Goal: Task Accomplishment & Management: Manage account settings

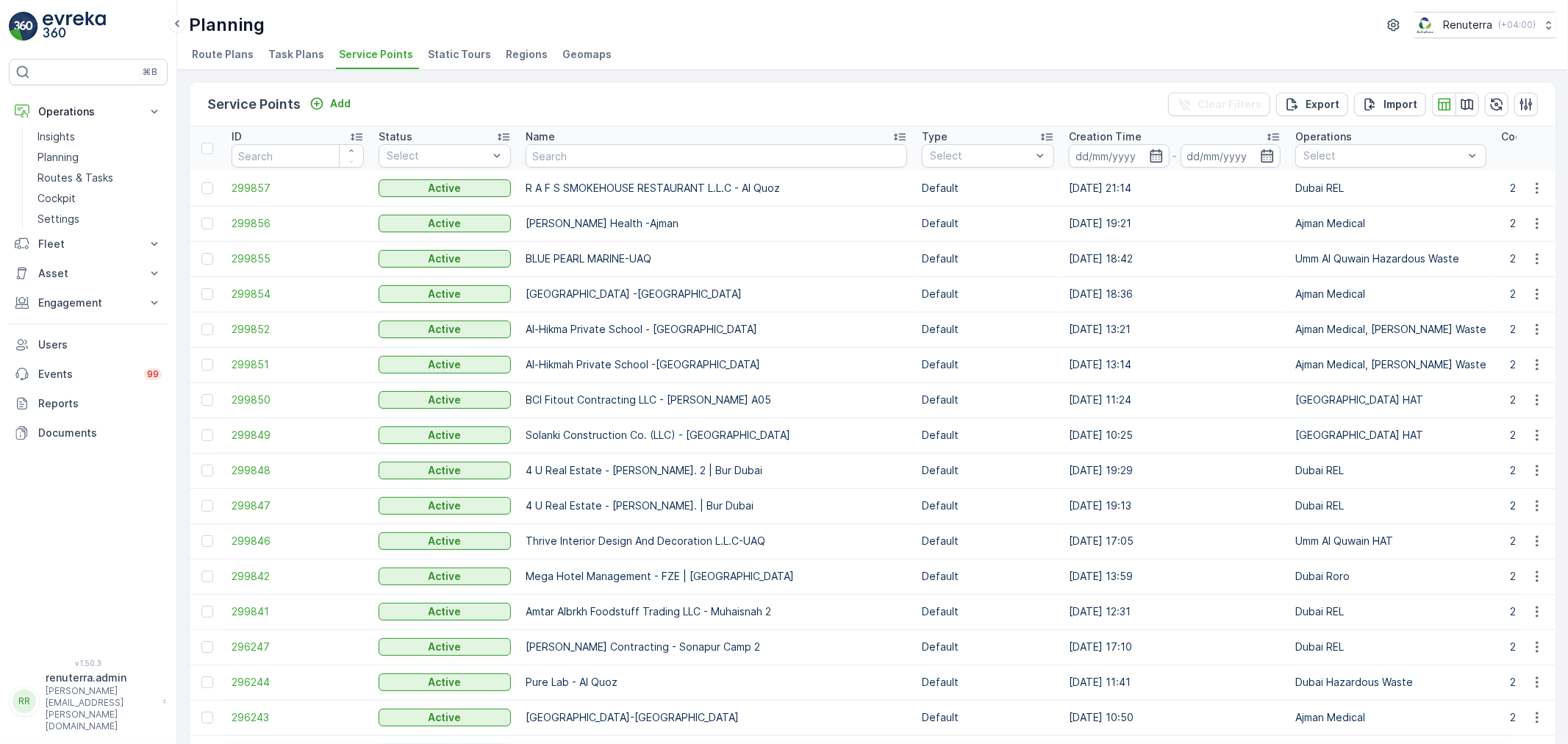
click at [551, 164] on input "text" at bounding box center [716, 155] width 381 height 23
type input "Silk"
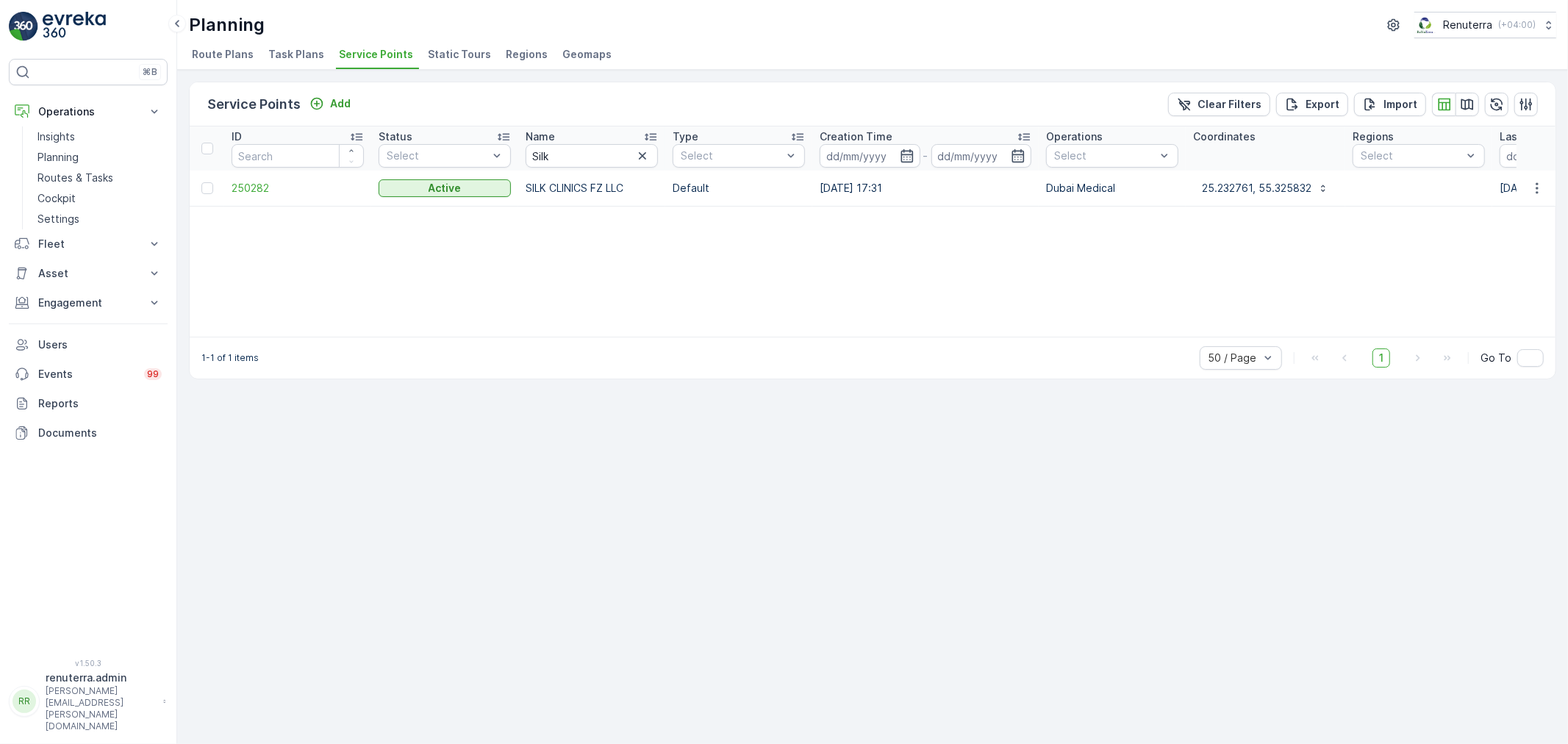
click at [247, 196] on td "250282" at bounding box center [298, 188] width 147 height 36
click at [251, 186] on span "250282" at bounding box center [298, 188] width 132 height 15
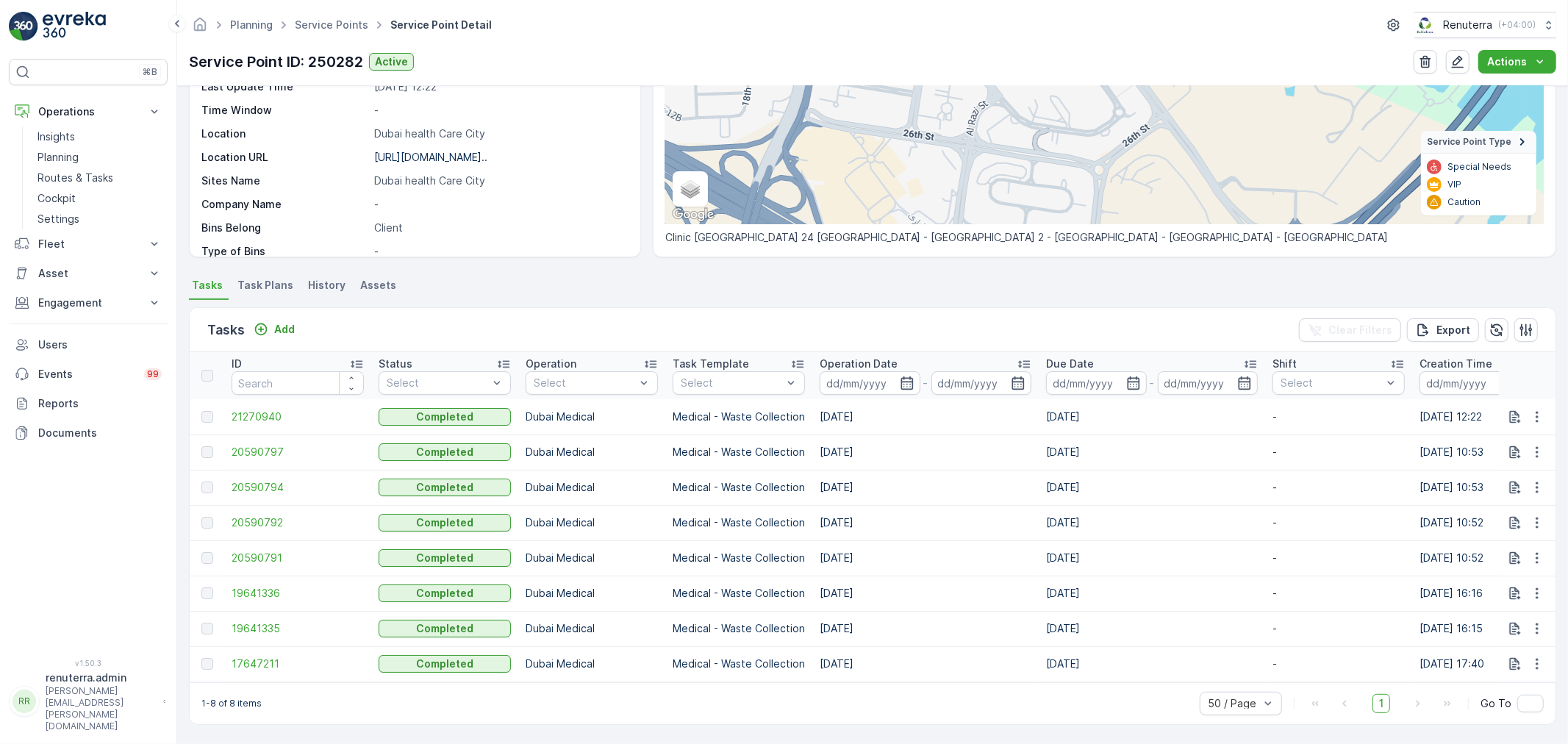
scroll to position [215, 0]
click at [281, 322] on p "Add" at bounding box center [284, 330] width 20 height 15
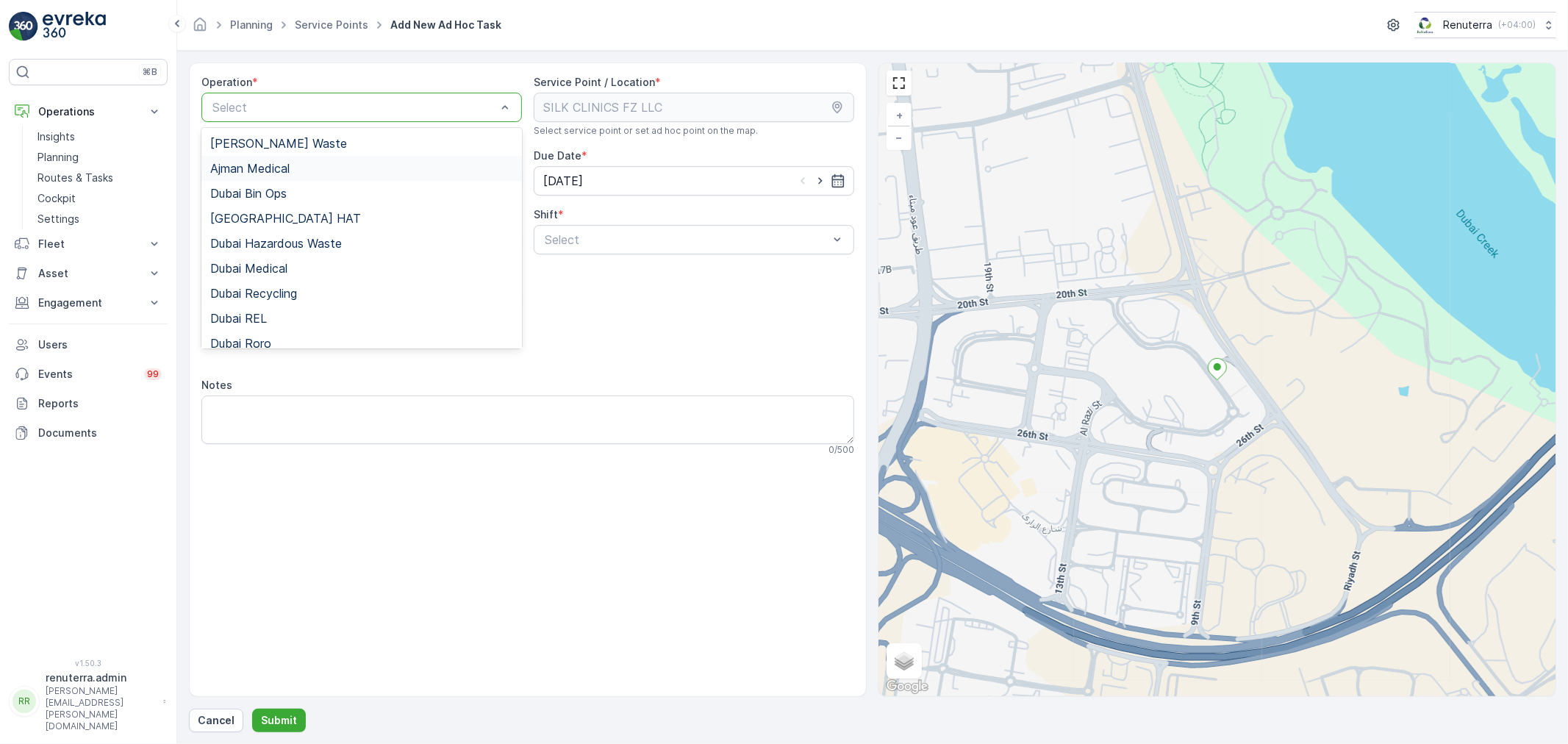
click at [276, 160] on div "Ajman Medical" at bounding box center [361, 168] width 321 height 25
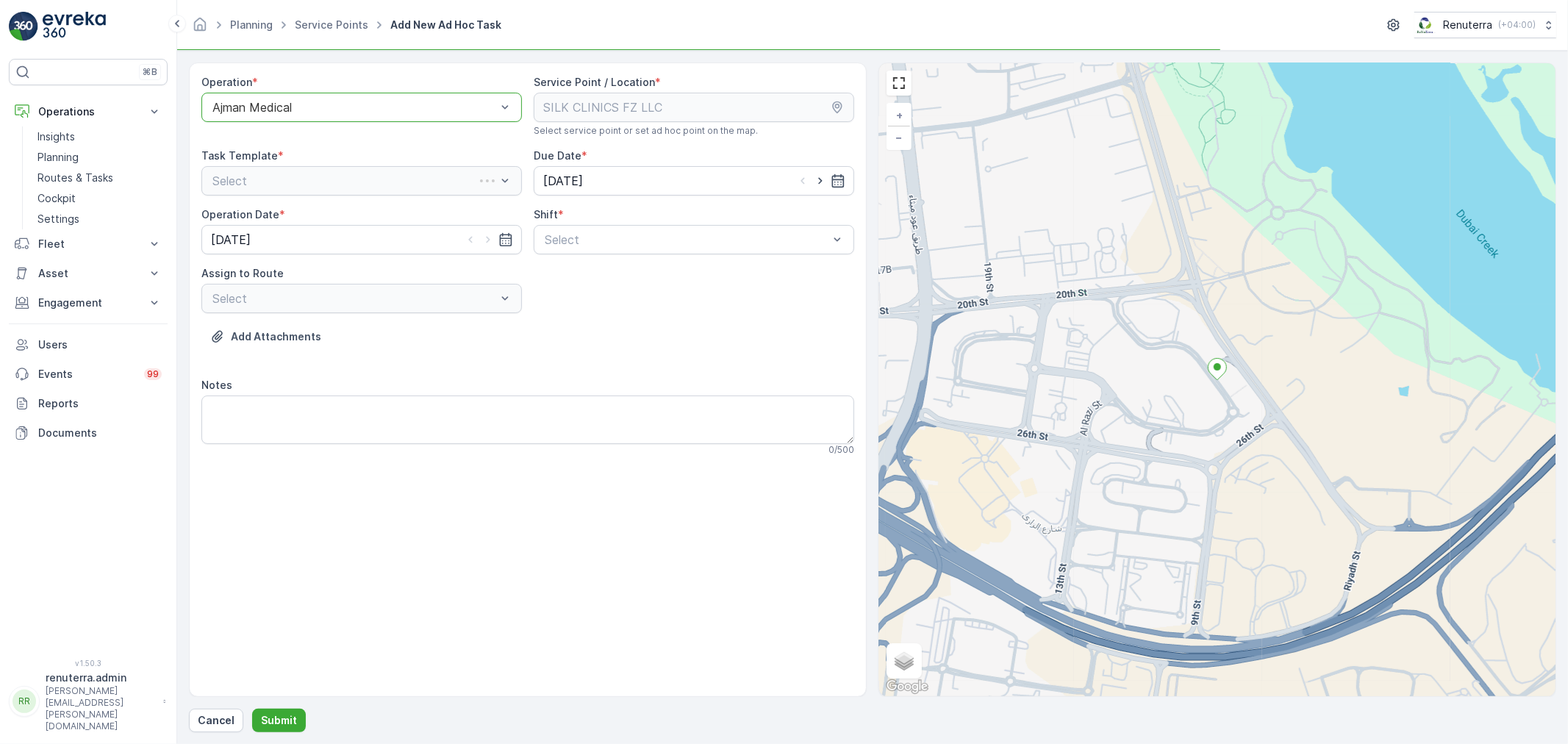
click at [280, 119] on div "Ajman Medical" at bounding box center [361, 107] width 321 height 29
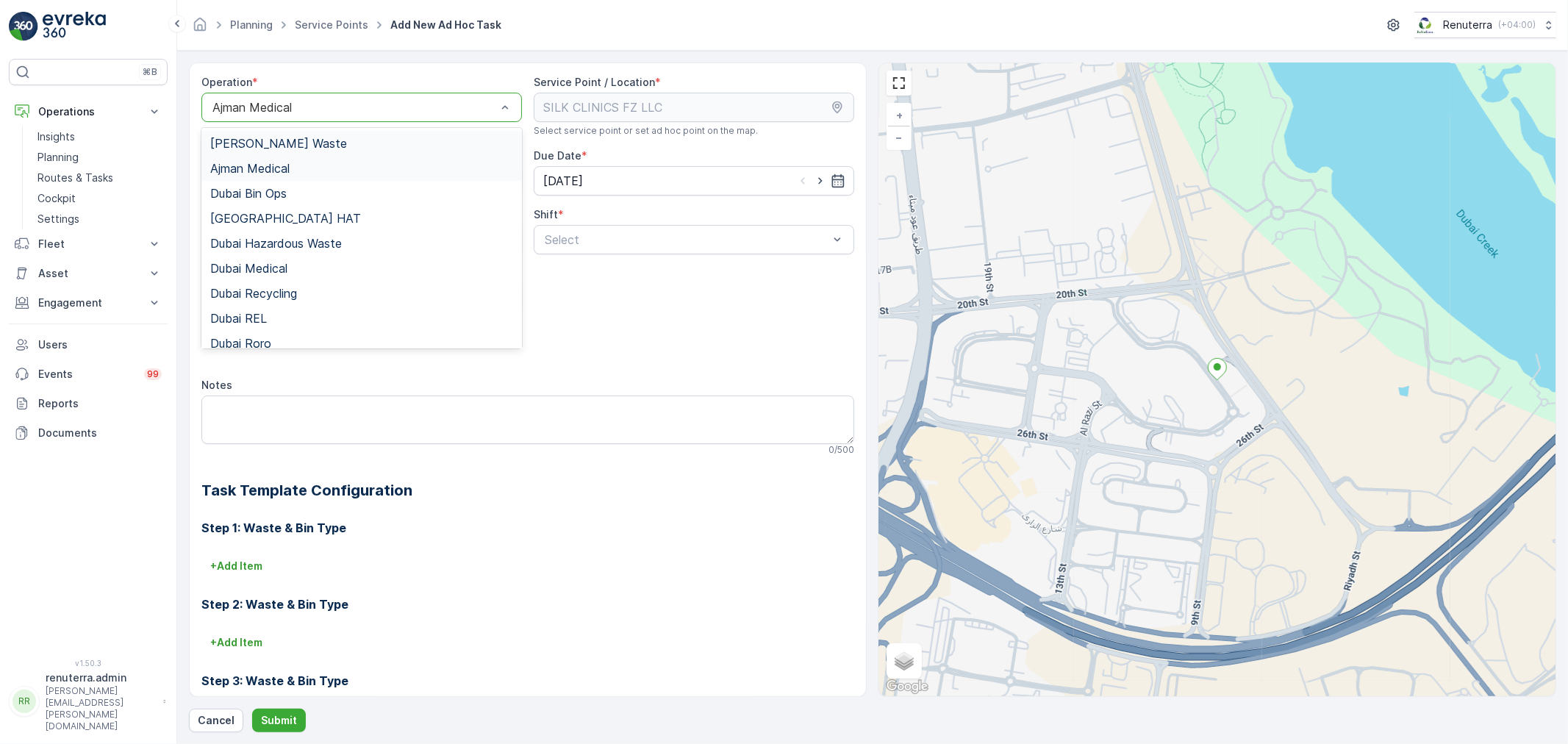
click at [317, 105] on div at bounding box center [354, 107] width 287 height 13
click at [316, 105] on div at bounding box center [354, 107] width 287 height 13
drag, startPoint x: 262, startPoint y: 275, endPoint x: 344, endPoint y: 268, distance: 82.3
click at [262, 271] on div "Dubai Medical" at bounding box center [361, 268] width 321 height 25
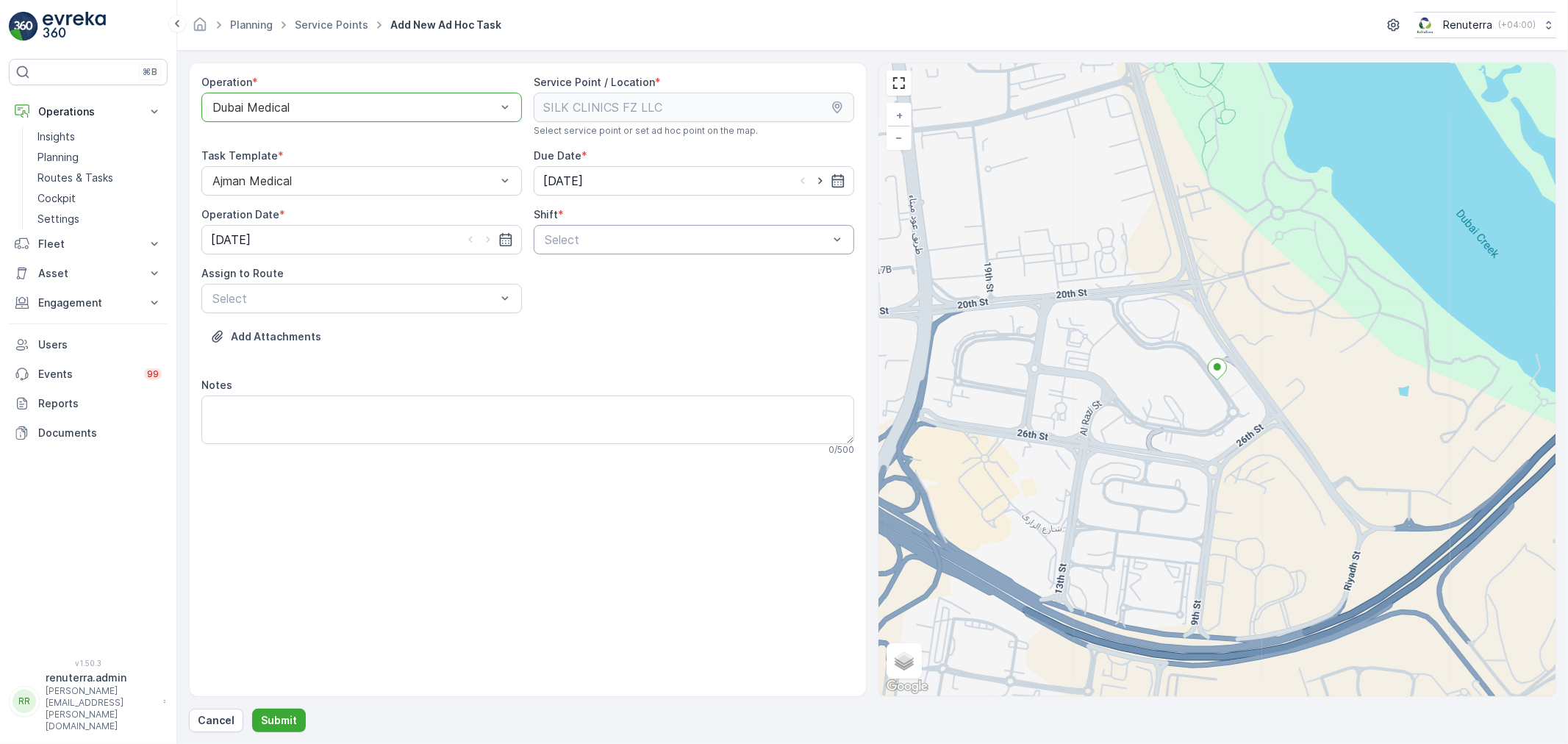
drag, startPoint x: 556, startPoint y: 266, endPoint x: 569, endPoint y: 248, distance: 22.2
click at [568, 250] on div "Operation * option Dubai Medical, selected. Dubai Medical Service Point / Locat…" at bounding box center [527, 271] width 652 height 393
drag, startPoint x: 568, startPoint y: 271, endPoint x: 554, endPoint y: 267, distance: 14.6
click at [567, 267] on div "Day Shift" at bounding box center [694, 275] width 321 height 25
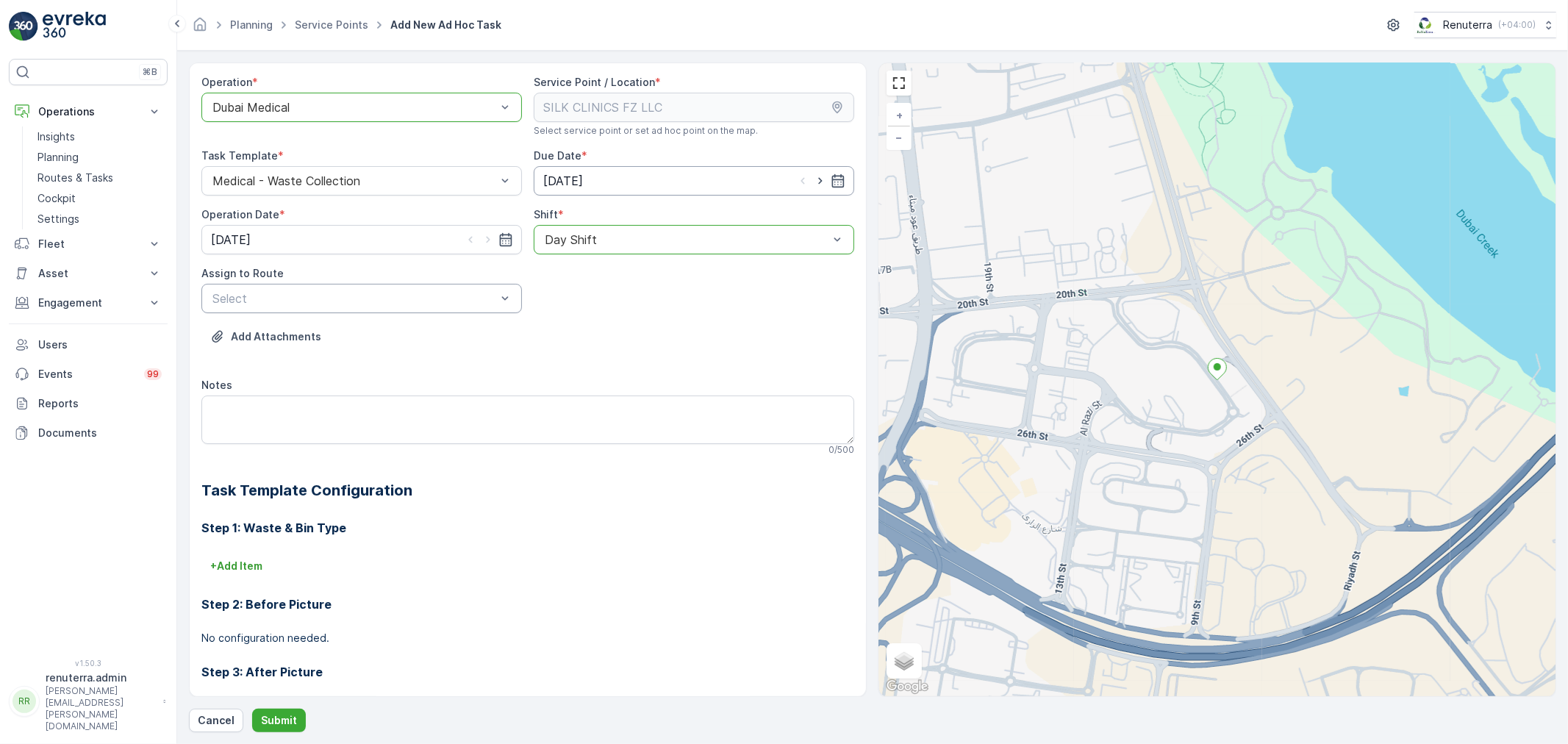
click at [564, 180] on input "[DATE]" at bounding box center [694, 181] width 321 height 29
click at [610, 388] on div "30" at bounding box center [609, 393] width 23 height 23
type input "30.09.2025"
click at [413, 246] on input "[DATE]" at bounding box center [361, 240] width 321 height 29
drag, startPoint x: 285, startPoint y: 446, endPoint x: 348, endPoint y: 393, distance: 82.3
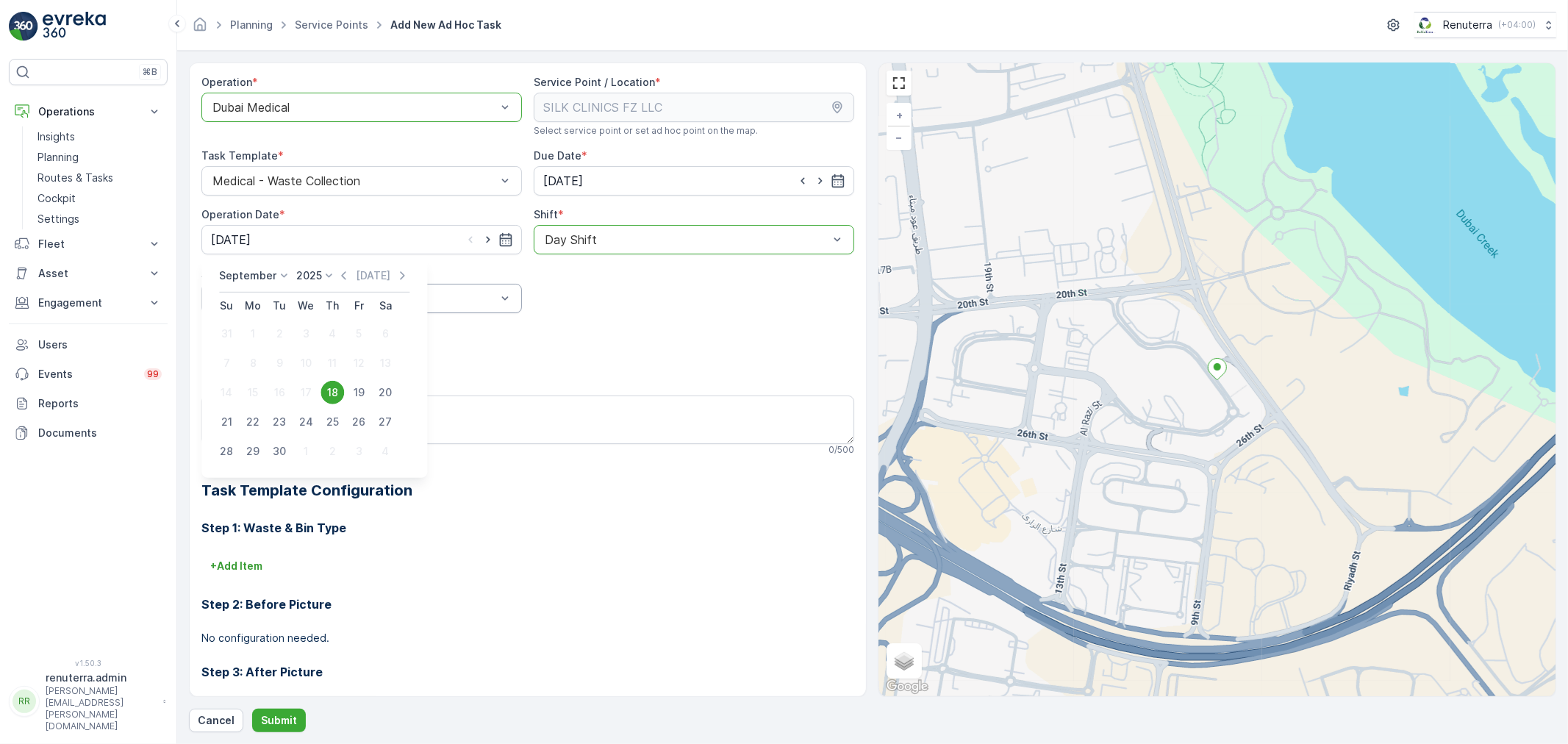
click at [283, 445] on div "30" at bounding box center [279, 451] width 23 height 23
type input "30.09.2025"
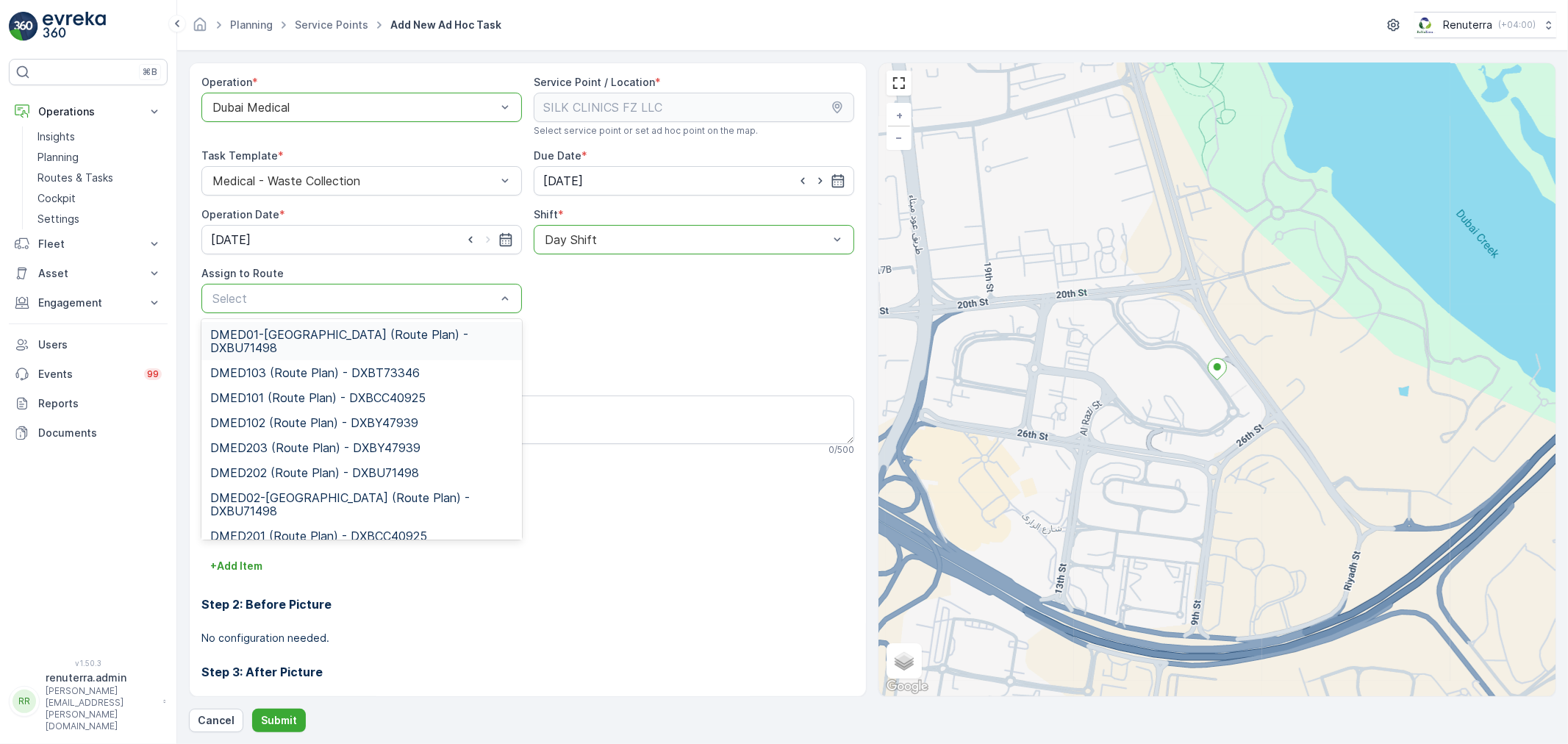
click at [327, 296] on div at bounding box center [354, 298] width 287 height 13
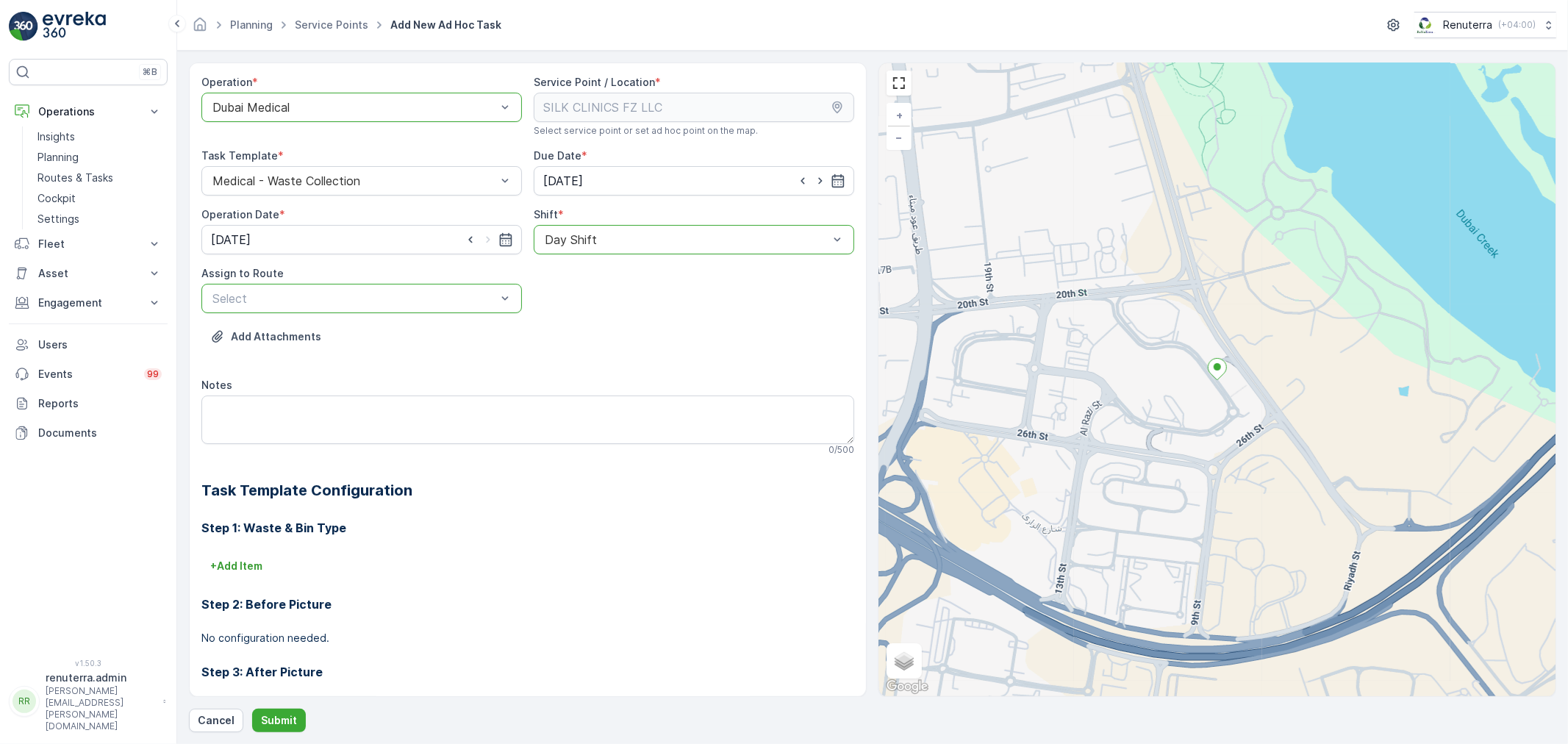
click at [307, 302] on div at bounding box center [354, 298] width 287 height 13
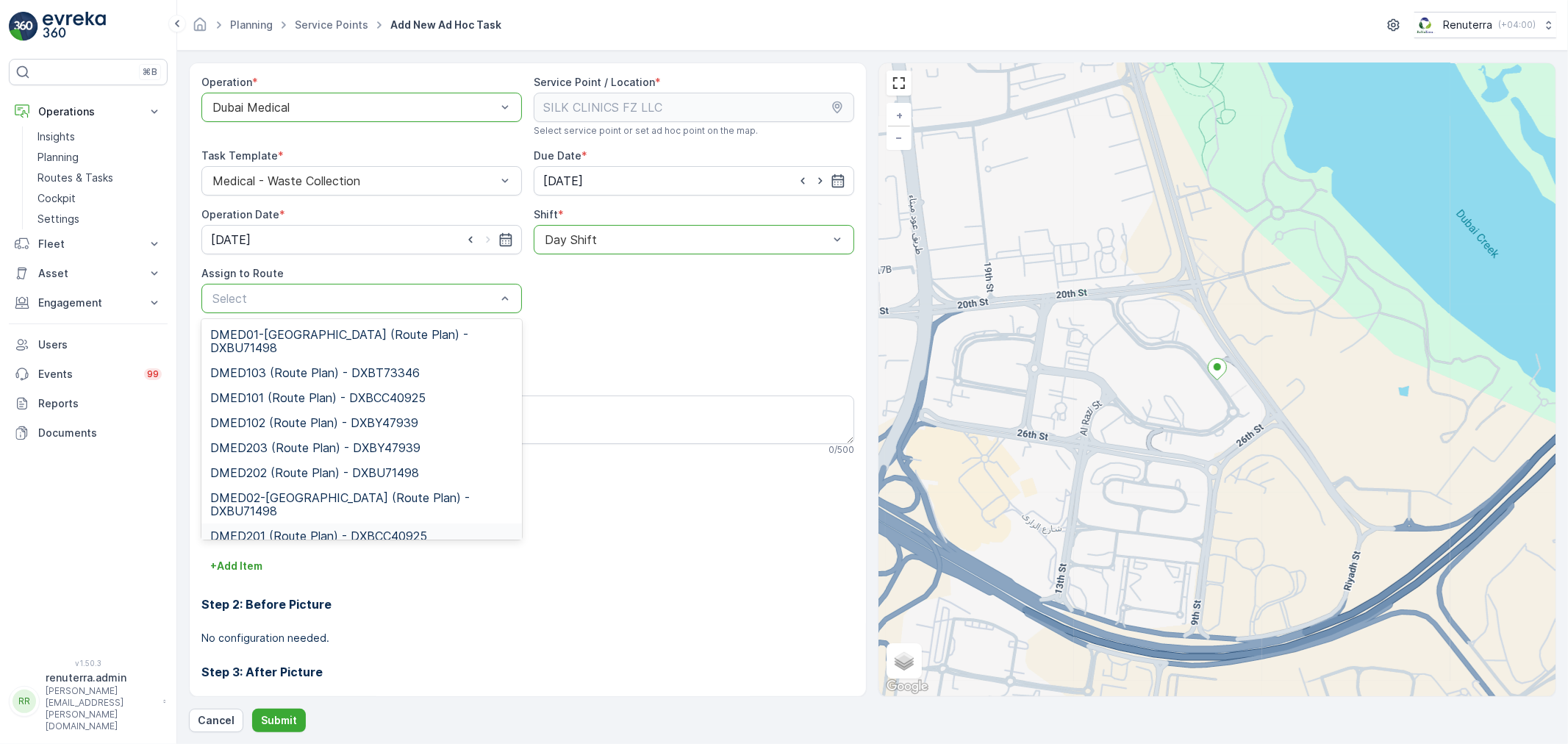
click at [306, 302] on div at bounding box center [354, 298] width 287 height 13
type input "101"
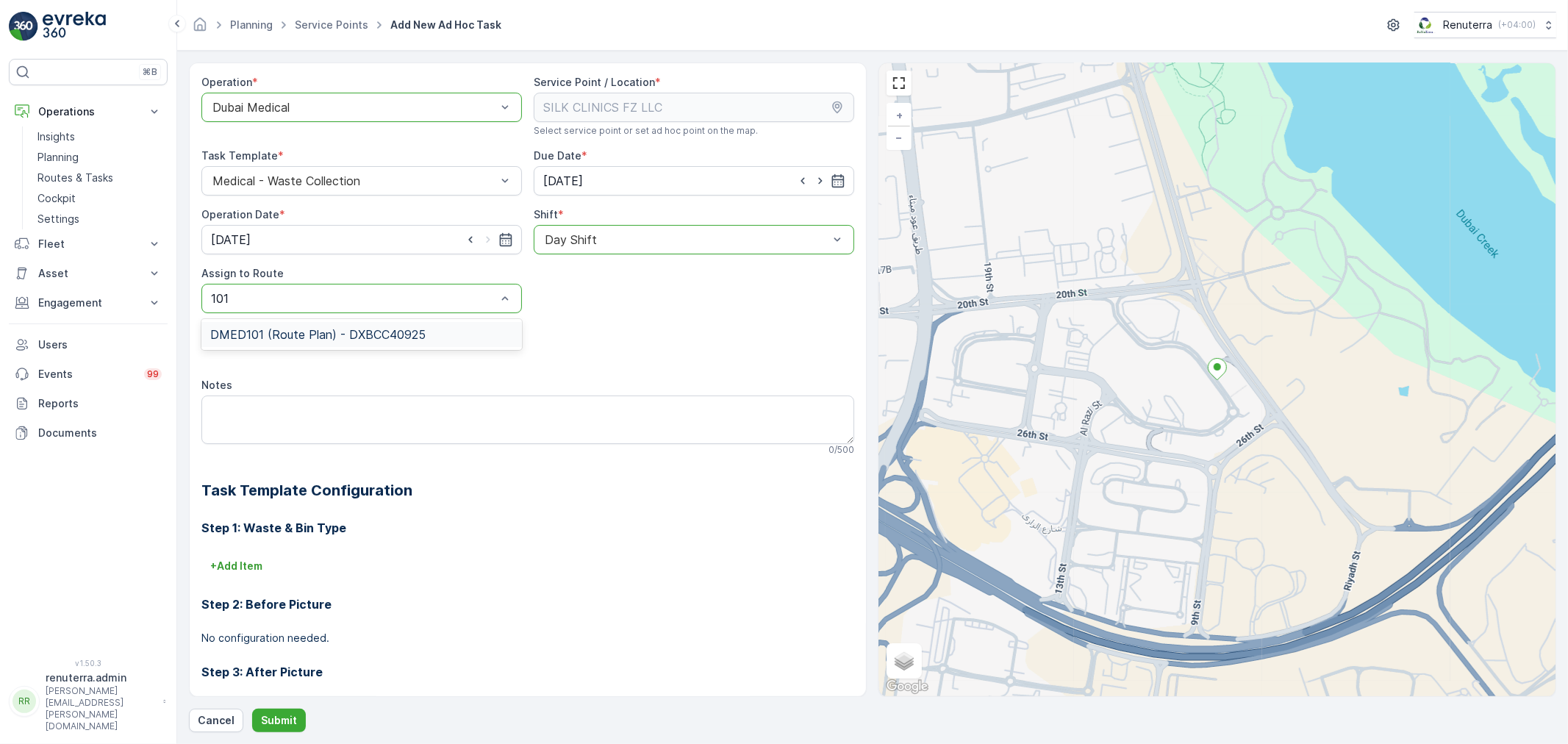
click at [299, 338] on span "DMED101 (Route Plan) - DXBCC40925" at bounding box center [317, 334] width 216 height 13
click at [280, 726] on p "Submit" at bounding box center [279, 721] width 36 height 15
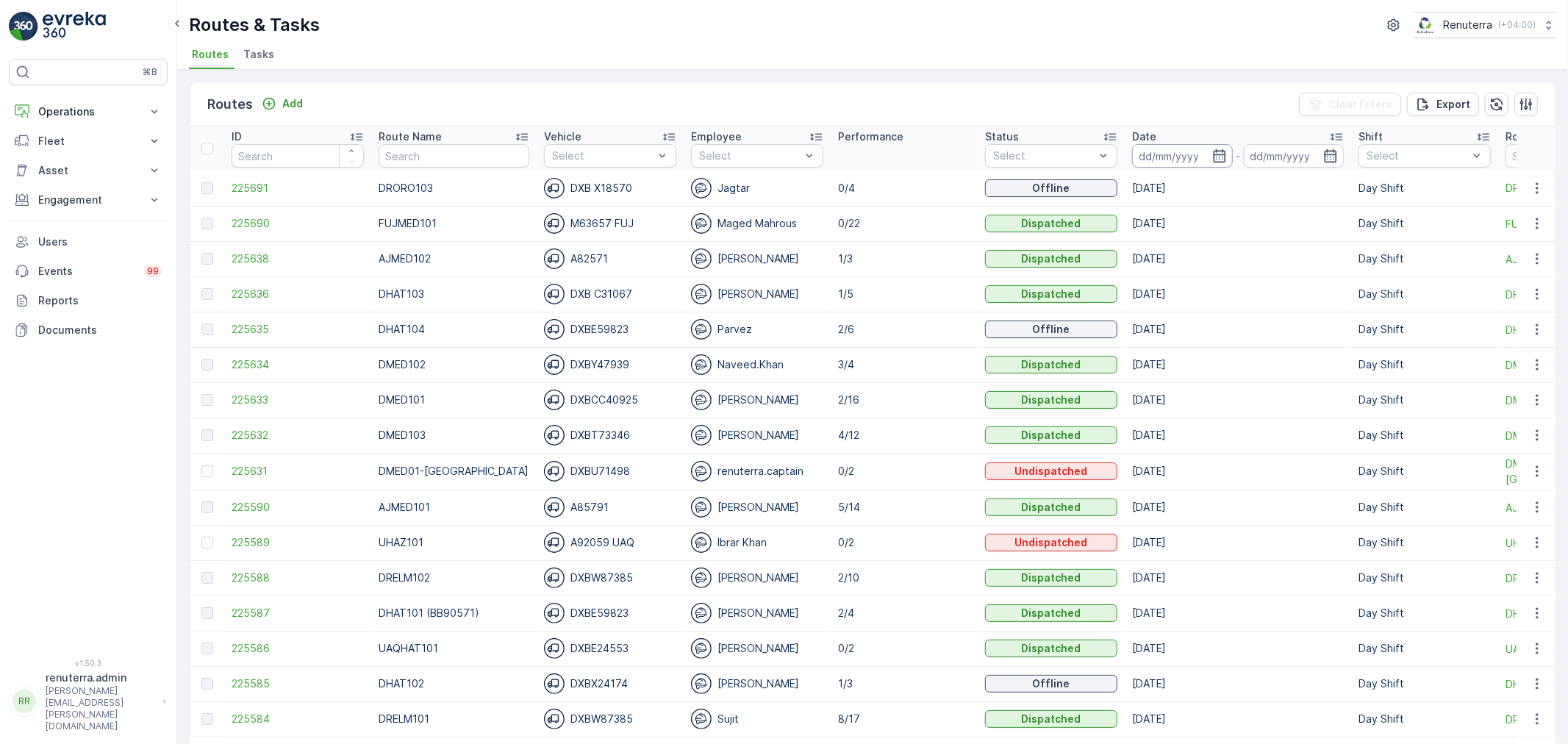
click at [1163, 145] on input at bounding box center [1182, 155] width 101 height 23
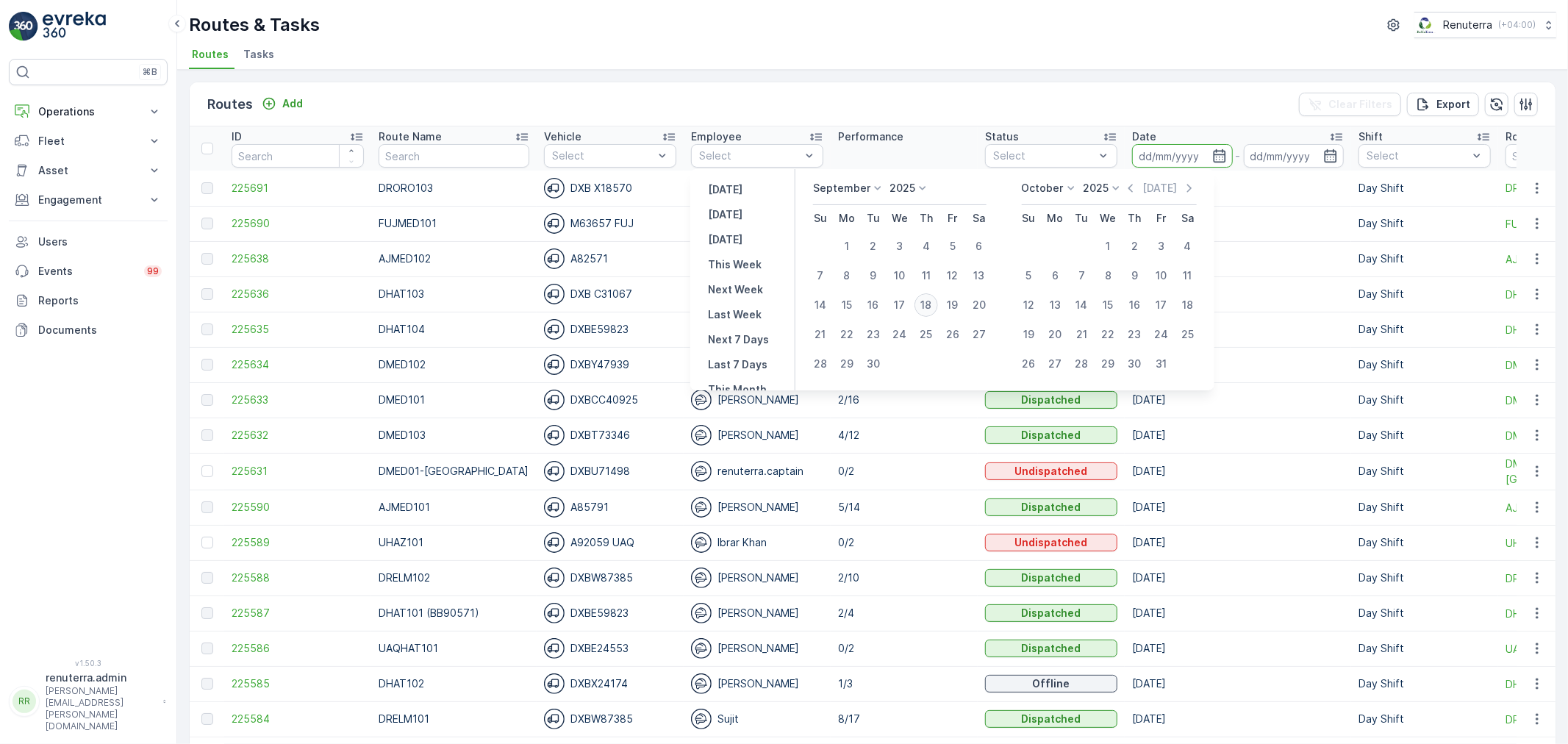
click at [926, 305] on div "18" at bounding box center [925, 305] width 23 height 23
type input "[DATE]"
click at [926, 305] on div "18" at bounding box center [925, 305] width 23 height 23
type input "[DATE]"
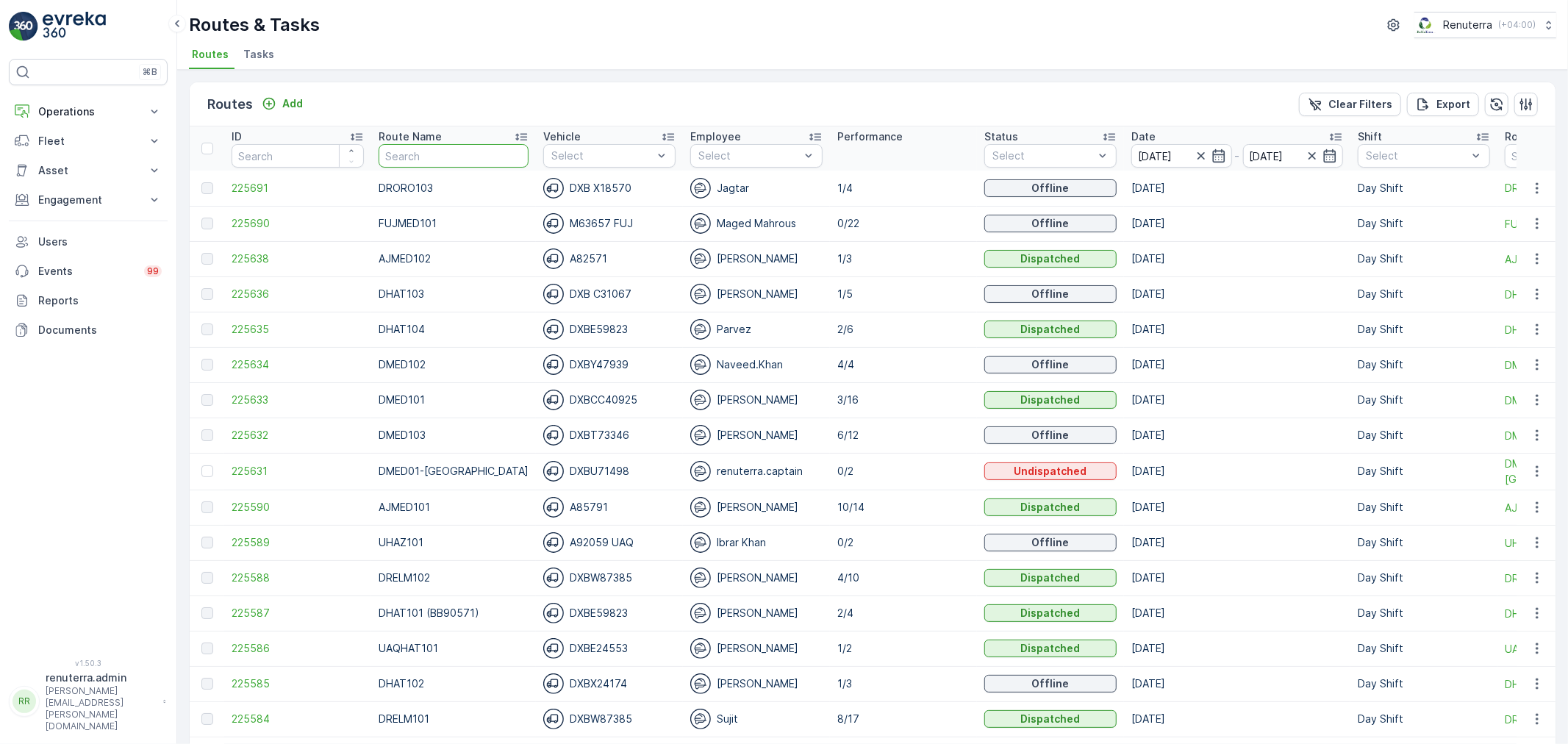
click at [443, 144] on input "text" at bounding box center [454, 155] width 150 height 23
click at [309, 186] on span "225691" at bounding box center [298, 188] width 132 height 15
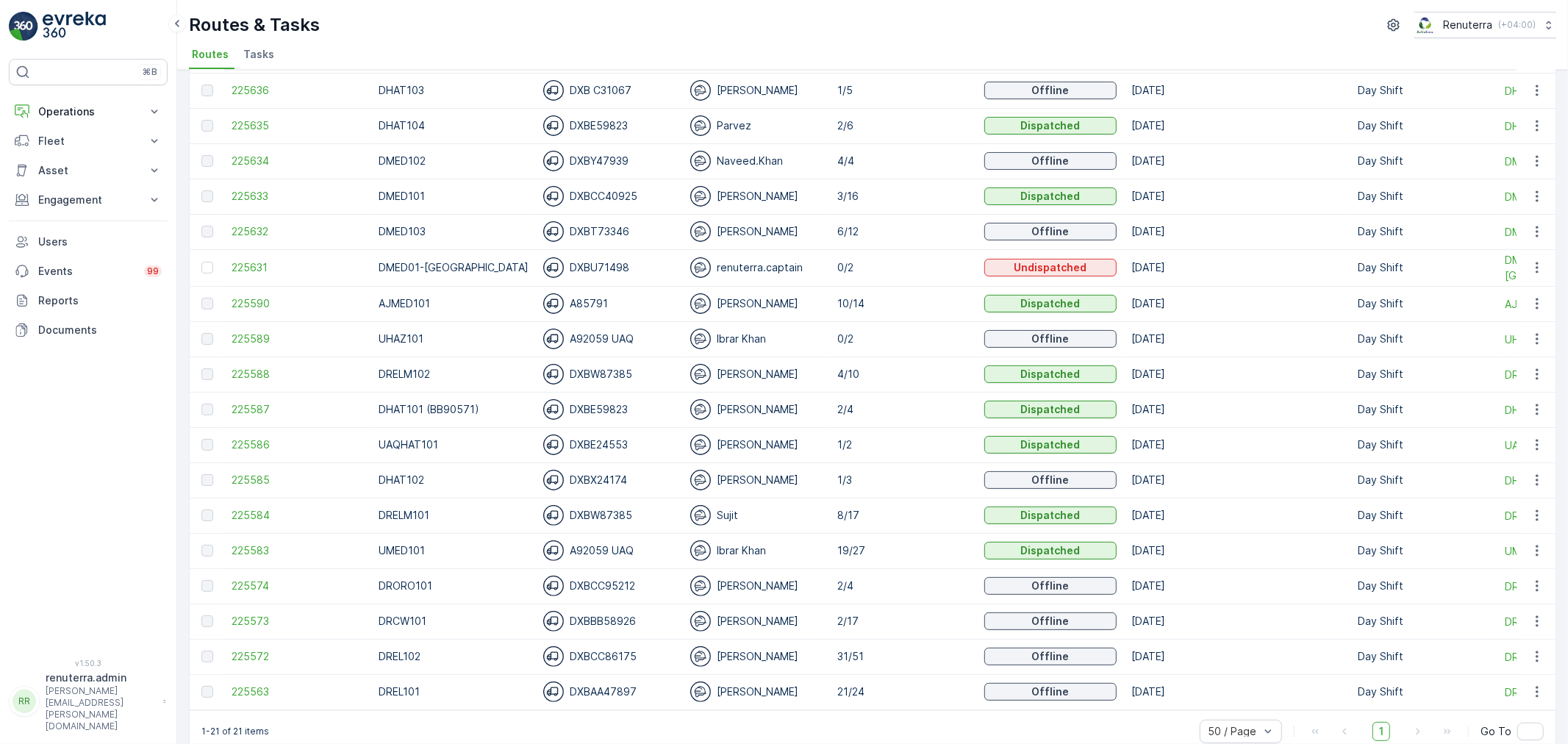
scroll to position [231, 0]
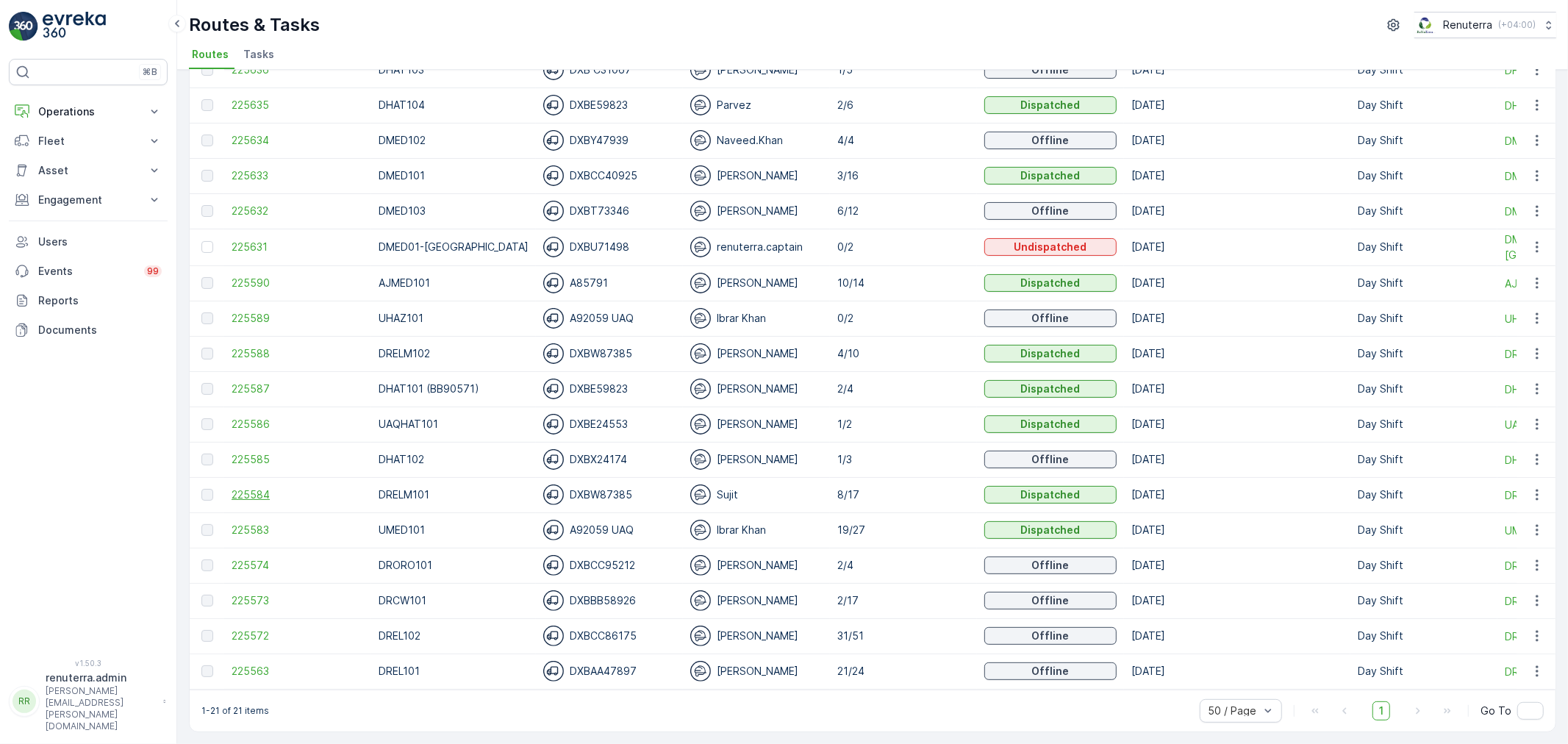
click at [258, 487] on span "225584" at bounding box center [298, 494] width 132 height 15
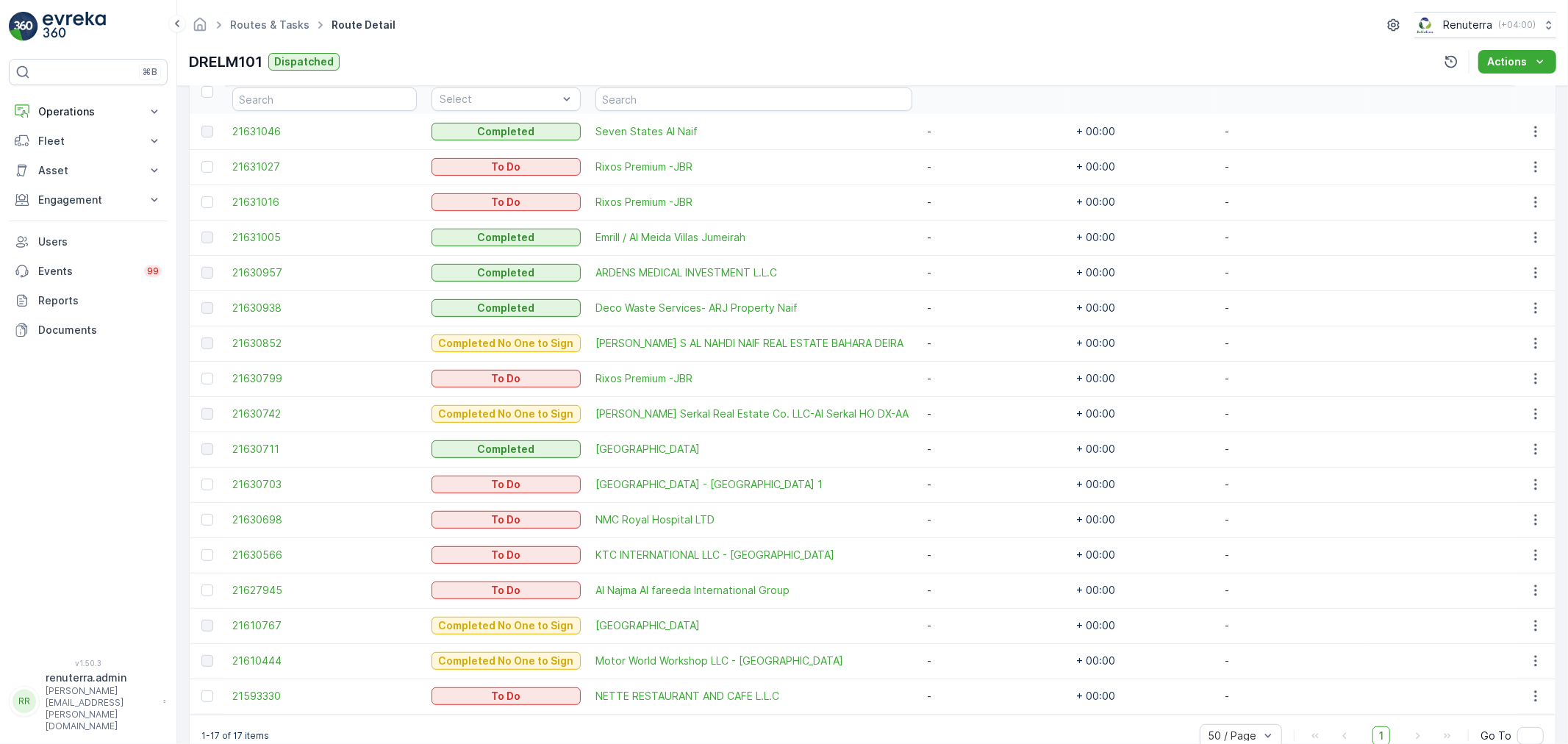
scroll to position [448, 0]
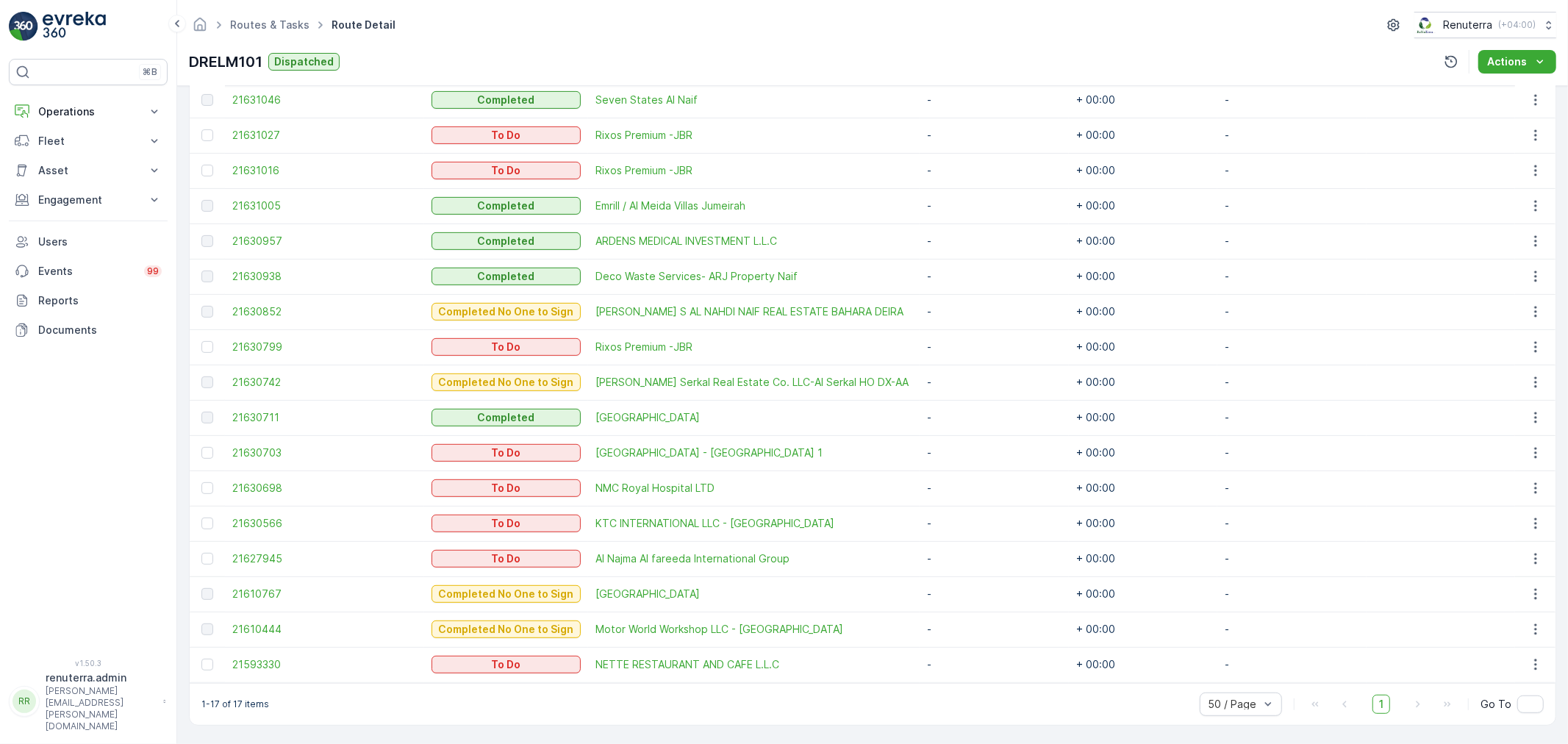
drag, startPoint x: 209, startPoint y: 455, endPoint x: 321, endPoint y: 512, distance: 125.7
click at [209, 455] on div at bounding box center [207, 452] width 12 height 12
click at [201, 447] on input "checkbox" at bounding box center [201, 447] width 0 height 0
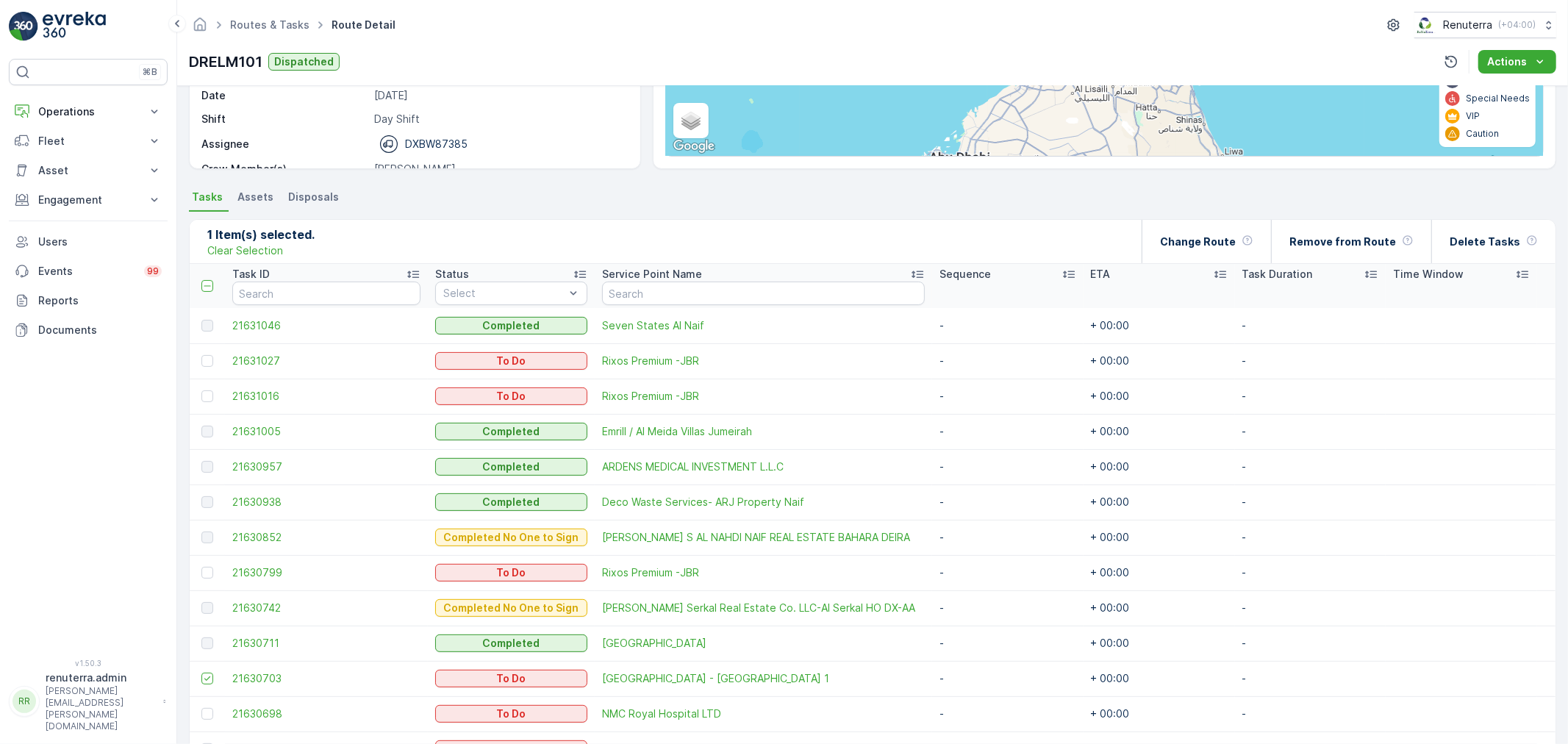
scroll to position [203, 0]
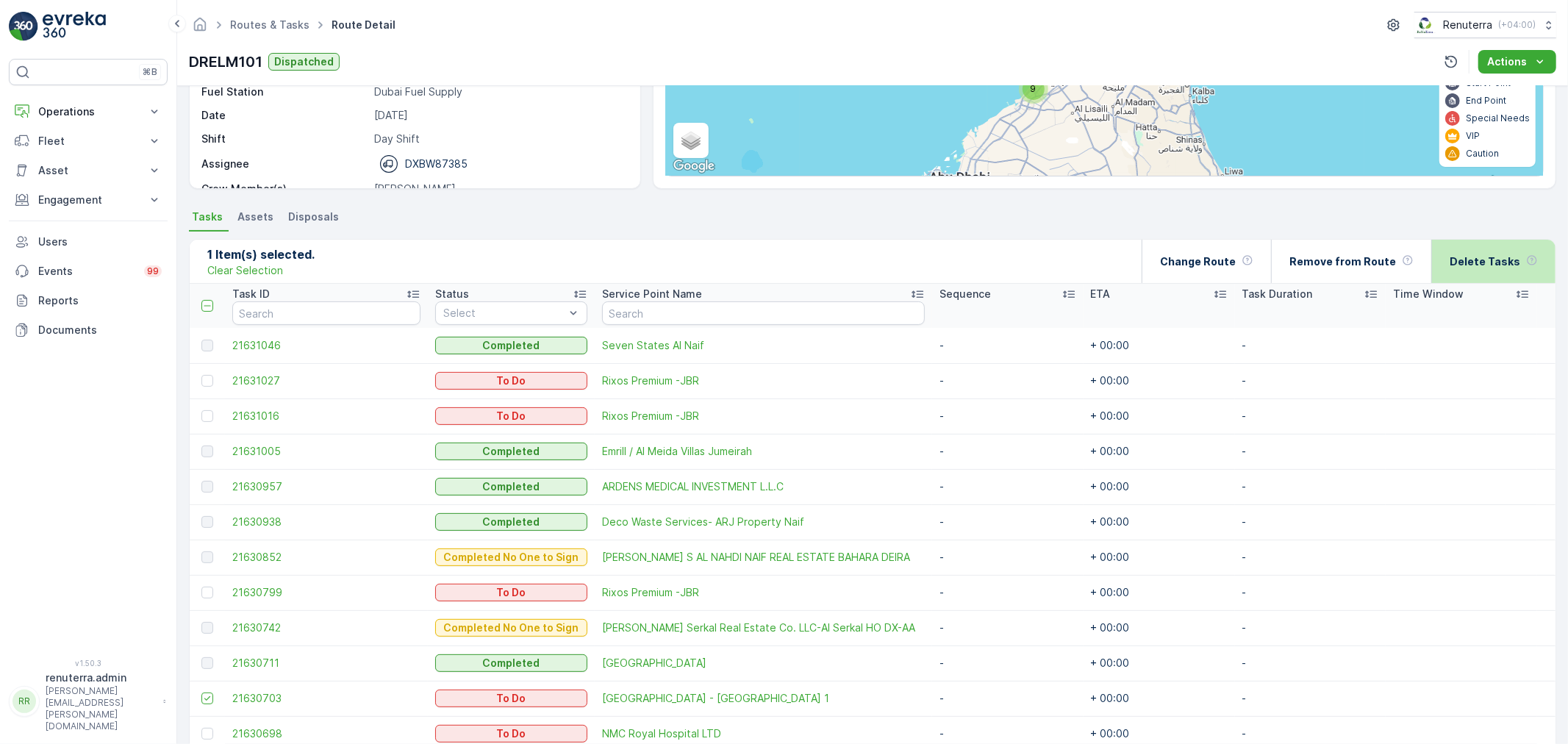
click at [1497, 252] on div "Delete Tasks" at bounding box center [1493, 262] width 88 height 44
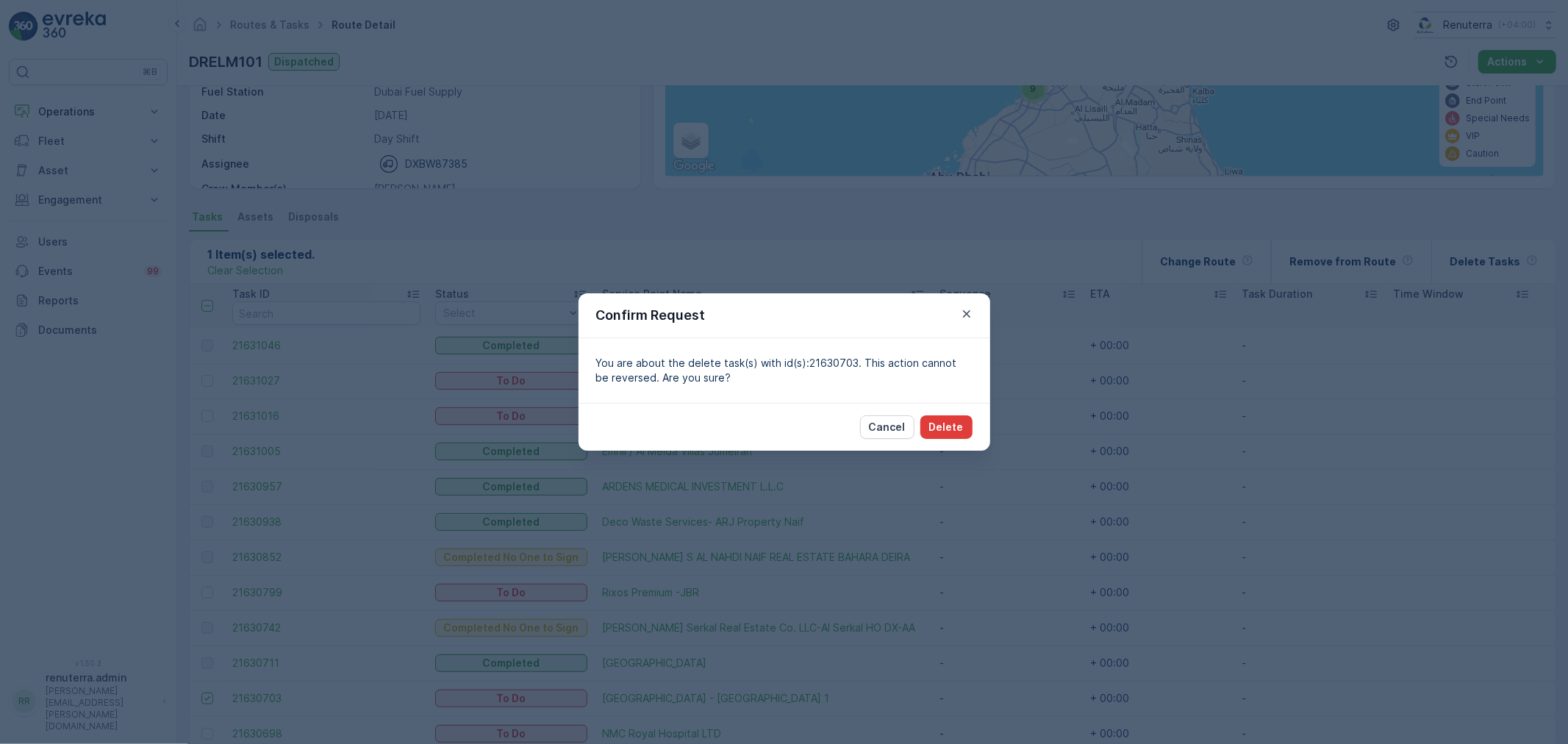
drag, startPoint x: 959, startPoint y: 402, endPoint x: 955, endPoint y: 424, distance: 22.4
click at [958, 406] on div "Cancel Delete" at bounding box center [784, 427] width 412 height 48
click at [955, 424] on p "Delete" at bounding box center [946, 427] width 35 height 15
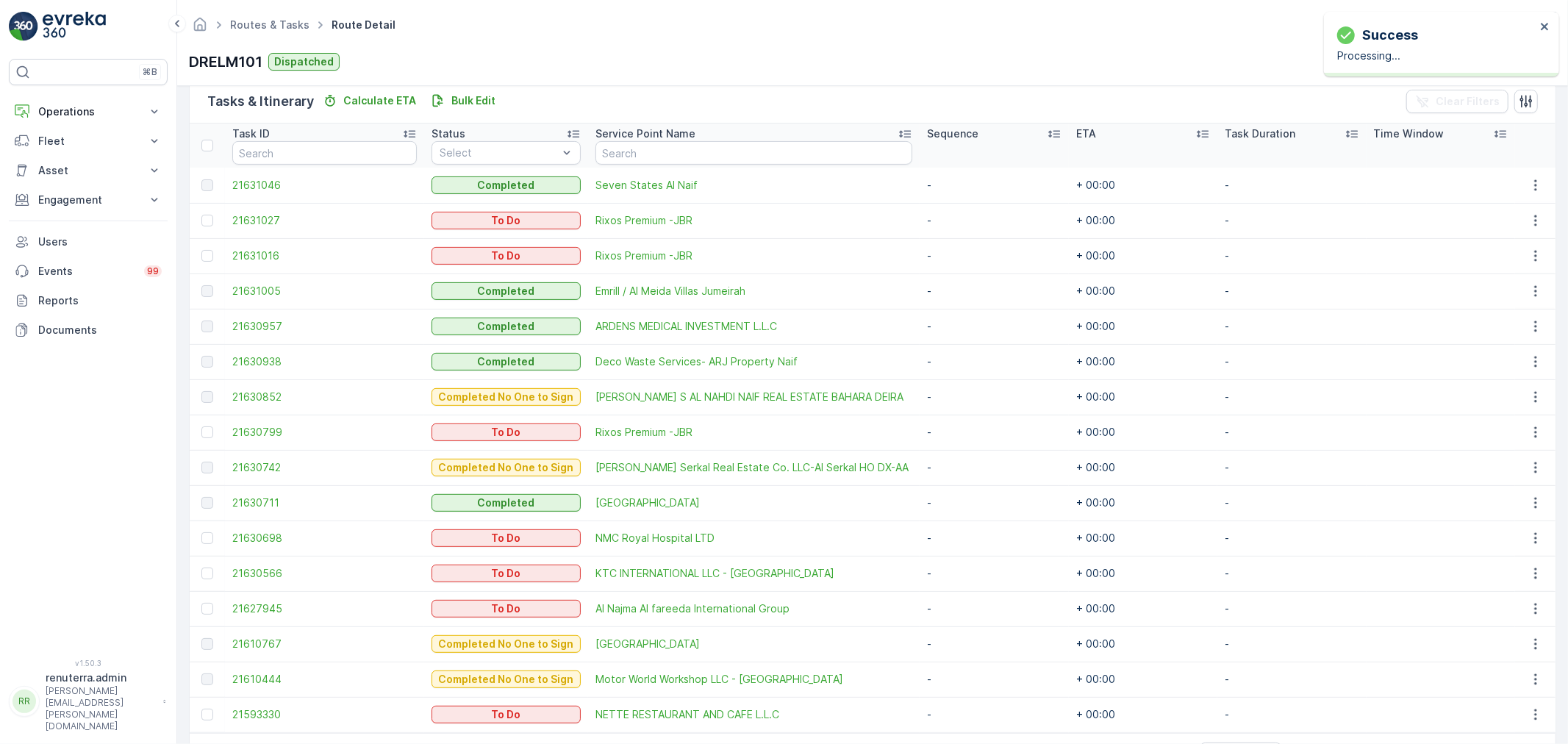
scroll to position [414, 0]
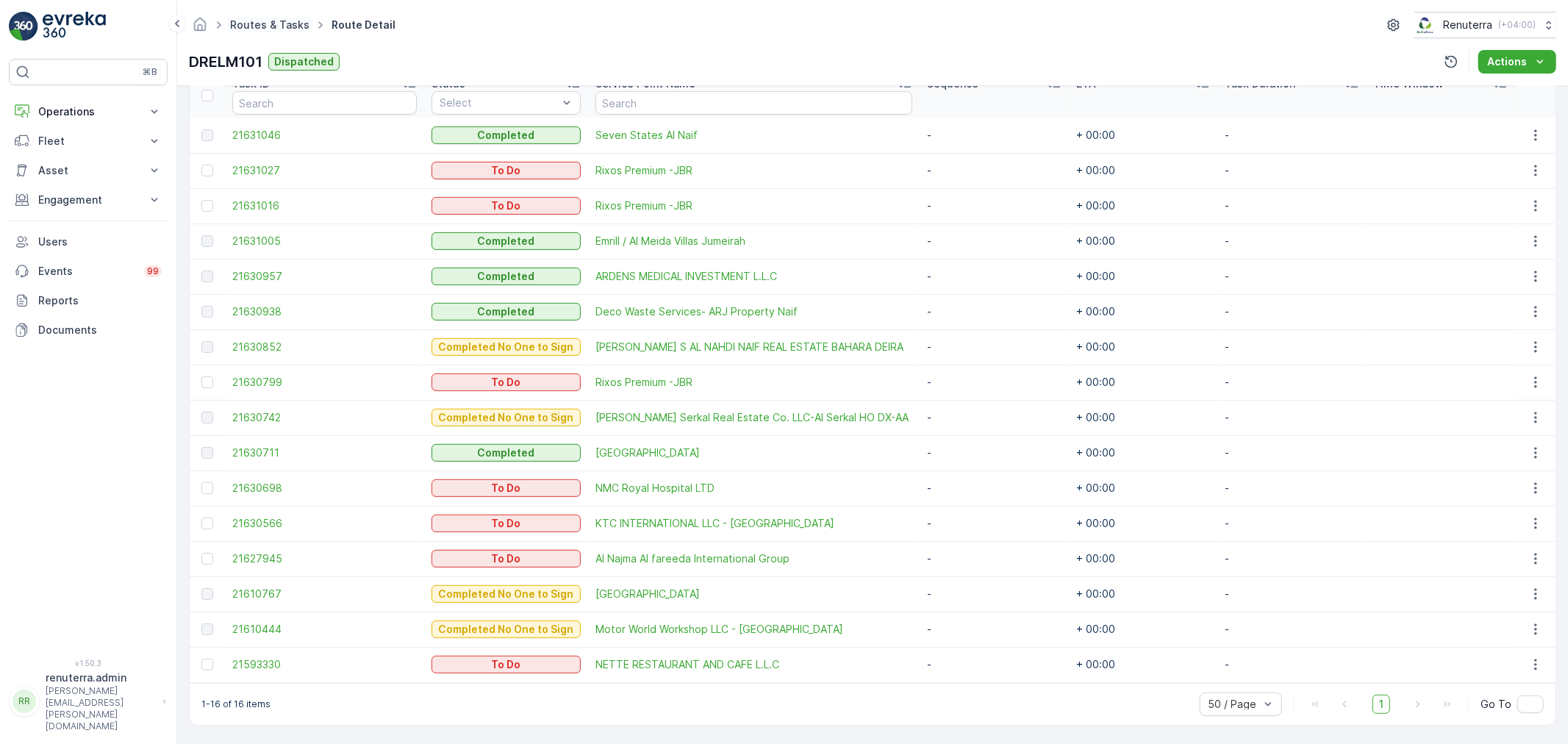
click at [268, 19] on link "Routes & Tasks" at bounding box center [270, 24] width 79 height 12
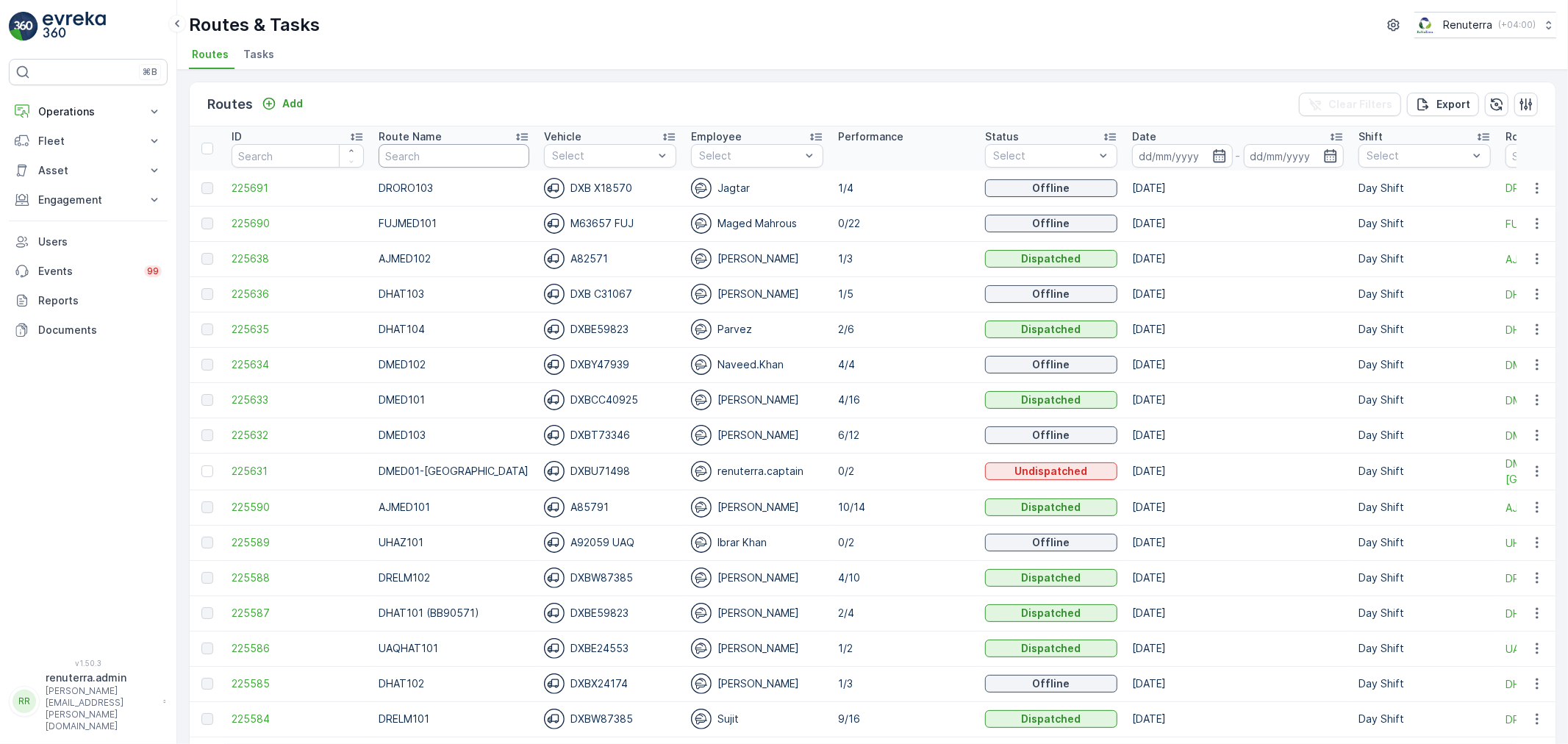
click at [410, 152] on input "text" at bounding box center [454, 155] width 151 height 23
type input "DREL"
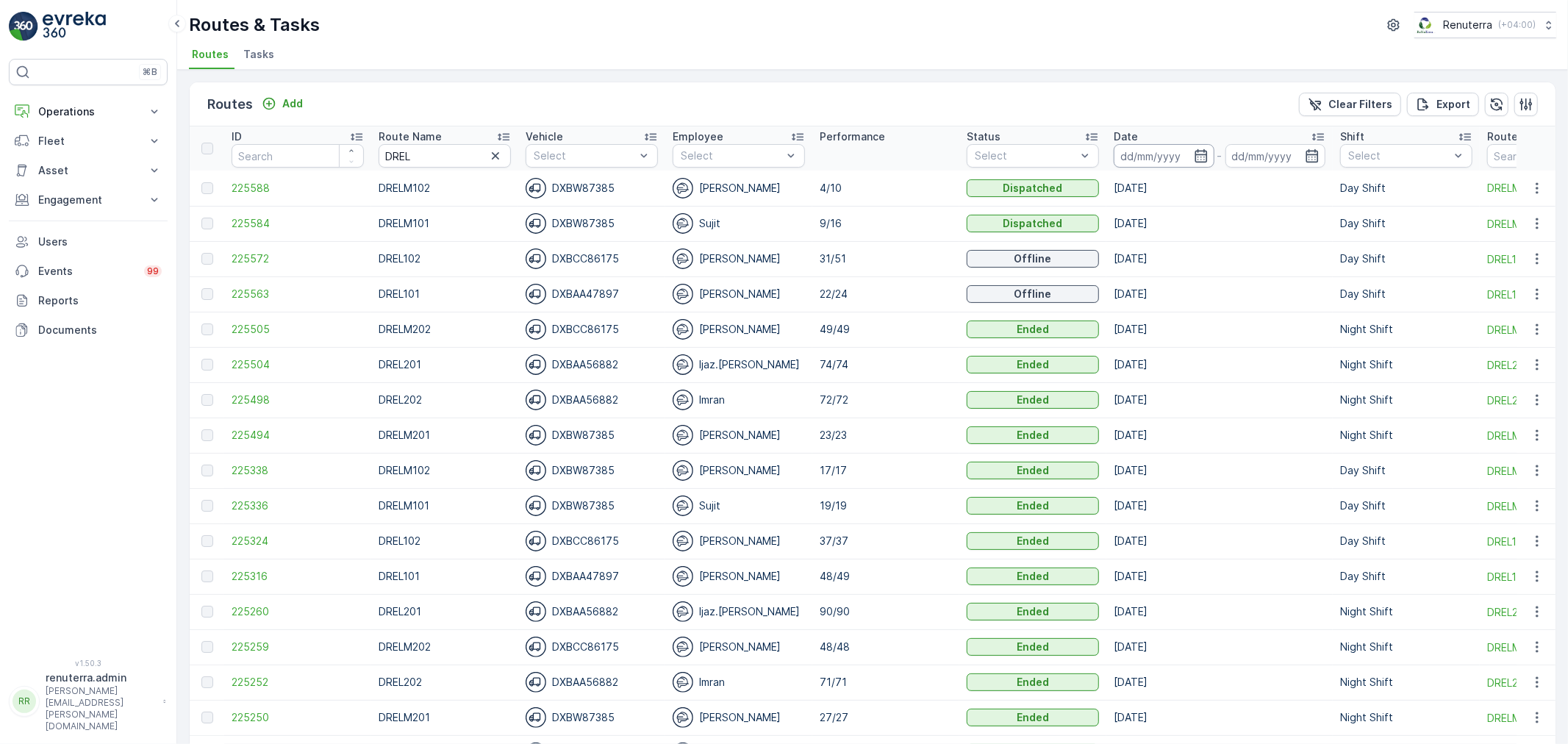
click at [1147, 160] on input at bounding box center [1163, 155] width 101 height 23
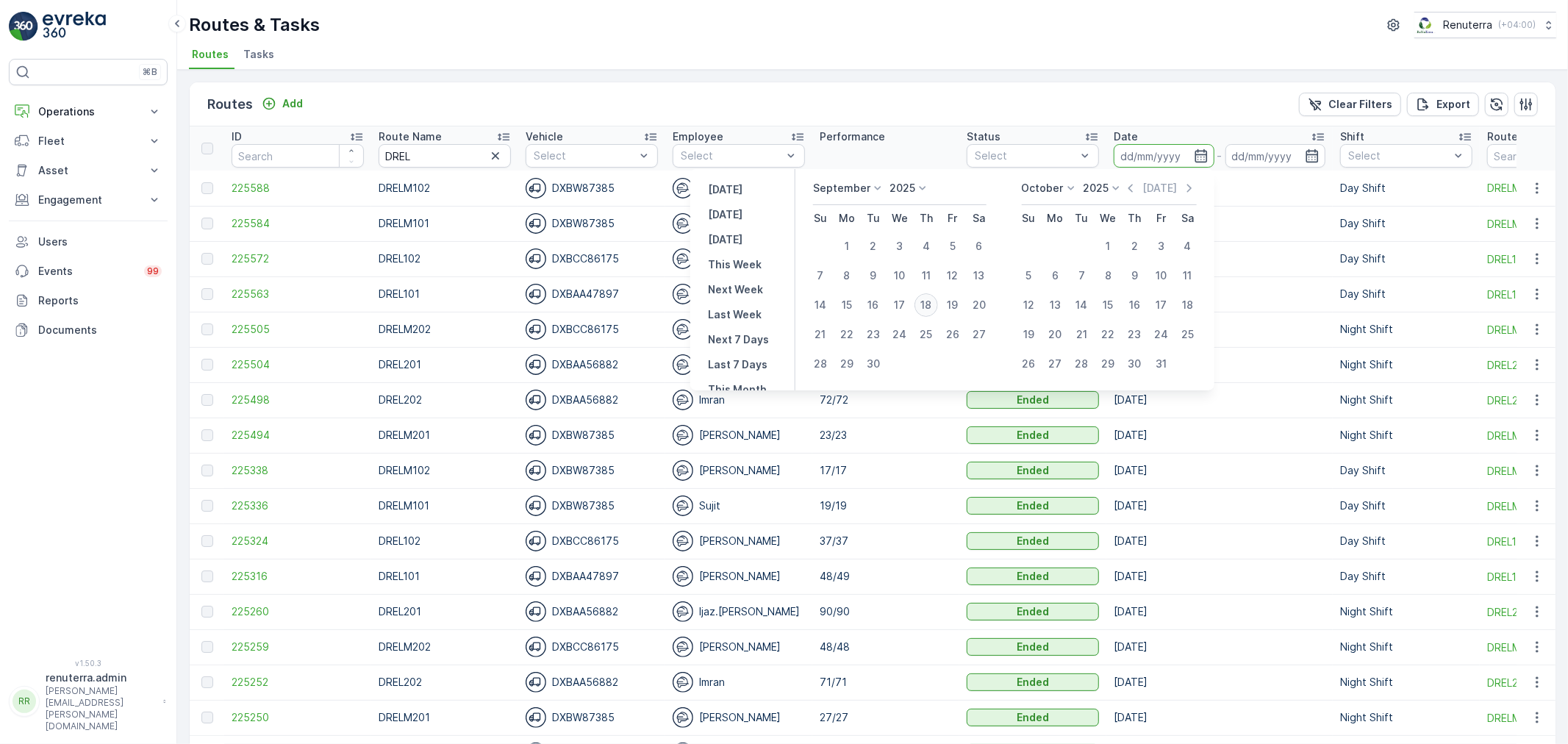
click at [928, 305] on div "18" at bounding box center [925, 305] width 23 height 23
type input "18.09.2025"
click at [928, 305] on div "18" at bounding box center [925, 305] width 23 height 23
type input "18.09.2025"
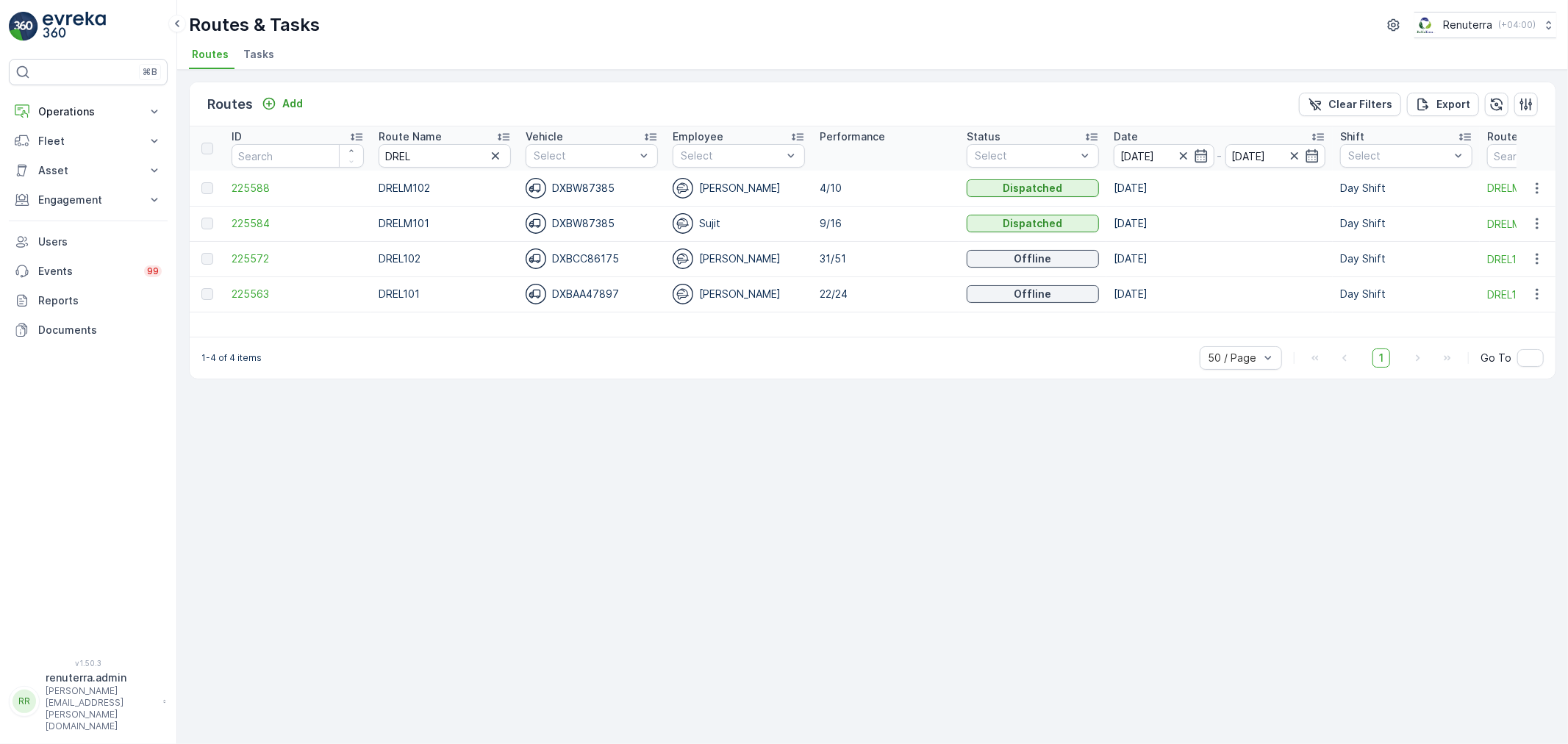
click at [312, 179] on td "225588" at bounding box center [298, 188] width 147 height 36
click at [298, 182] on span "225588" at bounding box center [298, 188] width 132 height 15
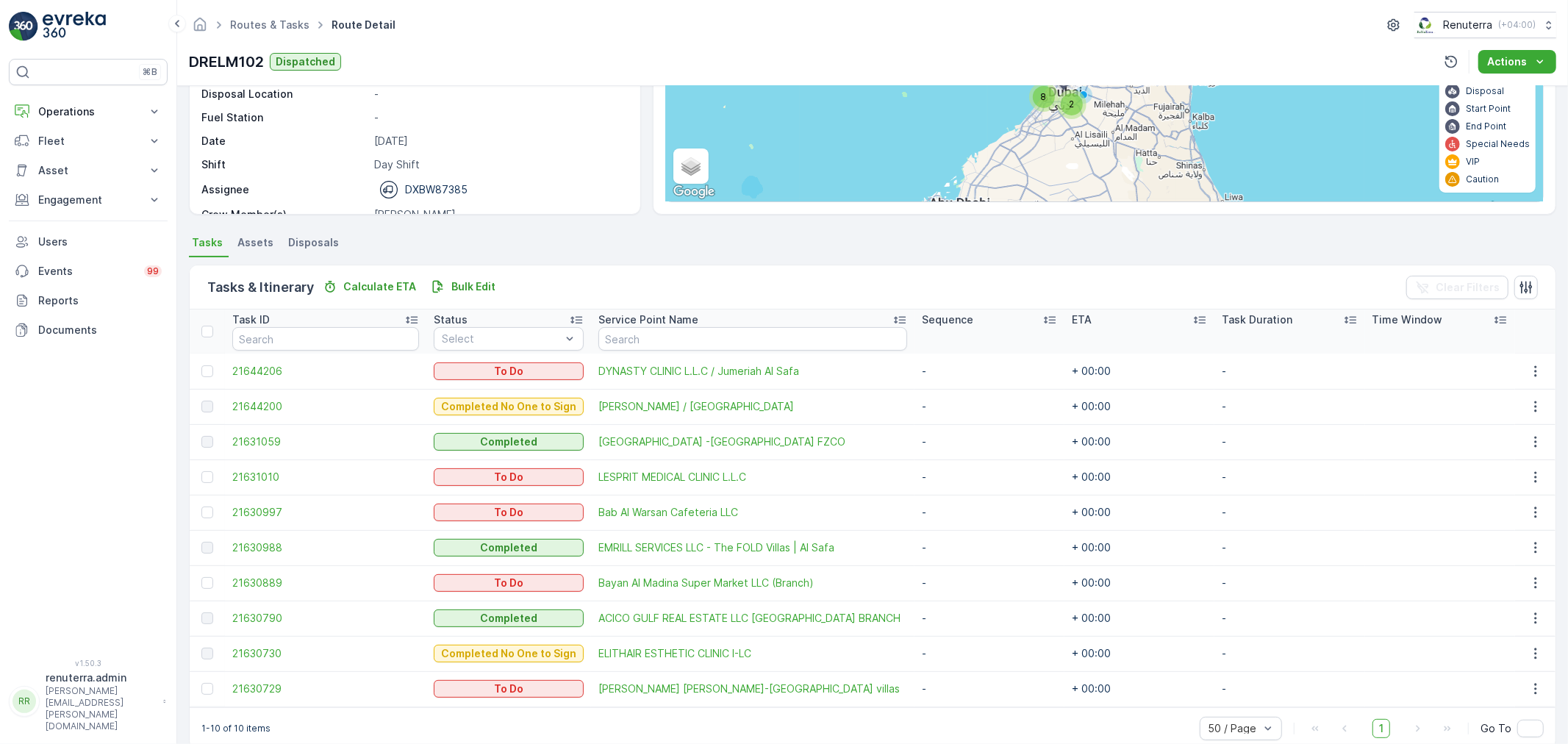
scroll to position [200, 0]
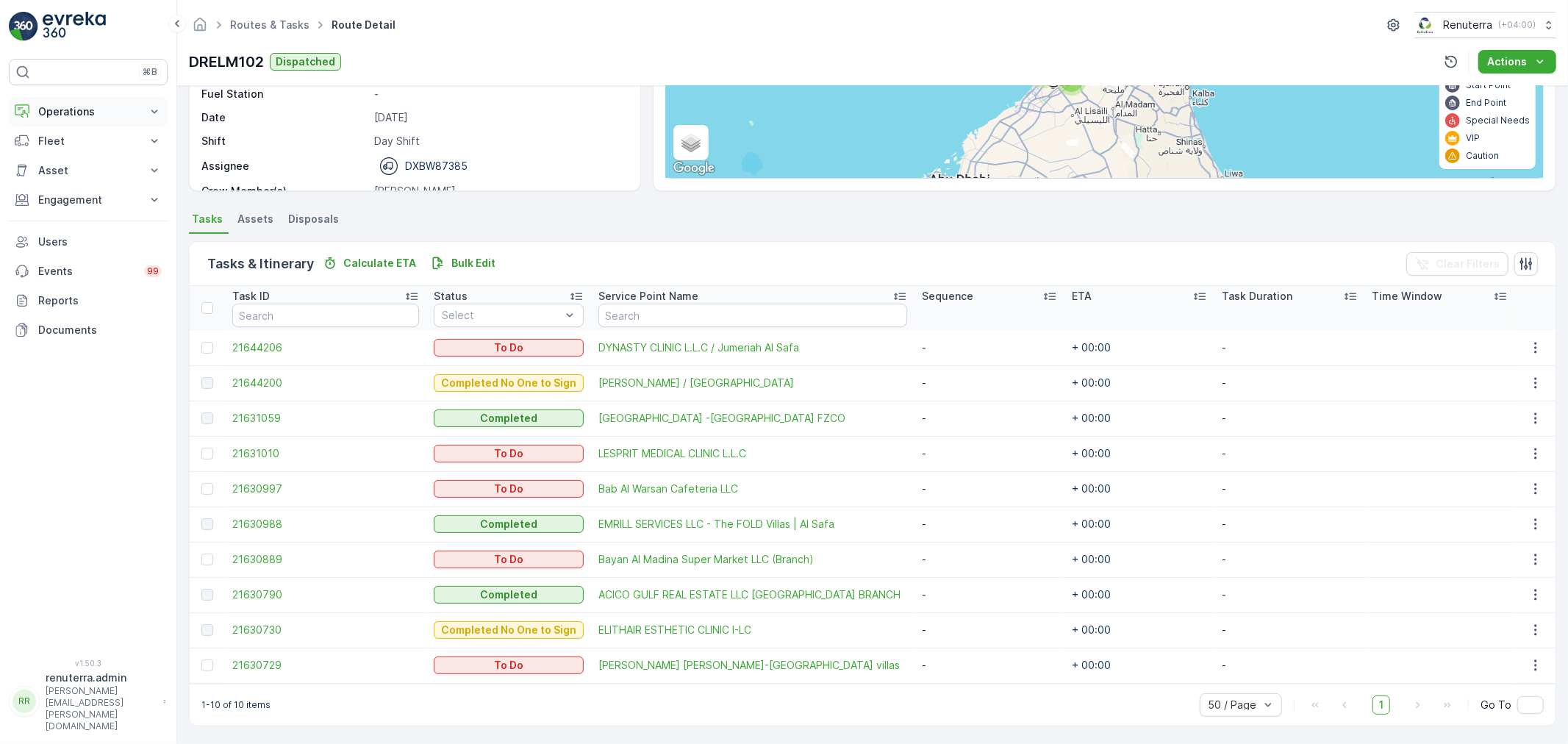
click at [84, 111] on p "Operations" at bounding box center [88, 111] width 100 height 15
click at [253, 15] on ul "Routes & Tasks" at bounding box center [278, 25] width 102 height 21
drag, startPoint x: 258, startPoint y: 33, endPoint x: 261, endPoint y: 27, distance: 6.7
click at [261, 28] on ul "Routes & Tasks" at bounding box center [278, 25] width 102 height 21
click at [261, 27] on link "Routes & Tasks" at bounding box center [270, 24] width 79 height 12
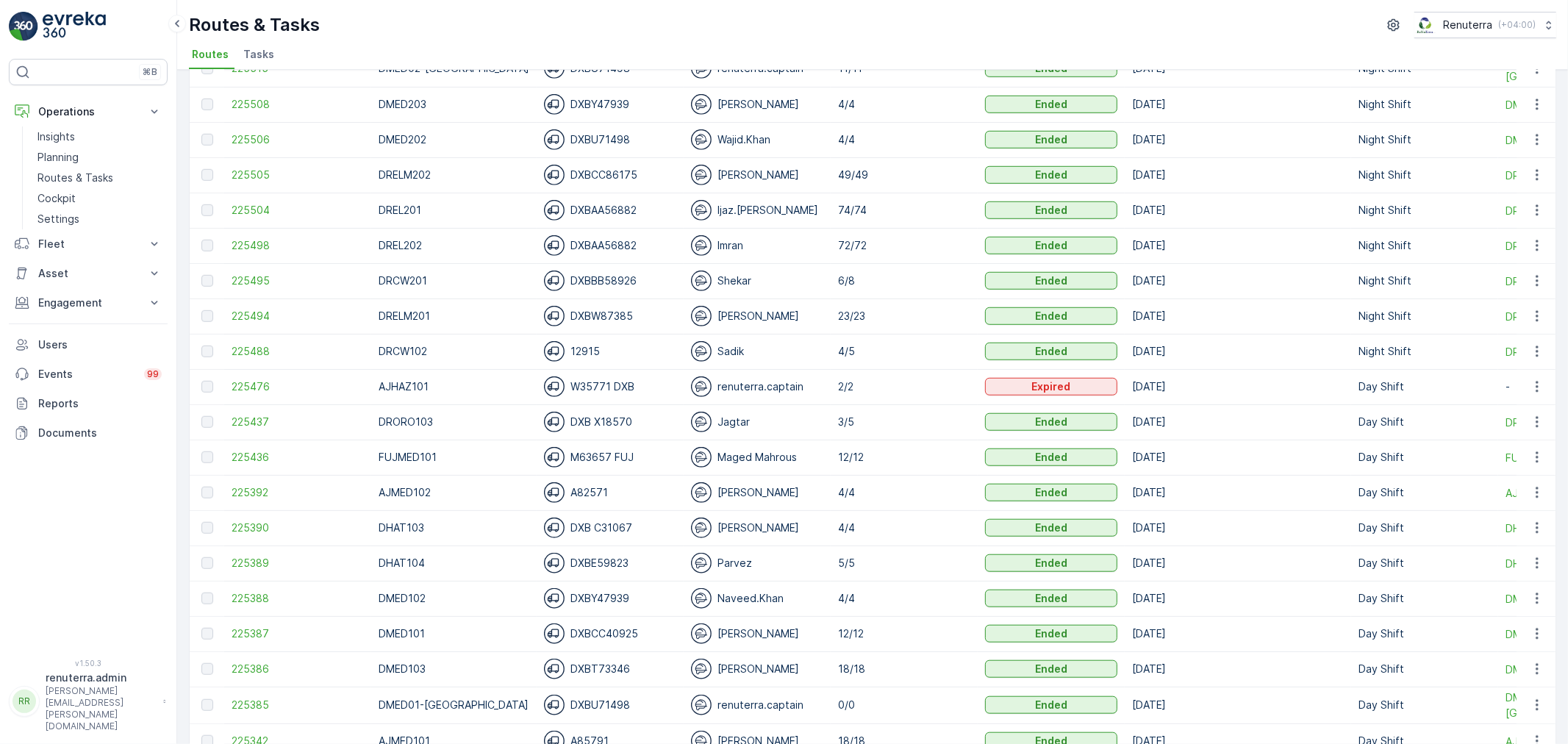
scroll to position [980, 0]
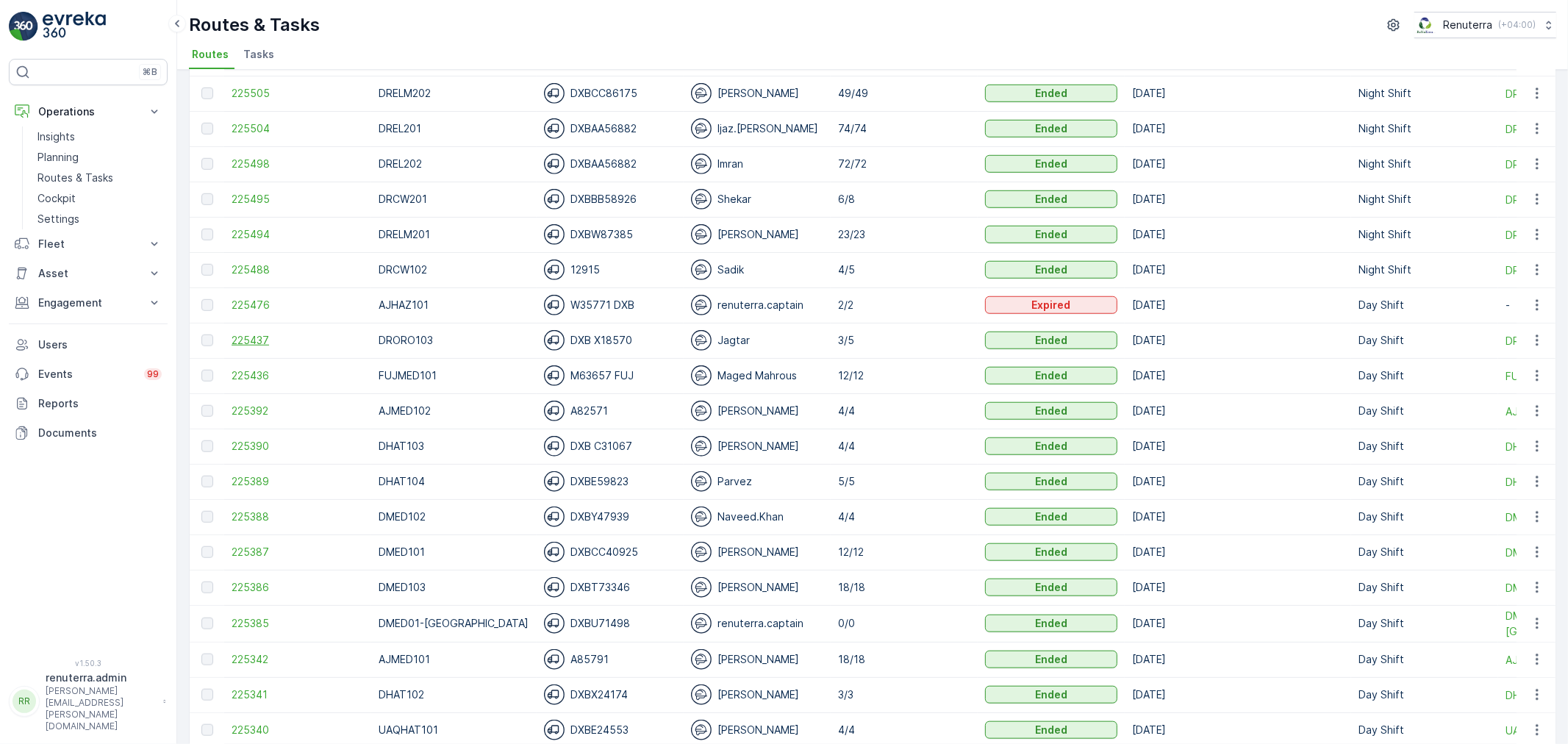
click at [269, 334] on span "225437" at bounding box center [298, 340] width 132 height 15
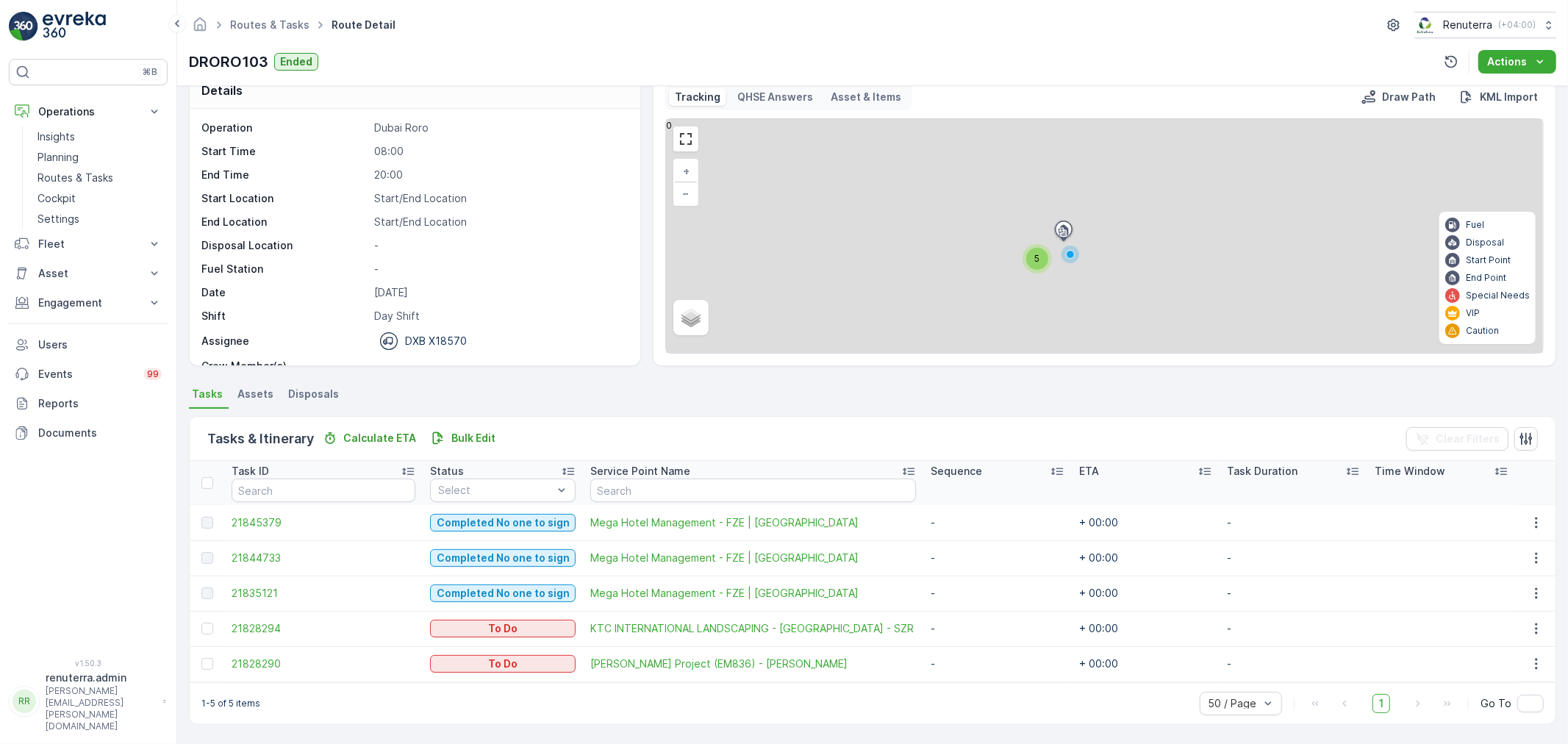
scroll to position [25, 0]
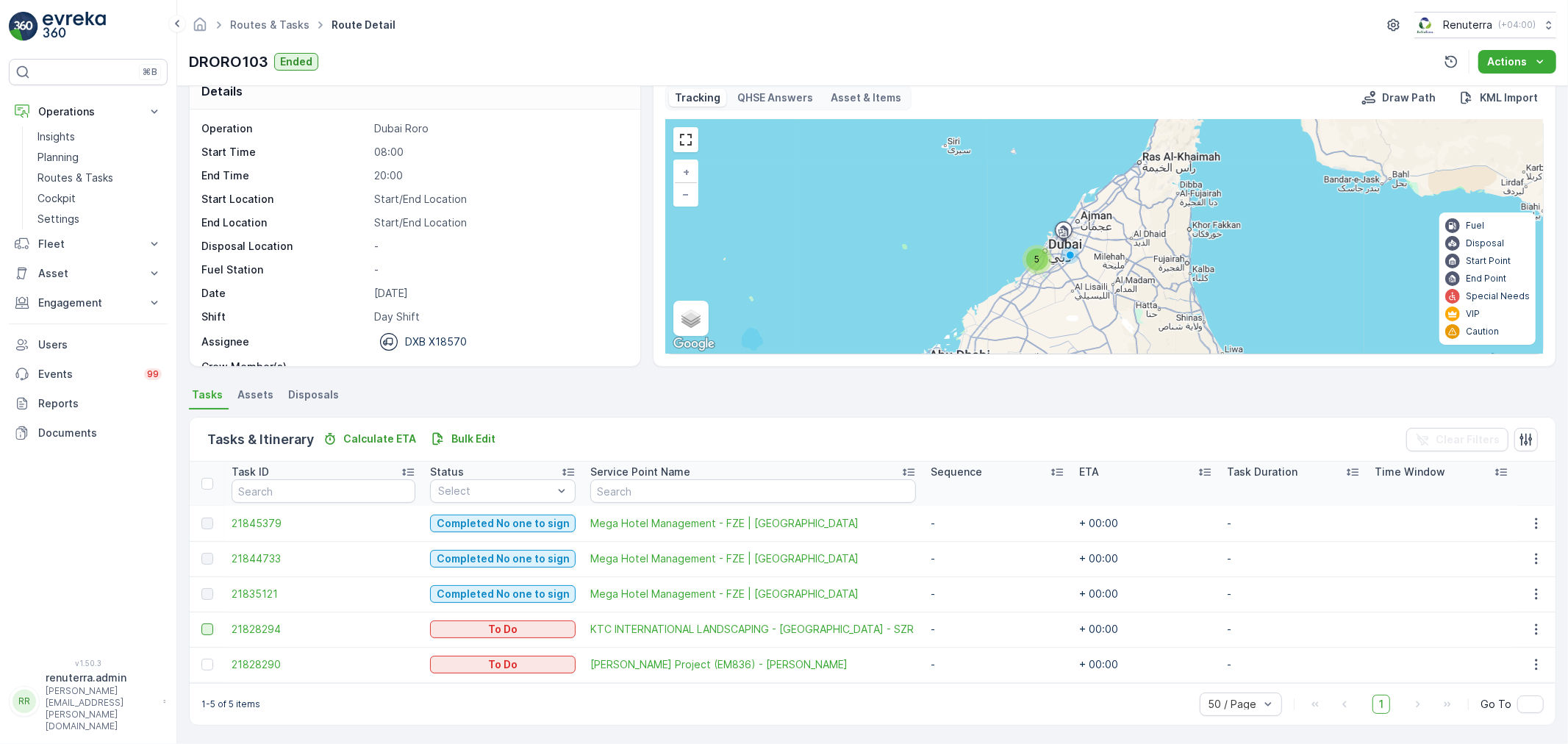
click at [212, 627] on div at bounding box center [207, 629] width 12 height 12
click at [201, 624] on input "checkbox" at bounding box center [201, 624] width 0 height 0
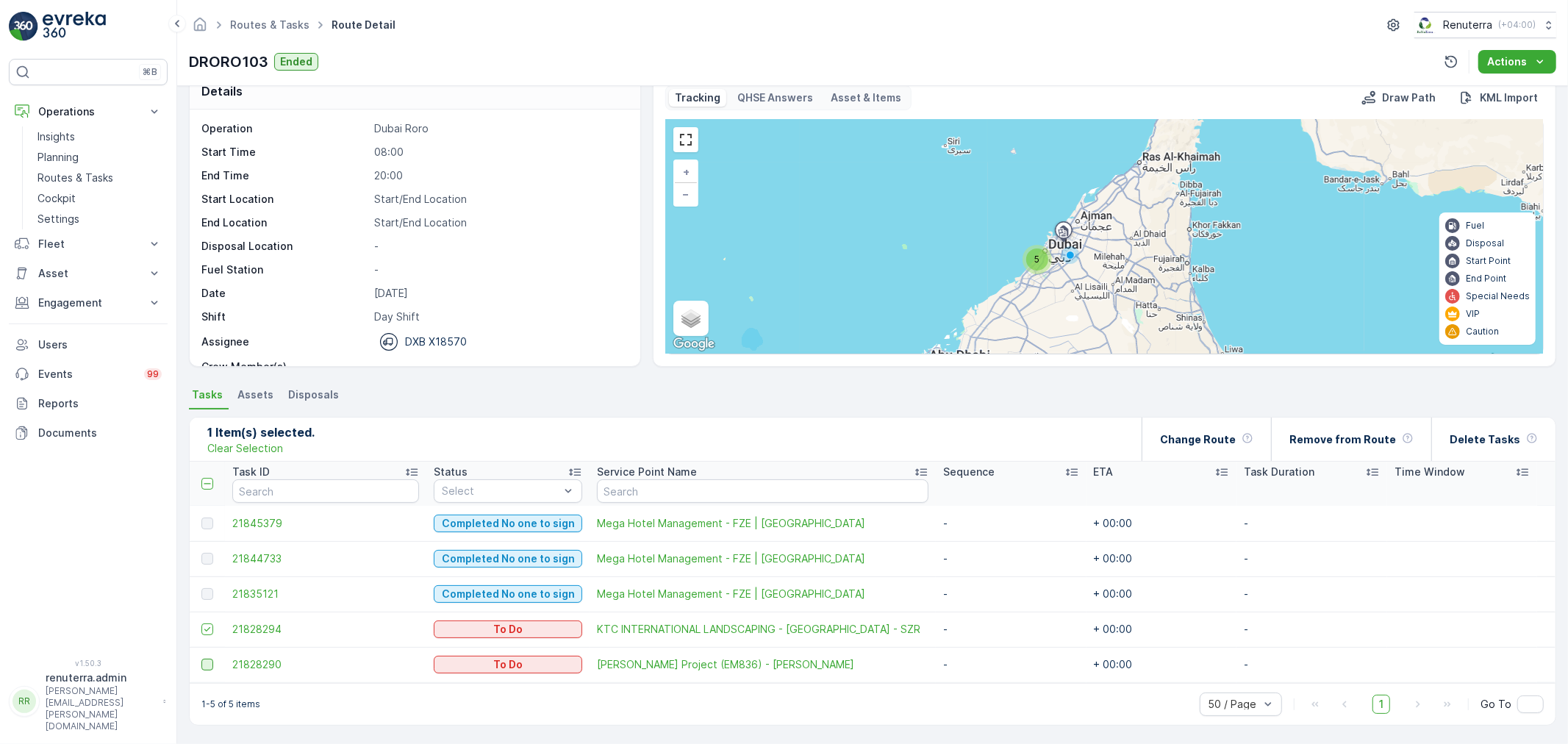
click at [208, 662] on div at bounding box center [207, 665] width 12 height 12
click at [201, 659] on input "checkbox" at bounding box center [201, 659] width 0 height 0
click at [1479, 442] on p "Delete Tasks" at bounding box center [1484, 439] width 70 height 15
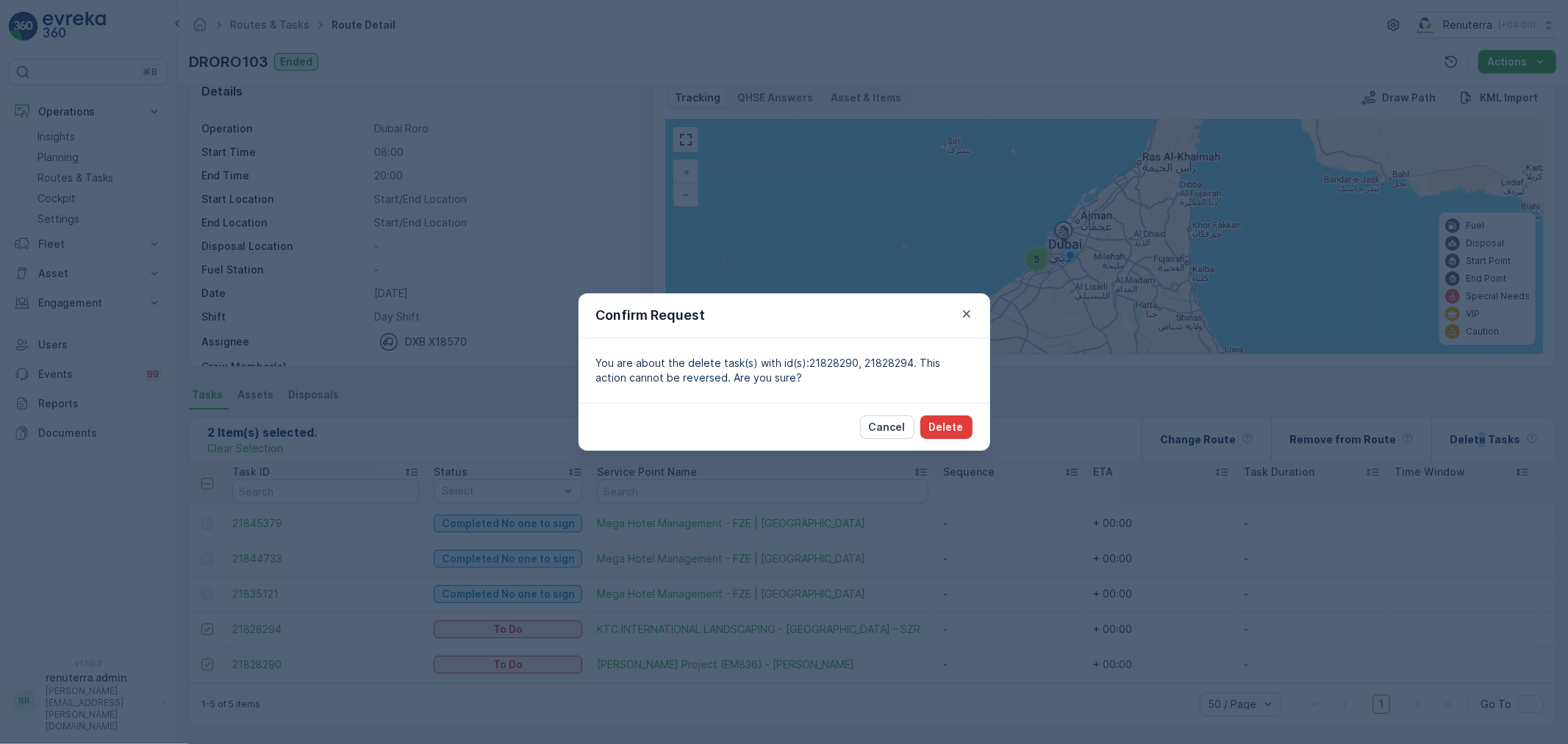
click at [960, 436] on button "Delete" at bounding box center [946, 427] width 52 height 23
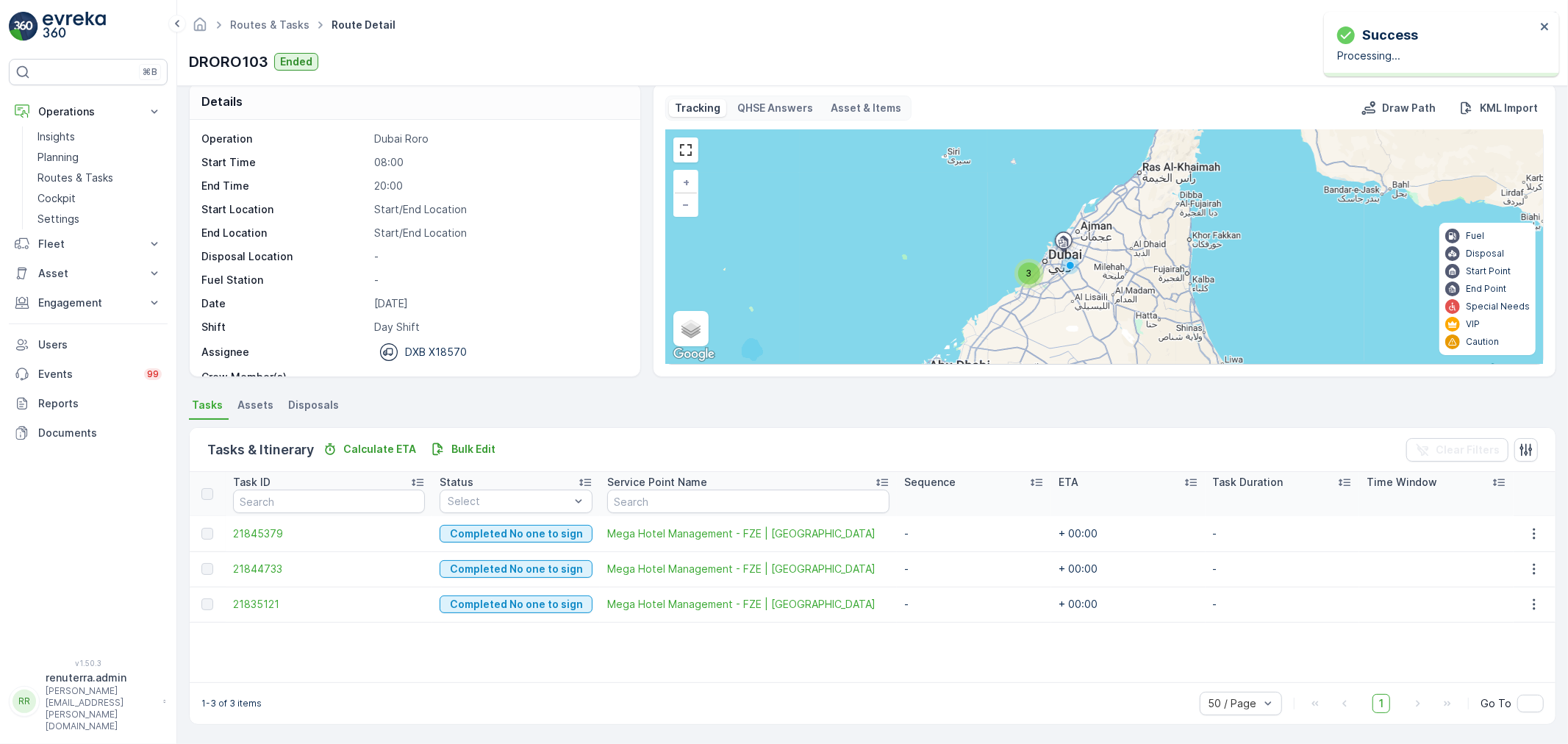
scroll to position [15, 0]
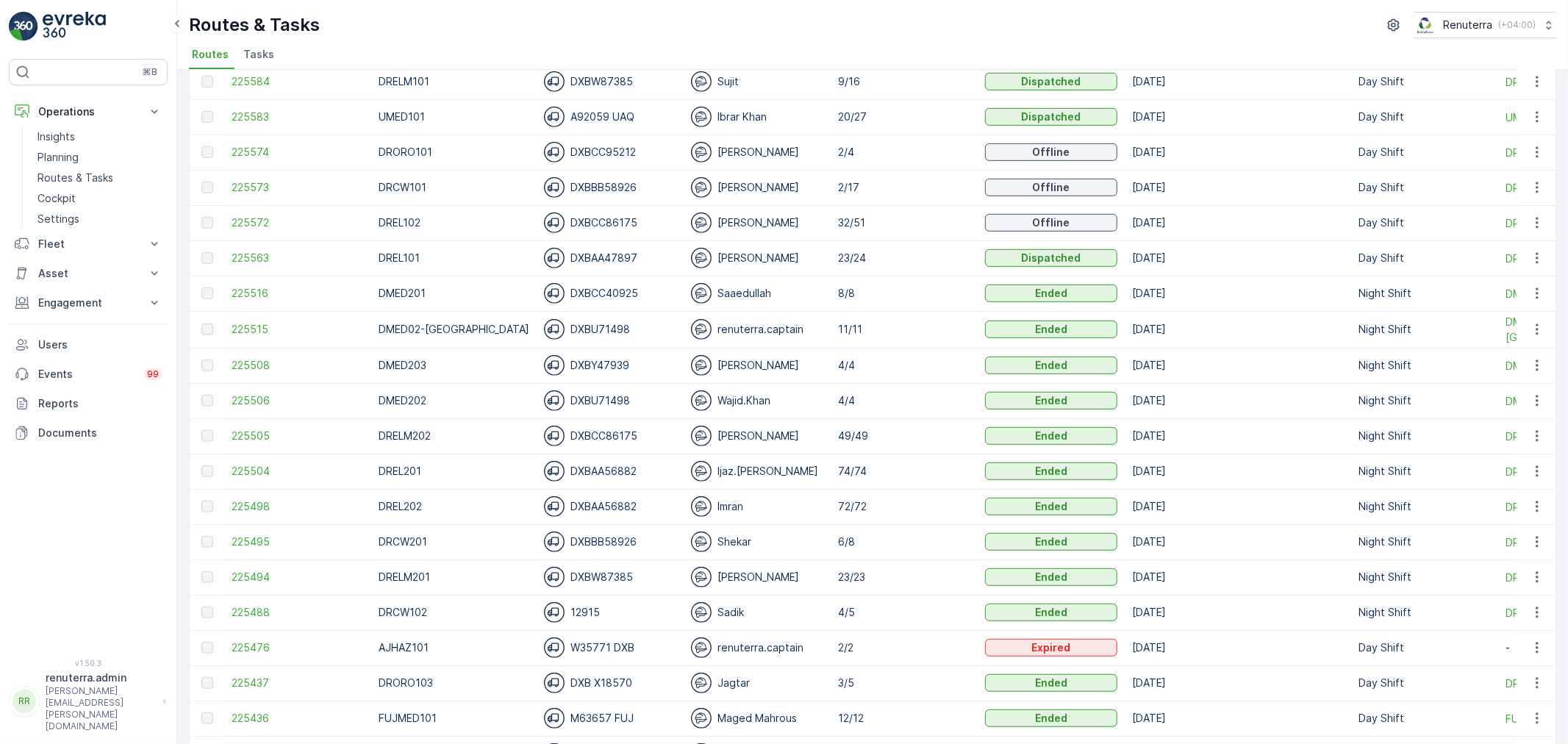
scroll to position [653, 0]
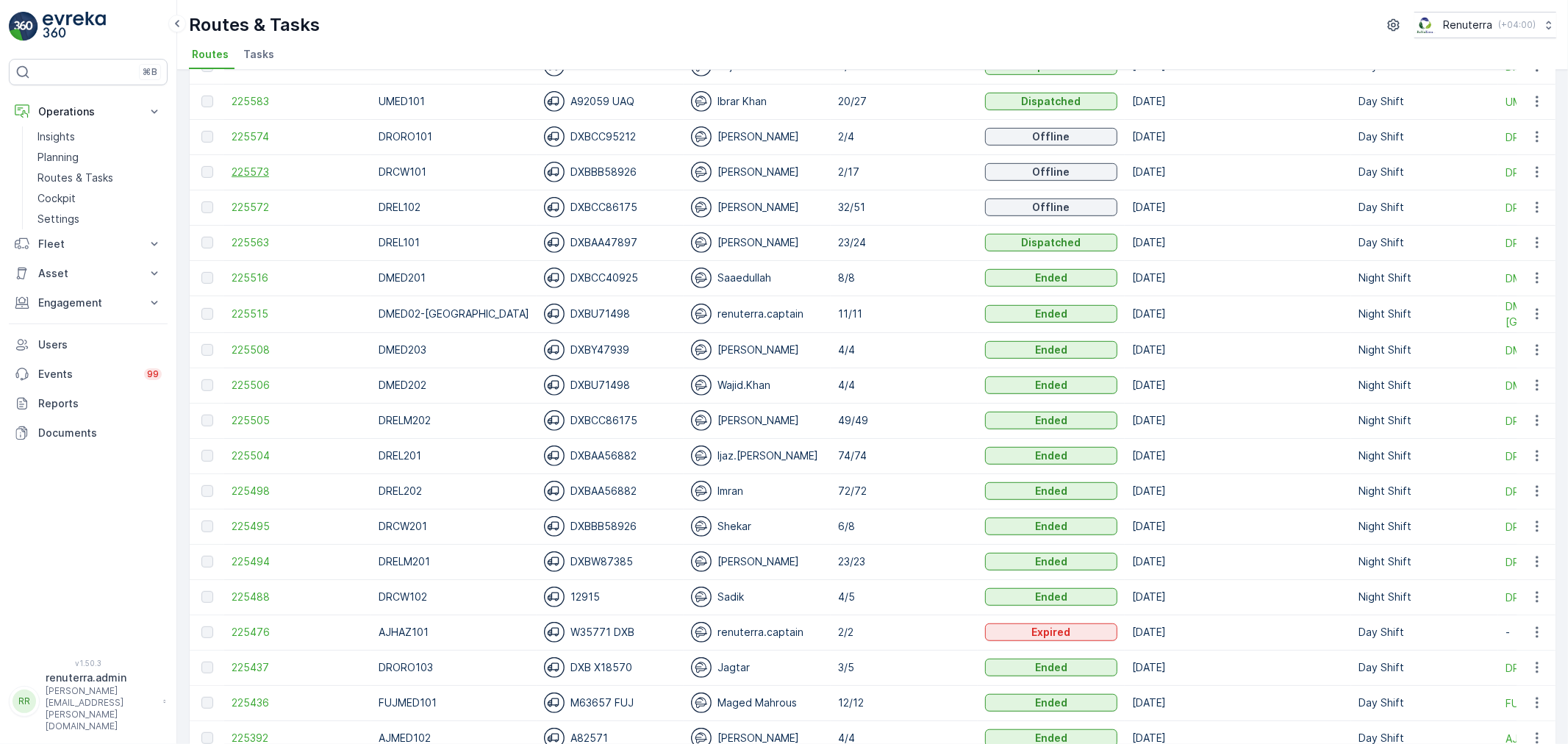
click at [275, 169] on span "225573" at bounding box center [298, 172] width 132 height 15
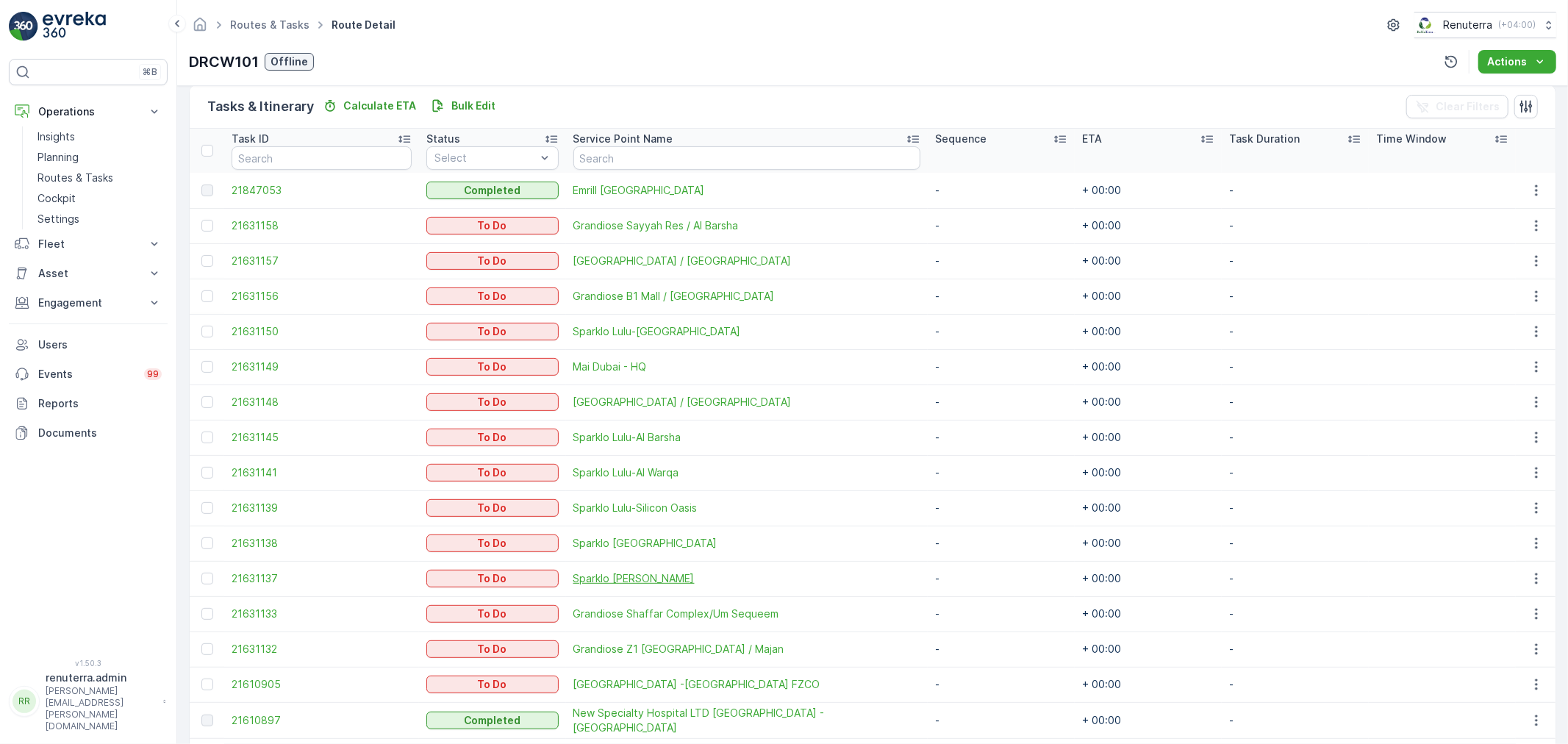
scroll to position [448, 0]
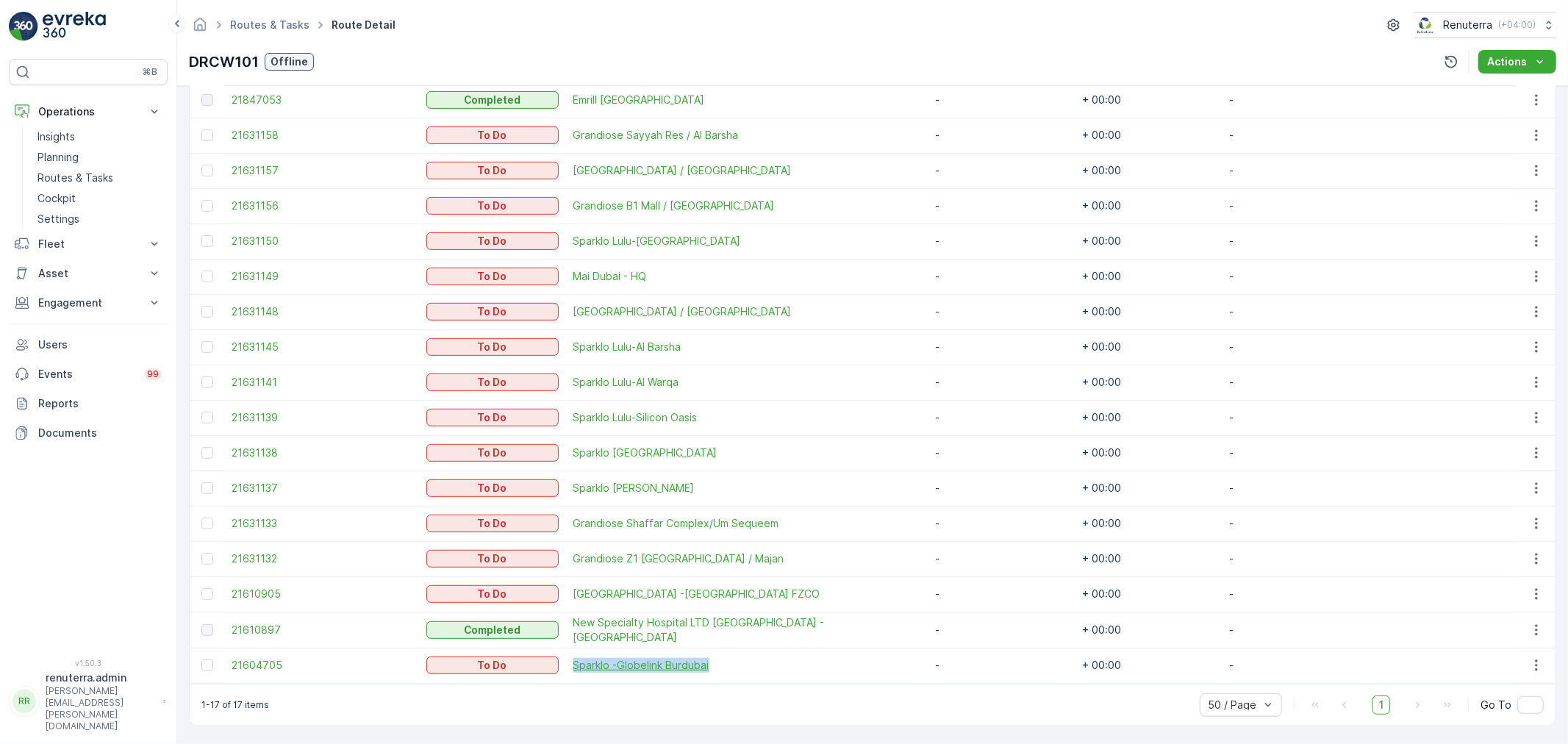
drag, startPoint x: 573, startPoint y: 657, endPoint x: 753, endPoint y: 660, distance: 180.0
click at [753, 660] on td "Sparklo -Globelink Burdubai" at bounding box center [747, 666] width 362 height 36
copy span "Sparklo -Globelink Burdubai"
click at [211, 519] on div at bounding box center [207, 523] width 12 height 12
click at [201, 518] on input "checkbox" at bounding box center [201, 518] width 0 height 0
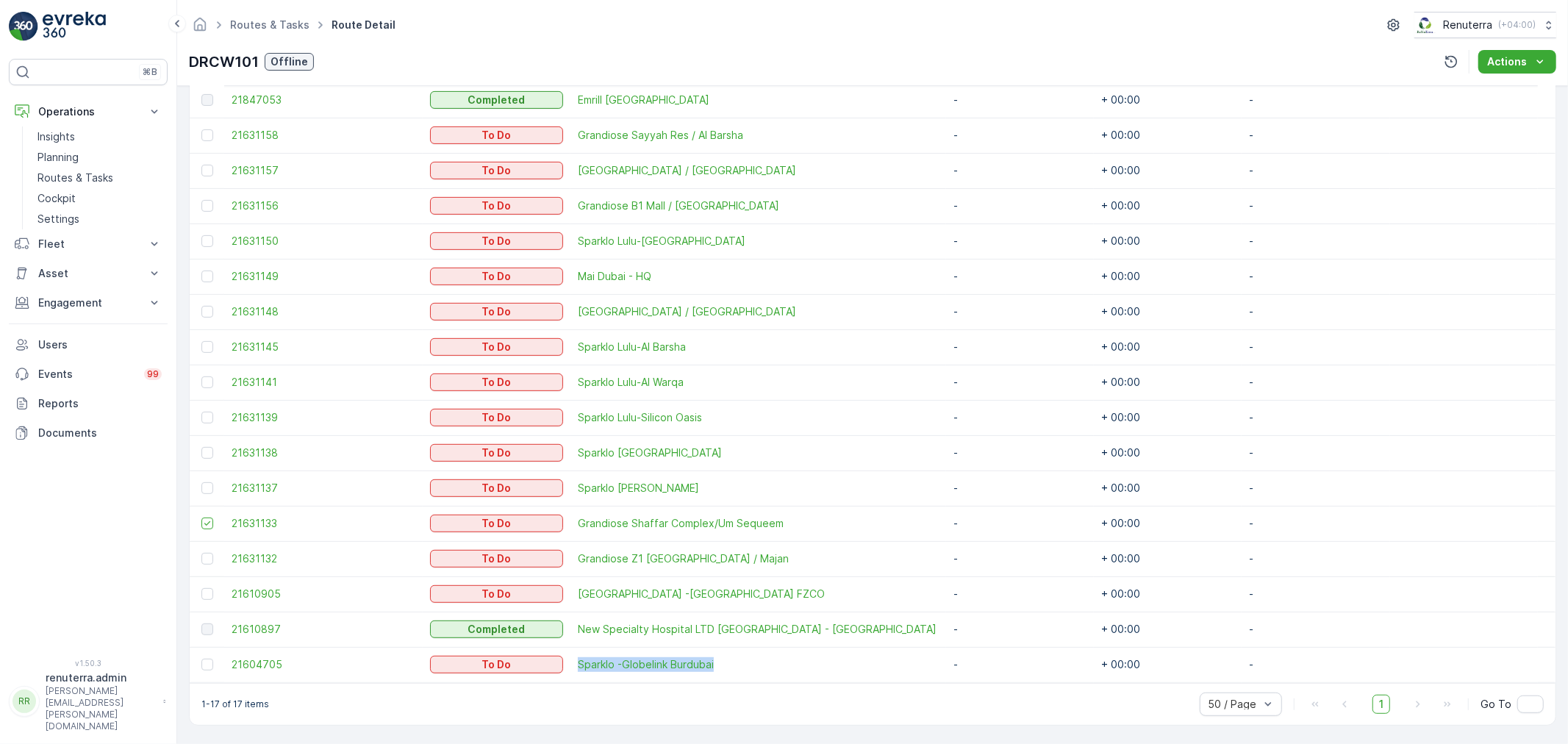
click at [215, 559] on div at bounding box center [208, 559] width 15 height 12
click at [201, 553] on input "checkbox" at bounding box center [201, 553] width 0 height 0
click at [203, 591] on div at bounding box center [207, 594] width 12 height 12
click at [201, 588] on input "checkbox" at bounding box center [201, 588] width 0 height 0
drag, startPoint x: 212, startPoint y: 557, endPoint x: 215, endPoint y: 536, distance: 21.2
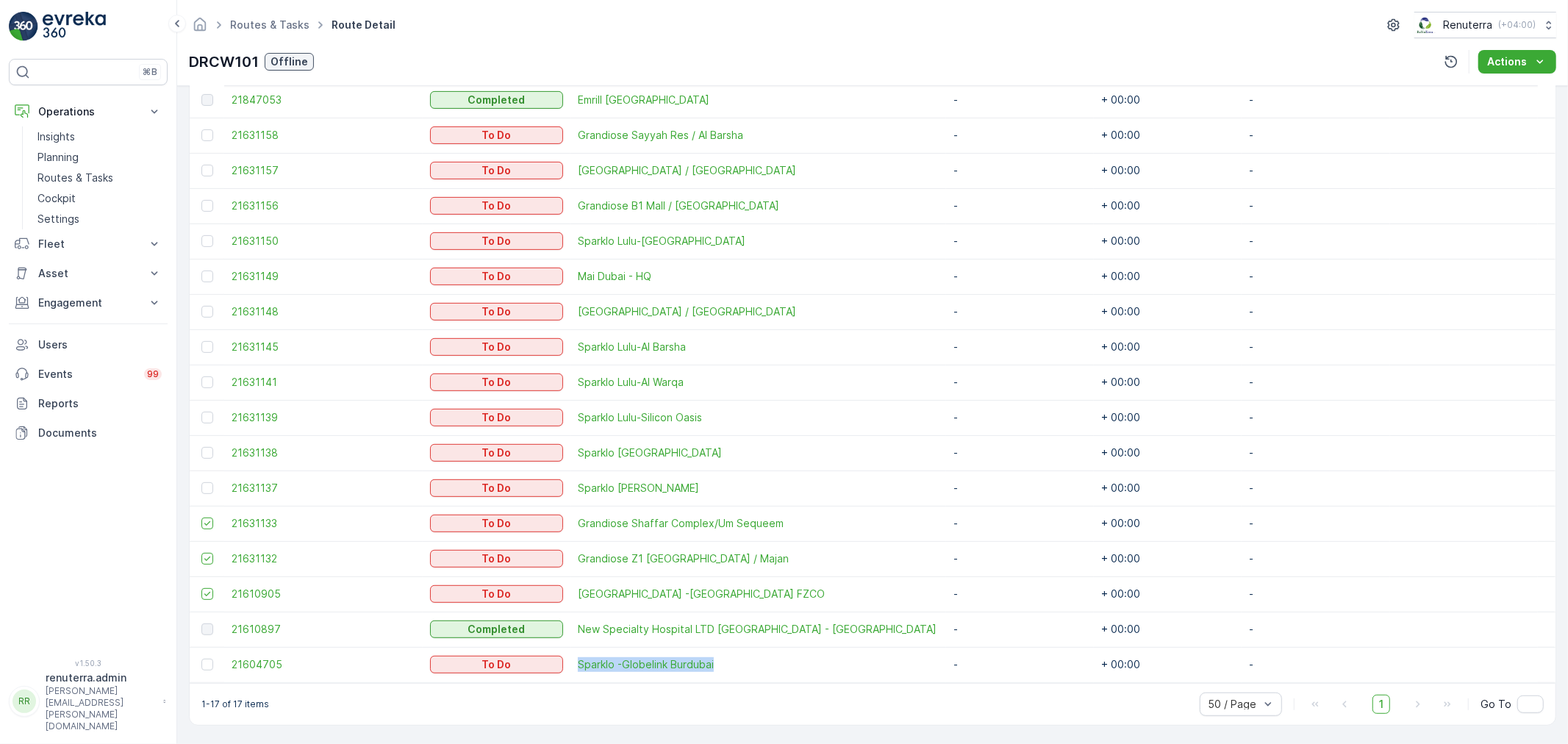
click at [210, 553] on div at bounding box center [207, 559] width 12 height 12
click at [201, 553] on input "checkbox" at bounding box center [201, 553] width 0 height 0
click at [215, 526] on div at bounding box center [208, 523] width 15 height 12
click at [201, 518] on input "checkbox" at bounding box center [201, 518] width 0 height 0
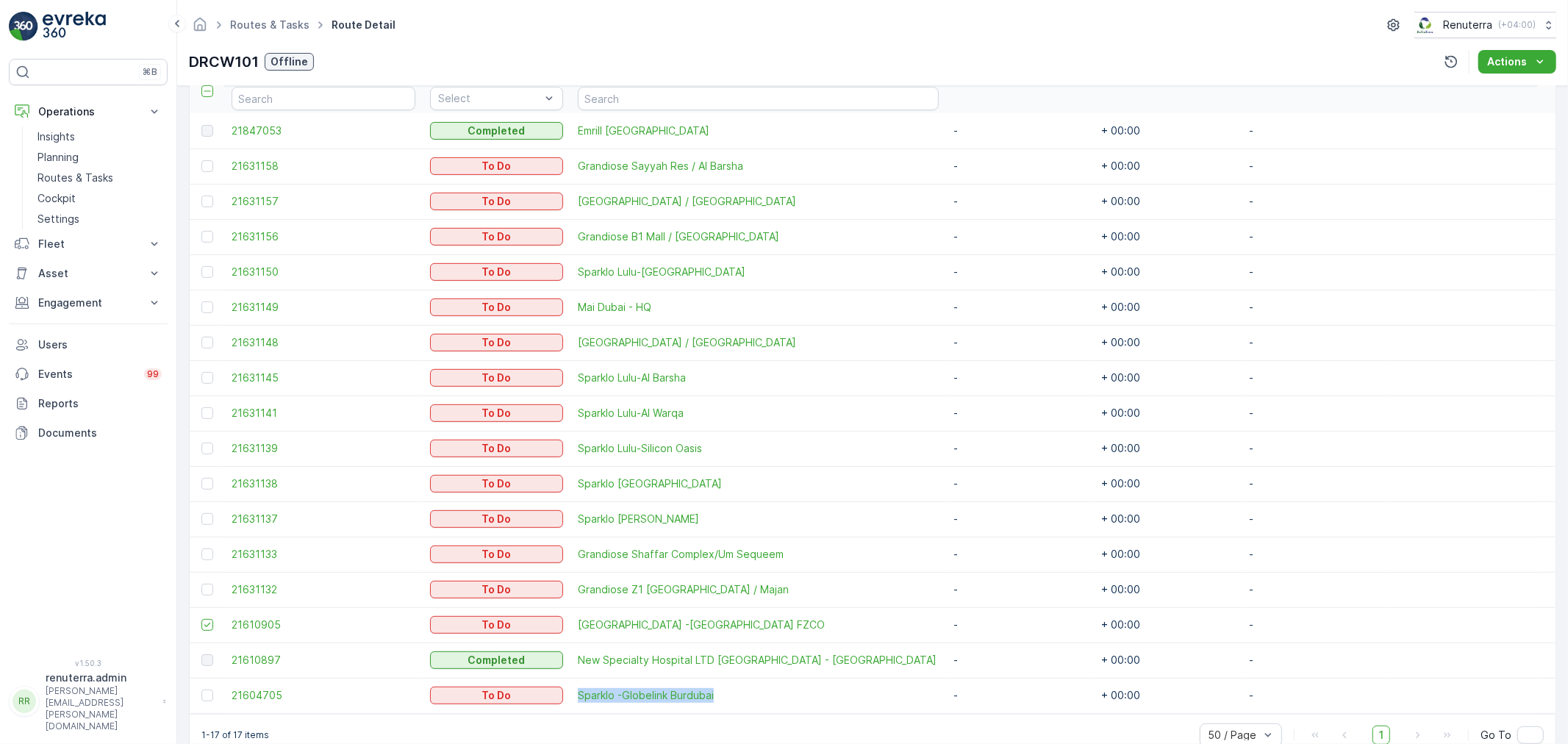
scroll to position [284, 0]
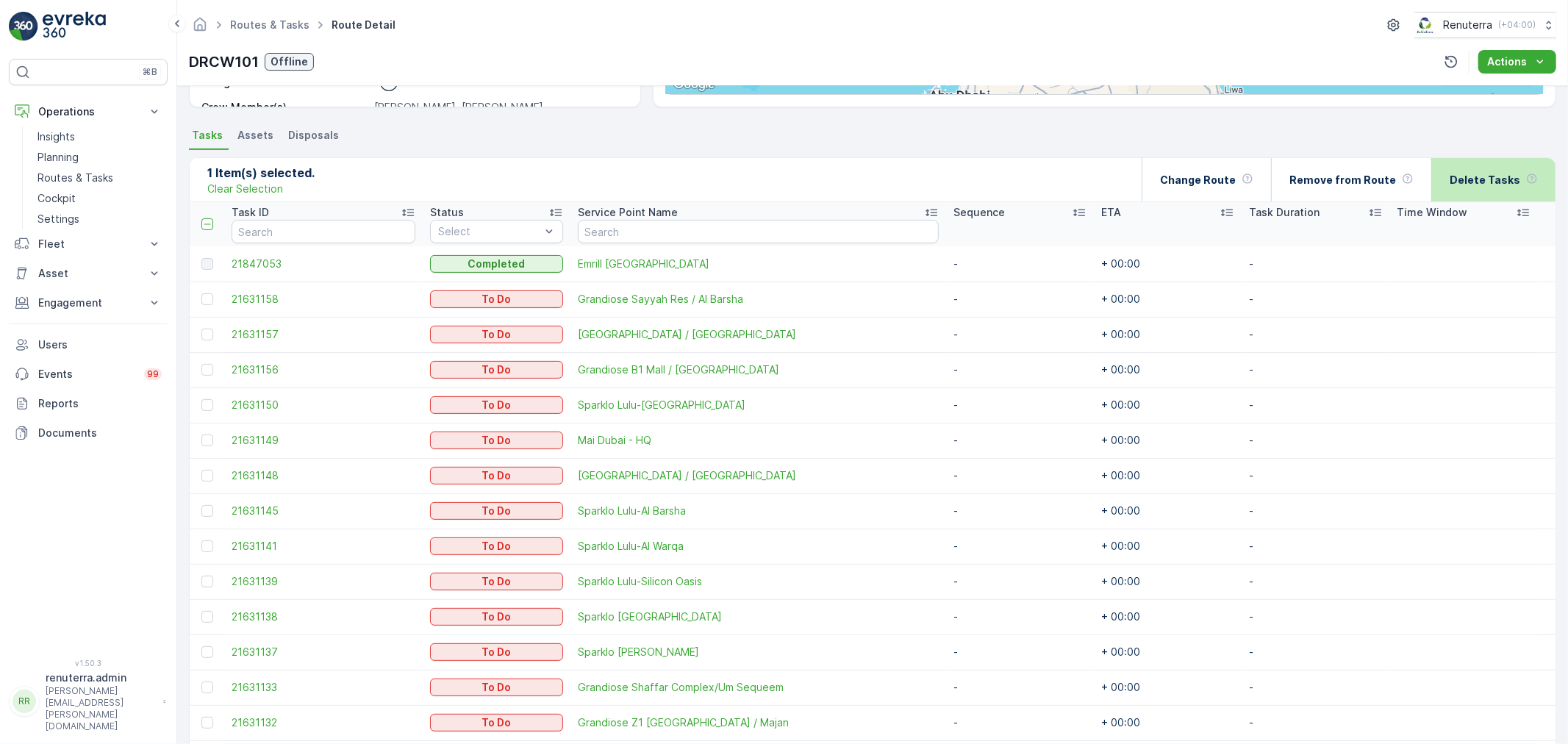
click at [1521, 185] on div "Delete Tasks" at bounding box center [1493, 180] width 88 height 44
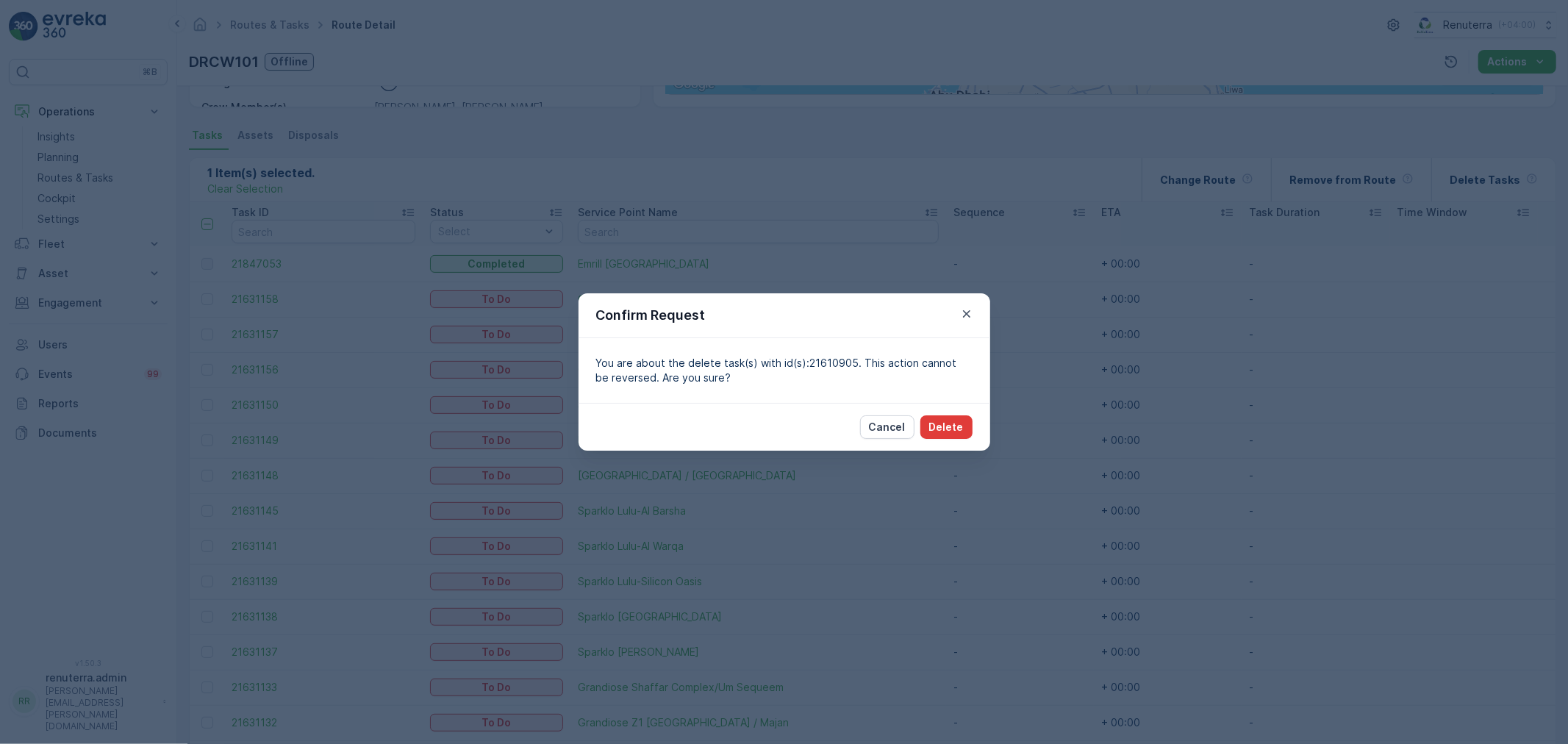
click at [937, 428] on p "Delete" at bounding box center [946, 427] width 35 height 15
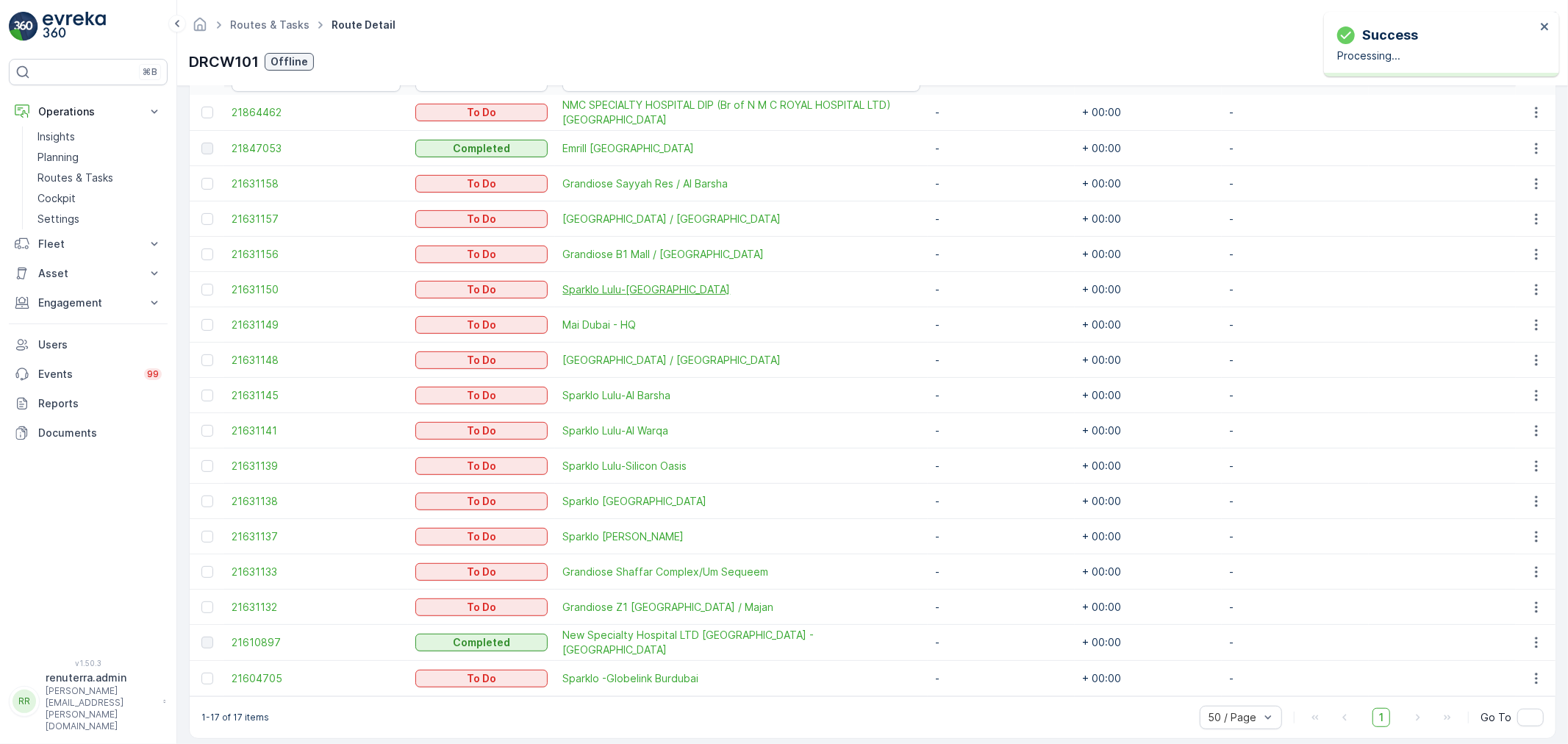
scroll to position [448, 0]
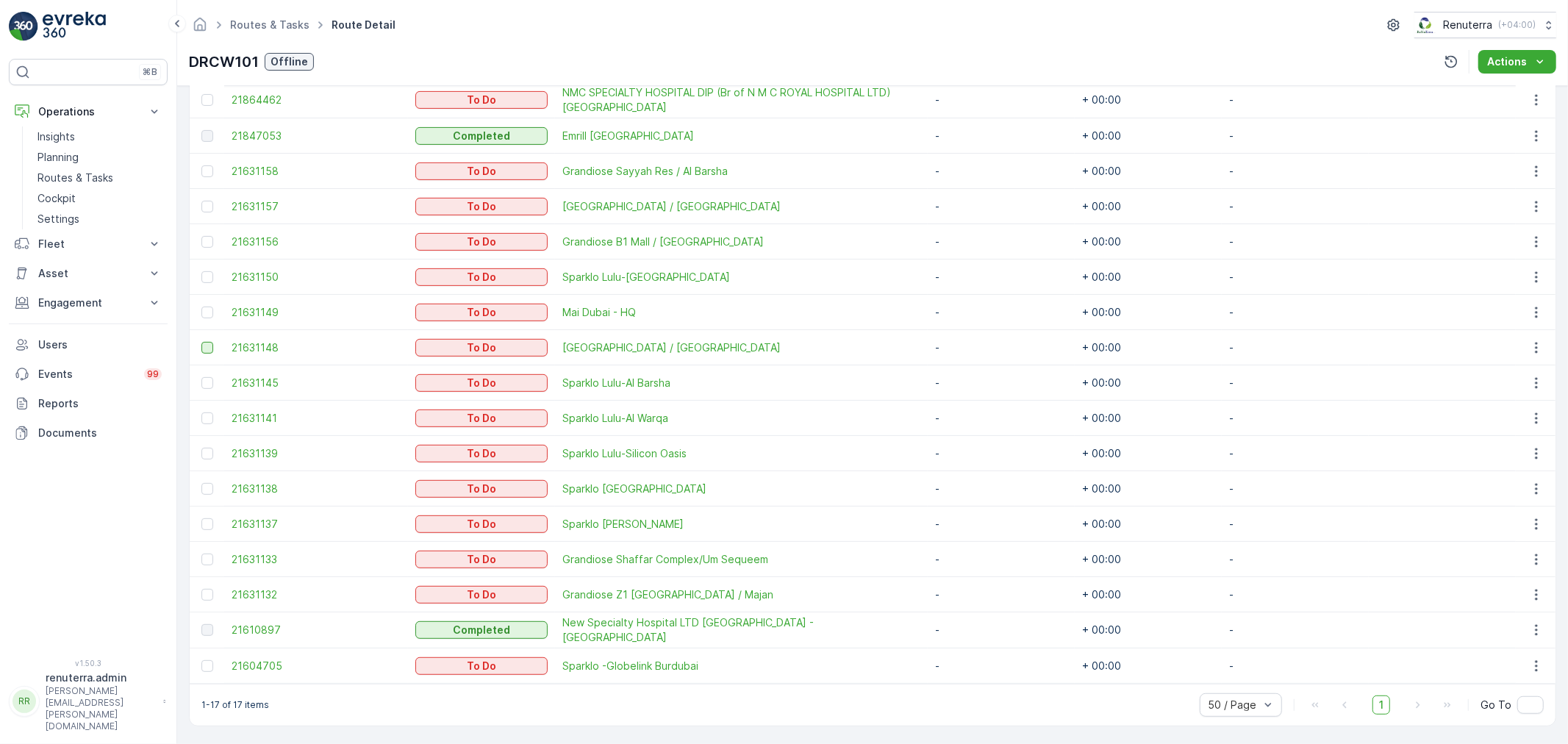
click at [209, 344] on div at bounding box center [207, 347] width 12 height 12
click at [201, 342] on input "checkbox" at bounding box center [201, 342] width 0 height 0
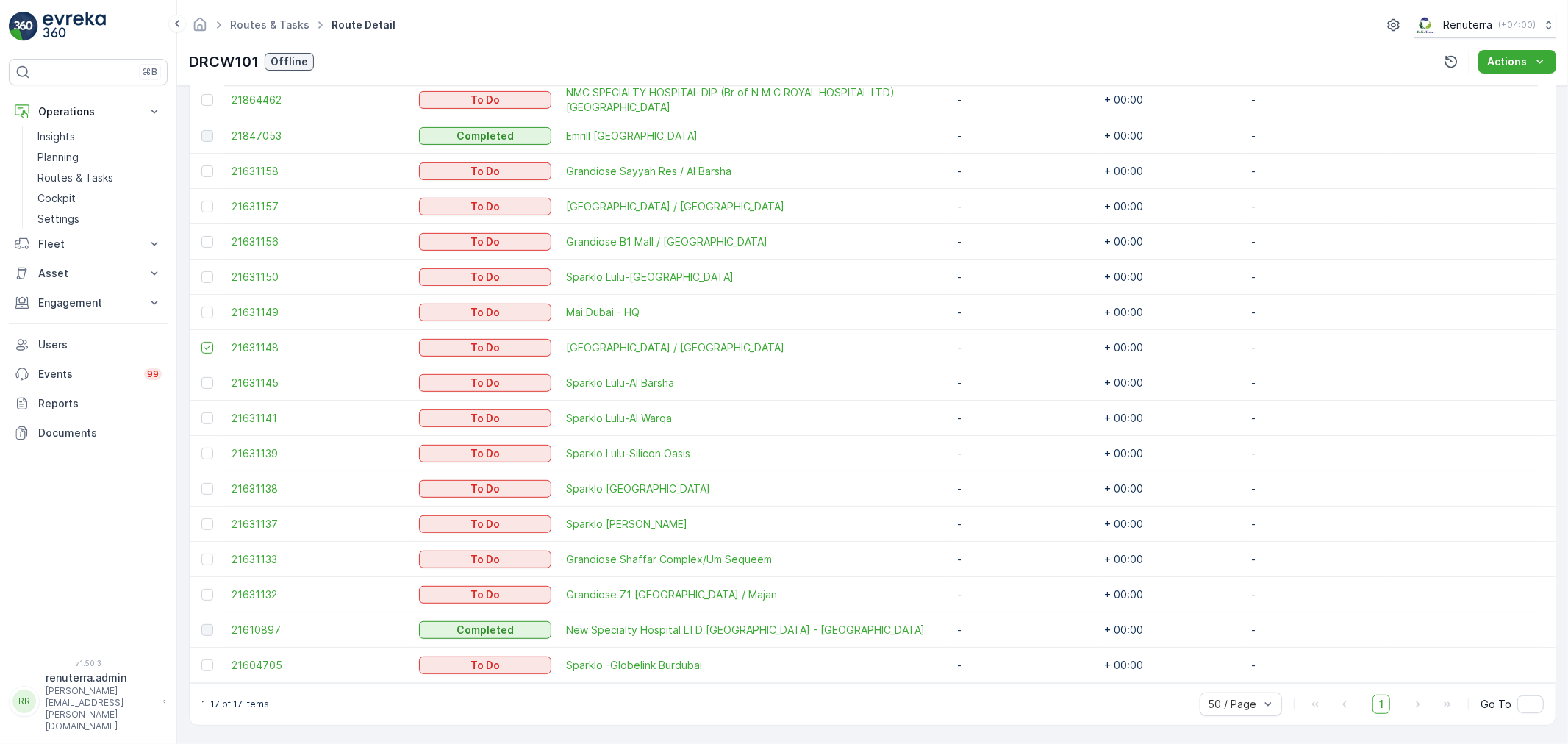
drag, startPoint x: 213, startPoint y: 589, endPoint x: 210, endPoint y: 581, distance: 8.5
click at [212, 589] on div at bounding box center [208, 595] width 15 height 12
click at [201, 589] on input "checkbox" at bounding box center [201, 589] width 0 height 0
click at [208, 557] on div at bounding box center [207, 559] width 12 height 12
click at [201, 553] on input "checkbox" at bounding box center [201, 553] width 0 height 0
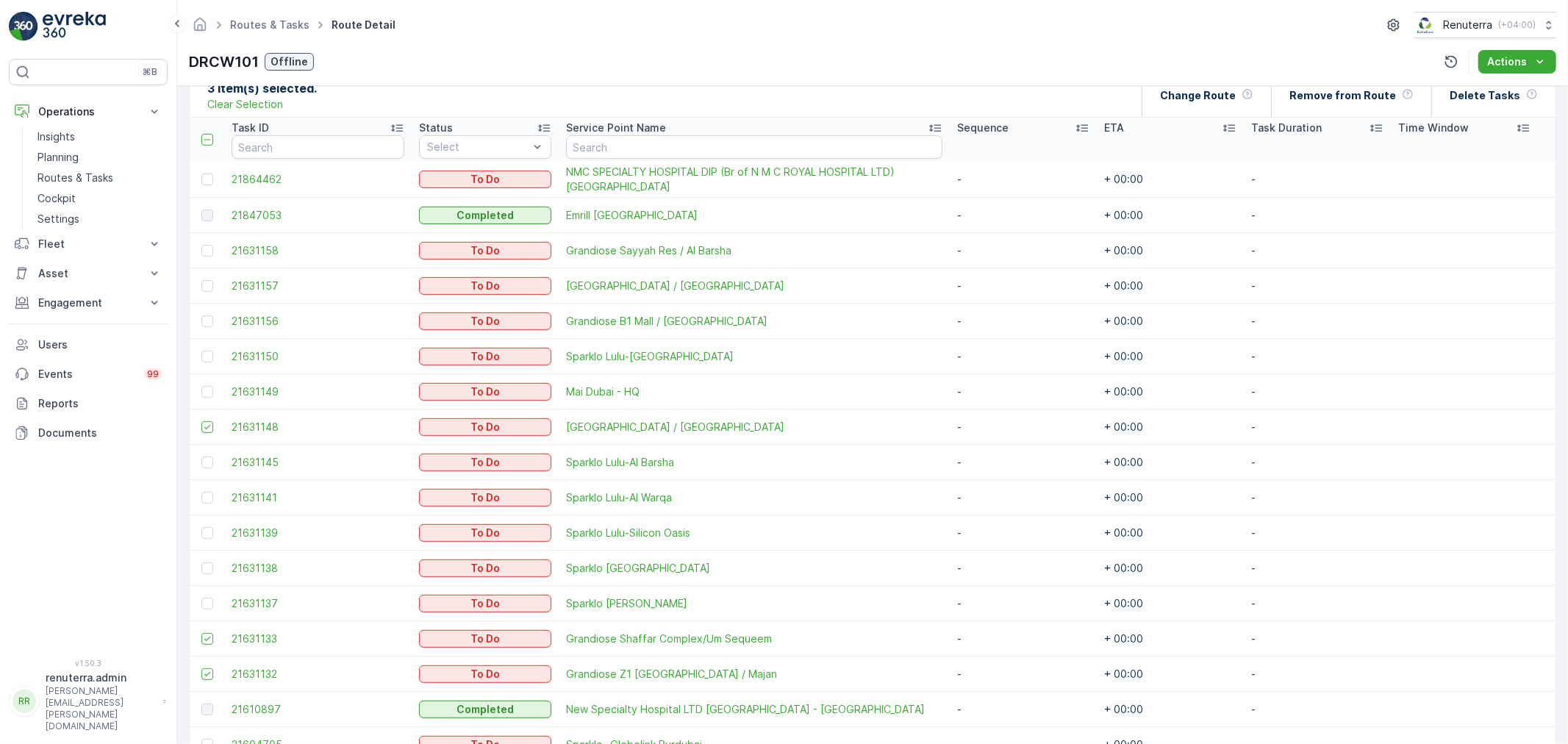
scroll to position [366, 0]
click at [208, 248] on div at bounding box center [207, 254] width 12 height 12
click at [201, 248] on input "checkbox" at bounding box center [201, 248] width 0 height 0
click at [201, 284] on div at bounding box center [207, 288] width 12 height 12
click at [201, 283] on input "checkbox" at bounding box center [201, 283] width 0 height 0
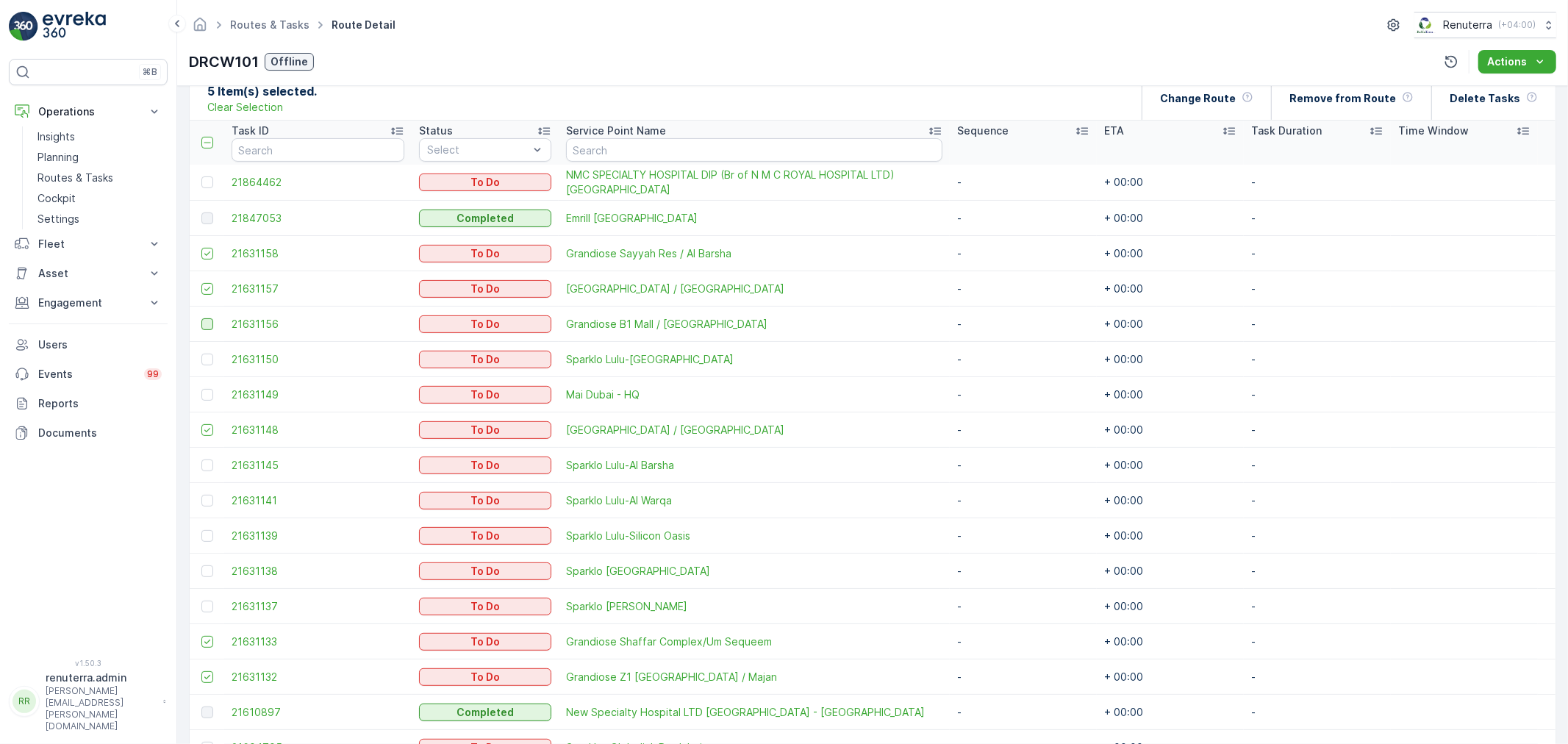
click at [209, 319] on div at bounding box center [207, 324] width 12 height 12
click at [201, 318] on input "checkbox" at bounding box center [201, 318] width 0 height 0
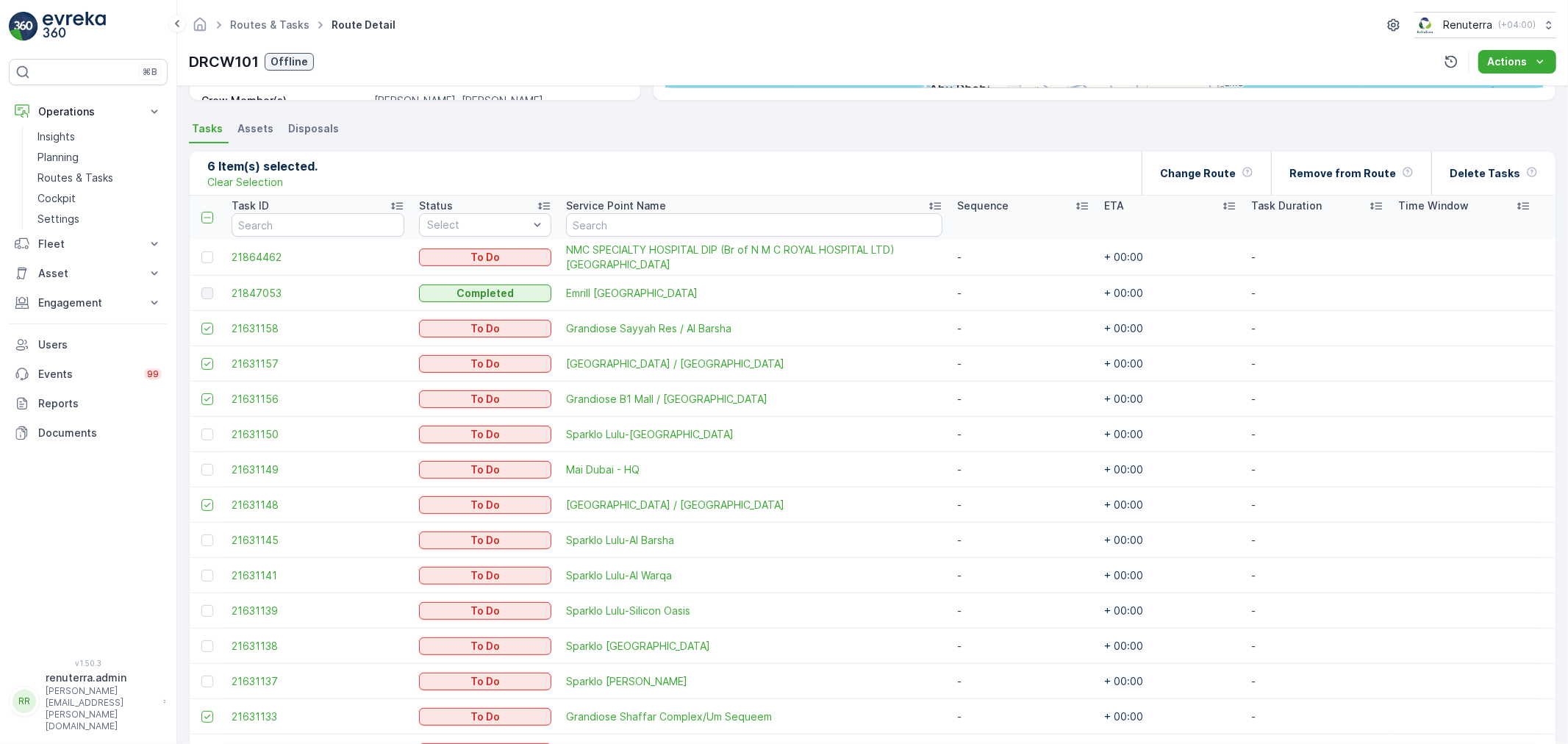
scroll to position [448, 0]
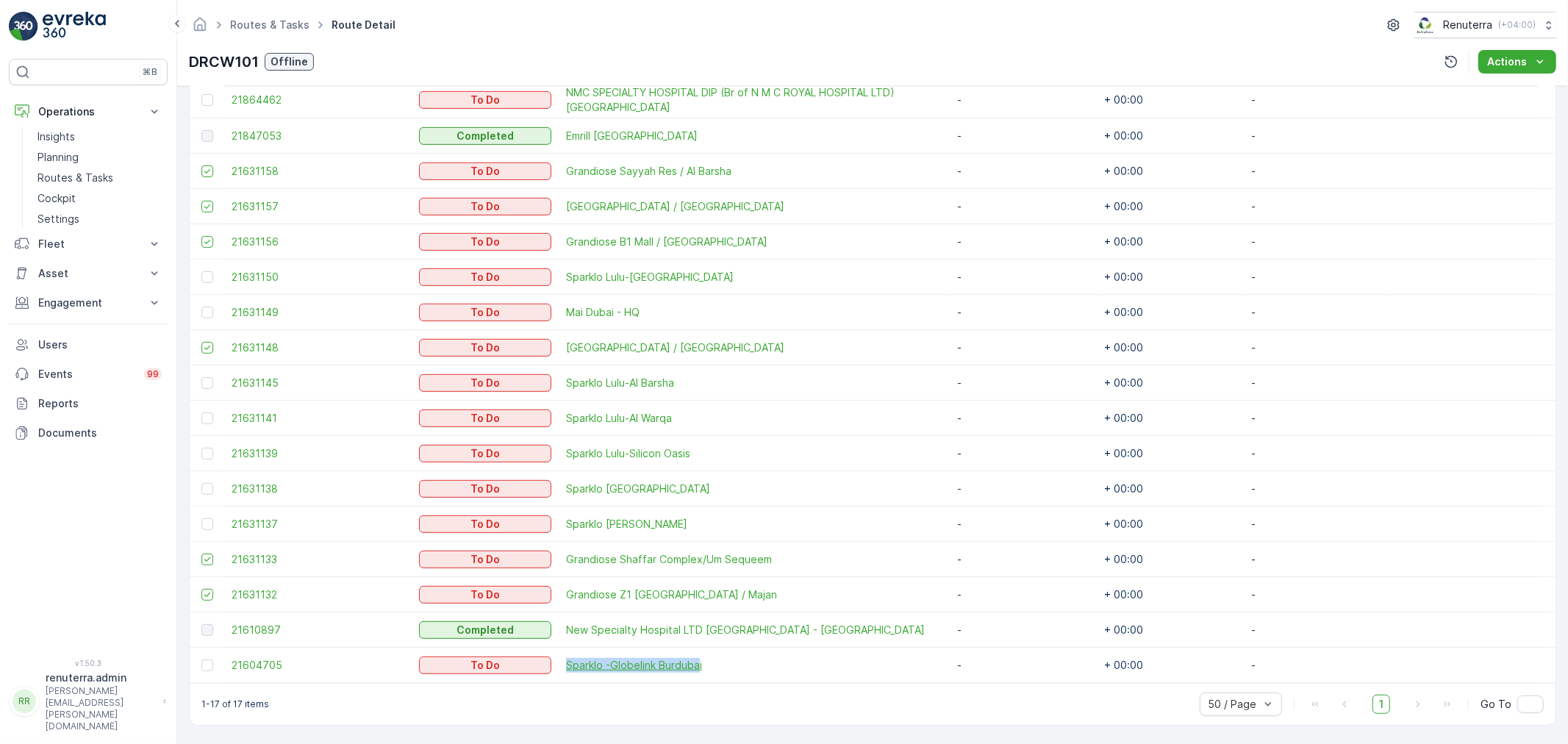
drag, startPoint x: 552, startPoint y: 663, endPoint x: 685, endPoint y: 664, distance: 133.0
click at [685, 664] on td "Sparklo -Globelink Burdubai" at bounding box center [754, 666] width 391 height 36
copy span "Sparklo -Globelink Burduba"
click at [233, 140] on span "21847053" at bounding box center [318, 136] width 173 height 15
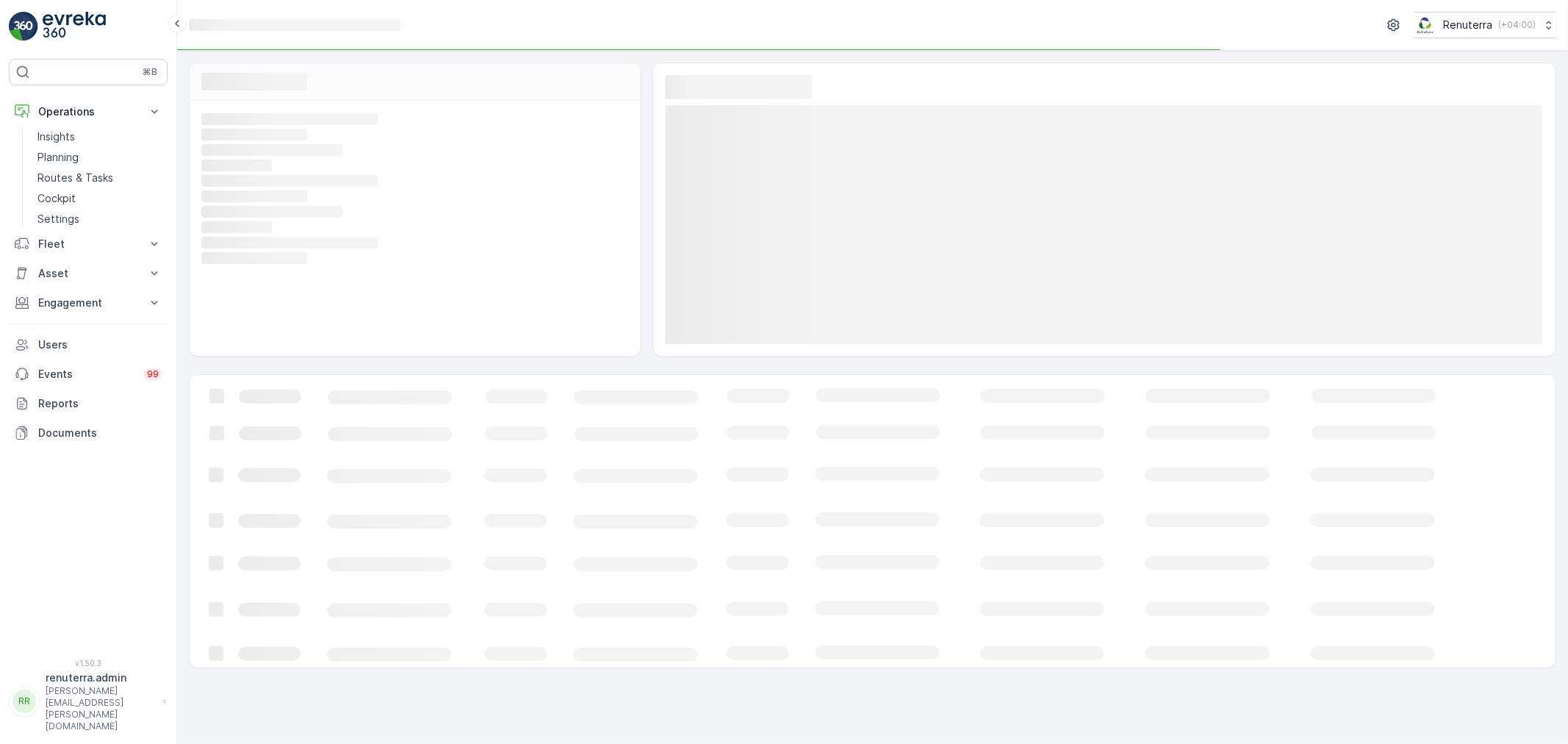
click at [244, 135] on rect at bounding box center [413, 134] width 423 height 13
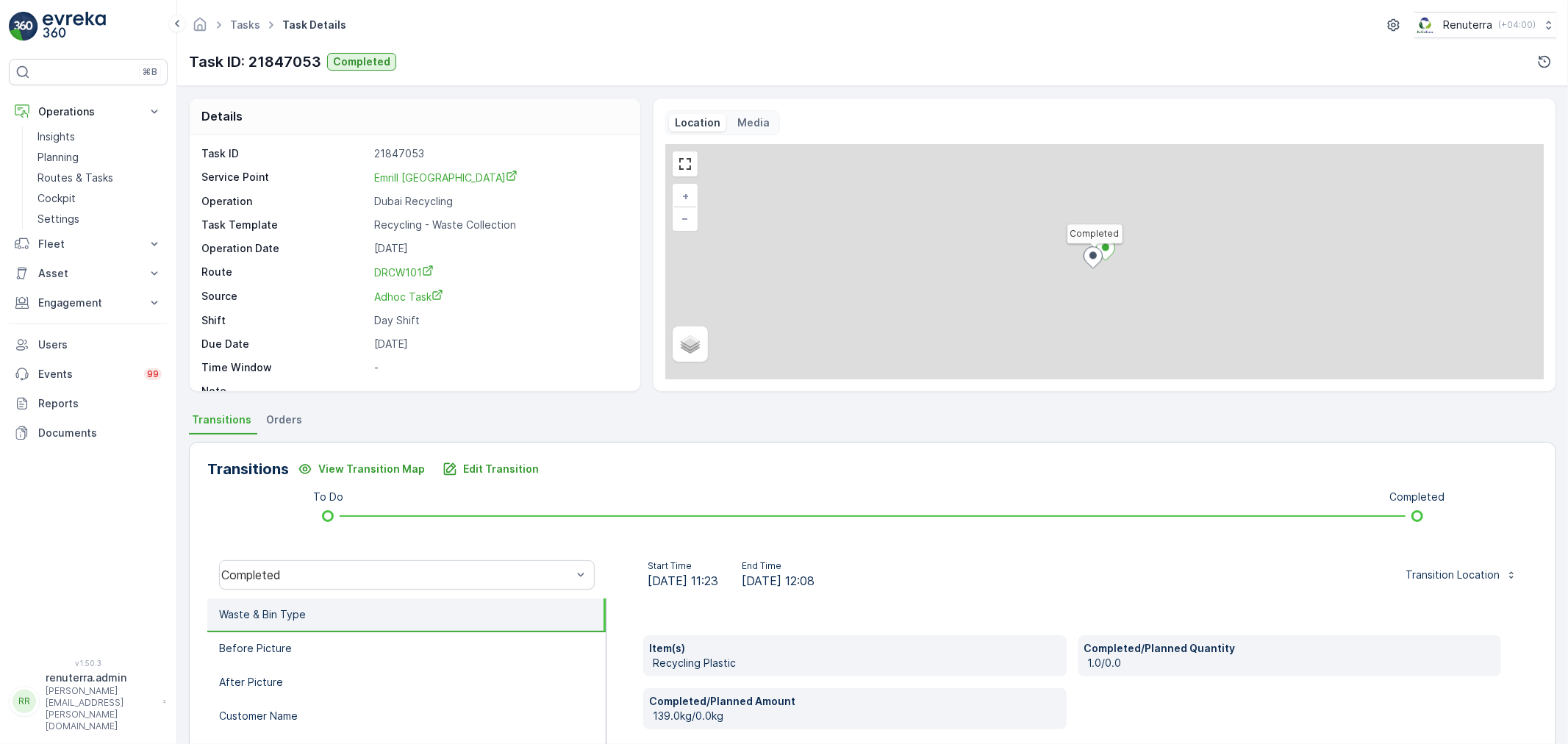
scroll to position [108, 0]
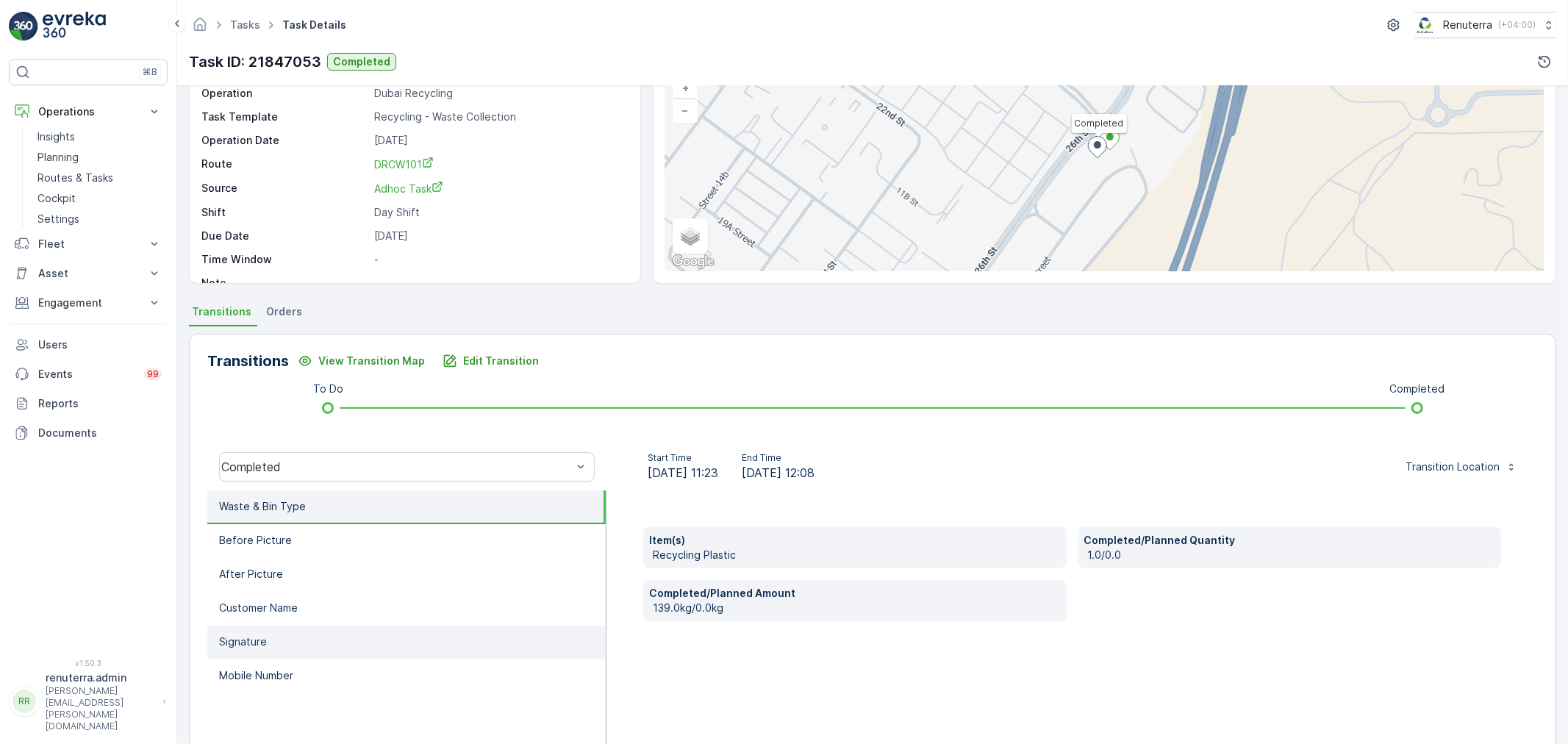
click at [388, 626] on li "Signature" at bounding box center [406, 643] width 398 height 34
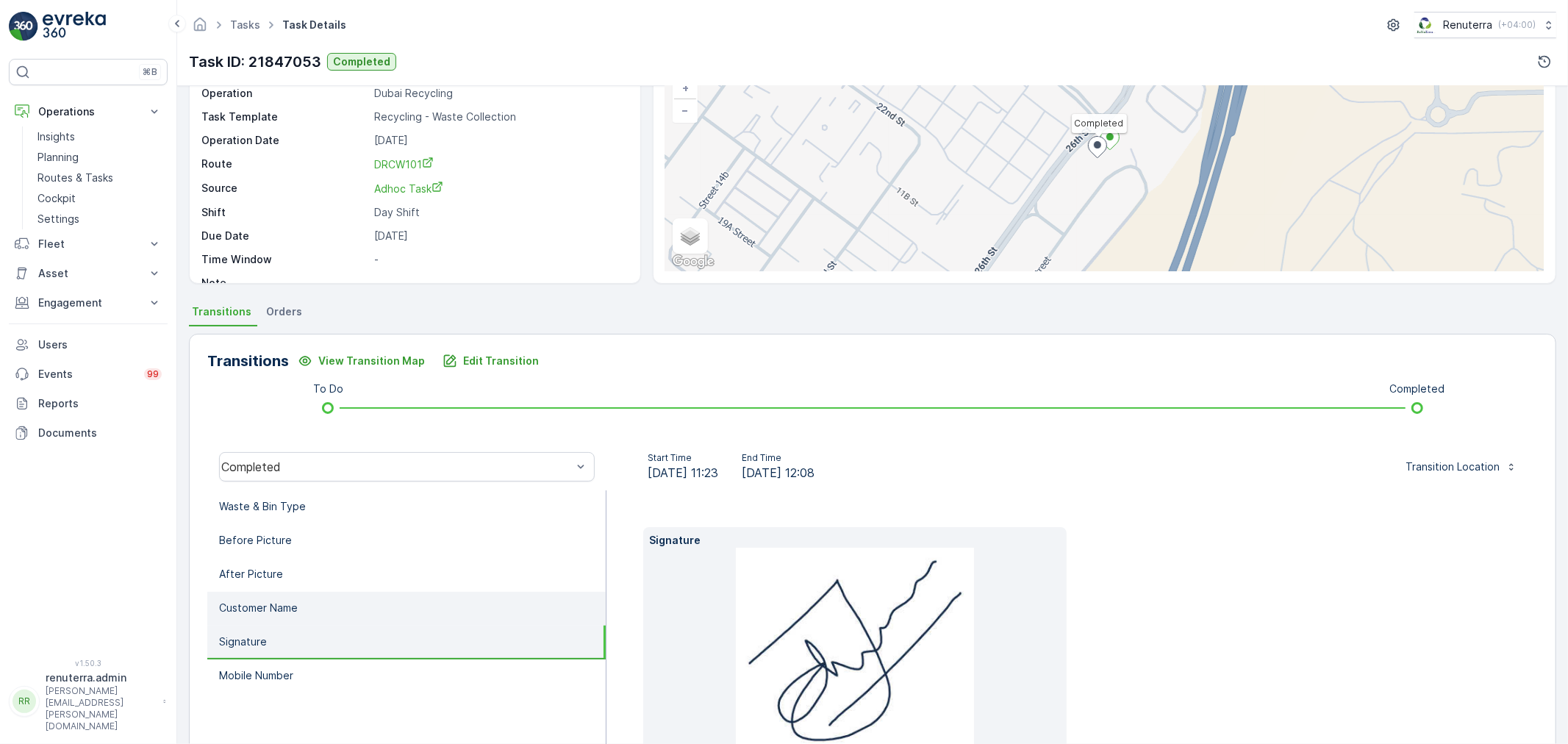
click at [348, 606] on li "Customer Name" at bounding box center [406, 609] width 398 height 34
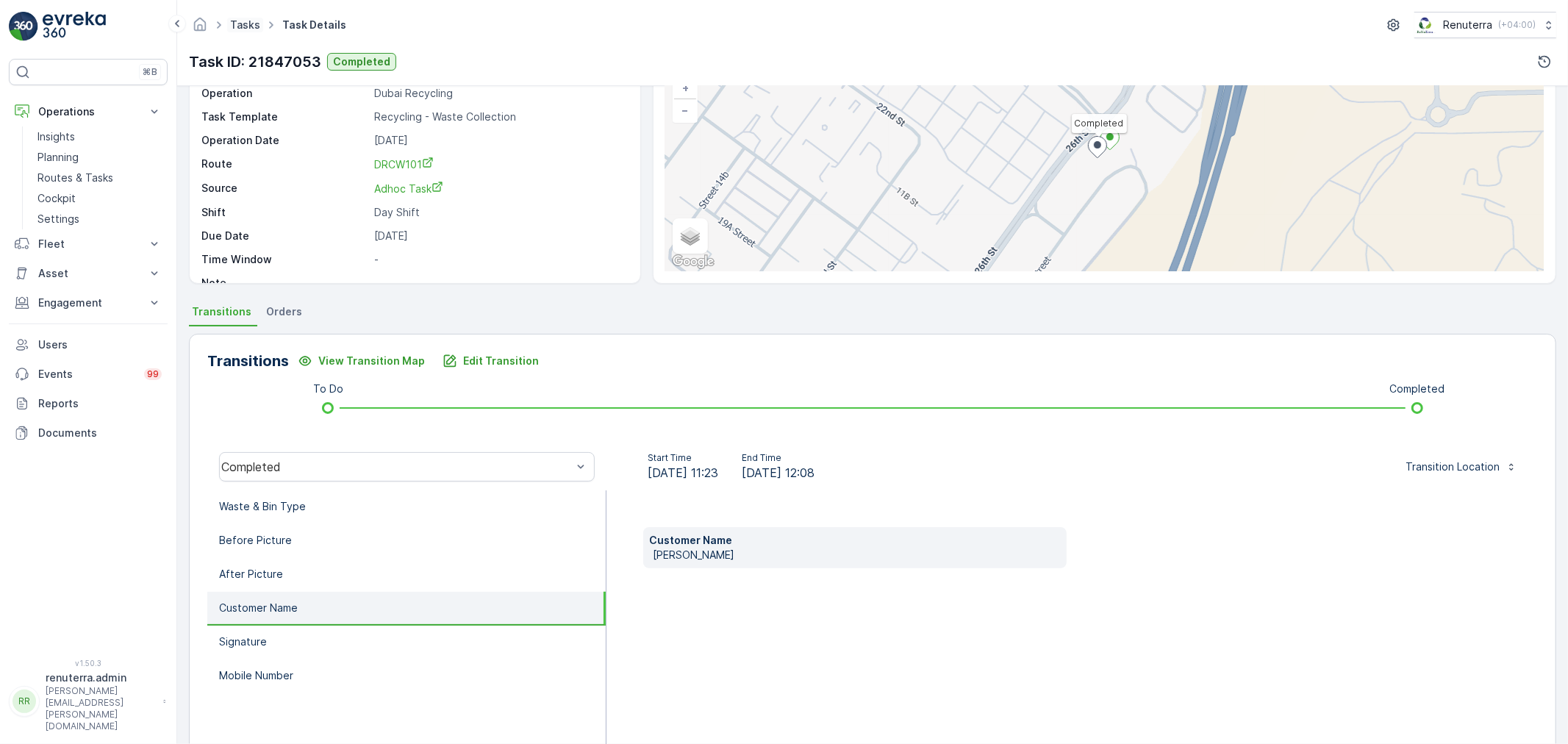
click at [250, 27] on link "Tasks" at bounding box center [245, 24] width 30 height 12
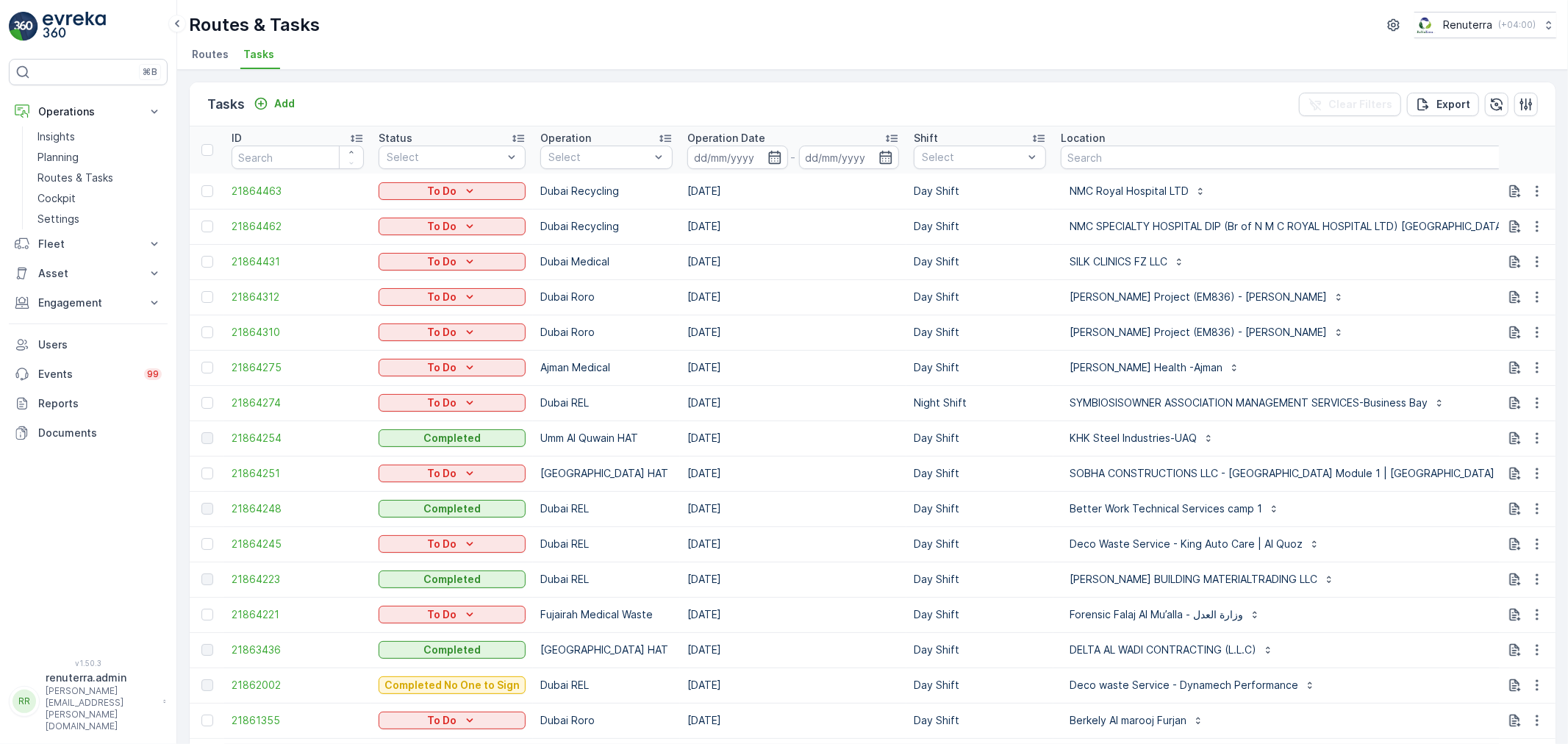
click at [201, 53] on span "Routes" at bounding box center [211, 54] width 37 height 15
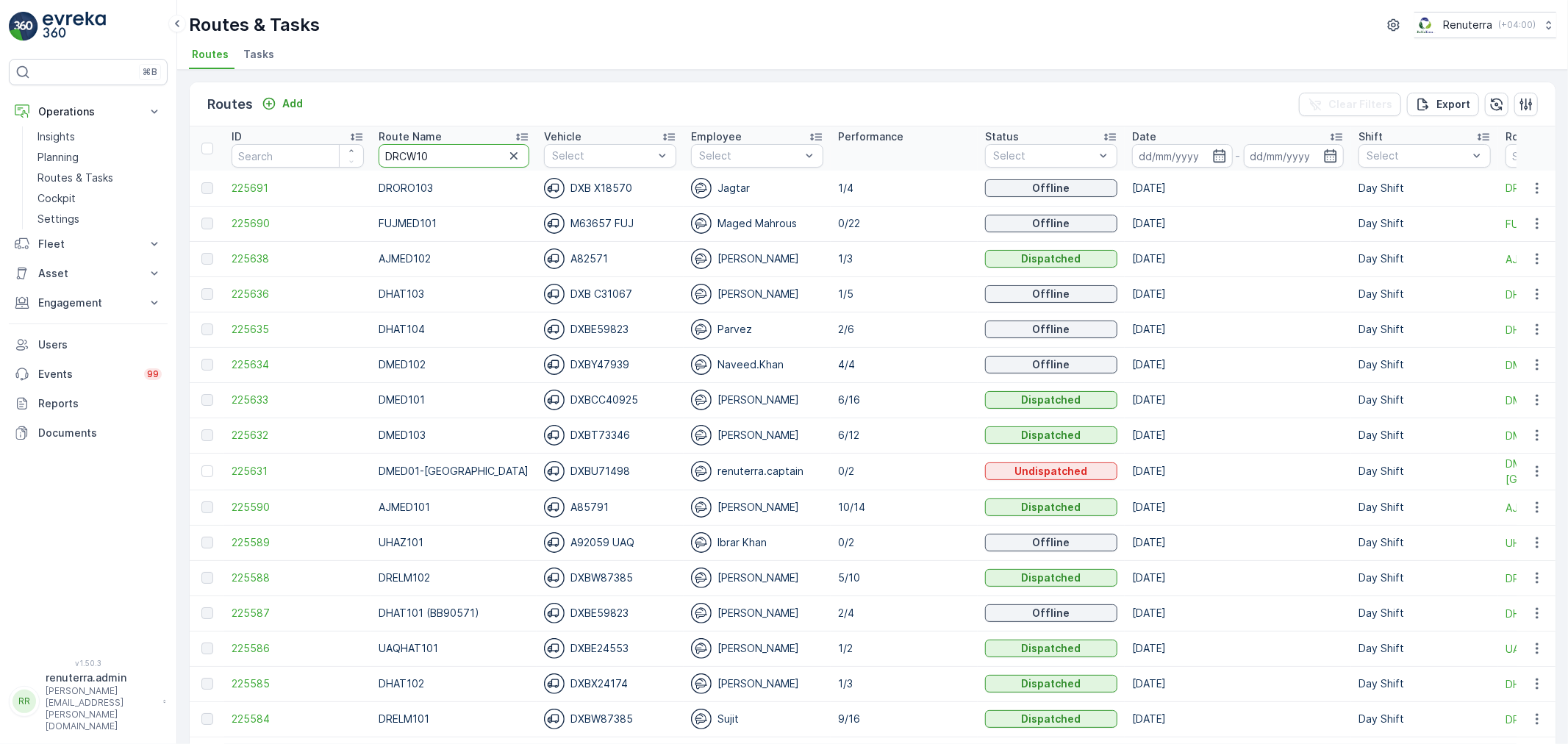
type input "DRCW101"
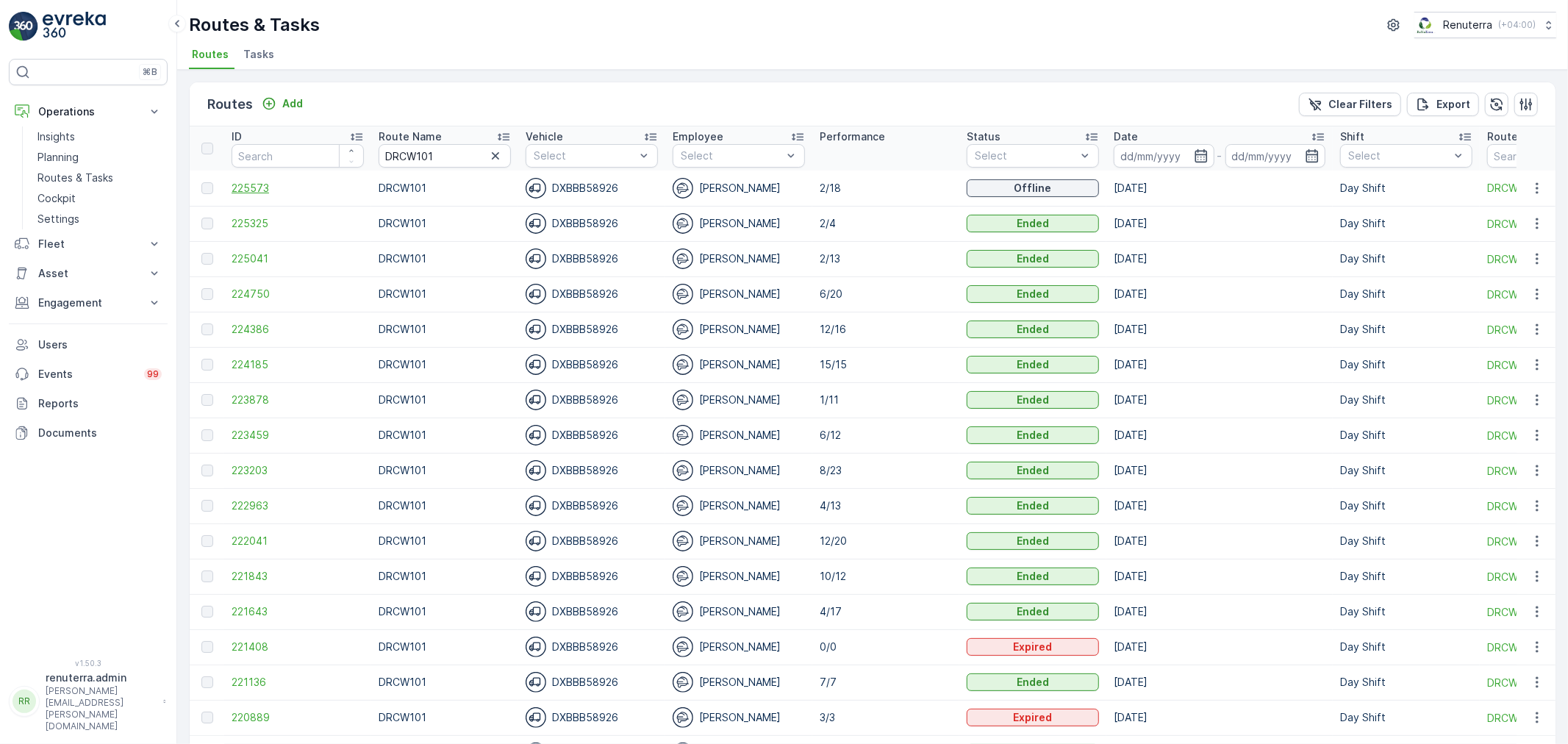
click at [277, 190] on span "225573" at bounding box center [298, 188] width 132 height 15
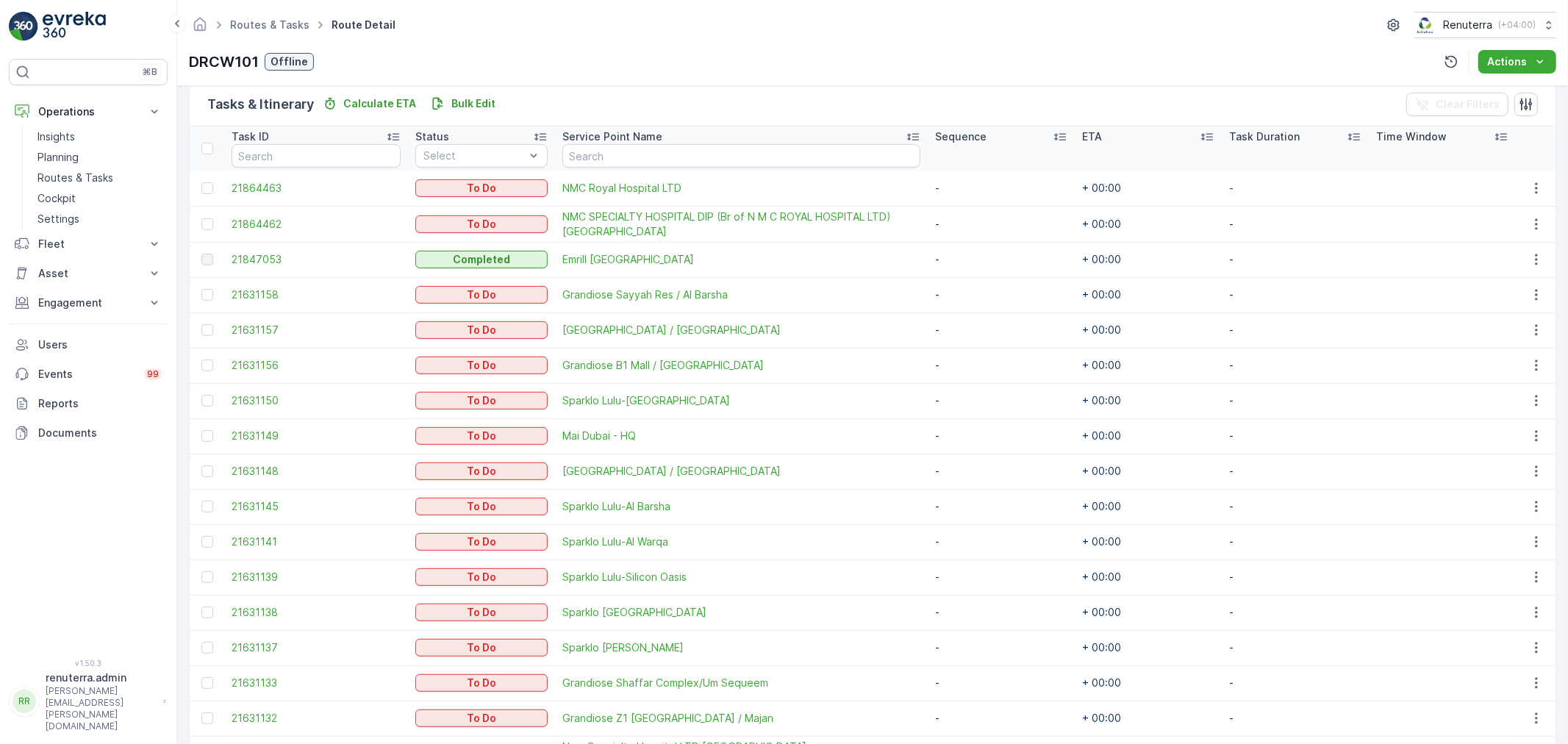
scroll to position [484, 0]
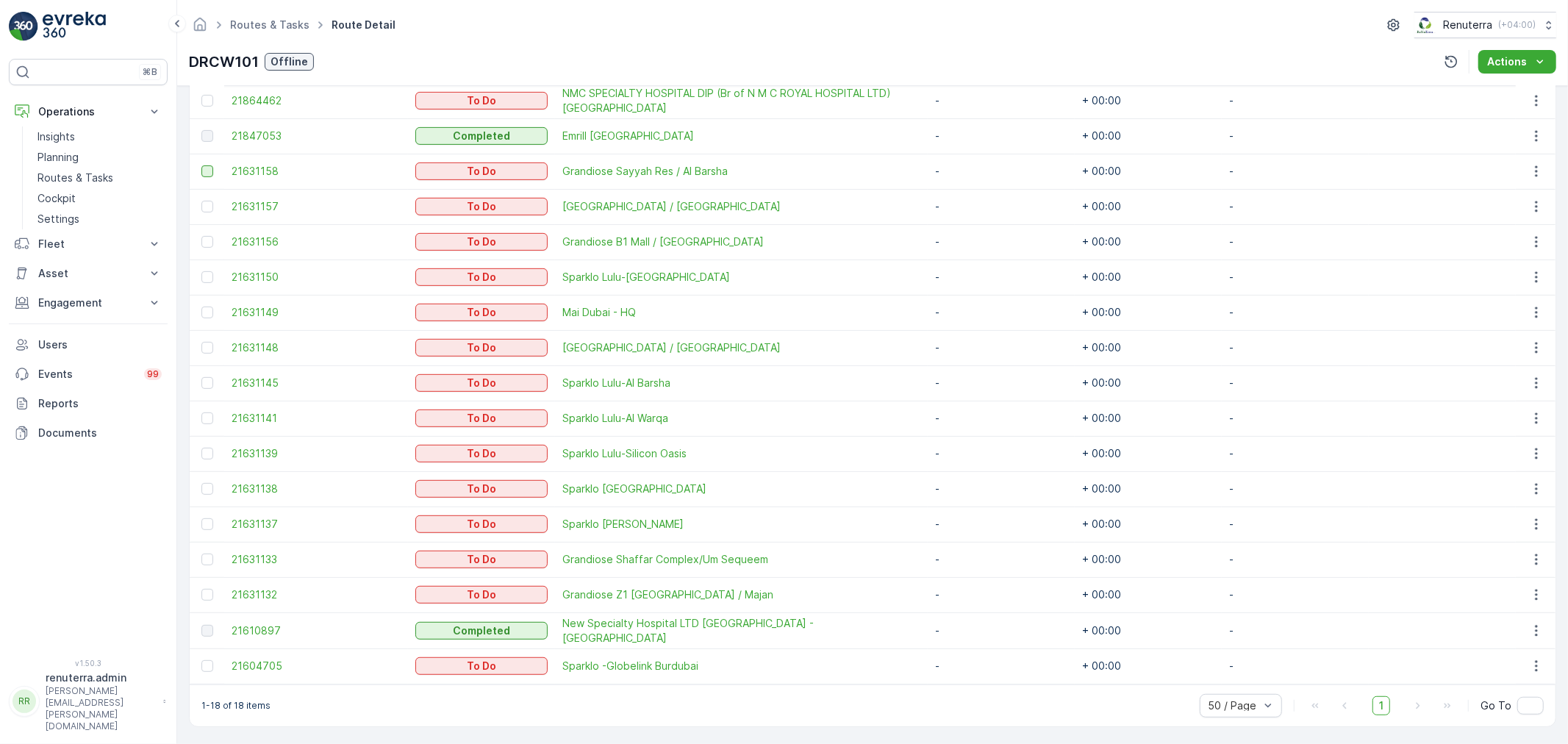
click at [211, 172] on div at bounding box center [207, 171] width 12 height 12
click at [201, 166] on input "checkbox" at bounding box center [201, 166] width 0 height 0
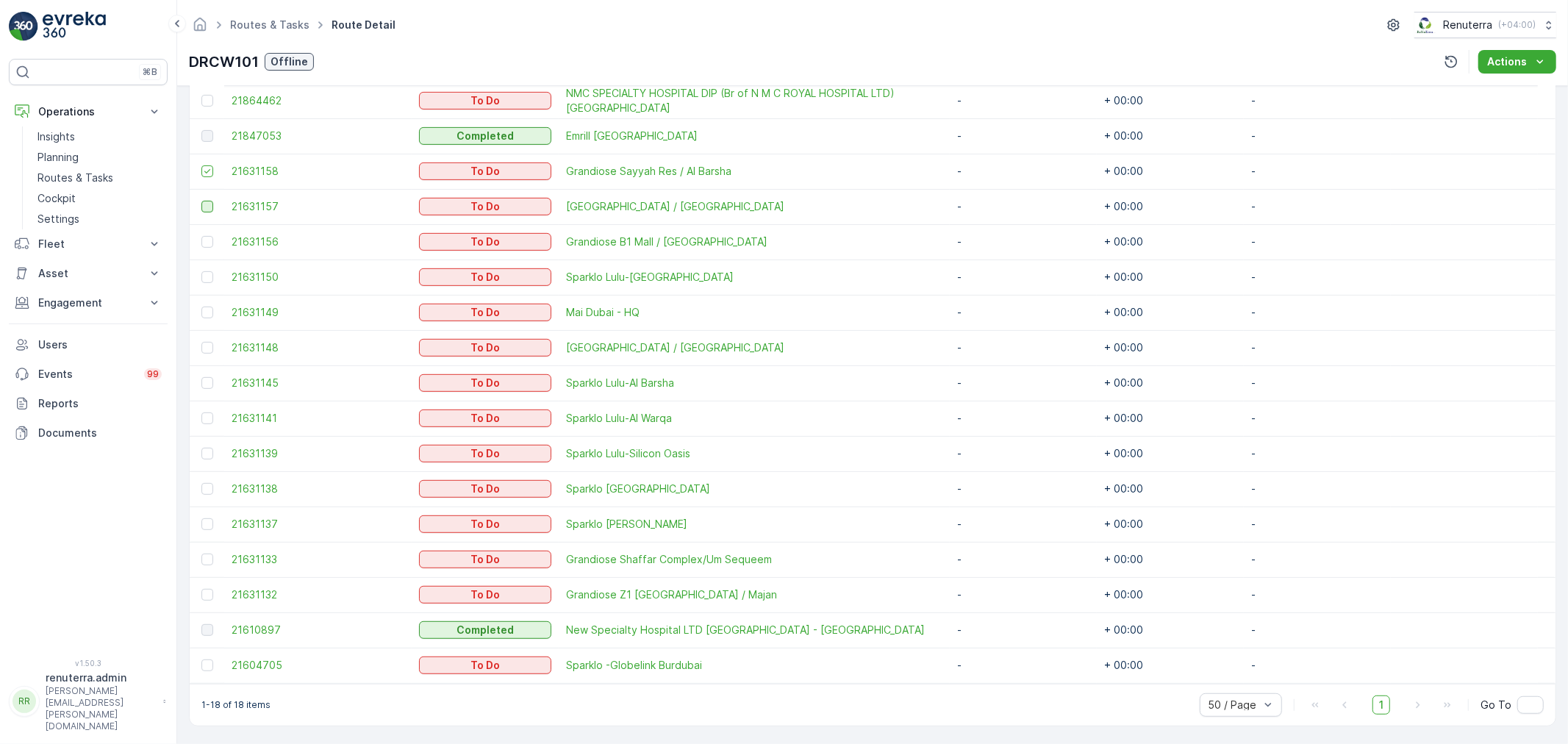
click at [206, 200] on div at bounding box center [207, 206] width 12 height 12
click at [201, 200] on input "checkbox" at bounding box center [201, 200] width 0 height 0
click at [201, 242] on div at bounding box center [207, 242] width 12 height 12
click at [201, 236] on input "checkbox" at bounding box center [201, 236] width 0 height 0
drag, startPoint x: 206, startPoint y: 270, endPoint x: 220, endPoint y: 320, distance: 51.9
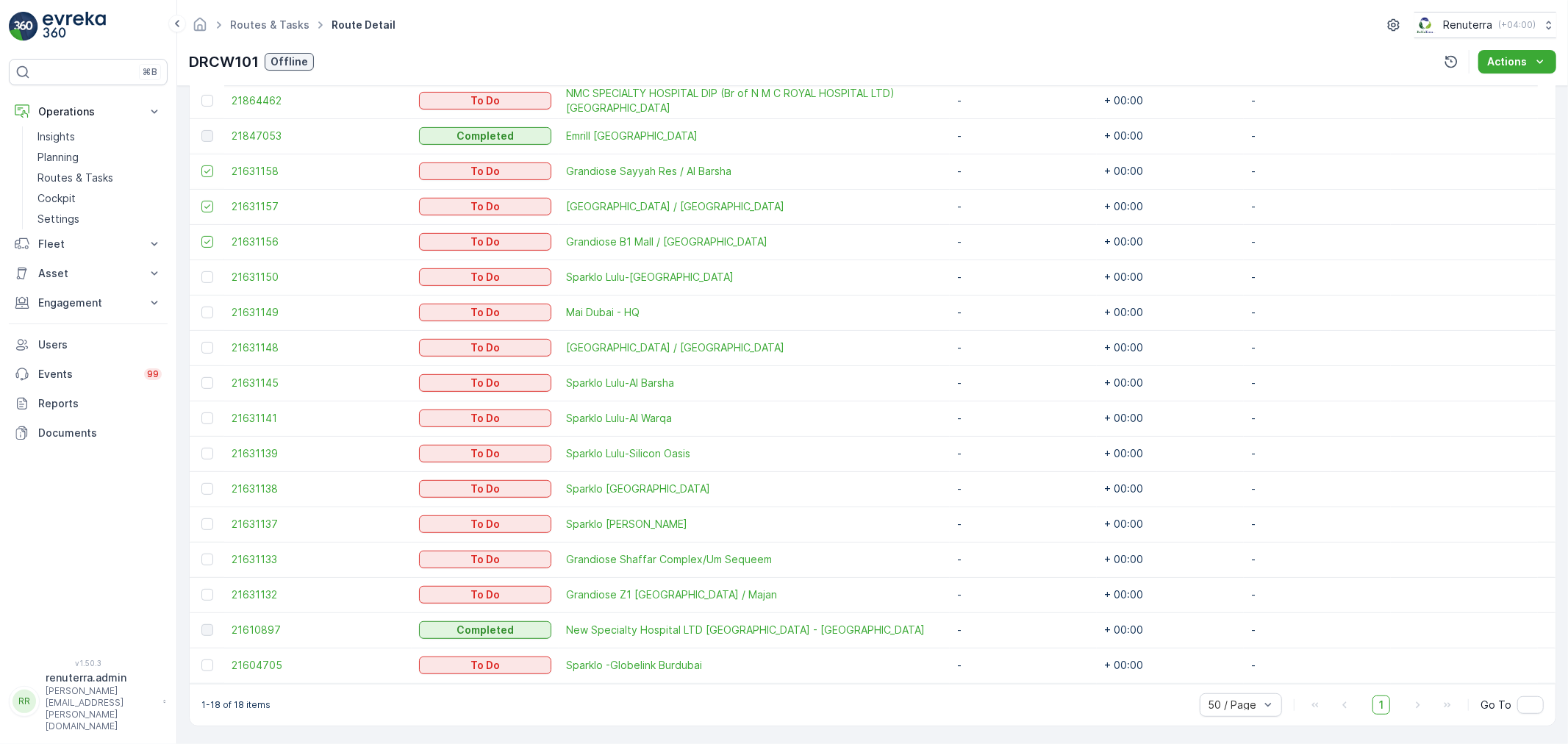
click at [206, 274] on div at bounding box center [207, 277] width 12 height 12
click at [201, 271] on input "checkbox" at bounding box center [201, 271] width 0 height 0
click at [206, 307] on div at bounding box center [207, 313] width 12 height 12
click at [201, 307] on input "checkbox" at bounding box center [201, 307] width 0 height 0
click at [209, 343] on div at bounding box center [207, 347] width 12 height 12
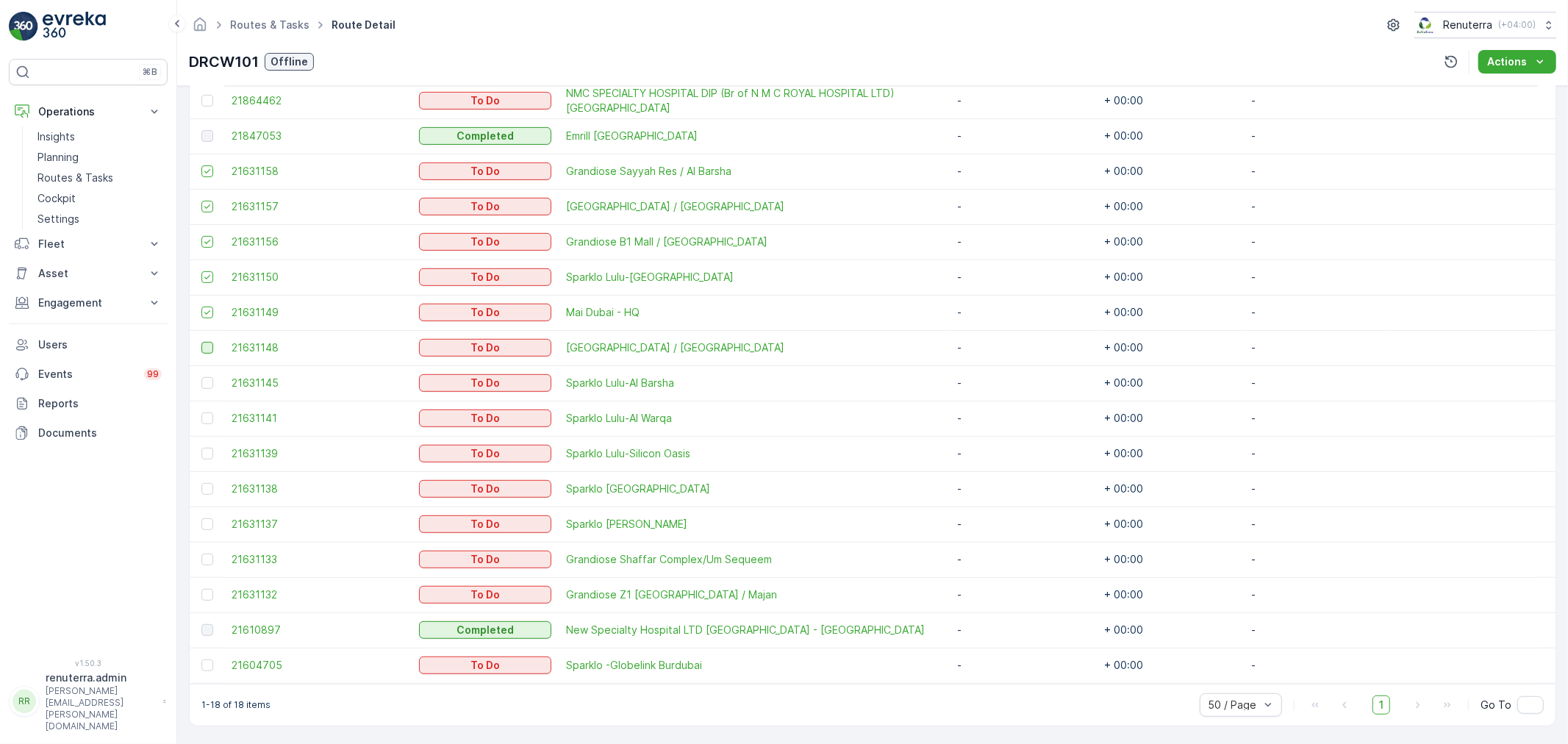
click at [201, 342] on input "checkbox" at bounding box center [201, 342] width 0 height 0
click at [210, 371] on td at bounding box center [207, 383] width 35 height 36
click at [208, 387] on div at bounding box center [207, 383] width 12 height 12
click at [201, 377] on input "checkbox" at bounding box center [201, 377] width 0 height 0
click at [208, 413] on div at bounding box center [207, 418] width 12 height 12
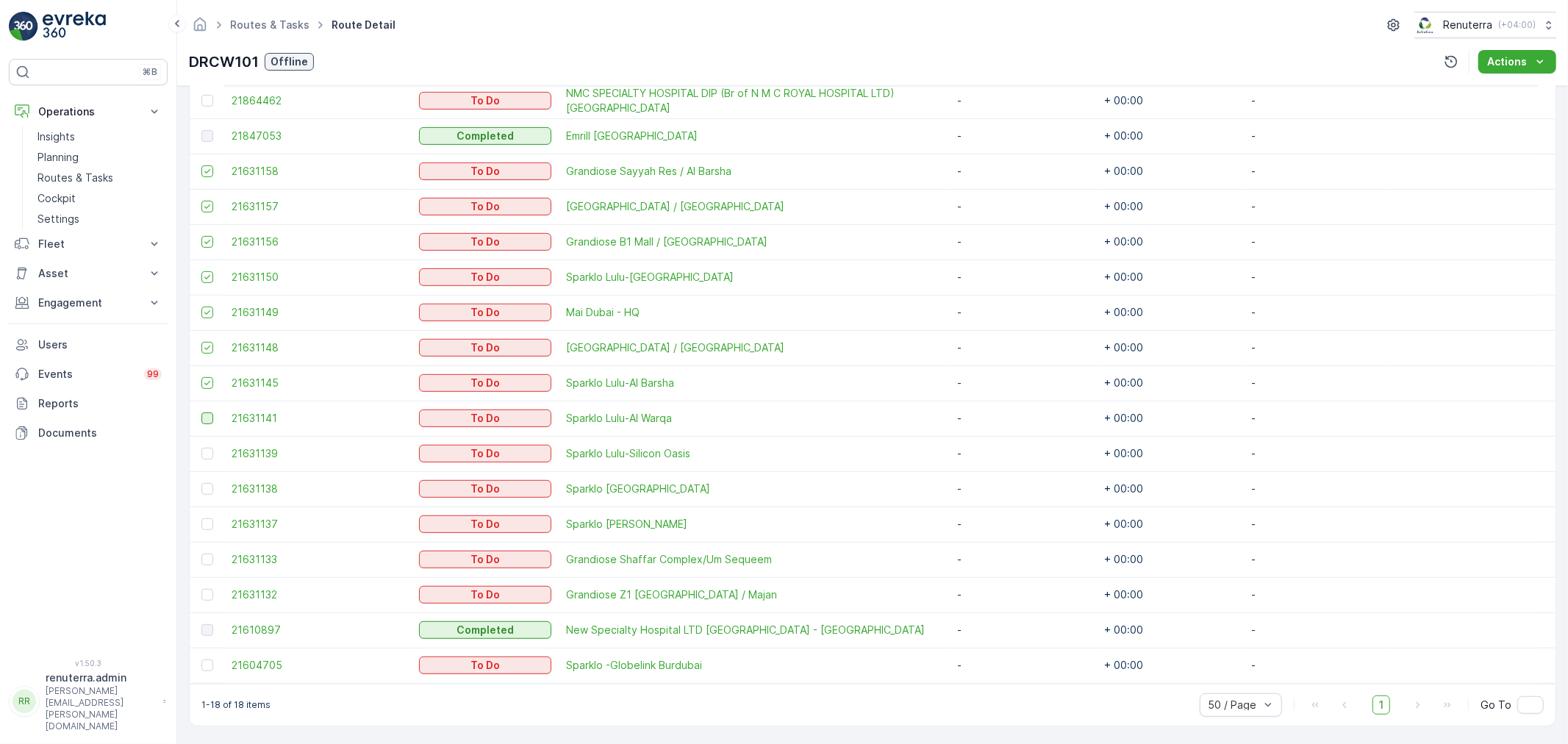
click at [201, 413] on input "checkbox" at bounding box center [201, 413] width 0 height 0
drag, startPoint x: 208, startPoint y: 447, endPoint x: 209, endPoint y: 485, distance: 38.0
click at [208, 448] on div at bounding box center [207, 453] width 12 height 12
click at [201, 448] on input "checkbox" at bounding box center [201, 448] width 0 height 0
click at [208, 450] on icon at bounding box center [207, 453] width 10 height 11
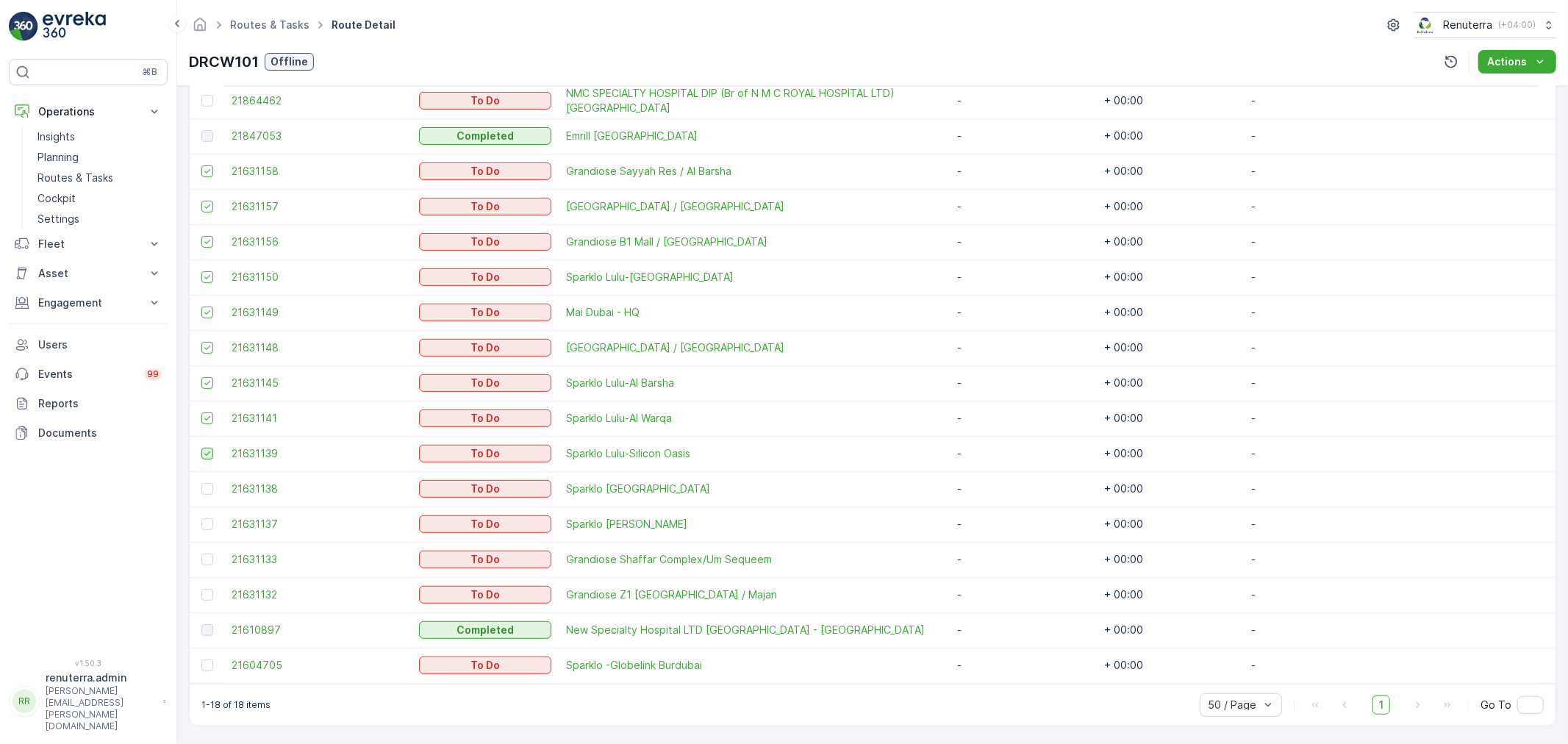
click at [201, 448] on input "checkbox" at bounding box center [201, 448] width 0 height 0
drag, startPoint x: 204, startPoint y: 418, endPoint x: 218, endPoint y: 380, distance: 40.5
click at [206, 409] on td at bounding box center [207, 418] width 35 height 36
click at [211, 378] on icon at bounding box center [207, 383] width 10 height 11
click at [201, 377] on input "checkbox" at bounding box center [201, 377] width 0 height 0
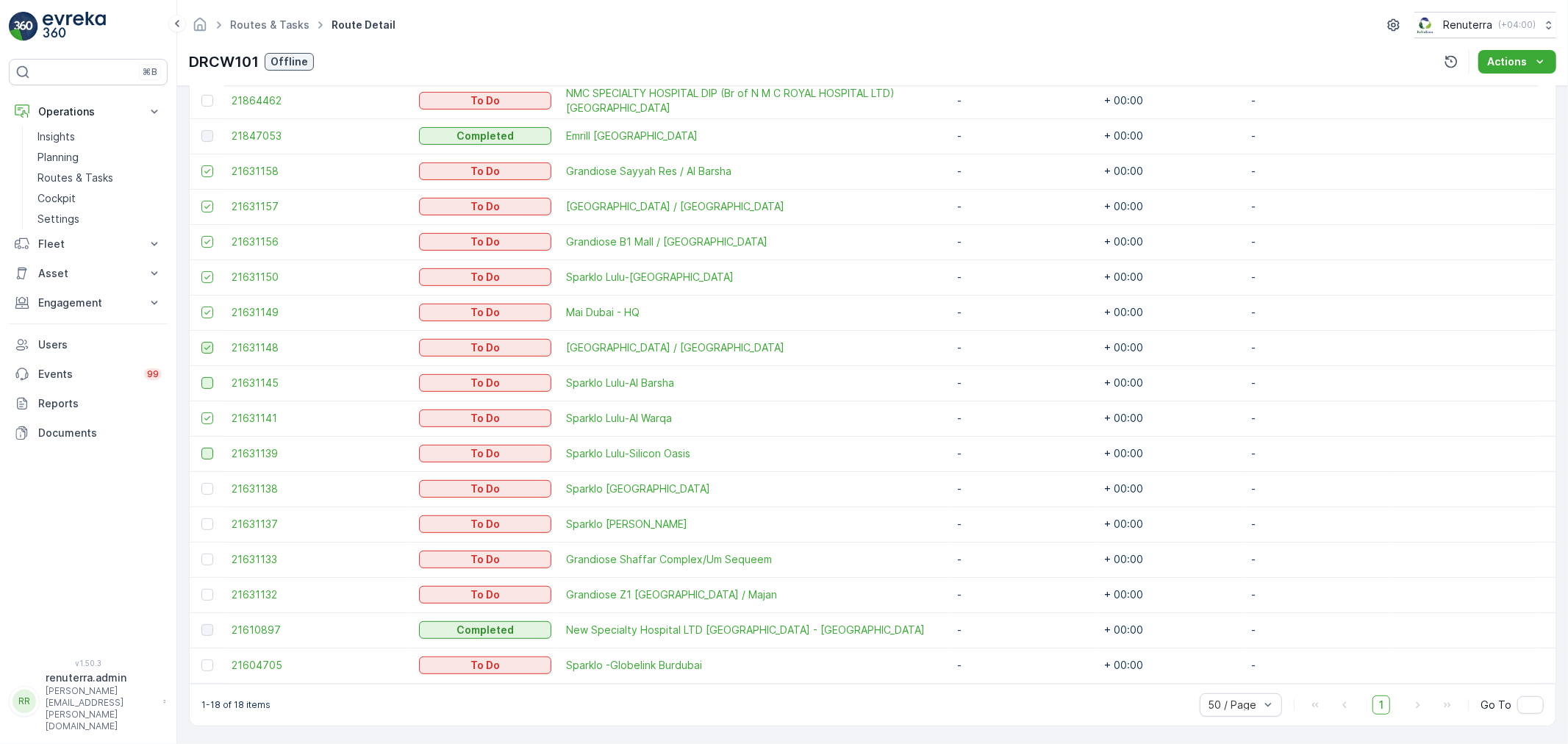
click at [208, 343] on icon at bounding box center [207, 347] width 10 height 11
click at [201, 342] on input "checkbox" at bounding box center [201, 342] width 0 height 0
click at [207, 315] on icon at bounding box center [207, 312] width 10 height 11
click at [201, 307] on input "checkbox" at bounding box center [201, 307] width 0 height 0
click at [204, 281] on icon at bounding box center [207, 277] width 10 height 11
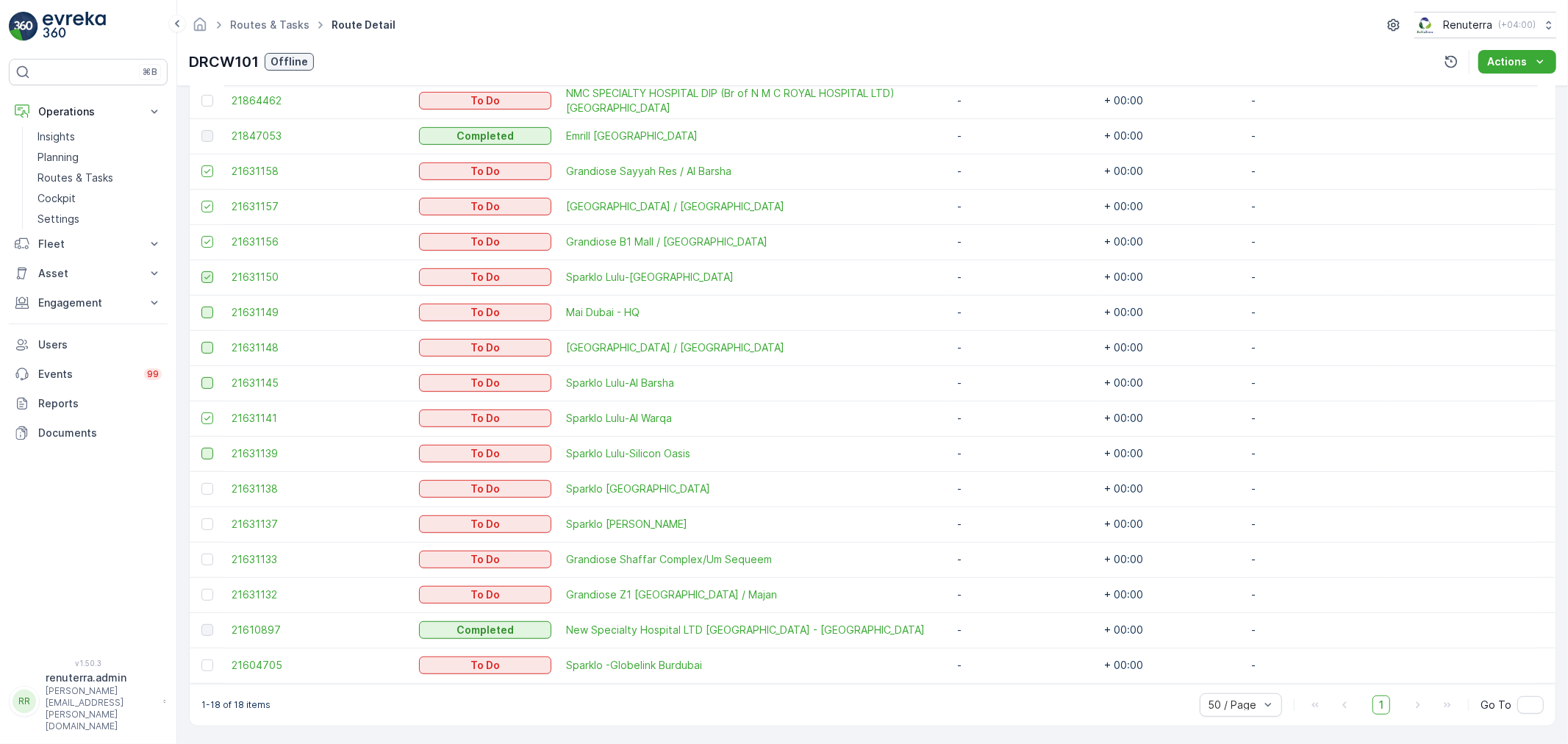
click at [201, 271] on input "checkbox" at bounding box center [201, 271] width 0 height 0
click at [209, 233] on td at bounding box center [207, 242] width 35 height 36
click at [209, 201] on icon at bounding box center [207, 206] width 10 height 11
click at [201, 200] on input "checkbox" at bounding box center [201, 200] width 0 height 0
click at [210, 166] on icon at bounding box center [207, 171] width 10 height 11
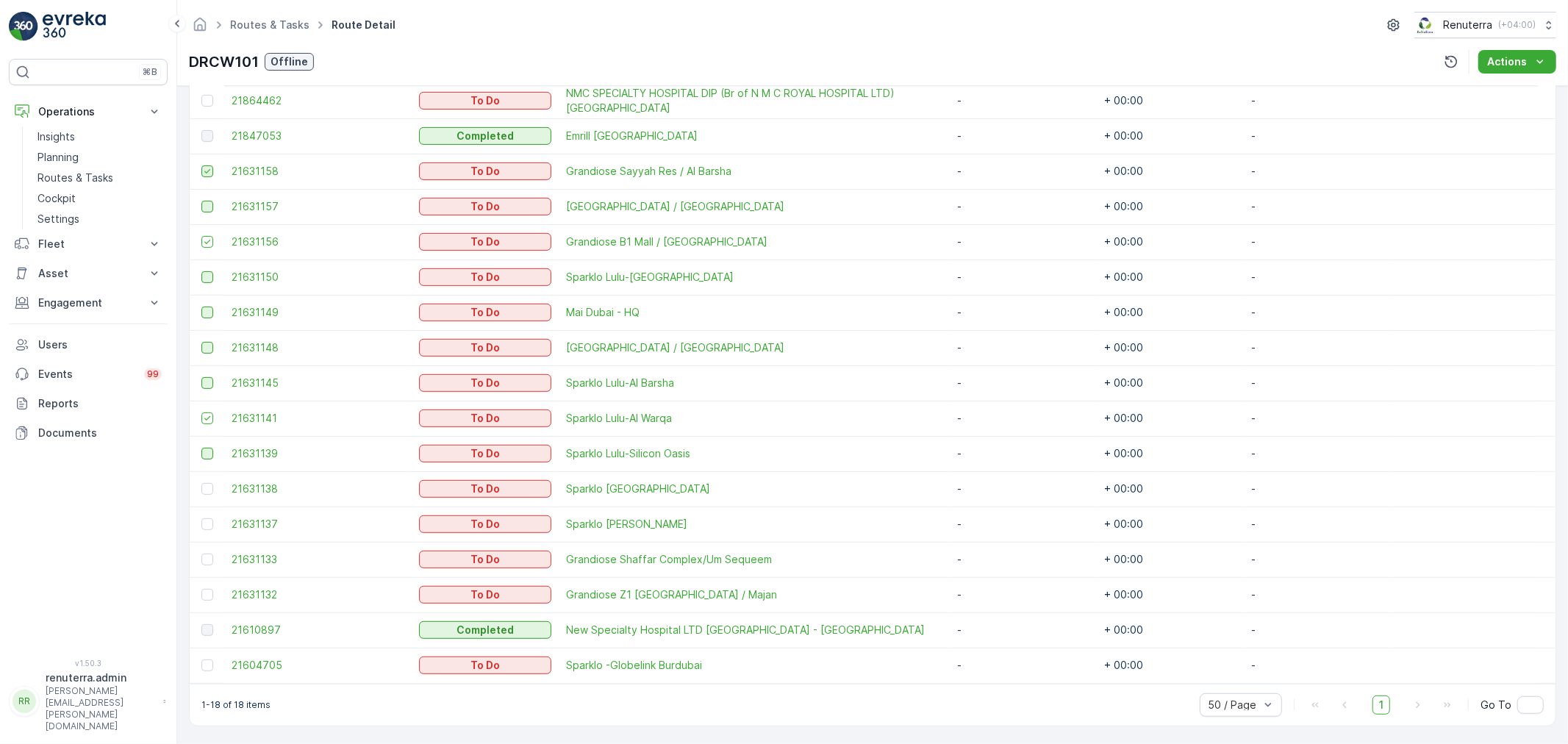
click at [201, 166] on input "checkbox" at bounding box center [201, 166] width 0 height 0
click at [207, 250] on td at bounding box center [207, 242] width 35 height 36
click at [208, 413] on div at bounding box center [207, 418] width 12 height 12
click at [201, 413] on input "checkbox" at bounding box center [201, 413] width 0 height 0
click at [215, 247] on td at bounding box center [207, 242] width 35 height 36
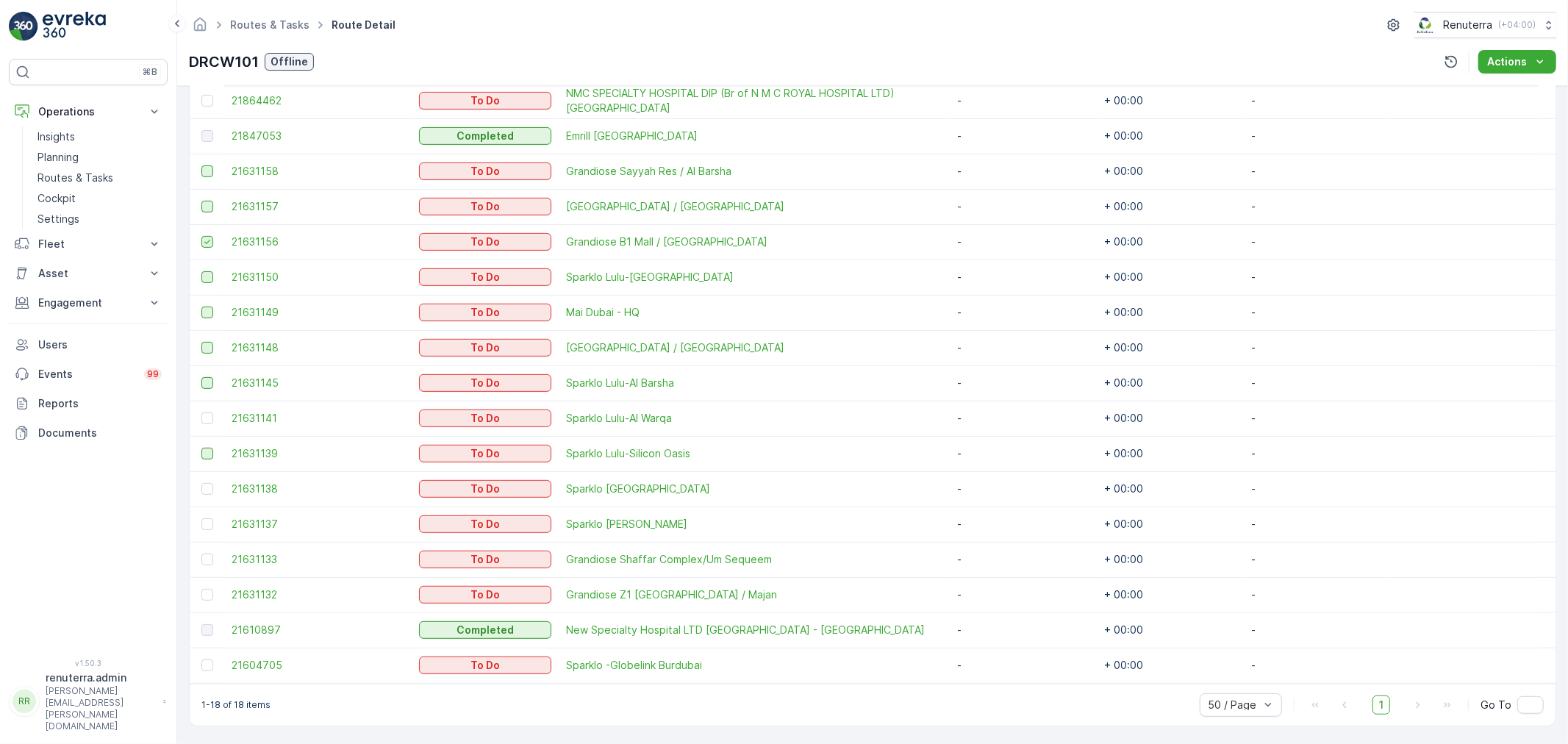
click at [210, 243] on icon at bounding box center [207, 242] width 10 height 11
click at [201, 236] on input "checkbox" at bounding box center [201, 236] width 0 height 0
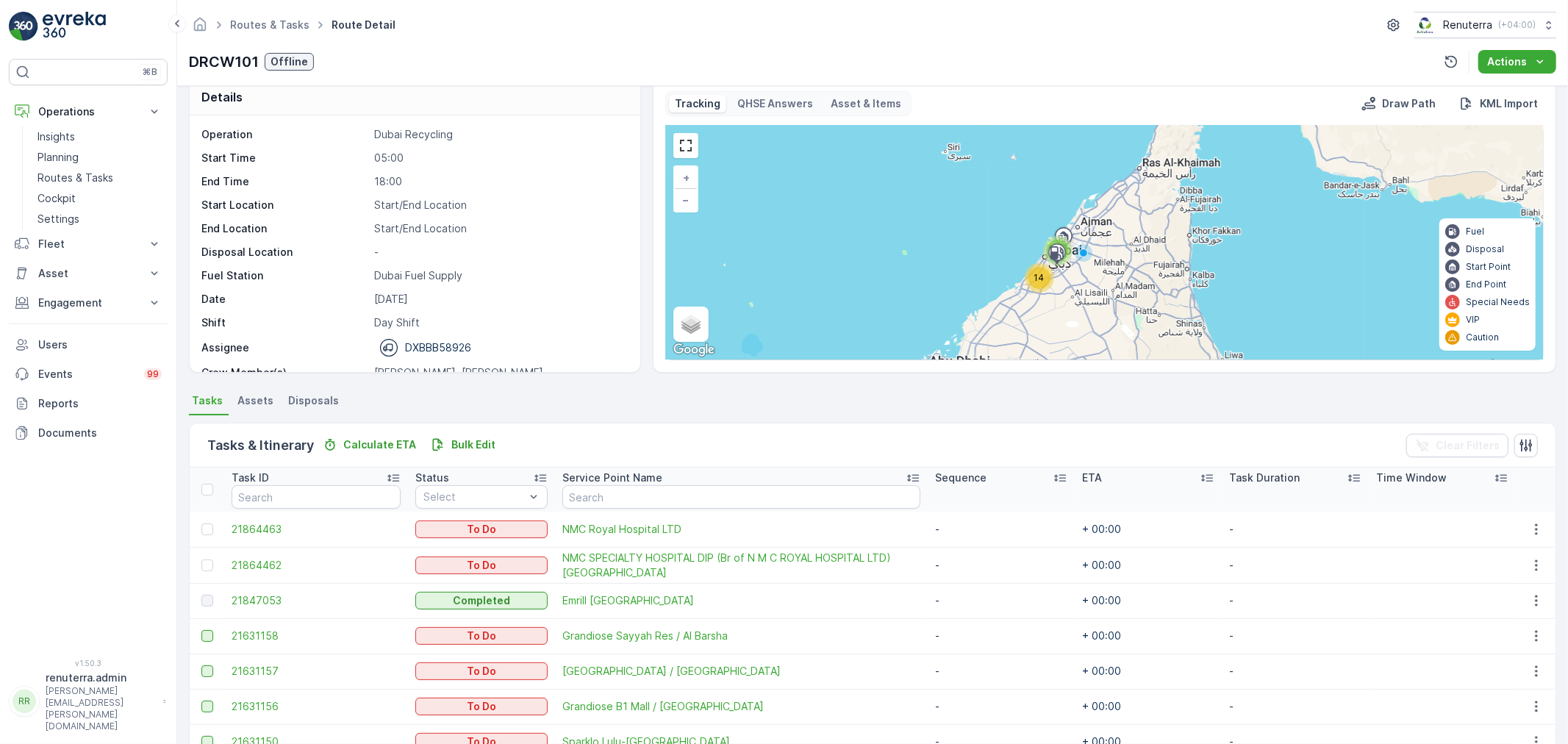
scroll to position [0, 0]
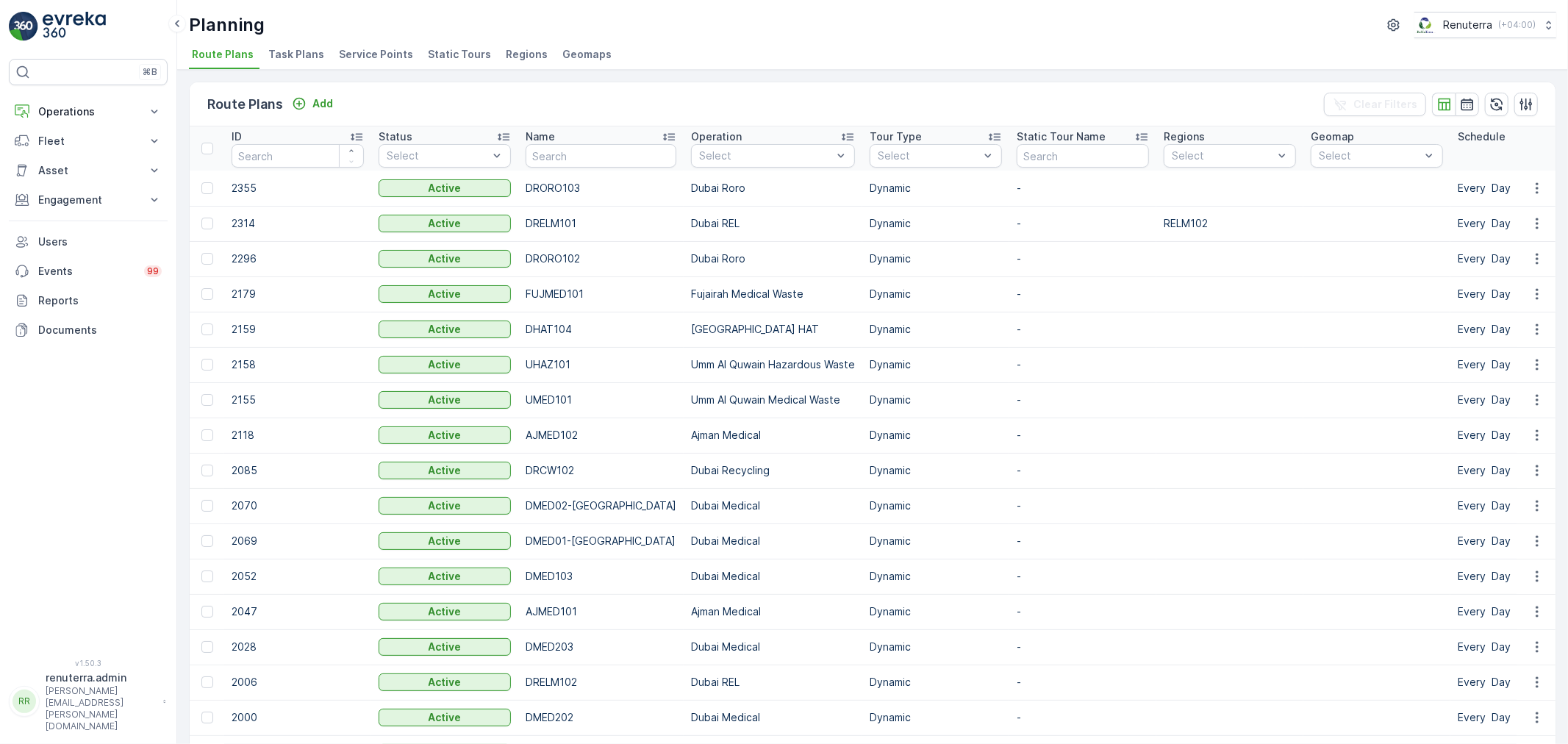
click at [392, 60] on span "Service Points" at bounding box center [376, 54] width 74 height 15
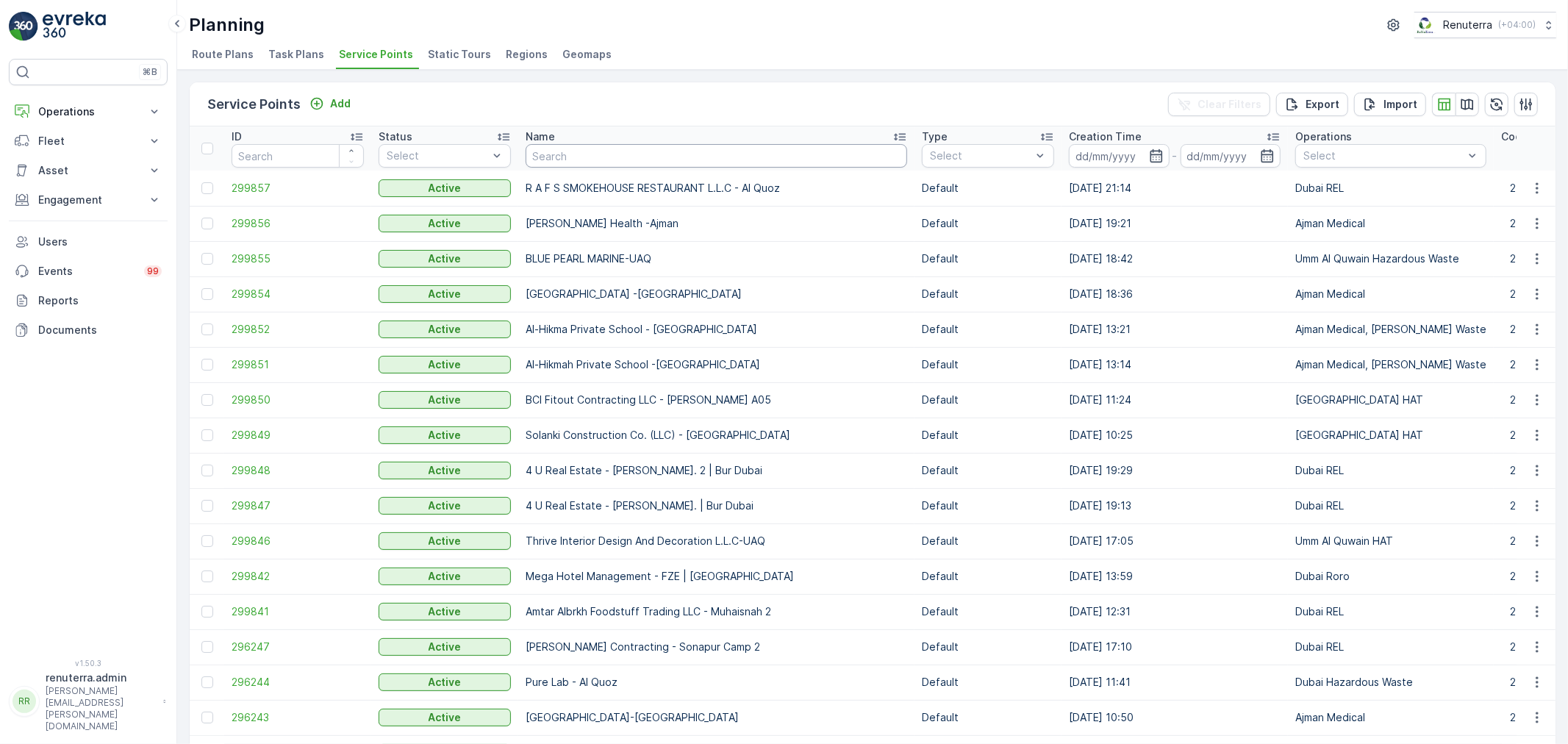
click at [581, 156] on input "text" at bounding box center [716, 155] width 381 height 23
type input "NMC"
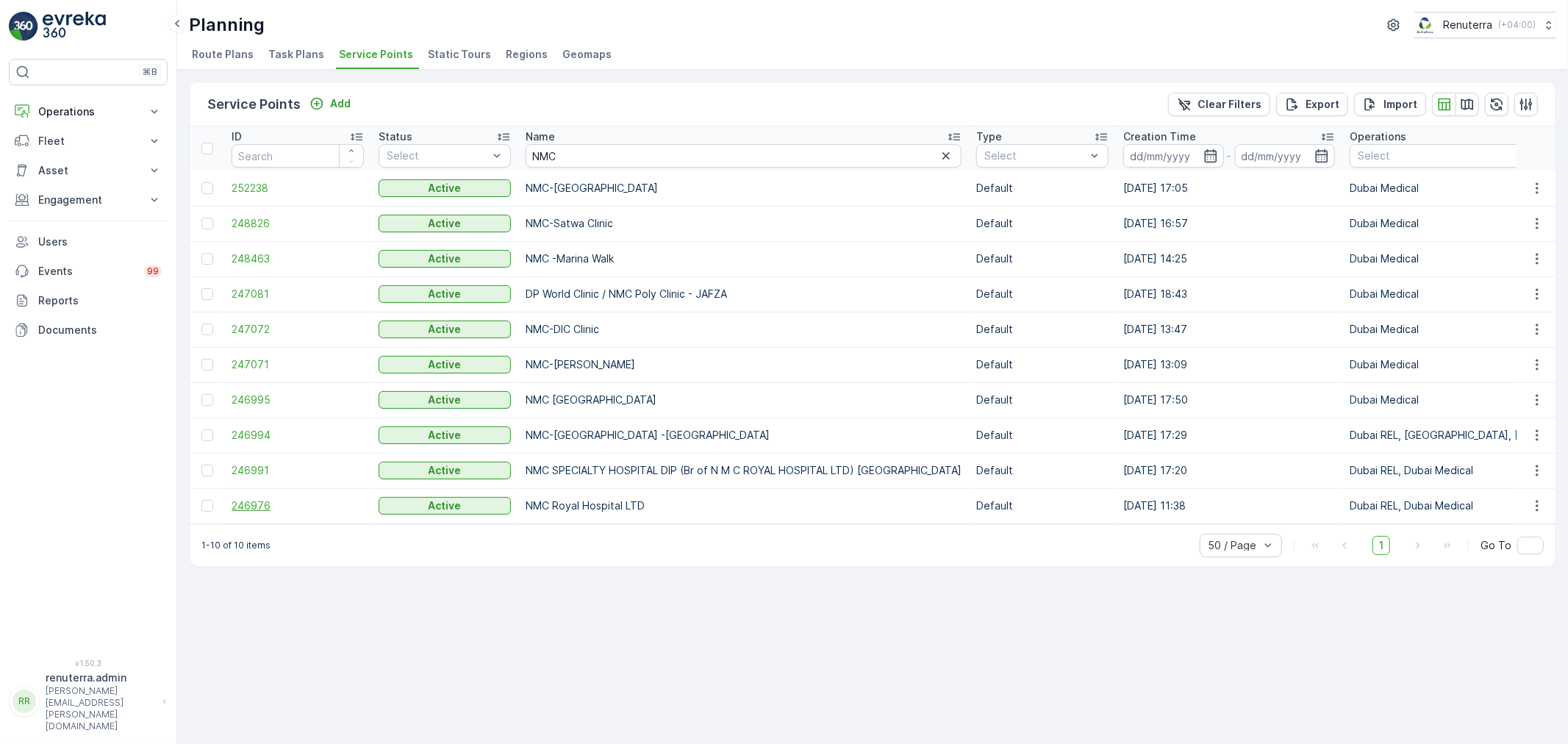
click at [245, 501] on span "246976" at bounding box center [298, 506] width 132 height 15
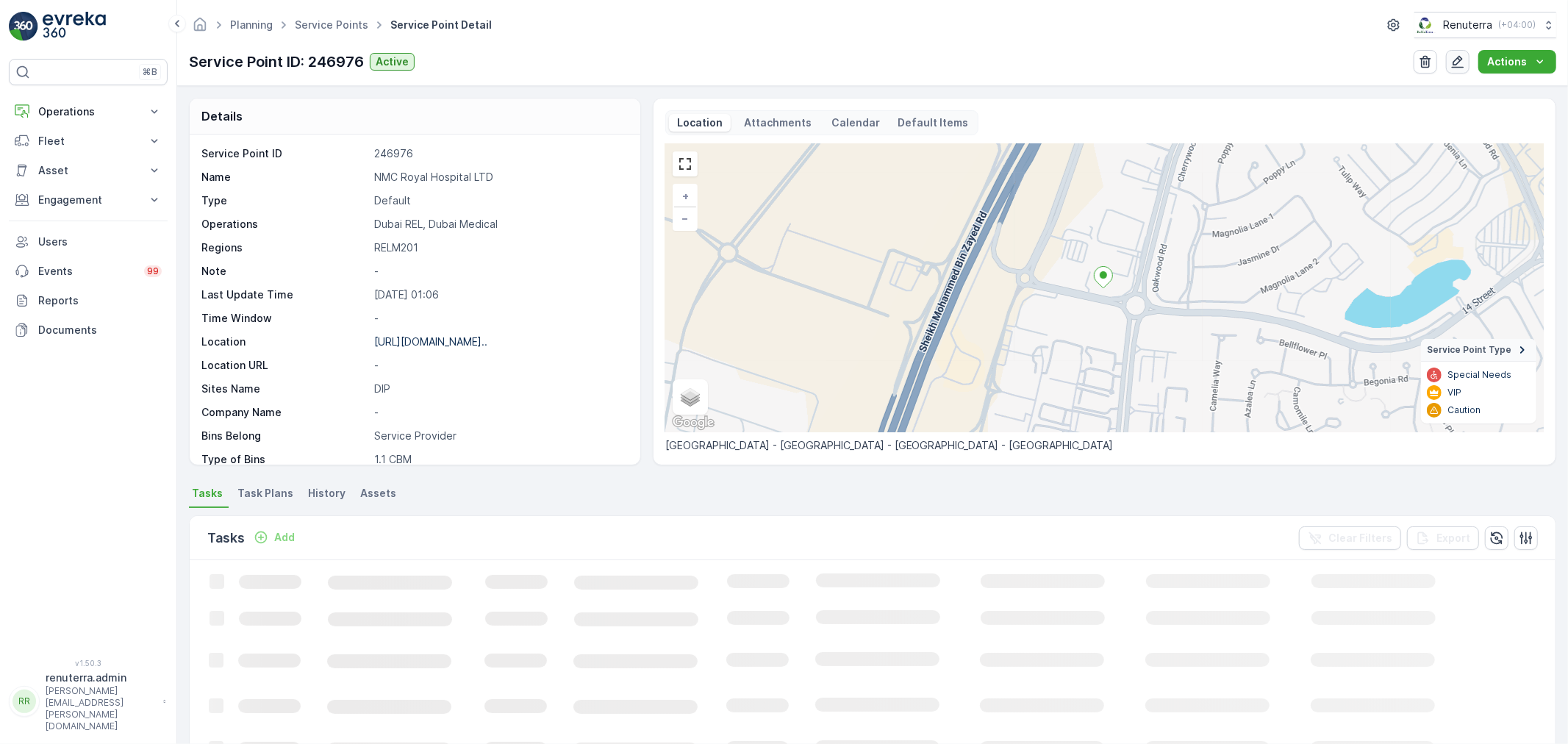
click at [1463, 61] on icon "button" at bounding box center [1457, 61] width 15 height 15
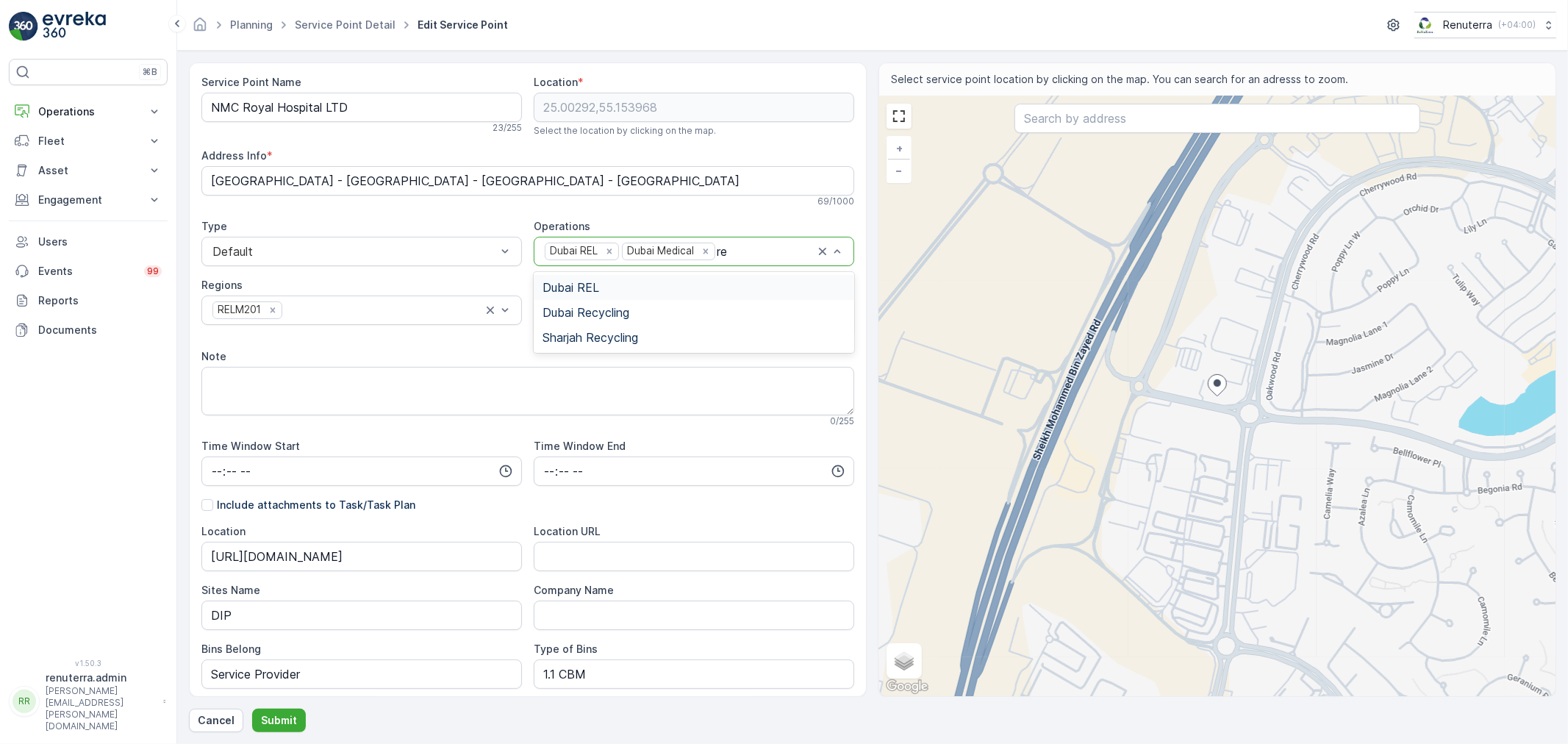
type input "rec"
click at [638, 289] on div "Dubai Recycling" at bounding box center [694, 288] width 303 height 13
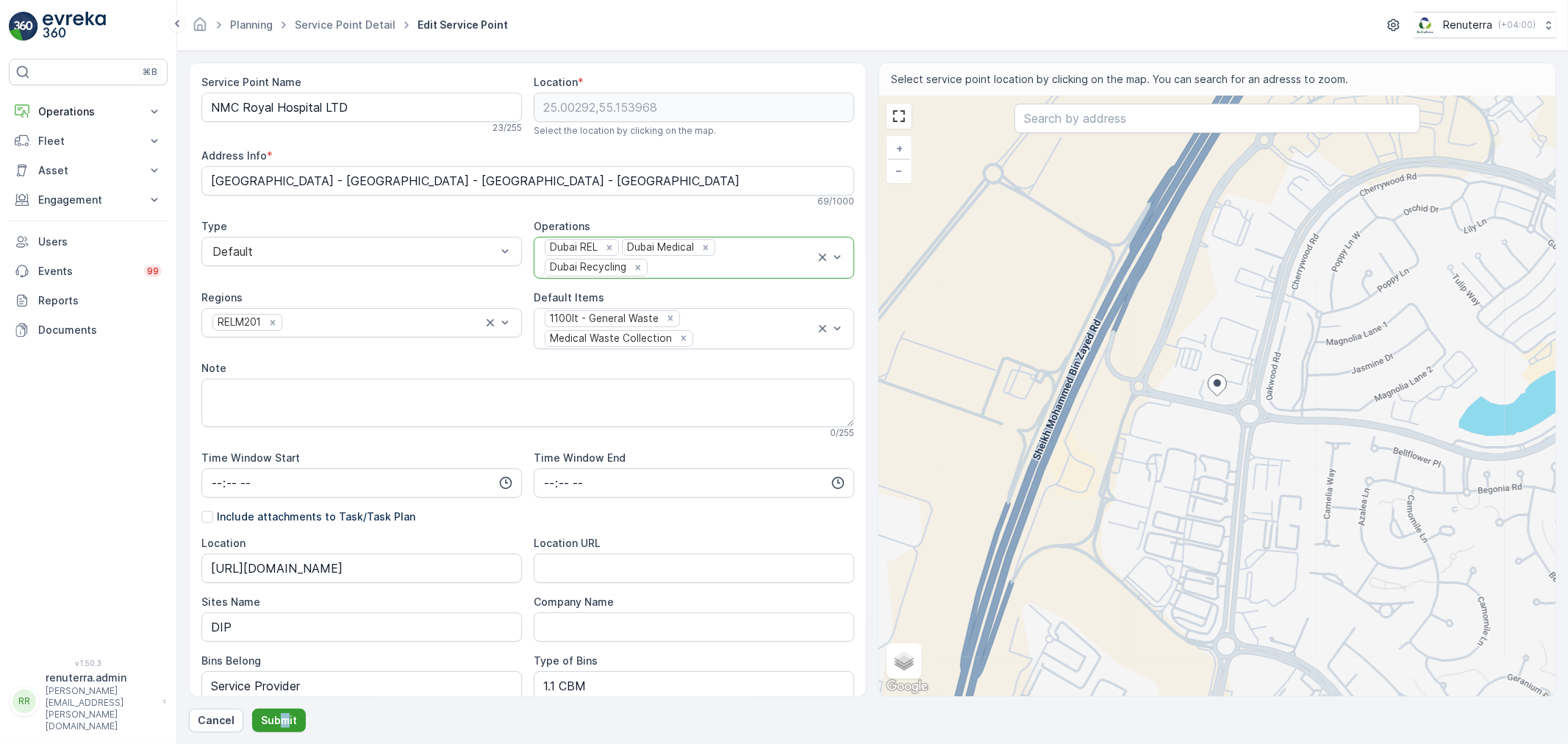
click at [282, 729] on form "Service Point Name NMC Royal Hospital LTD 23 / 255 Location * 25.00292,55.15396…" at bounding box center [872, 397] width 1390 height 693
click at [278, 726] on p "Submit" at bounding box center [279, 721] width 36 height 15
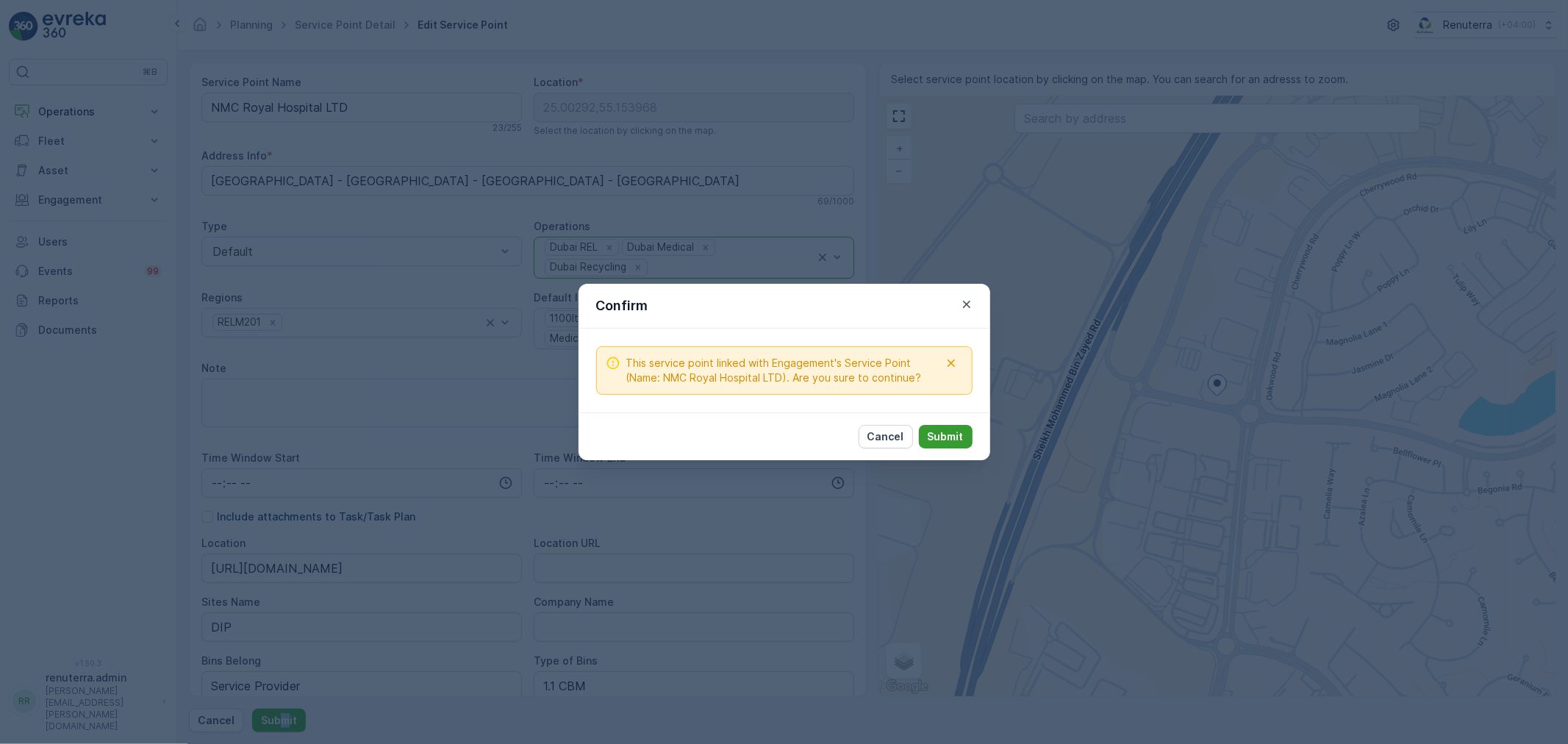
click at [950, 446] on button "Submit" at bounding box center [945, 436] width 53 height 23
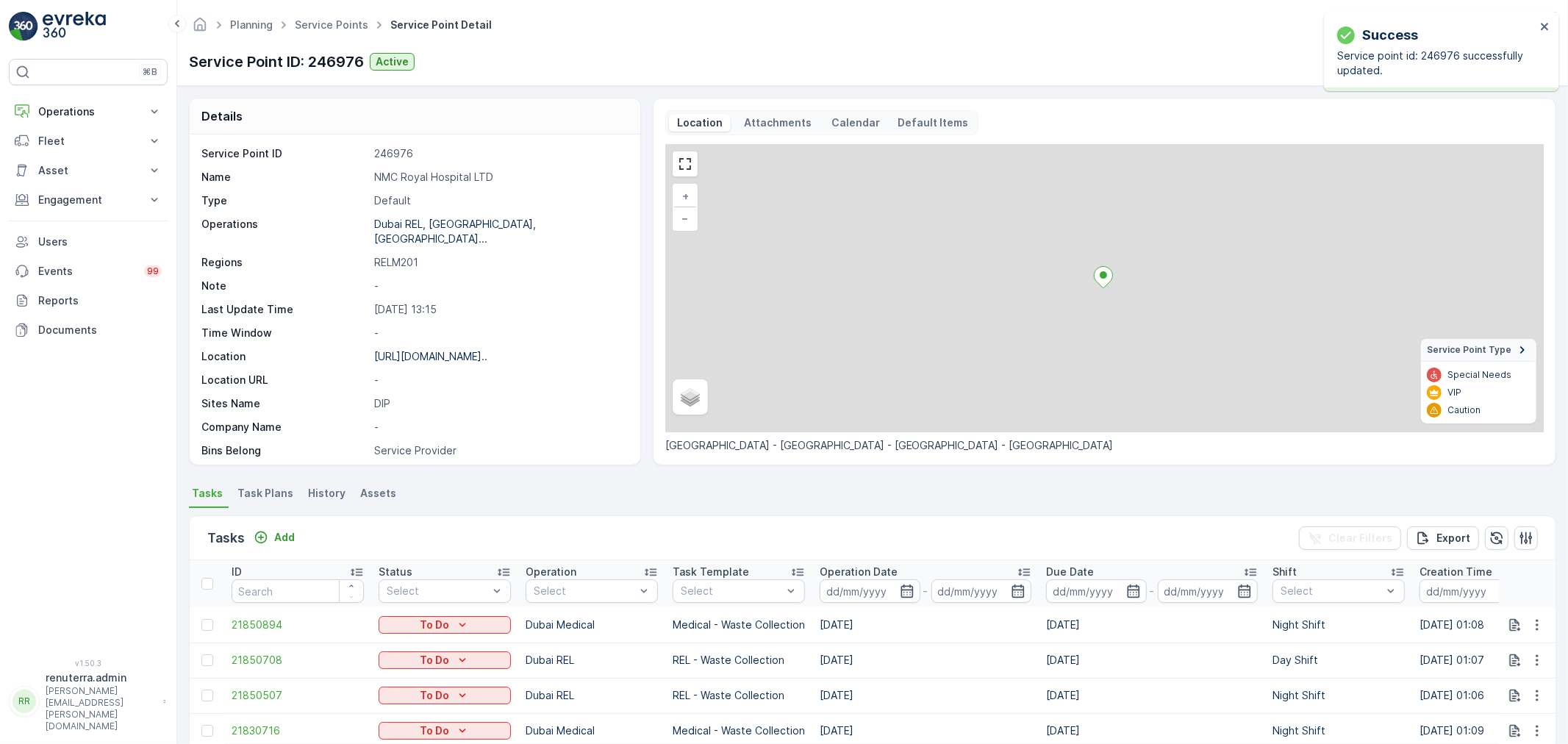
scroll to position [571, 0]
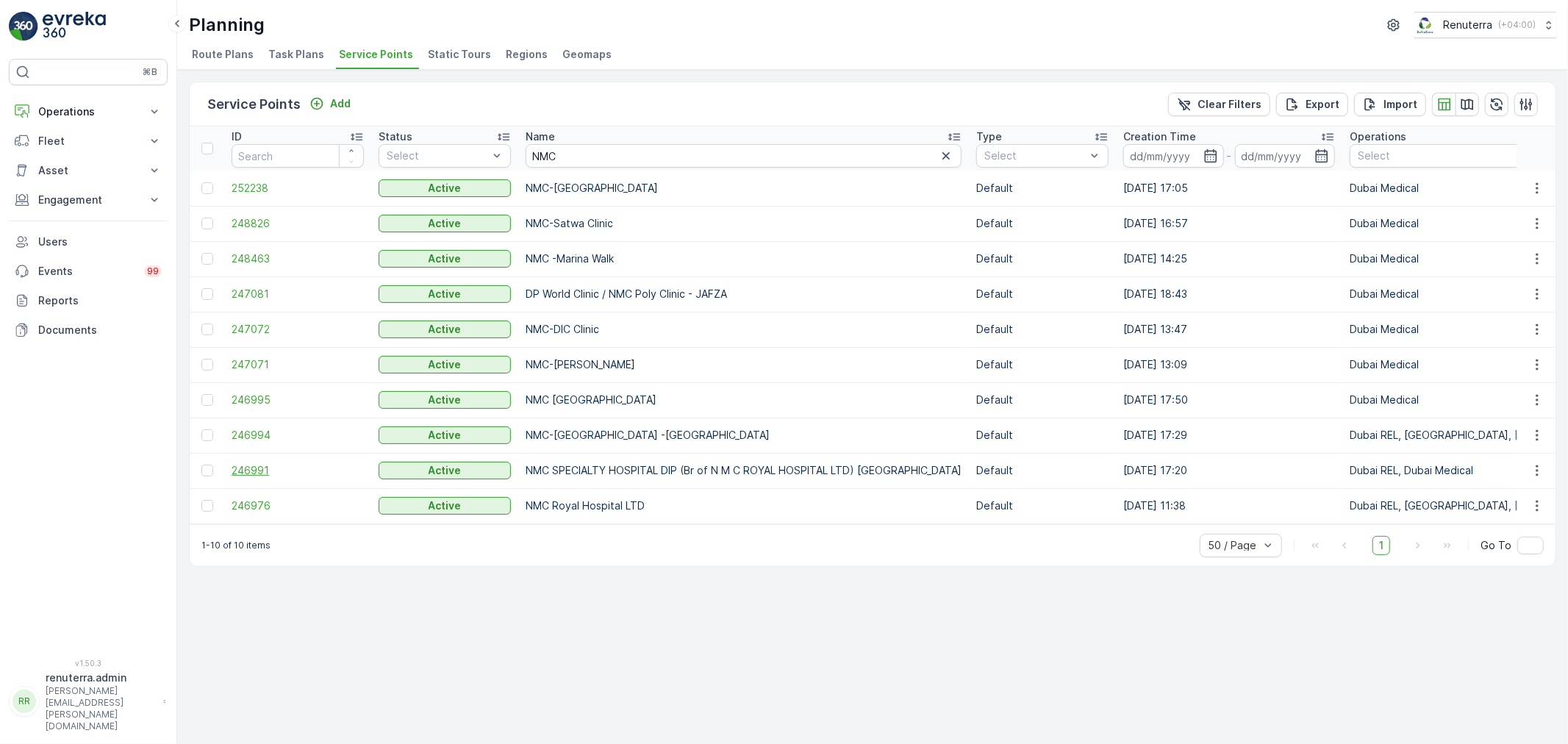
click at [295, 469] on span "246991" at bounding box center [298, 470] width 132 height 15
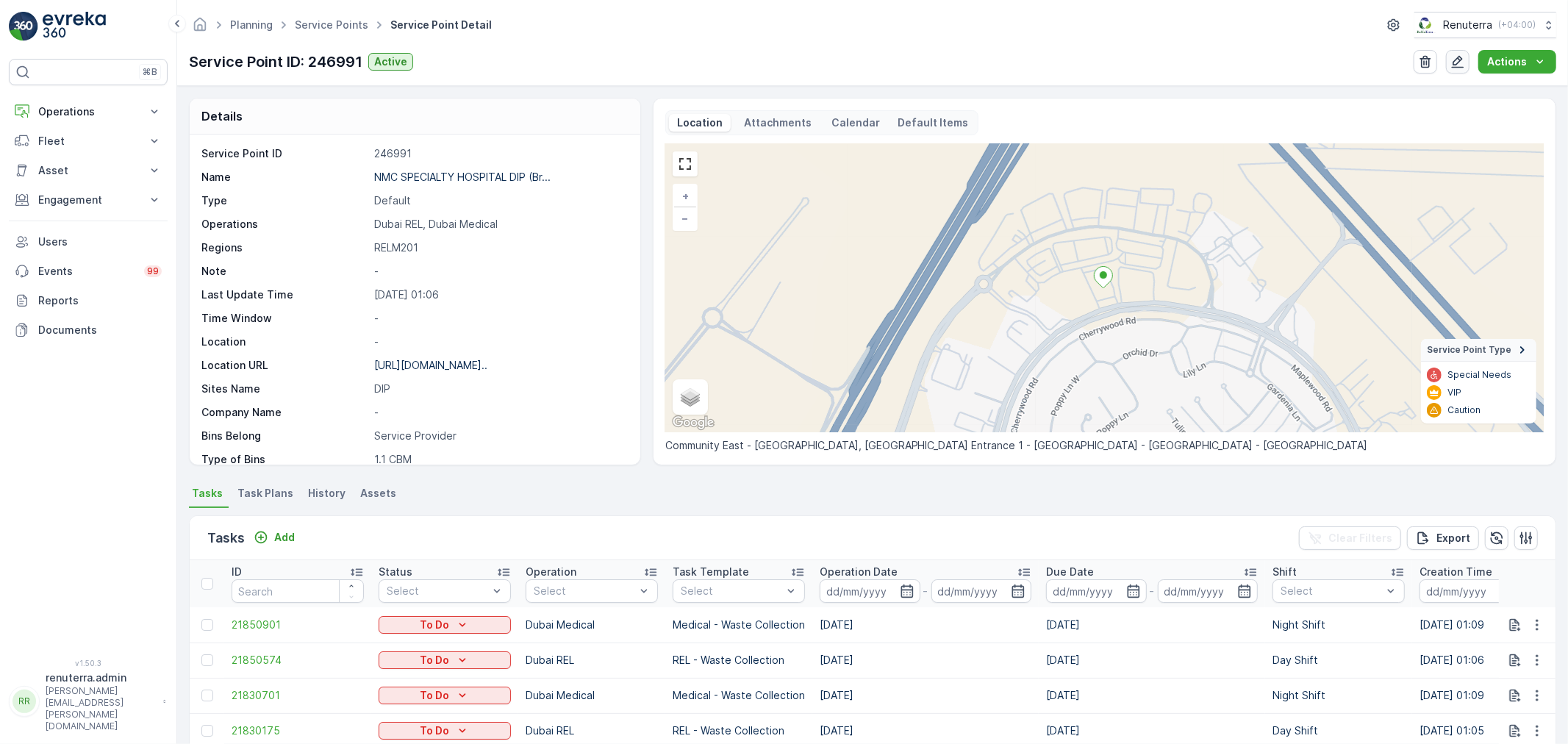
click at [1453, 62] on icon "button" at bounding box center [1457, 61] width 15 height 15
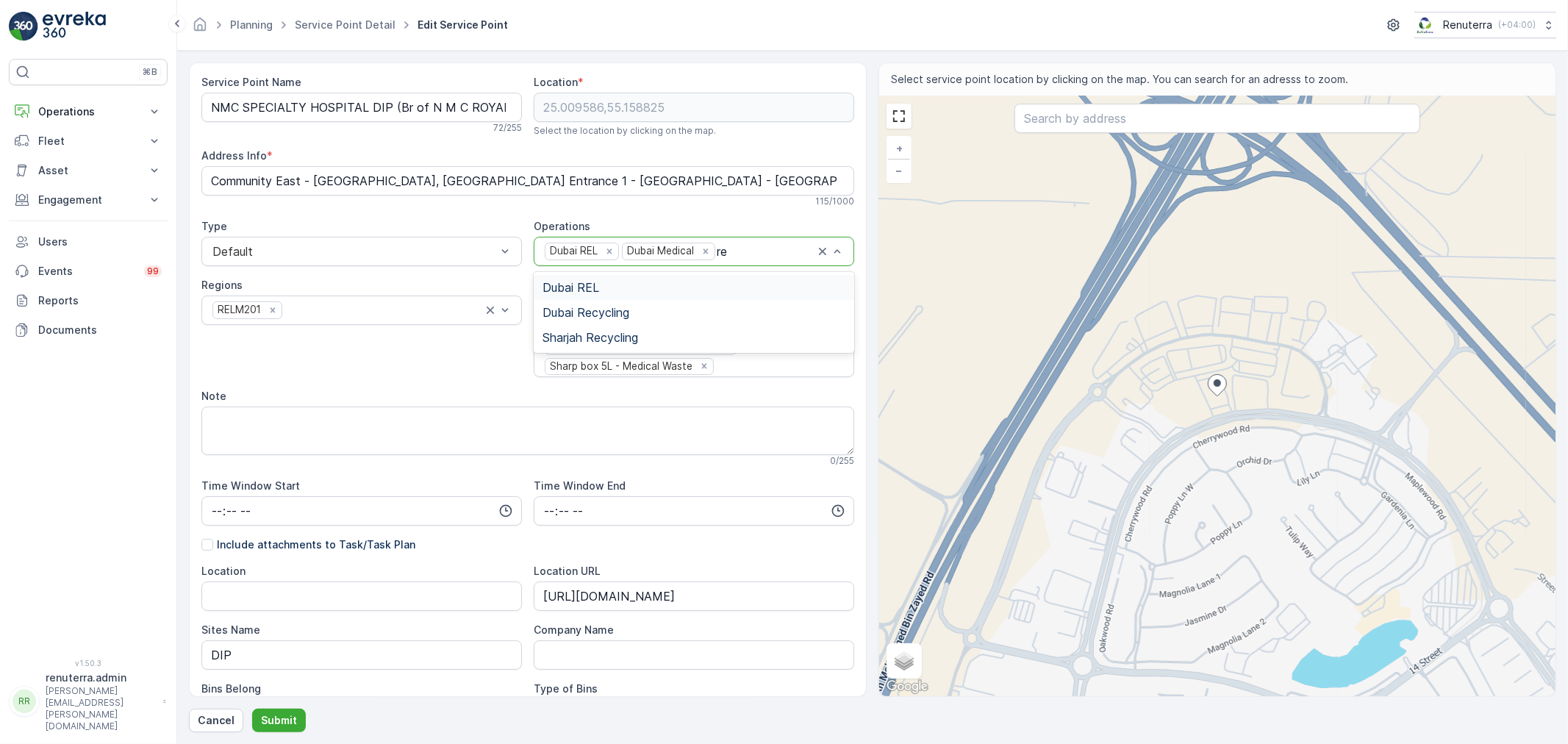
type input "rec"
click at [634, 284] on div "Dubai Recycling" at bounding box center [694, 288] width 303 height 13
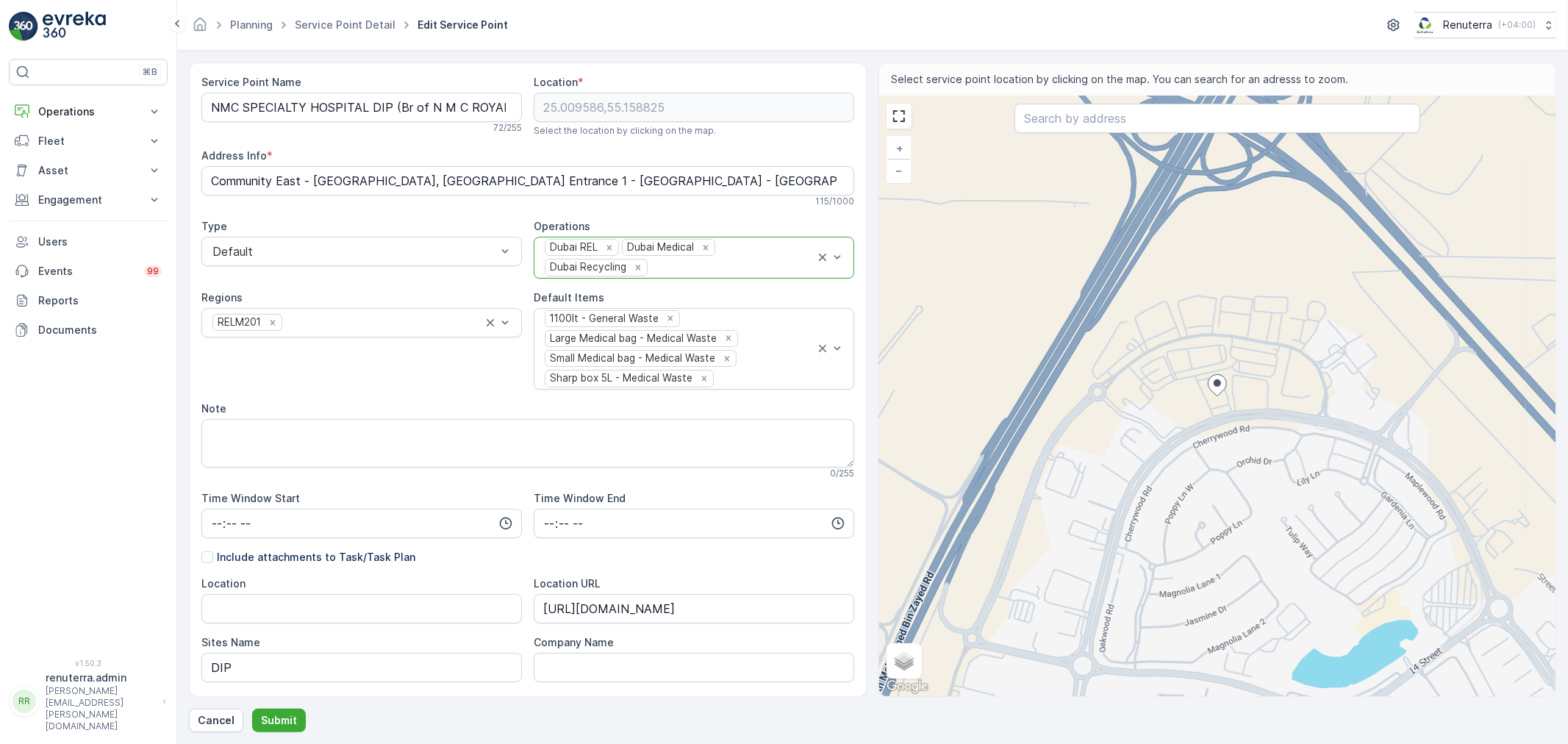
click at [308, 722] on div "Cancel Submit" at bounding box center [872, 720] width 1367 height 23
click at [289, 721] on p "Submit" at bounding box center [279, 721] width 36 height 15
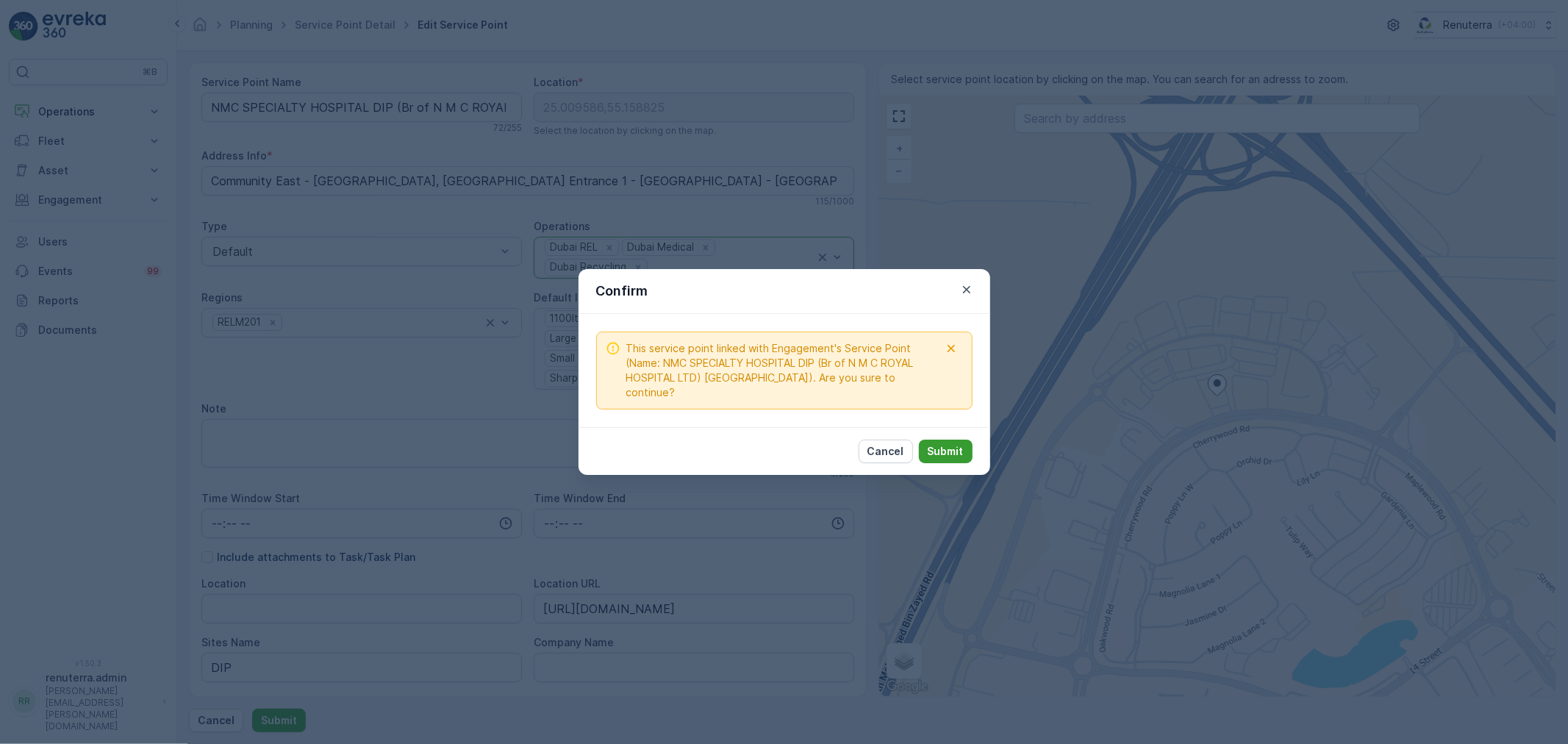
click at [938, 444] on p "Submit" at bounding box center [945, 452] width 36 height 15
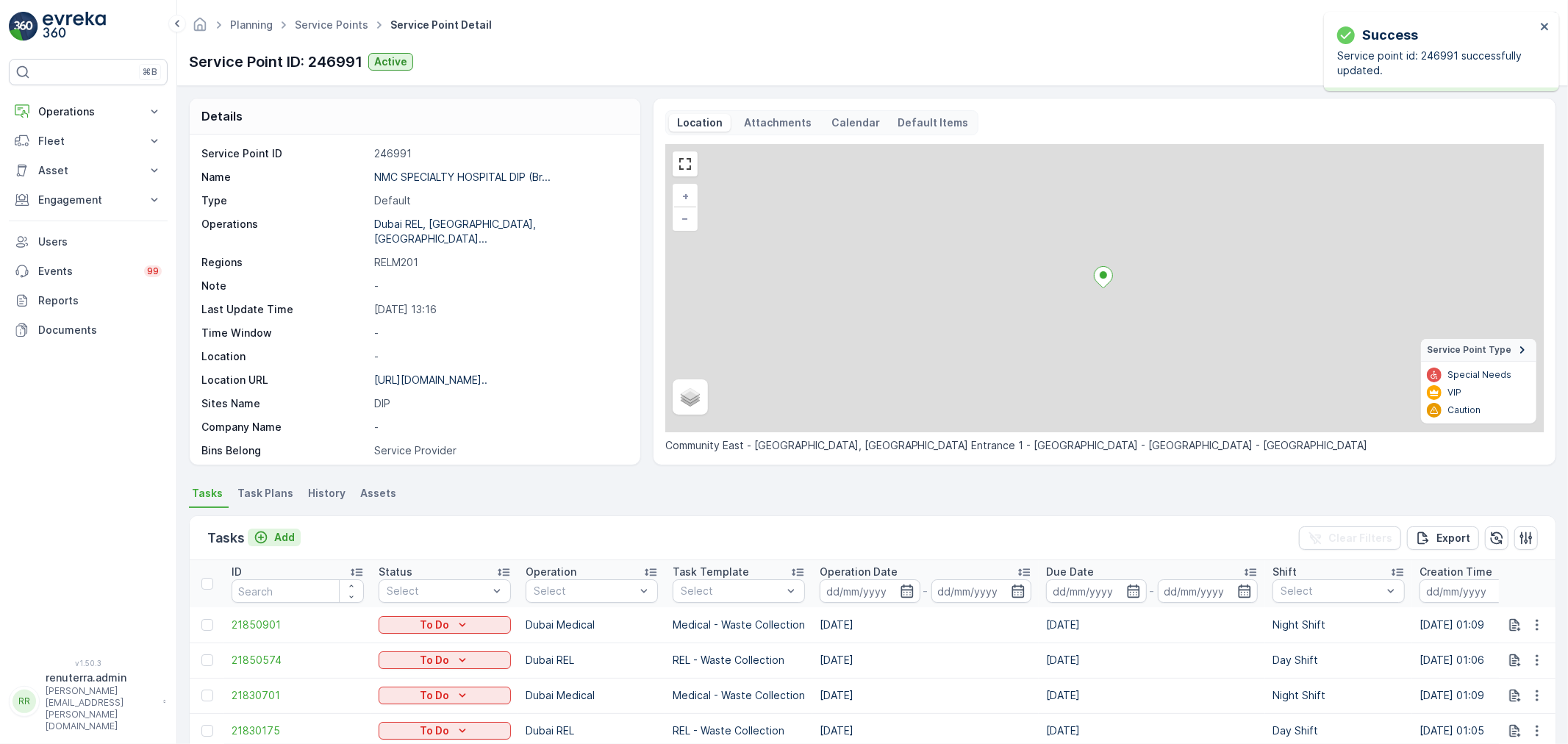
click at [291, 532] on p "Add" at bounding box center [284, 537] width 20 height 15
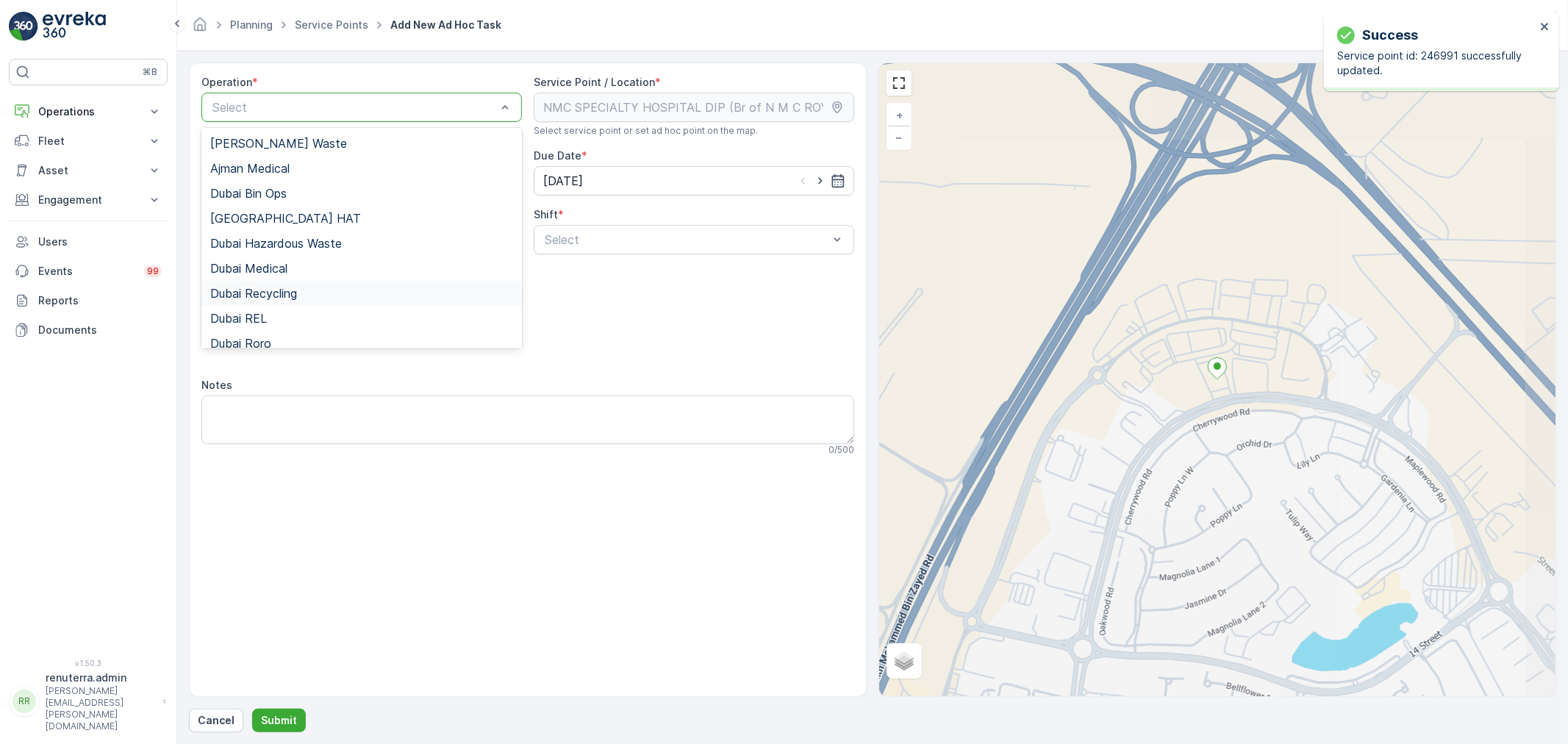
click at [325, 282] on div "Dubai Recycling" at bounding box center [361, 293] width 321 height 25
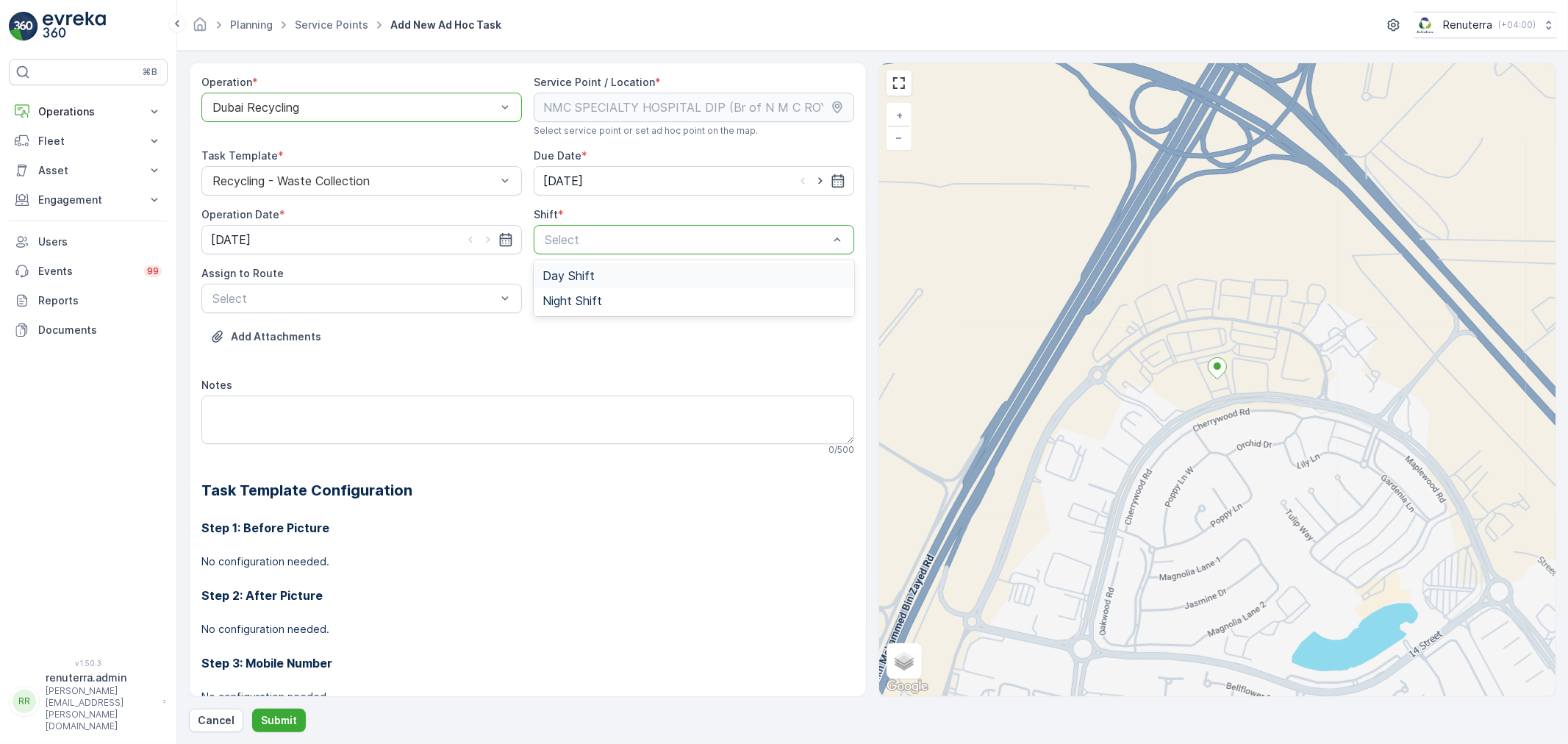
click at [628, 273] on div "Day Shift" at bounding box center [694, 275] width 303 height 13
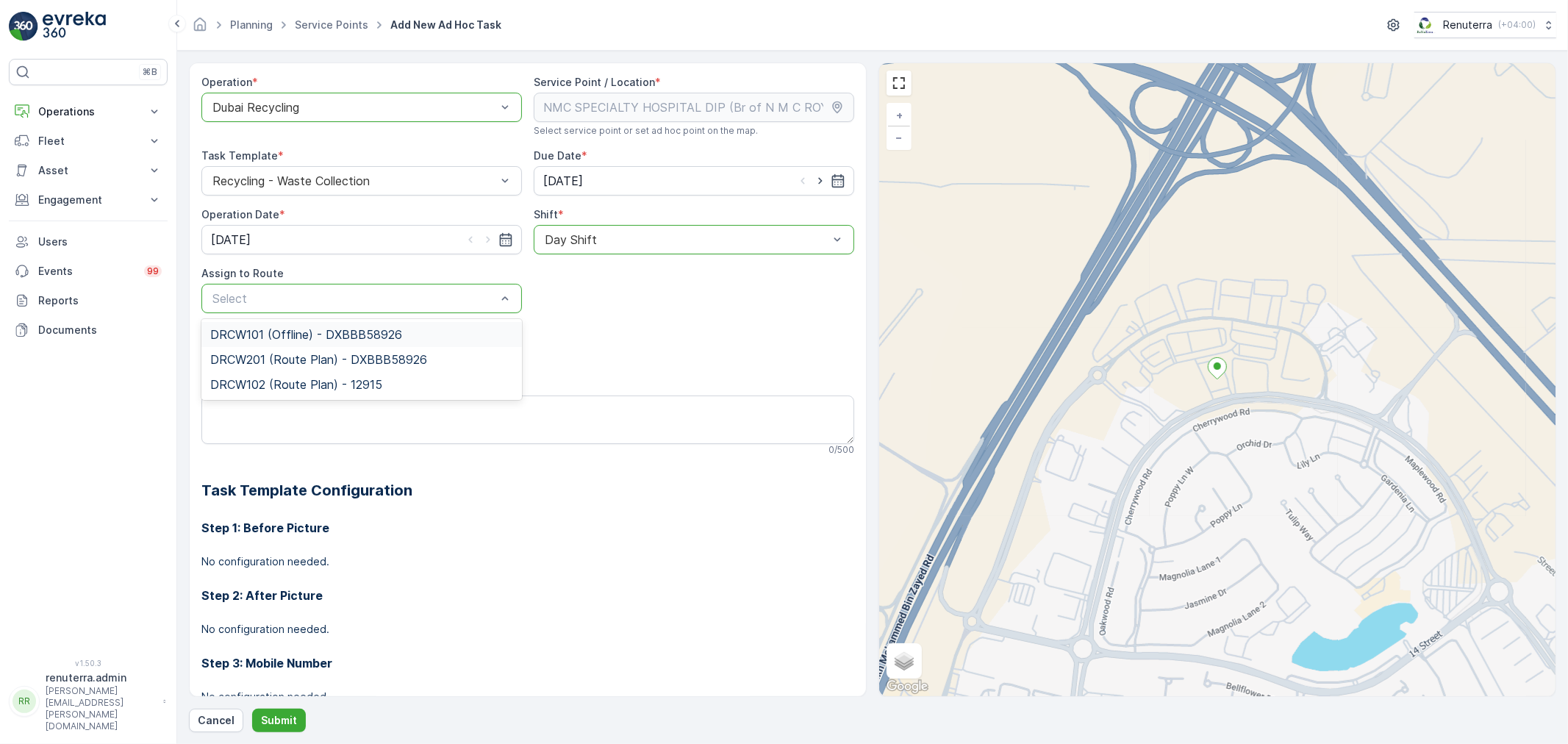
click at [349, 338] on span "DRCW101 (Offline) - DXBBB58926" at bounding box center [306, 334] width 192 height 13
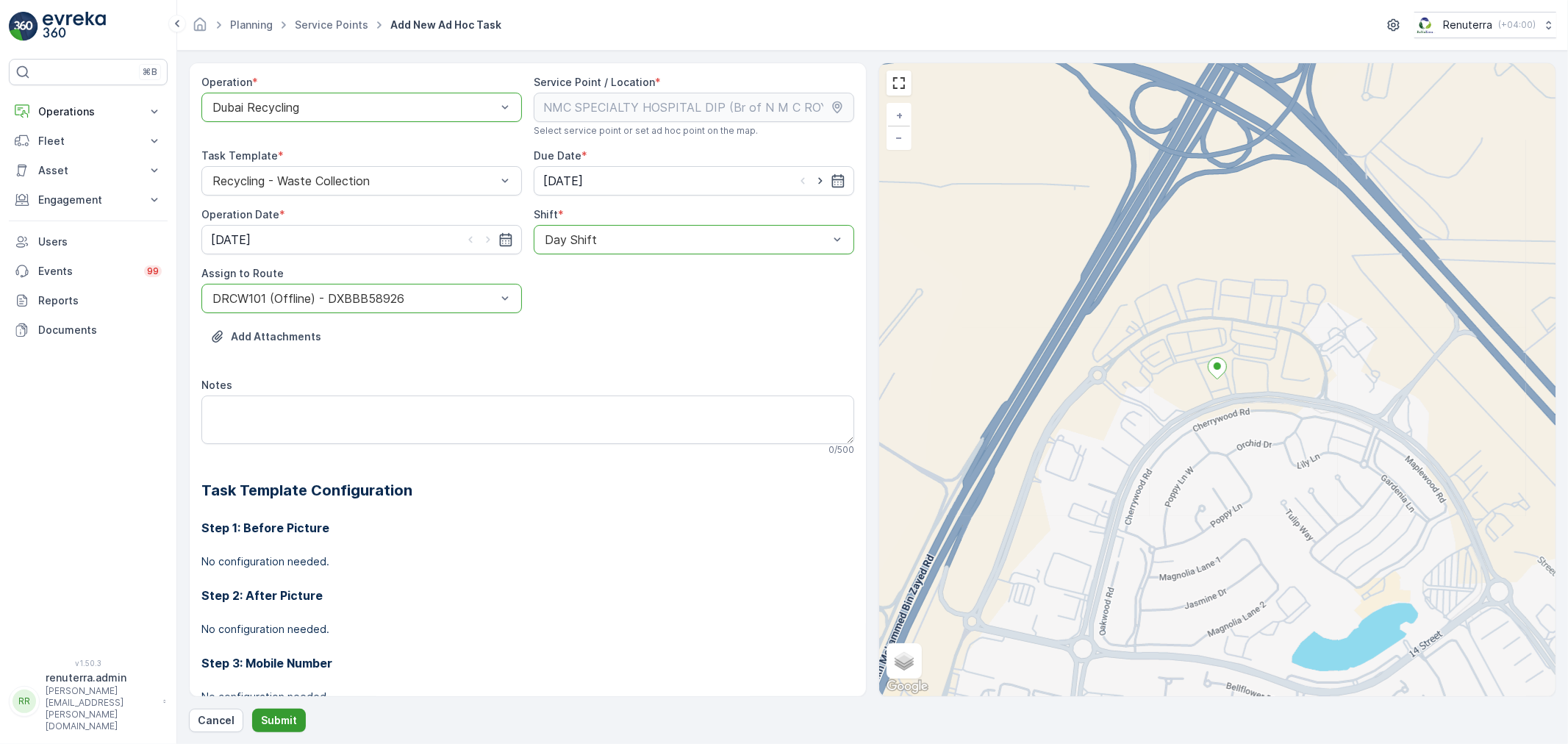
click at [291, 723] on p "Submit" at bounding box center [279, 721] width 36 height 15
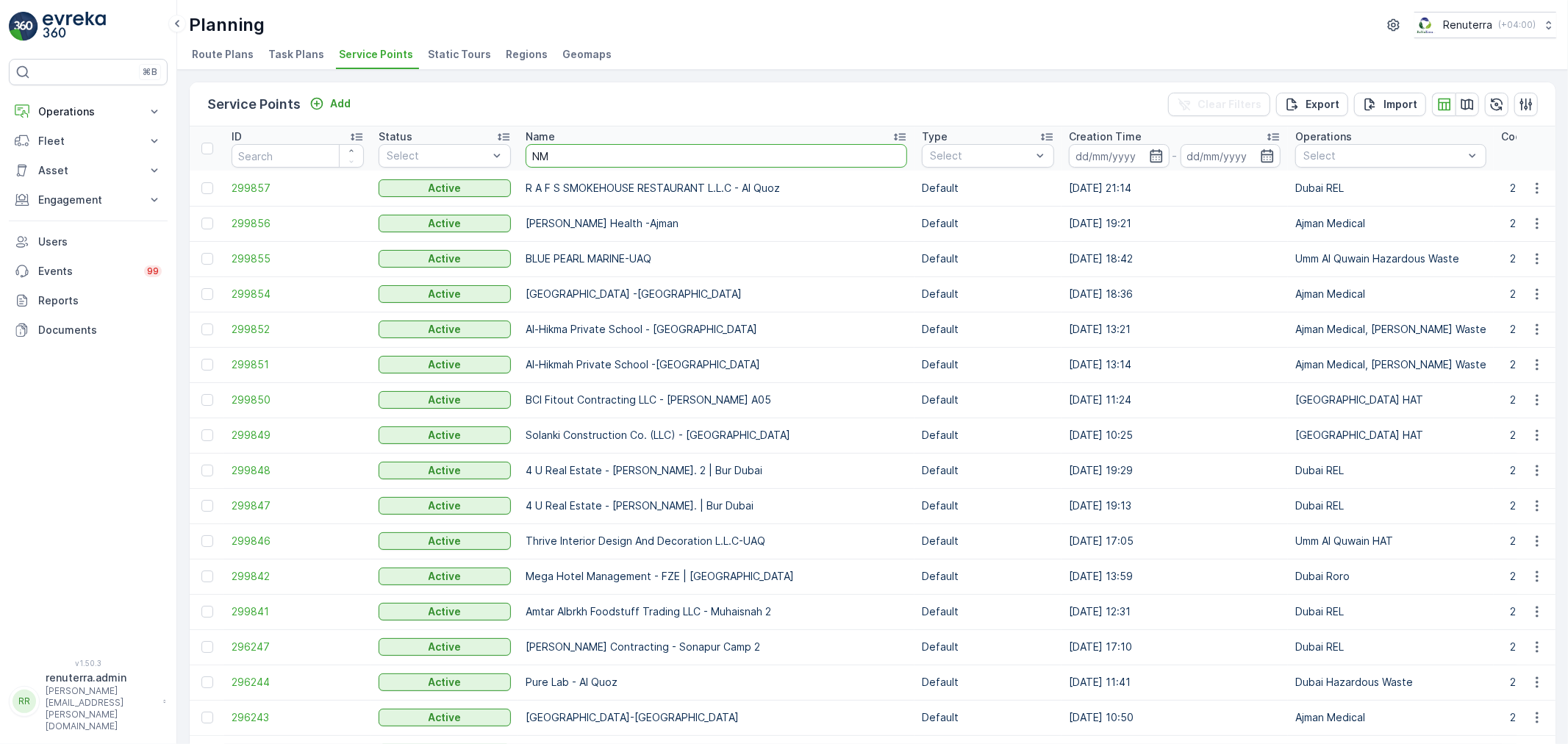
type input "NMC"
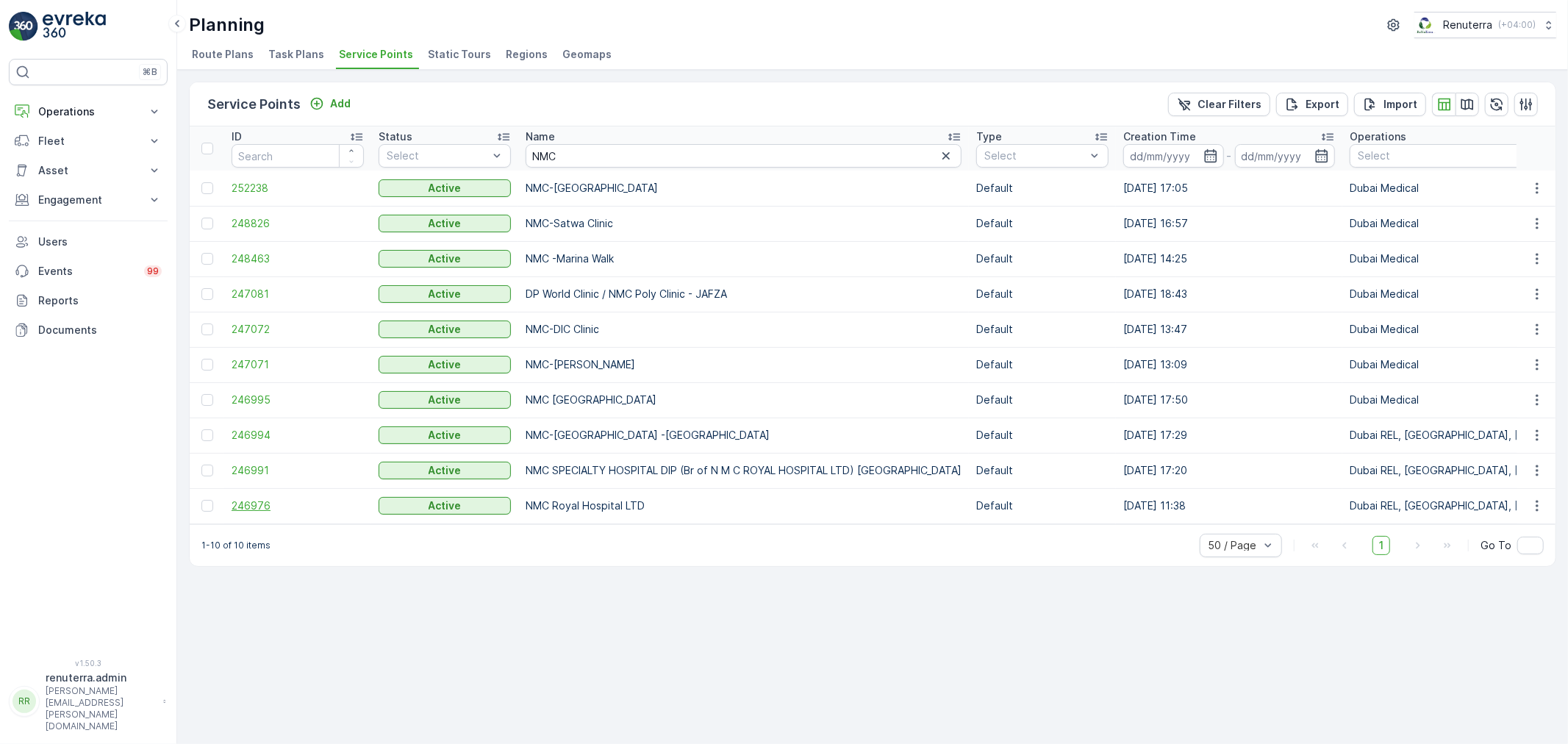
click at [248, 503] on span "246976" at bounding box center [298, 506] width 132 height 15
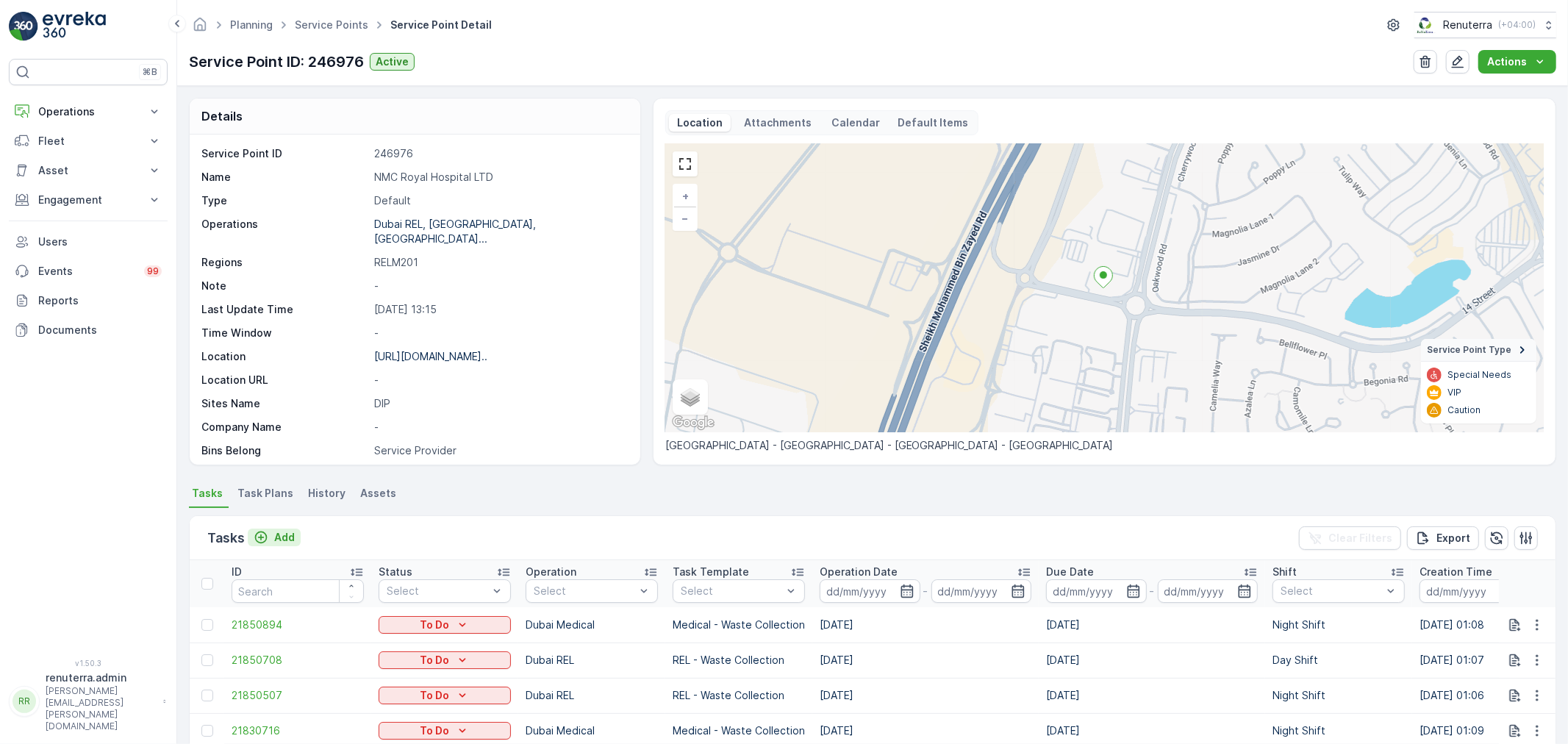
click at [285, 541] on p "Add" at bounding box center [284, 537] width 20 height 15
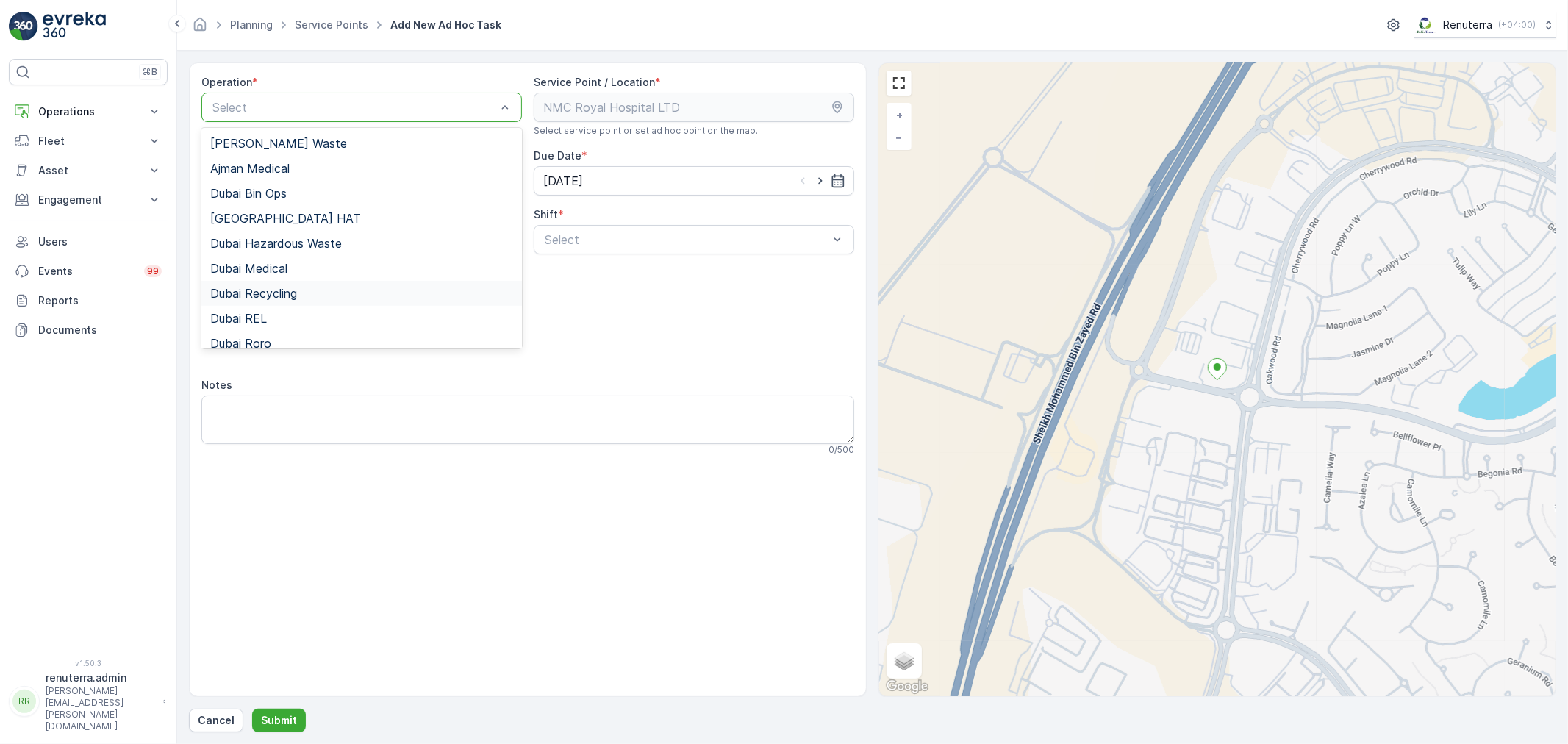
drag, startPoint x: 272, startPoint y: 296, endPoint x: 318, endPoint y: 282, distance: 48.1
click at [272, 294] on span "Dubai Recycling" at bounding box center [253, 293] width 86 height 13
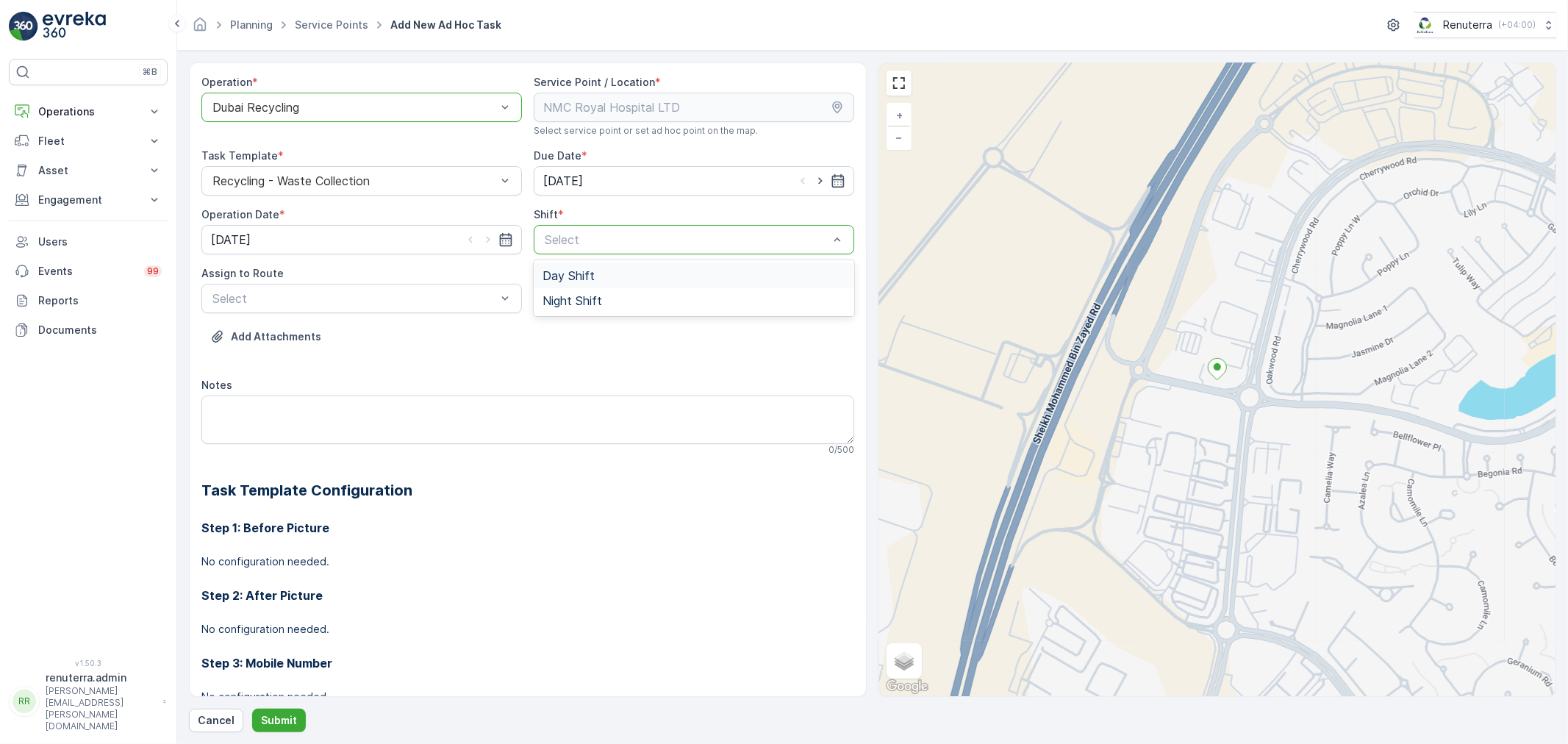
click at [581, 267] on div "Day Shift" at bounding box center [694, 275] width 321 height 25
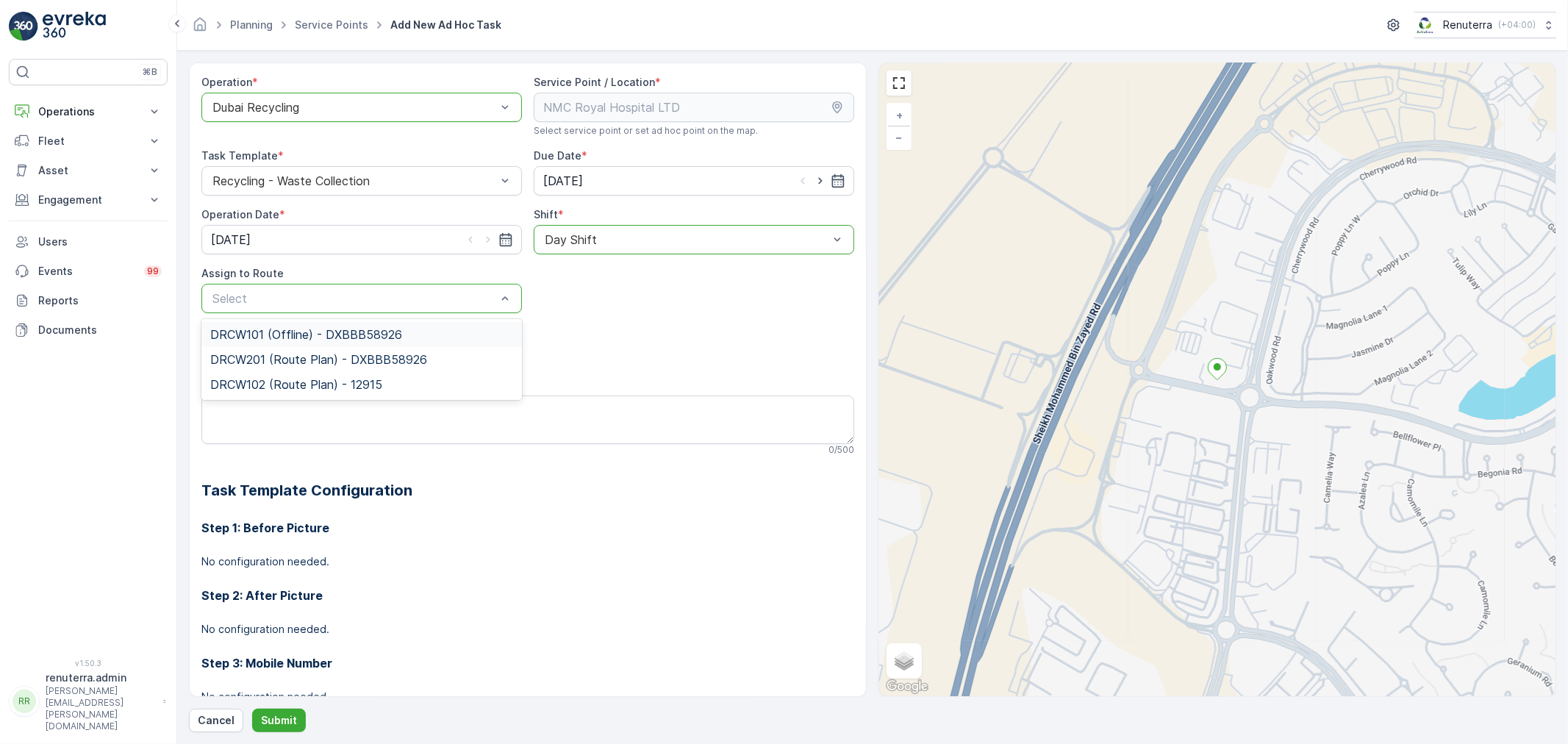
click at [432, 339] on div "DRCW101 (Offline) - DXBBB58926" at bounding box center [361, 334] width 303 height 13
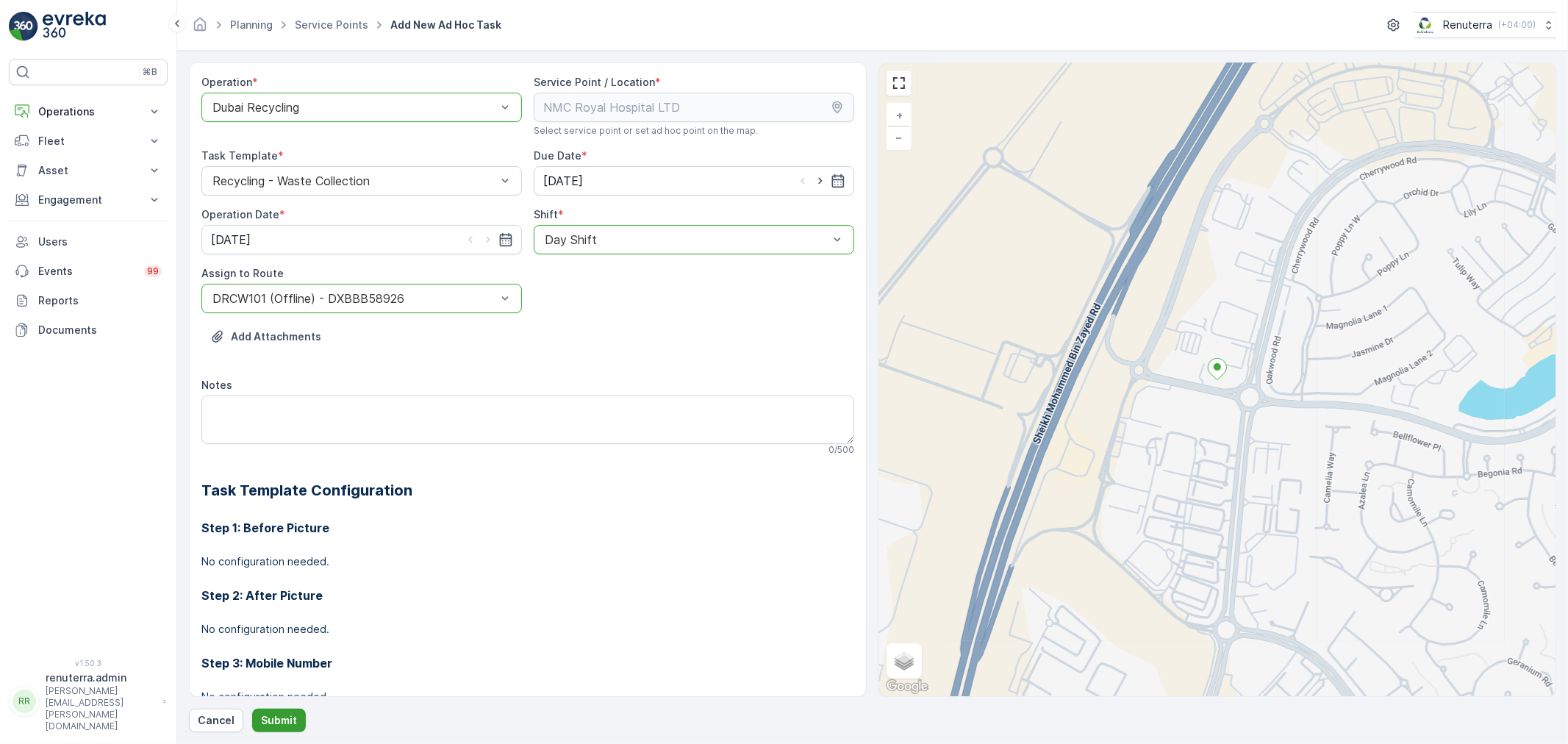
click at [298, 709] on button "Submit" at bounding box center [279, 720] width 53 height 23
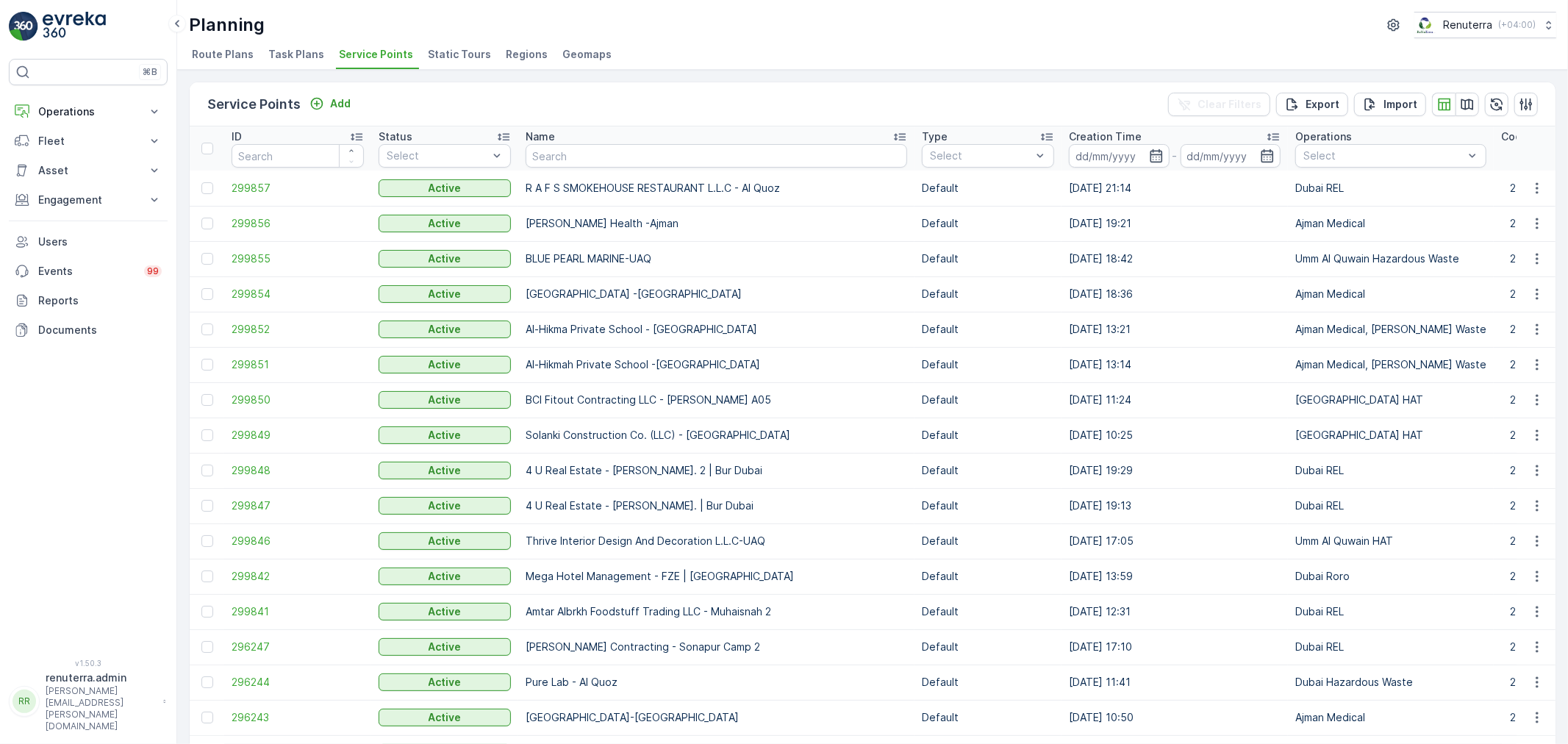
click at [546, 170] on td "R A F S SMOKEHOUSE RESTAURANT L.L.C - Al Quoz" at bounding box center [716, 188] width 396 height 36
click at [544, 159] on input "text" at bounding box center [716, 155] width 381 height 23
type input "Burdubai"
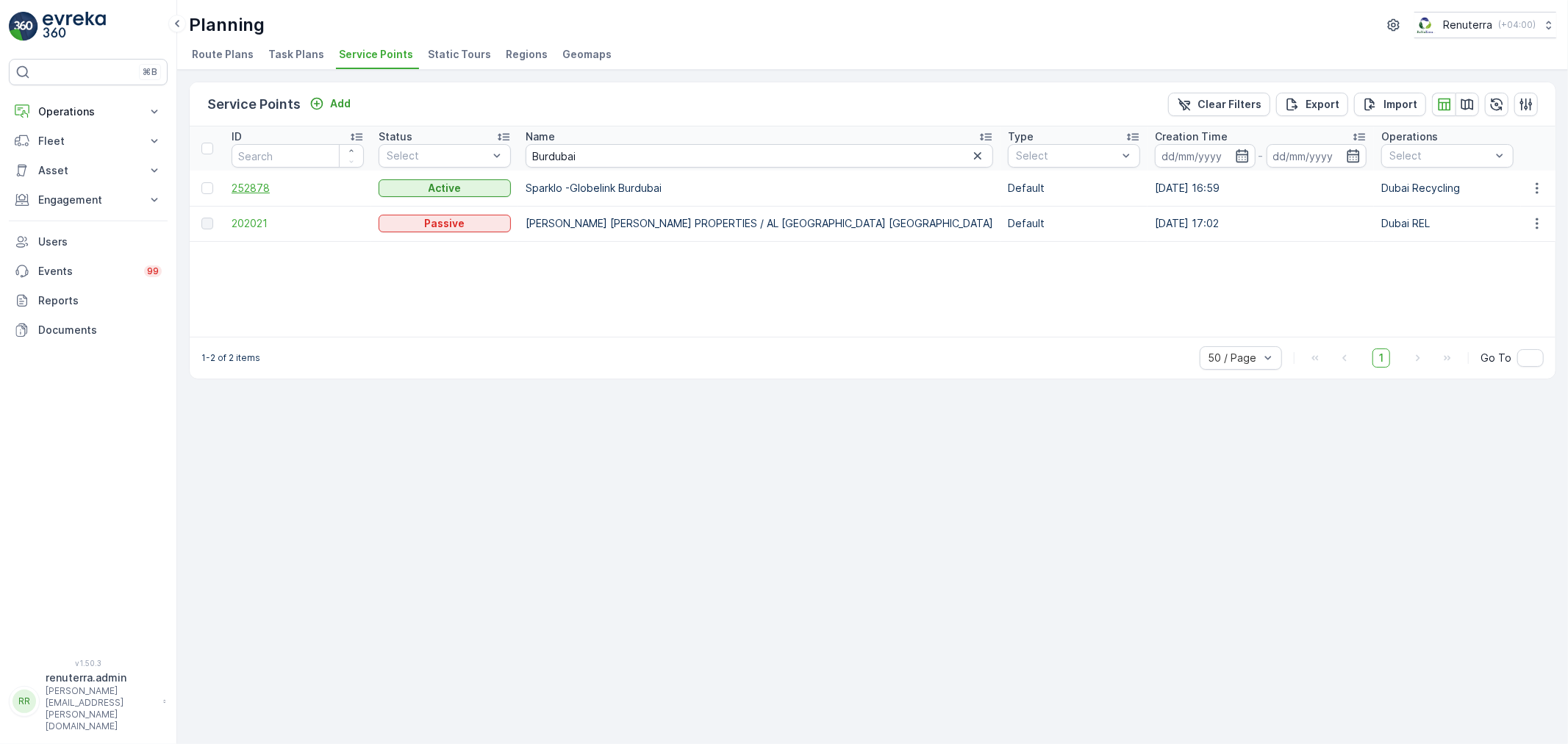
click at [270, 192] on td "252878" at bounding box center [298, 188] width 147 height 36
click at [270, 191] on span "252878" at bounding box center [298, 188] width 132 height 15
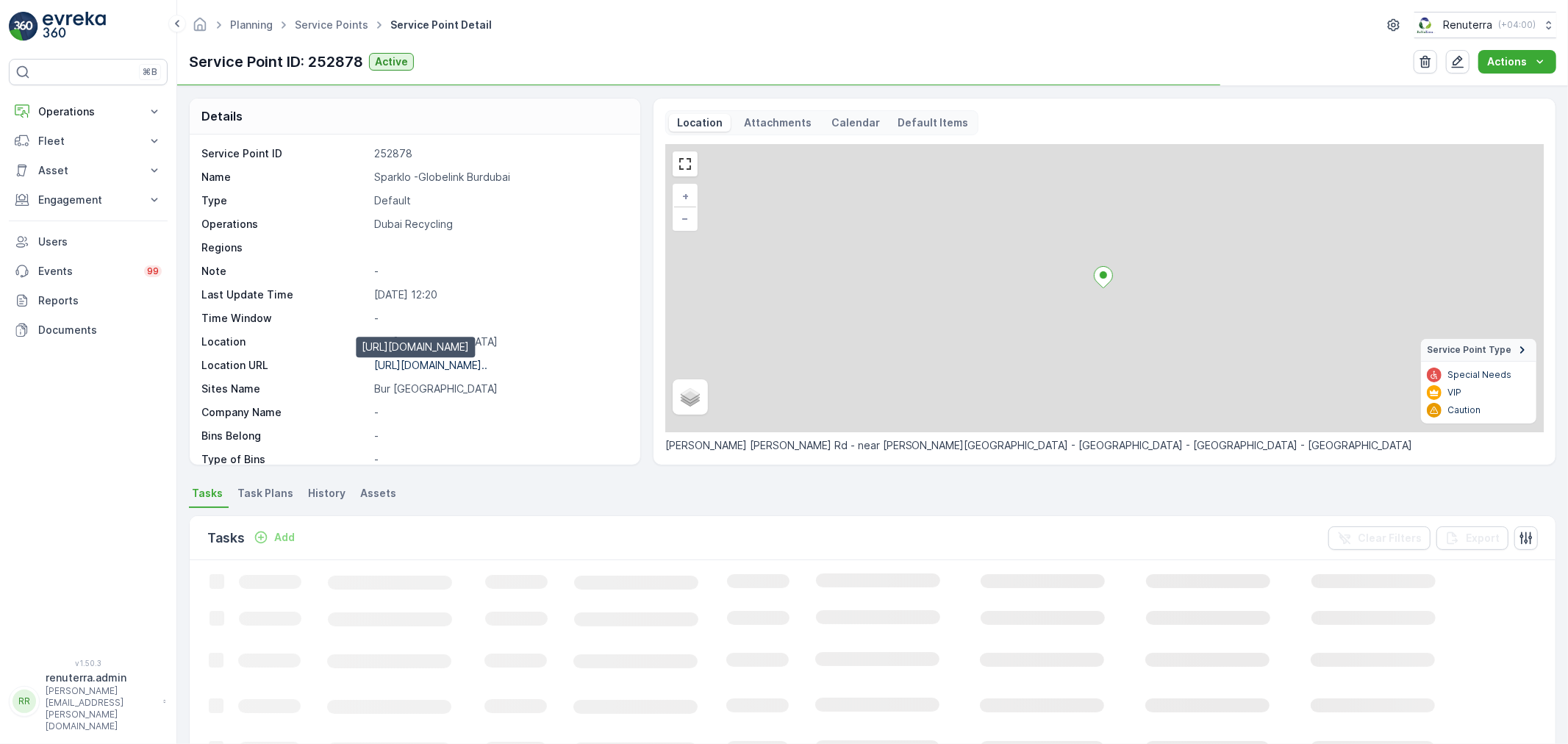
click at [439, 364] on p "https://maps.app.goo.gl/2AxjVi..." at bounding box center [430, 364] width 113 height 12
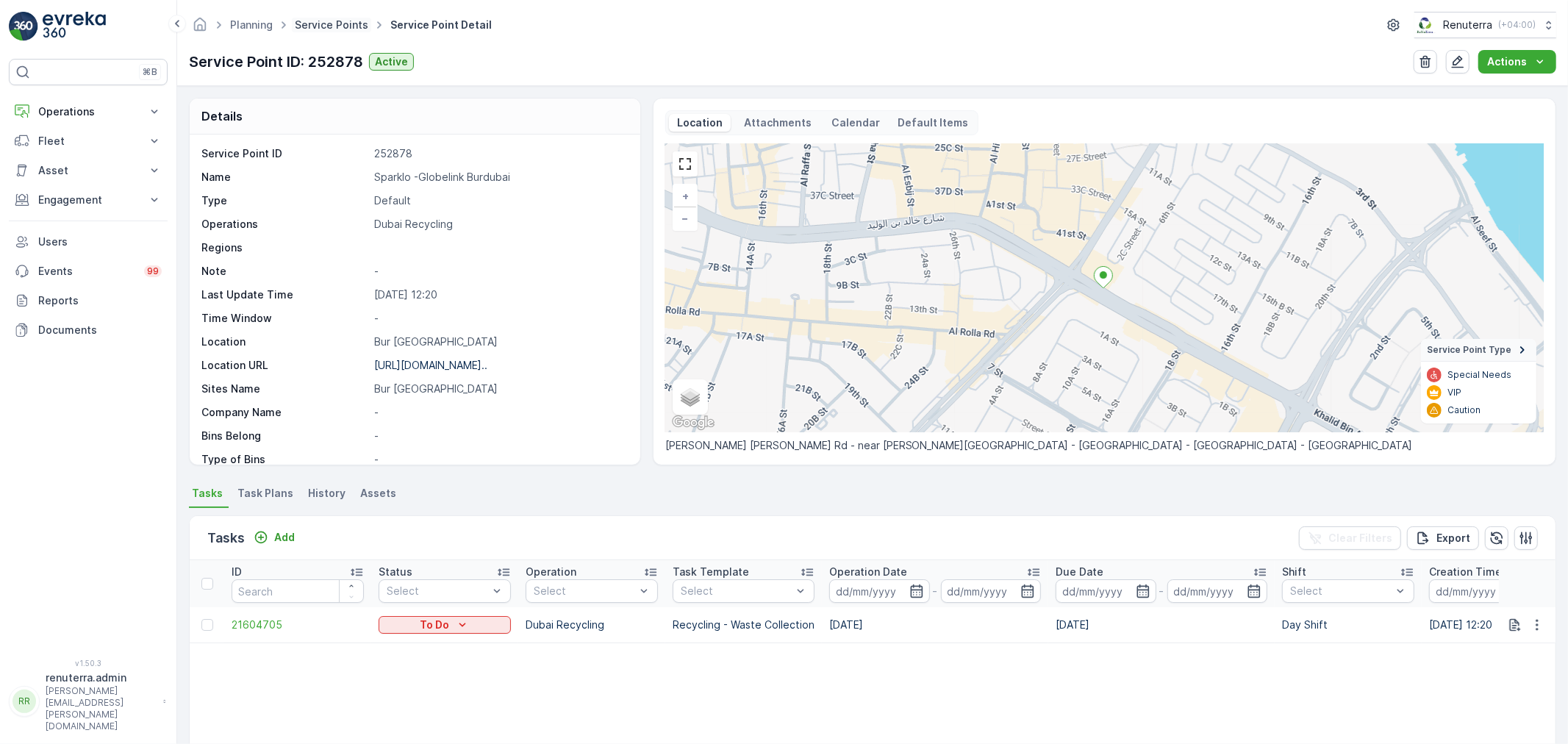
click at [358, 27] on link "Service Points" at bounding box center [331, 24] width 73 height 12
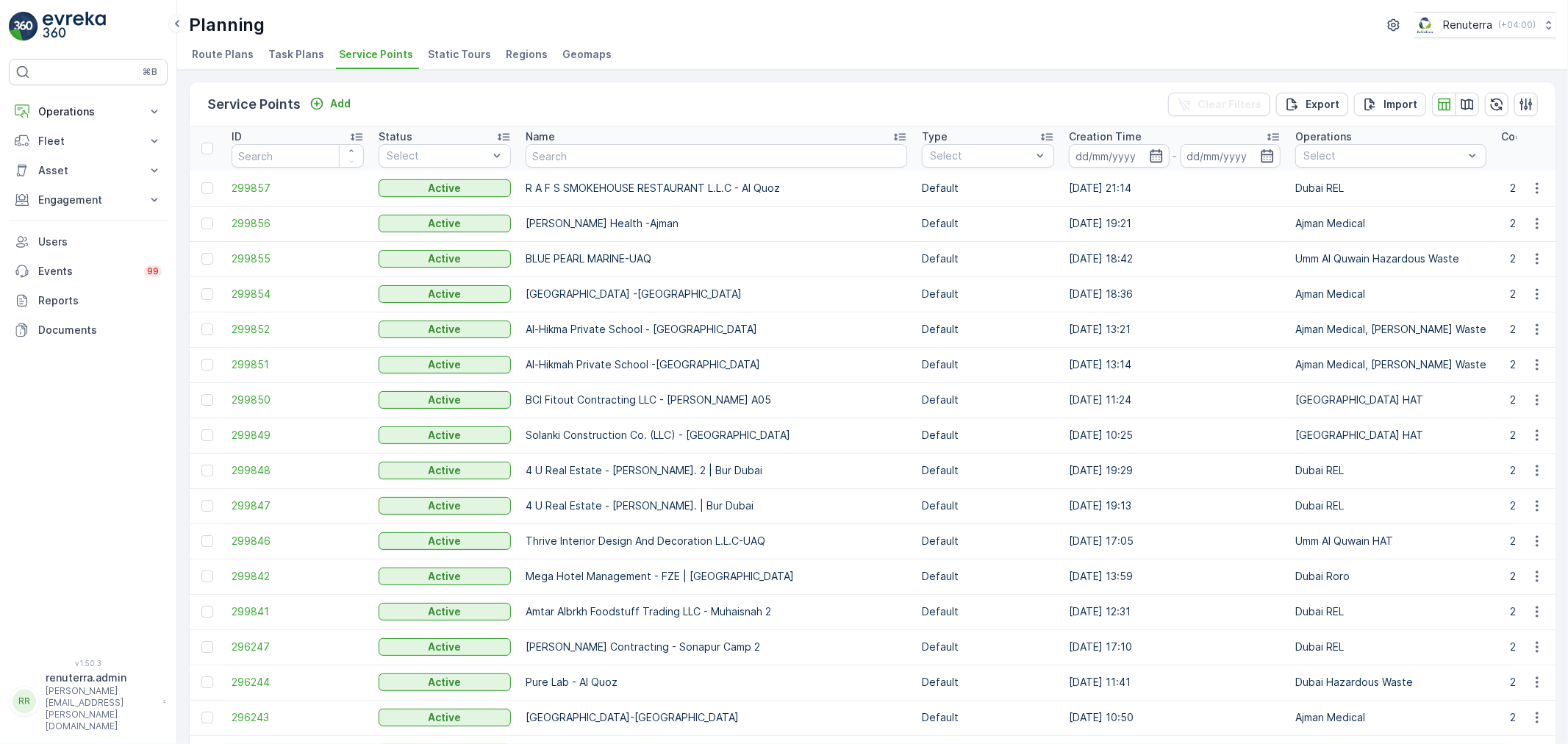
click at [590, 145] on input "text" at bounding box center [716, 155] width 381 height 23
paste input "NOOR AL HADAYA MEDICAL CENTER, AJMAN"
type input "NOOR AL HADAYA MEDICAL CENTER, AJMAN"
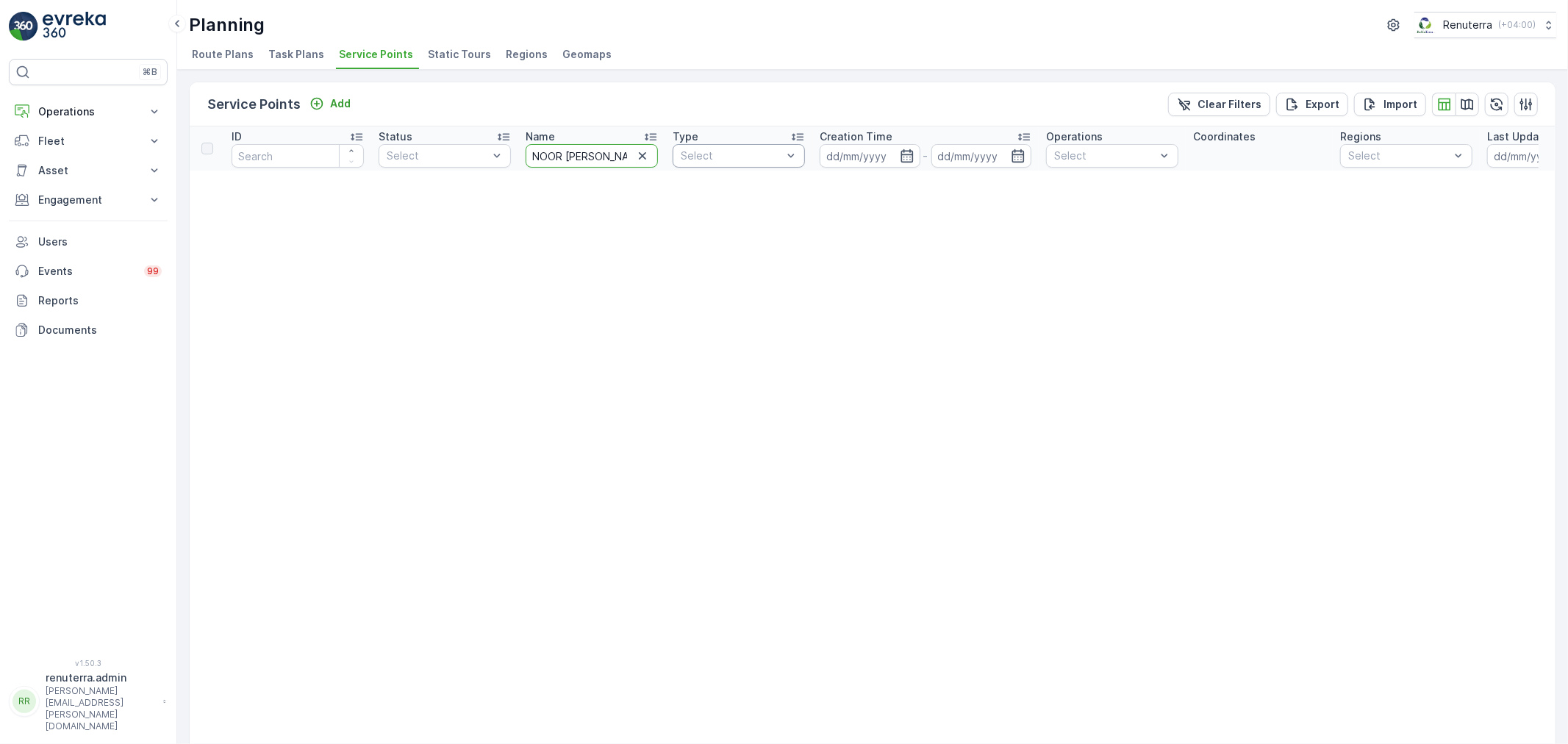
scroll to position [0, 128]
drag, startPoint x: 585, startPoint y: 154, endPoint x: 794, endPoint y: 154, distance: 209.0
type input "NOOR AL H"
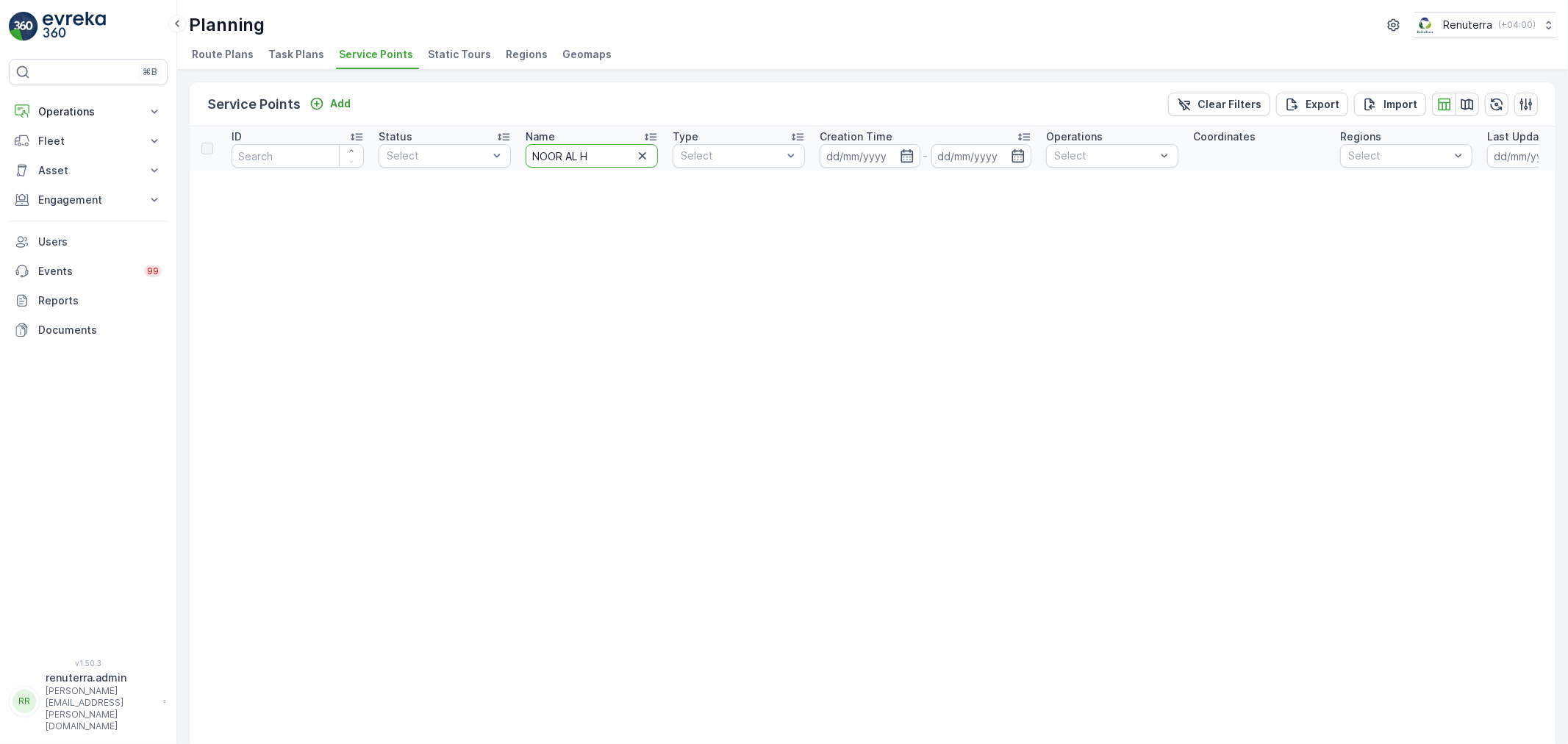
drag, startPoint x: 597, startPoint y: 152, endPoint x: 566, endPoint y: 147, distance: 31.4
click at [566, 147] on input "NOOR AL H" at bounding box center [592, 155] width 132 height 23
type input "NOOR"
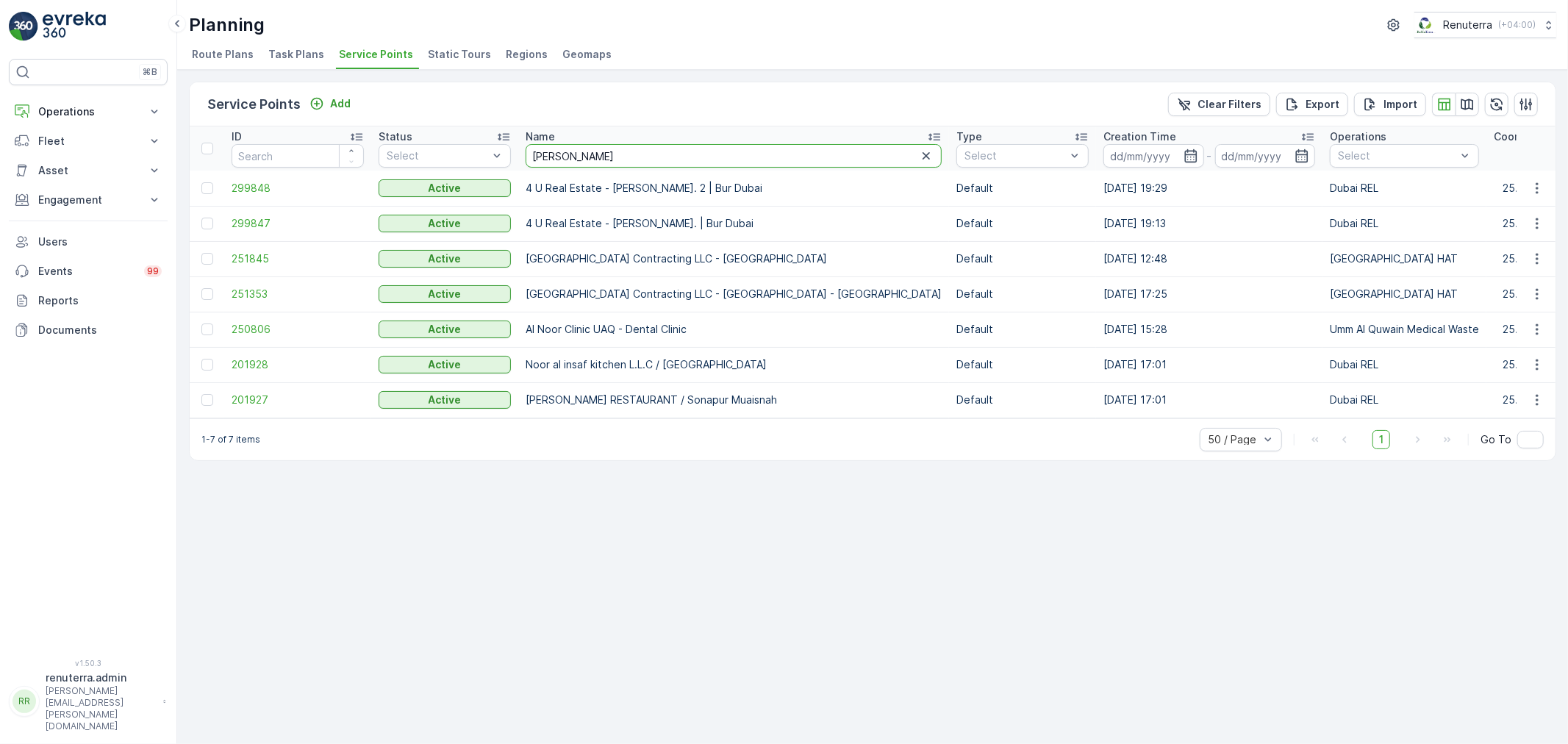
drag, startPoint x: 569, startPoint y: 157, endPoint x: 526, endPoint y: 158, distance: 43.0
click at [526, 158] on input "NOOR" at bounding box center [733, 155] width 416 height 23
type input "Al hAdaya"
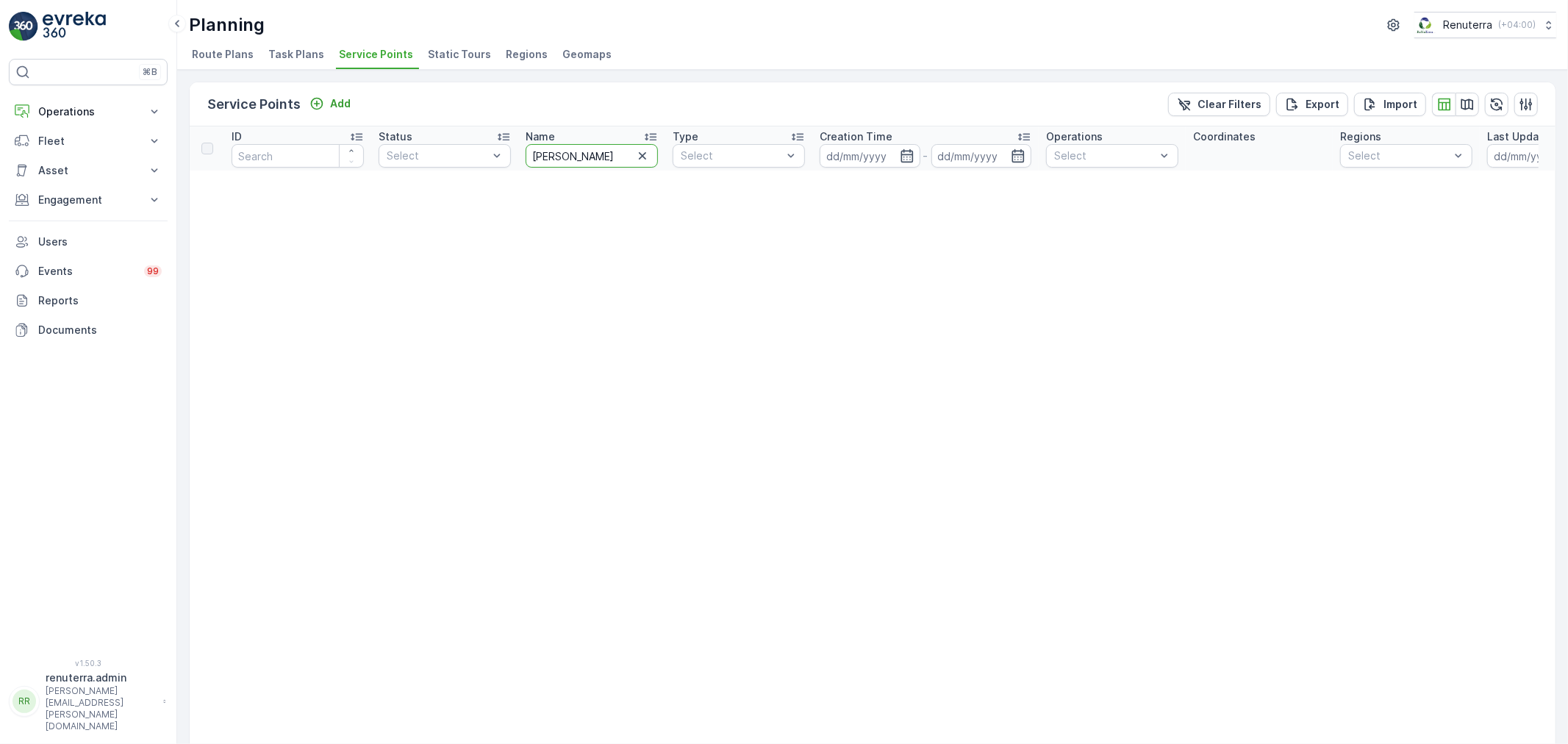
drag, startPoint x: 544, startPoint y: 143, endPoint x: 505, endPoint y: 140, distance: 39.1
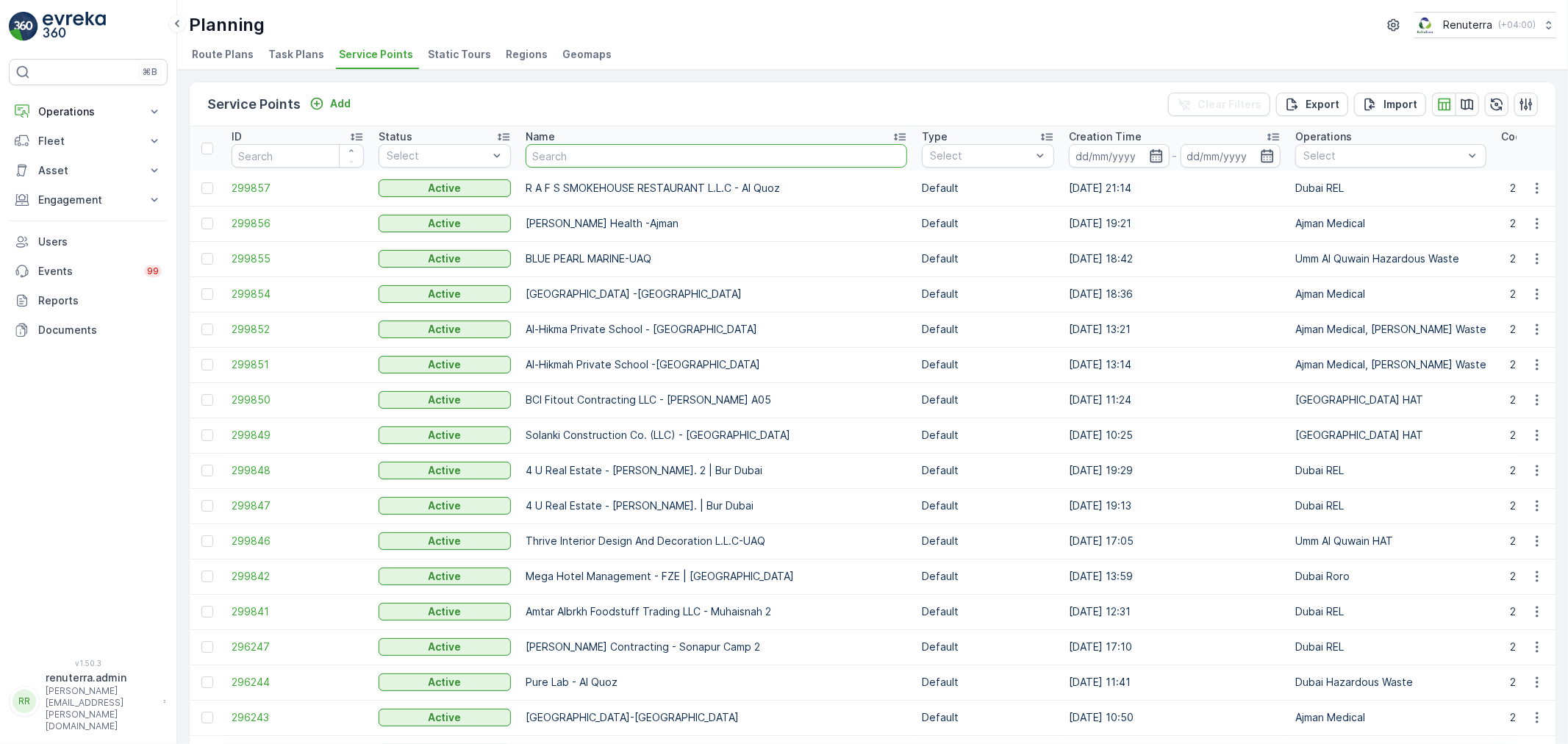
click at [532, 155] on input "text" at bounding box center [716, 155] width 381 height 23
type input "Noor"
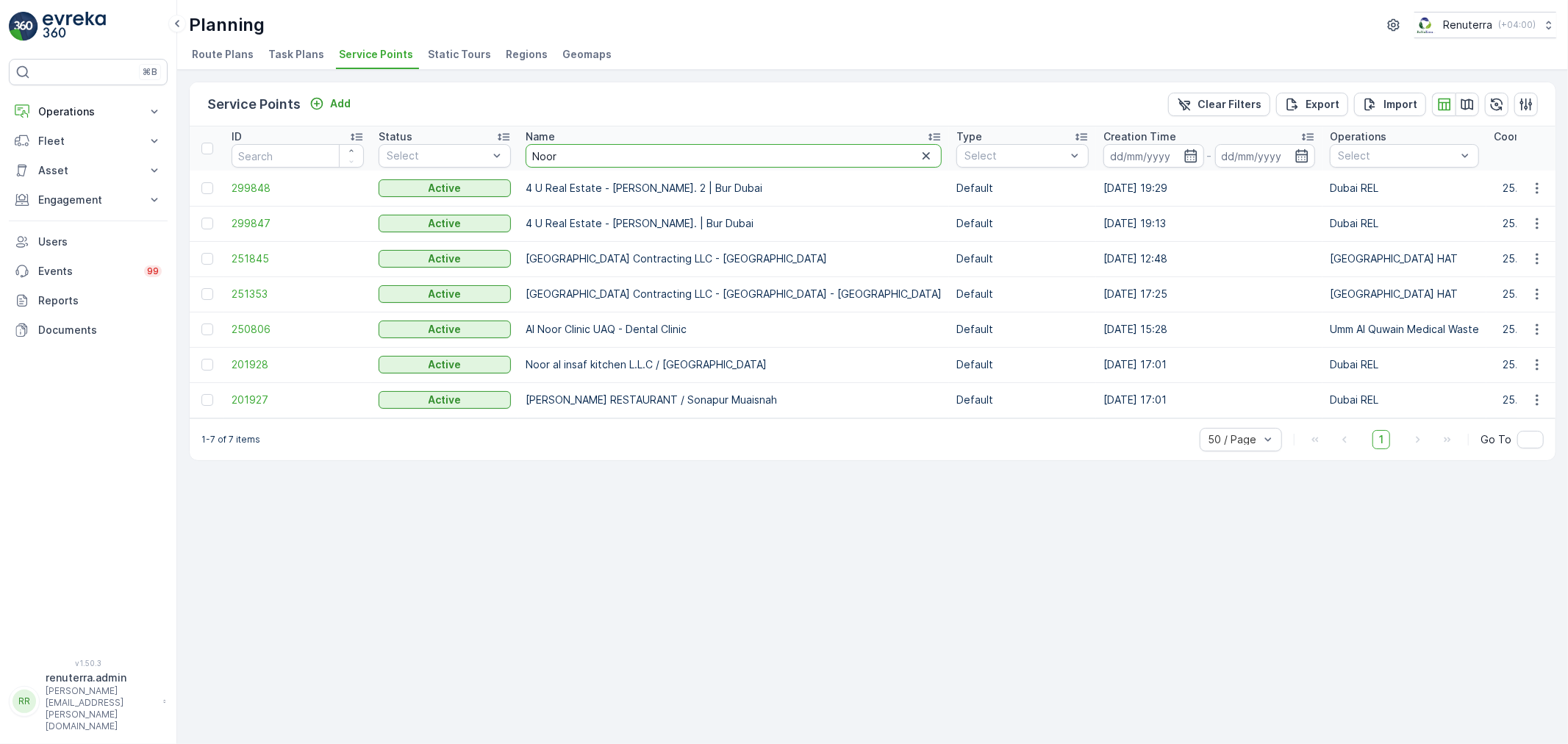
drag, startPoint x: 574, startPoint y: 142, endPoint x: 498, endPoint y: 103, distance: 85.4
click at [498, 103] on div "Service Points Add Clear Filters Export Import ID Status Select Name Noor Type …" at bounding box center [872, 271] width 1367 height 380
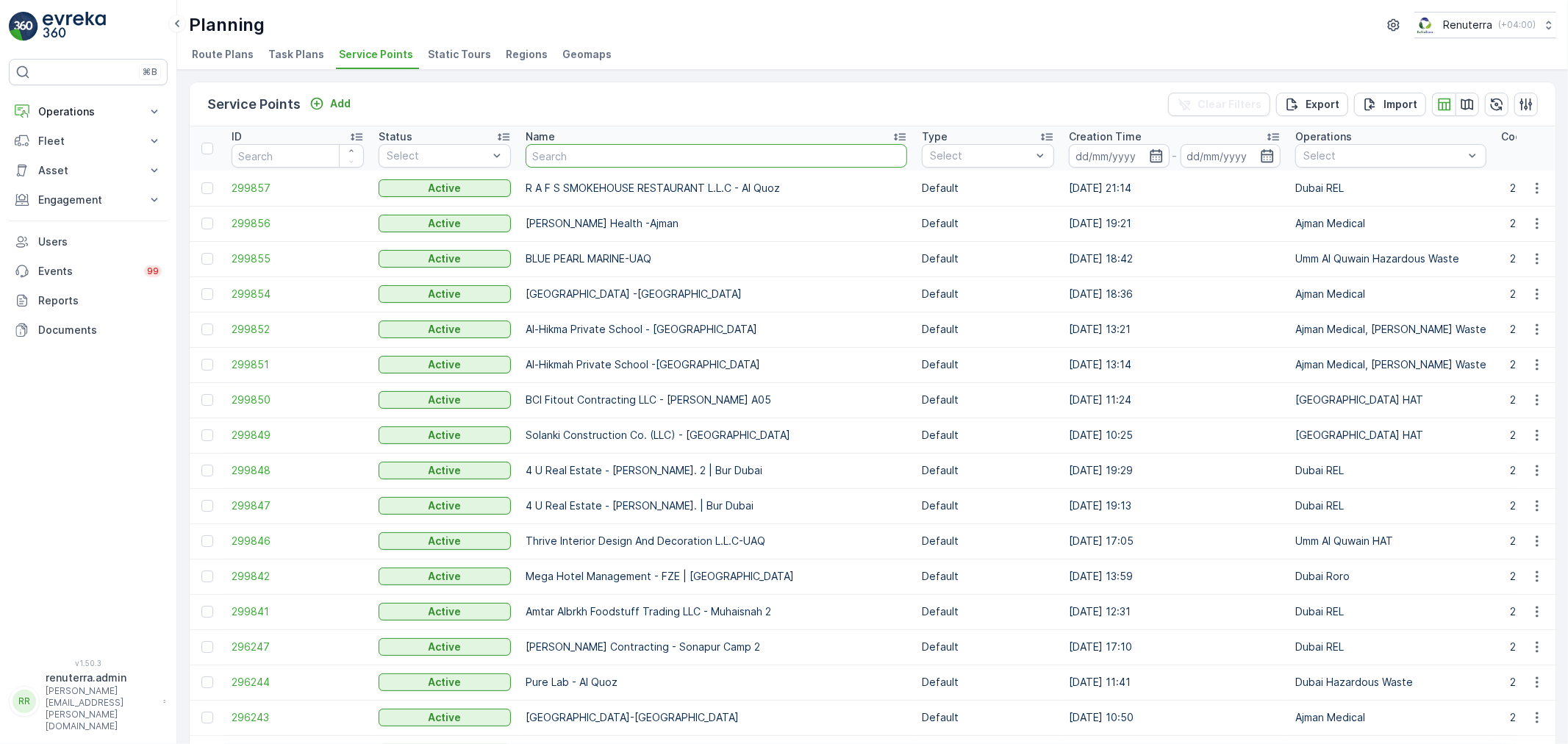
click at [591, 144] on input "text" at bounding box center [716, 155] width 381 height 23
type input "noor"
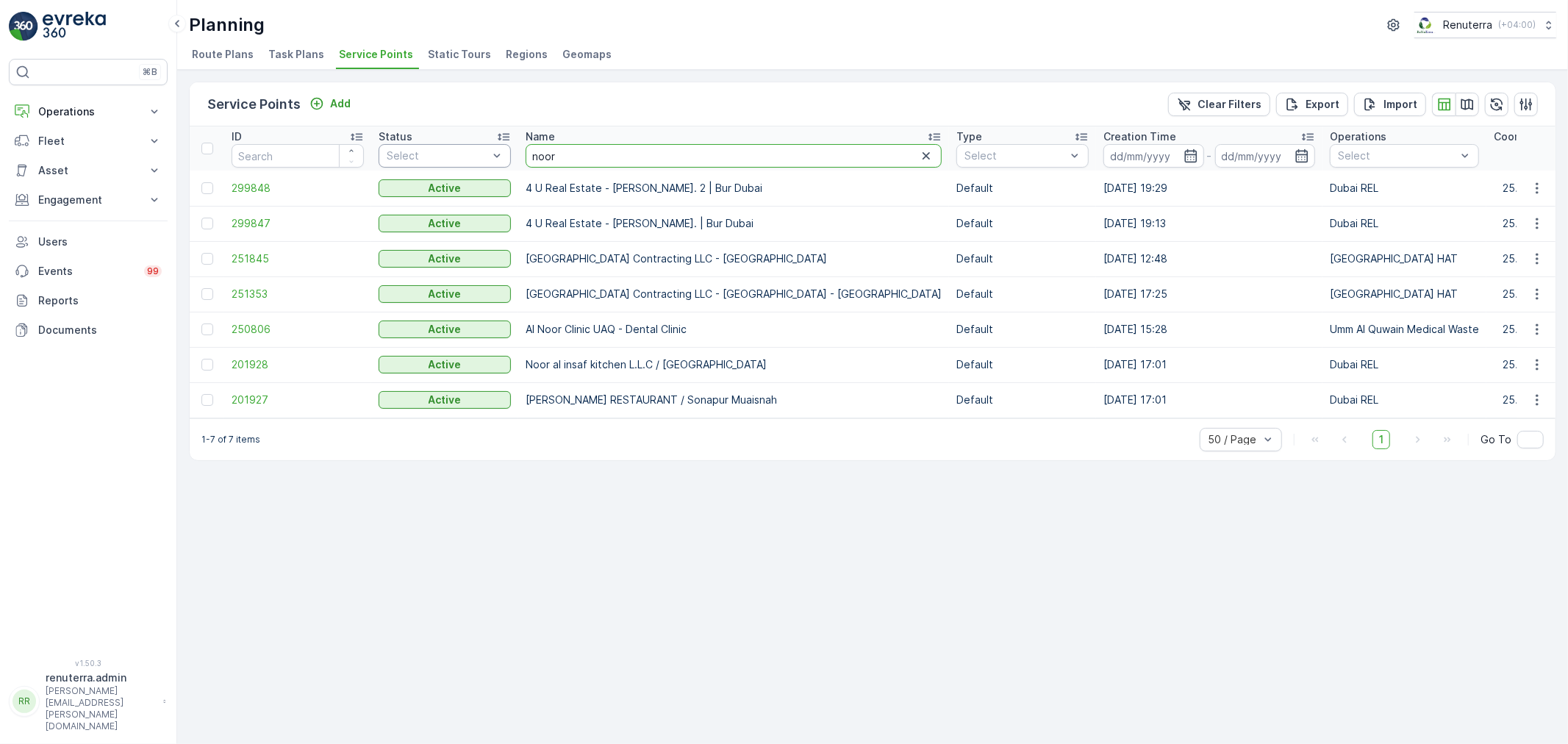
drag, startPoint x: 577, startPoint y: 148, endPoint x: 436, endPoint y: 156, distance: 141.2
type input "hadaya"
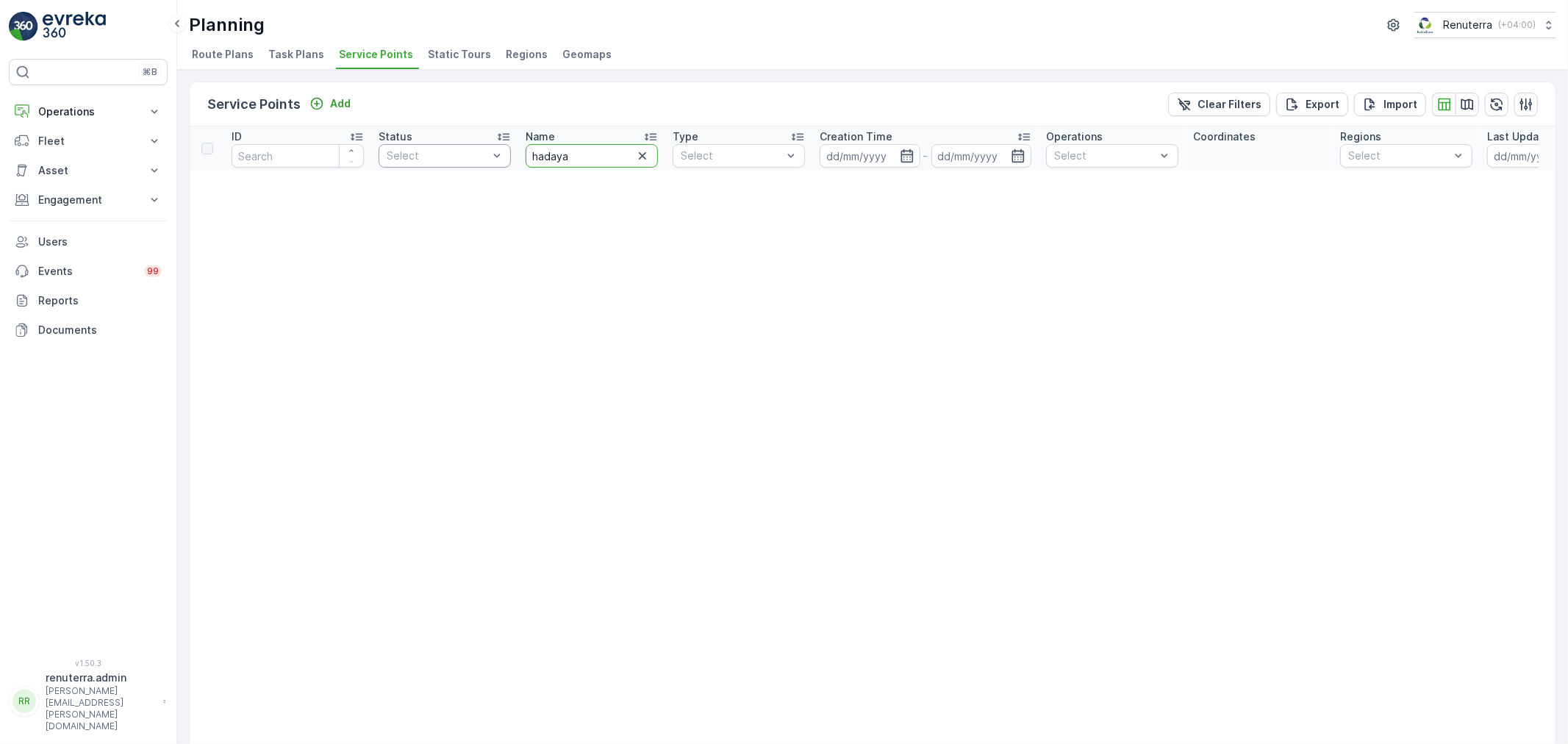
drag, startPoint x: 597, startPoint y: 165, endPoint x: 490, endPoint y: 153, distance: 107.7
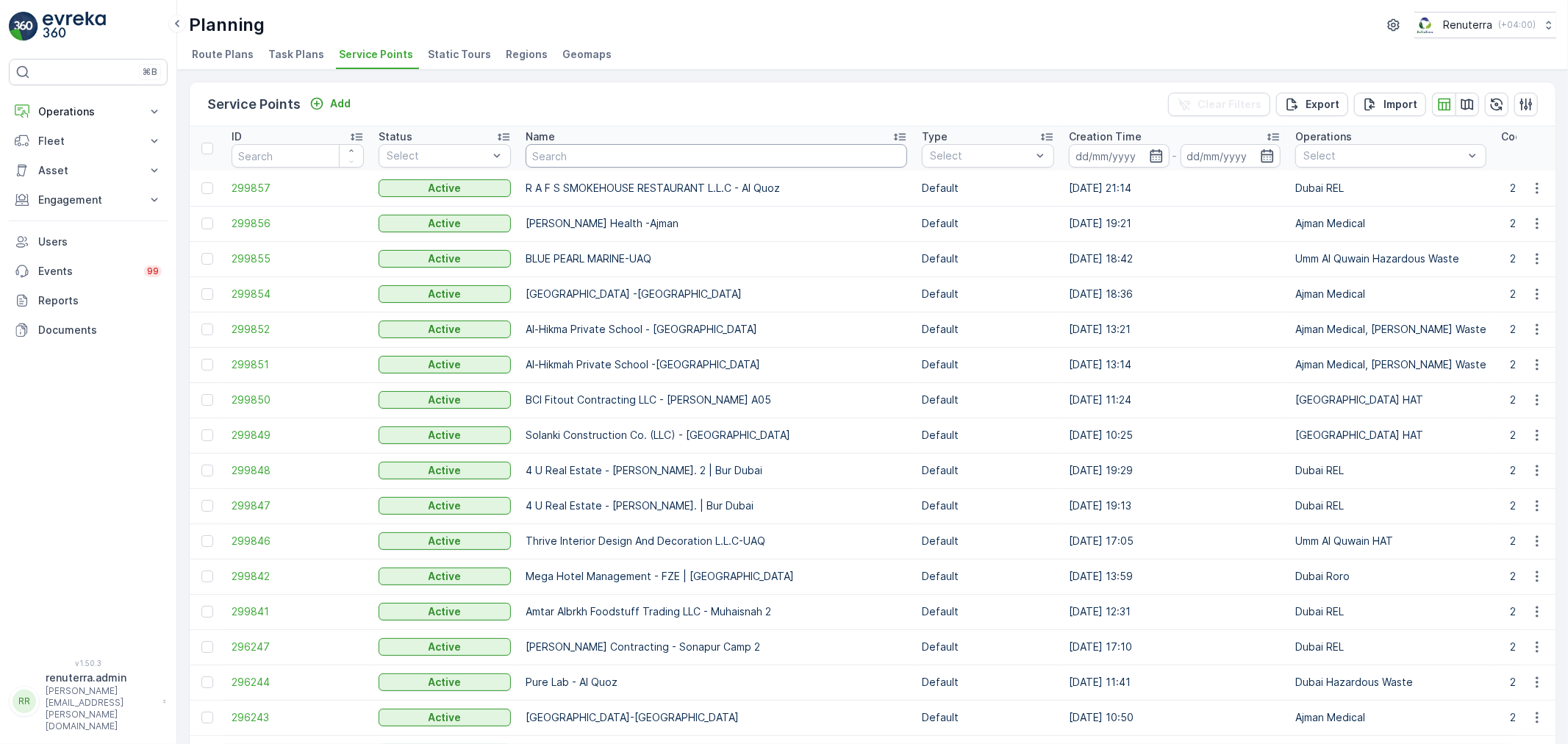
click at [586, 160] on input "text" at bounding box center [716, 155] width 381 height 23
type input "Al"
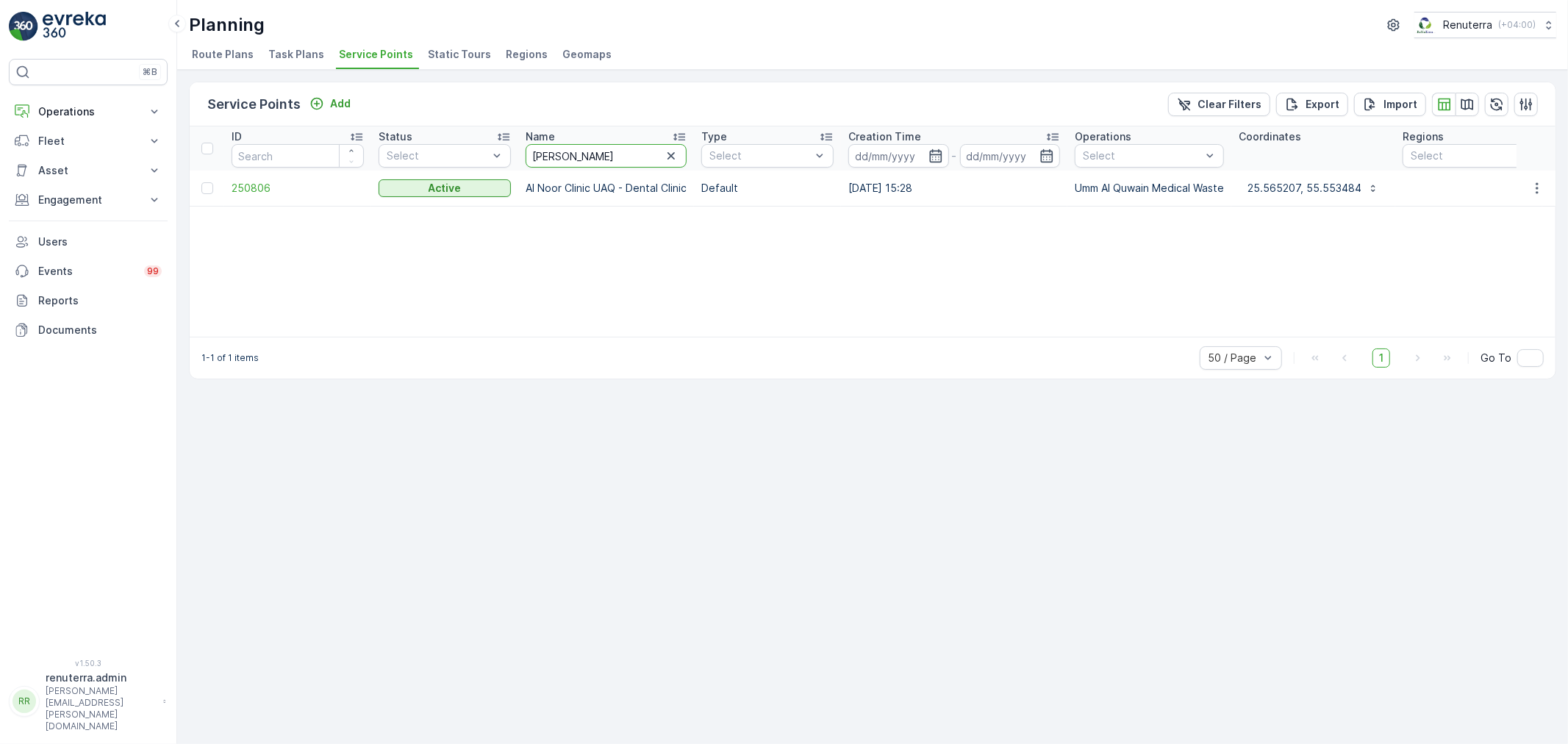
drag, startPoint x: 560, startPoint y: 151, endPoint x: 522, endPoint y: 149, distance: 38.1
click at [522, 149] on th "Name Al noor" at bounding box center [606, 149] width 176 height 44
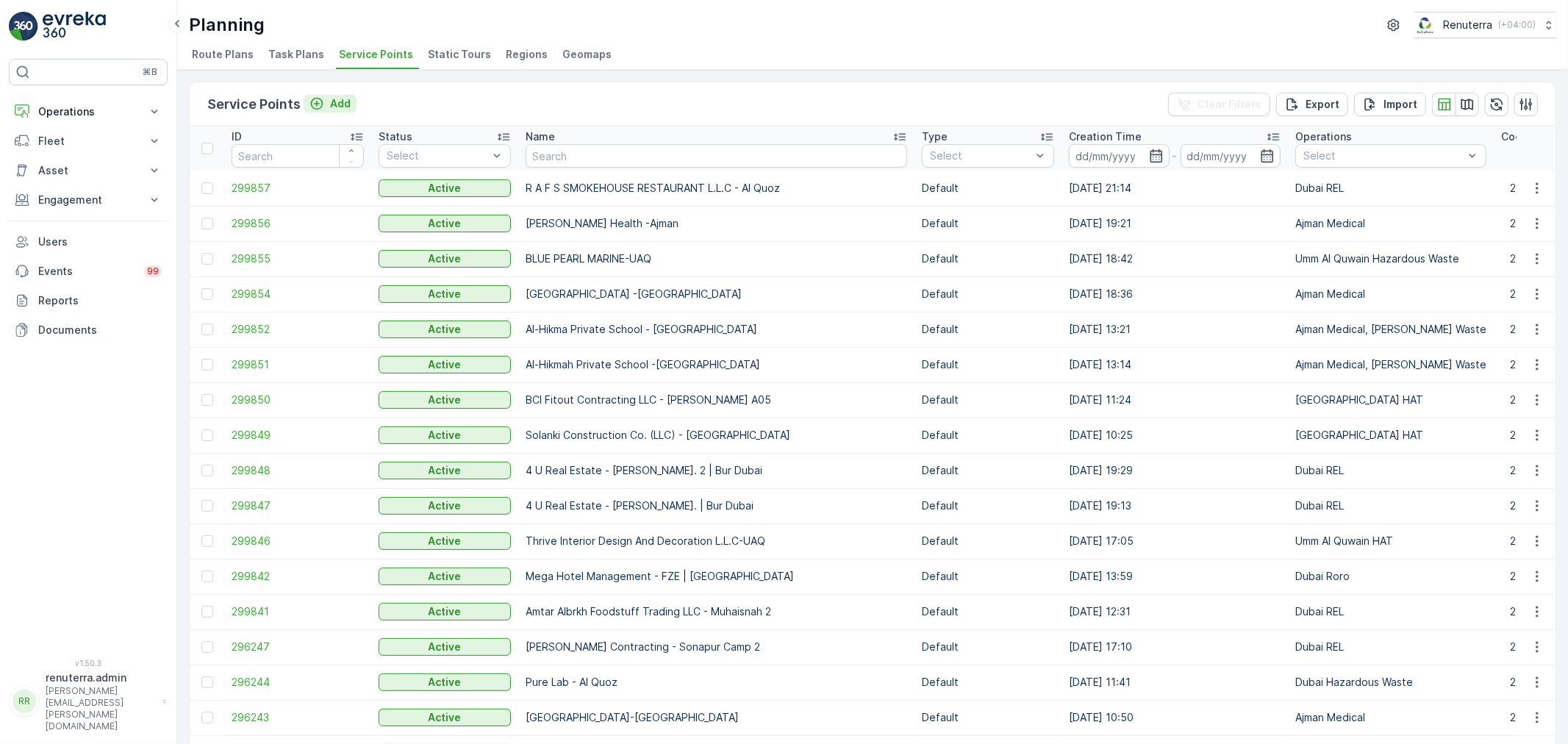
click at [339, 99] on p "Add" at bounding box center [340, 103] width 20 height 15
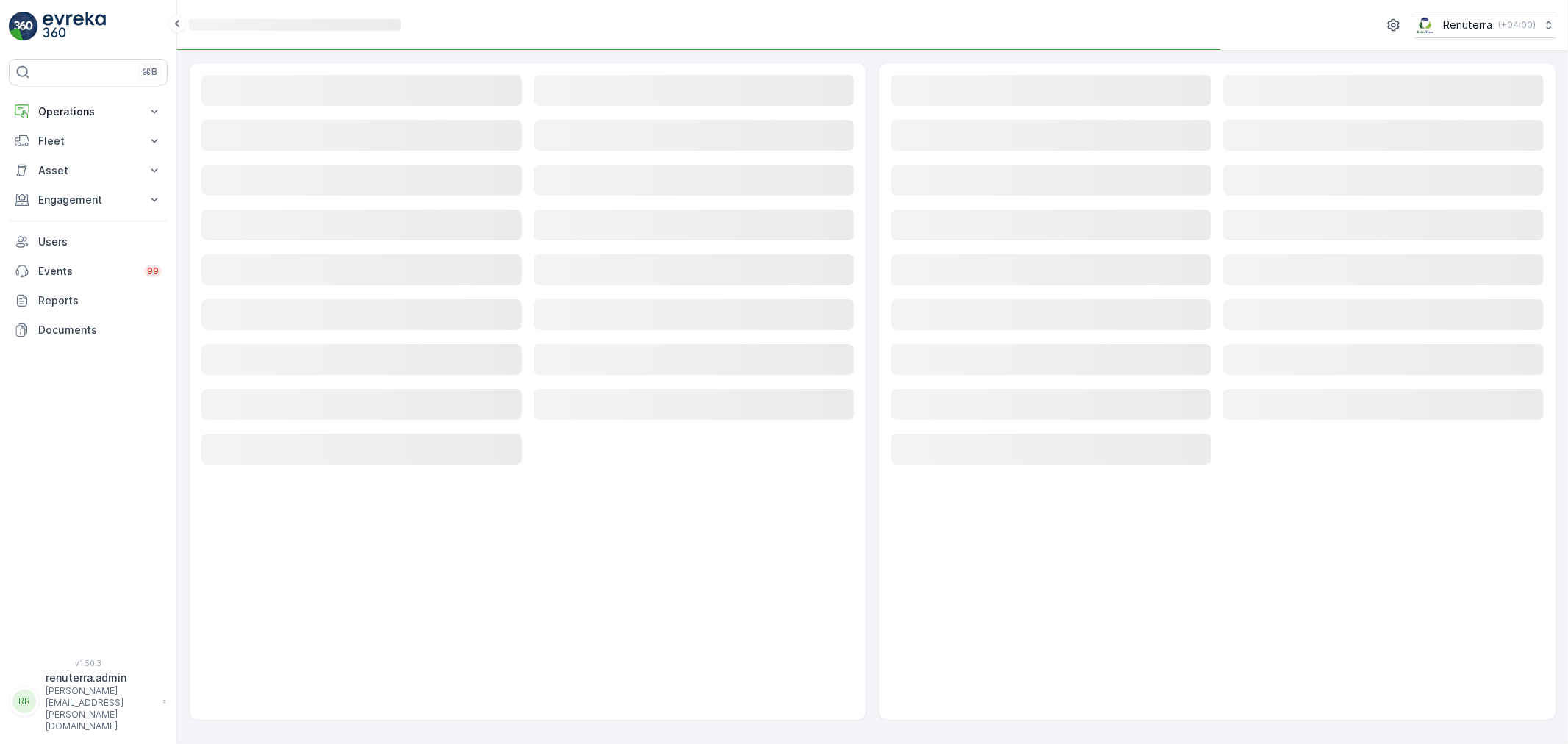
click at [340, 108] on div "Loading..." at bounding box center [361, 91] width 321 height 33
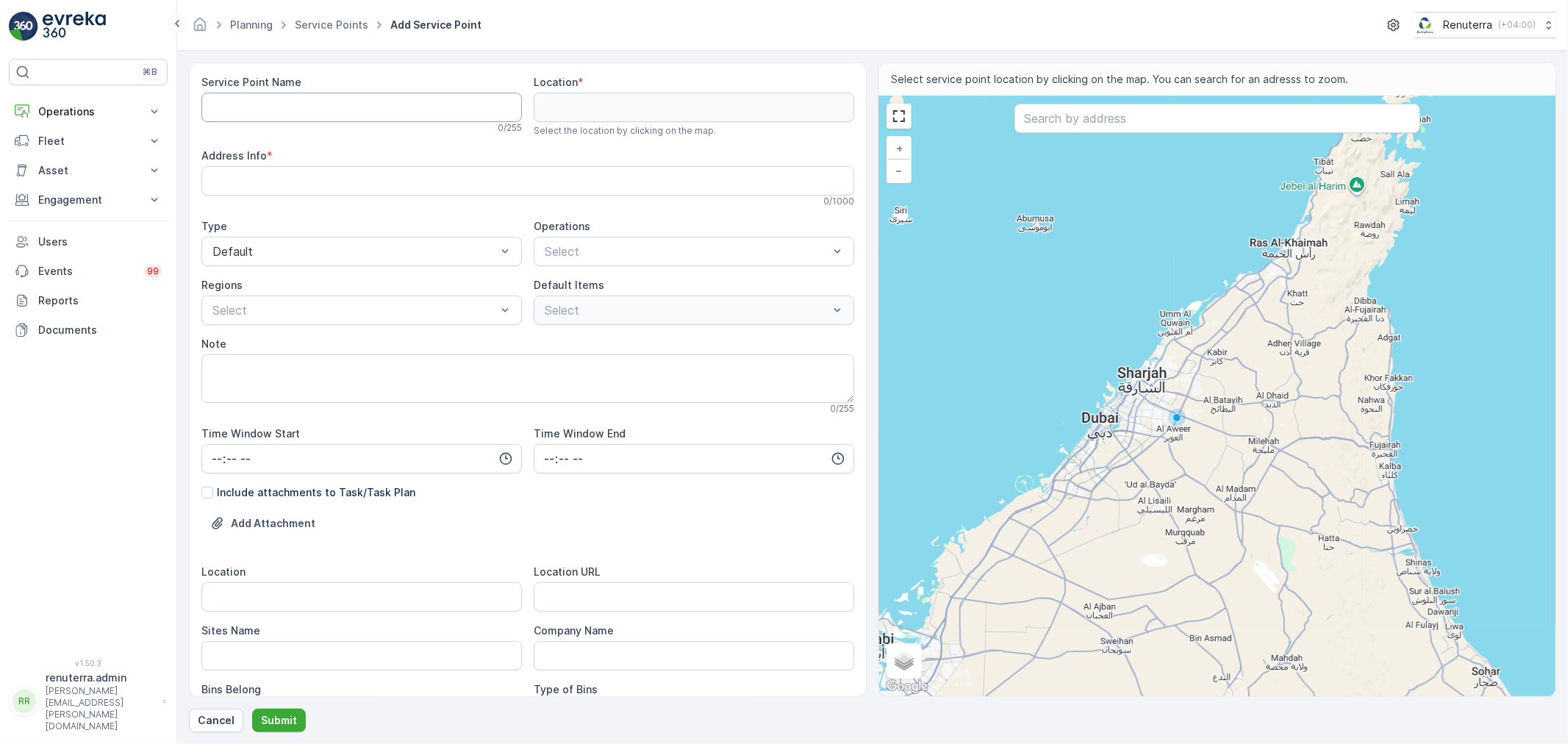
click at [351, 111] on Name "Service Point Name" at bounding box center [361, 107] width 321 height 29
paste Name "NOOR AL HADAYA MEDICAL CENTER (S.P.S - L.L.C)"
click at [567, 111] on div "Service Point Name NOOR AL HADAYA MEDICAL CENTER (S.P.S - L.L.C) This name is a…" at bounding box center [527, 549] width 652 height 948
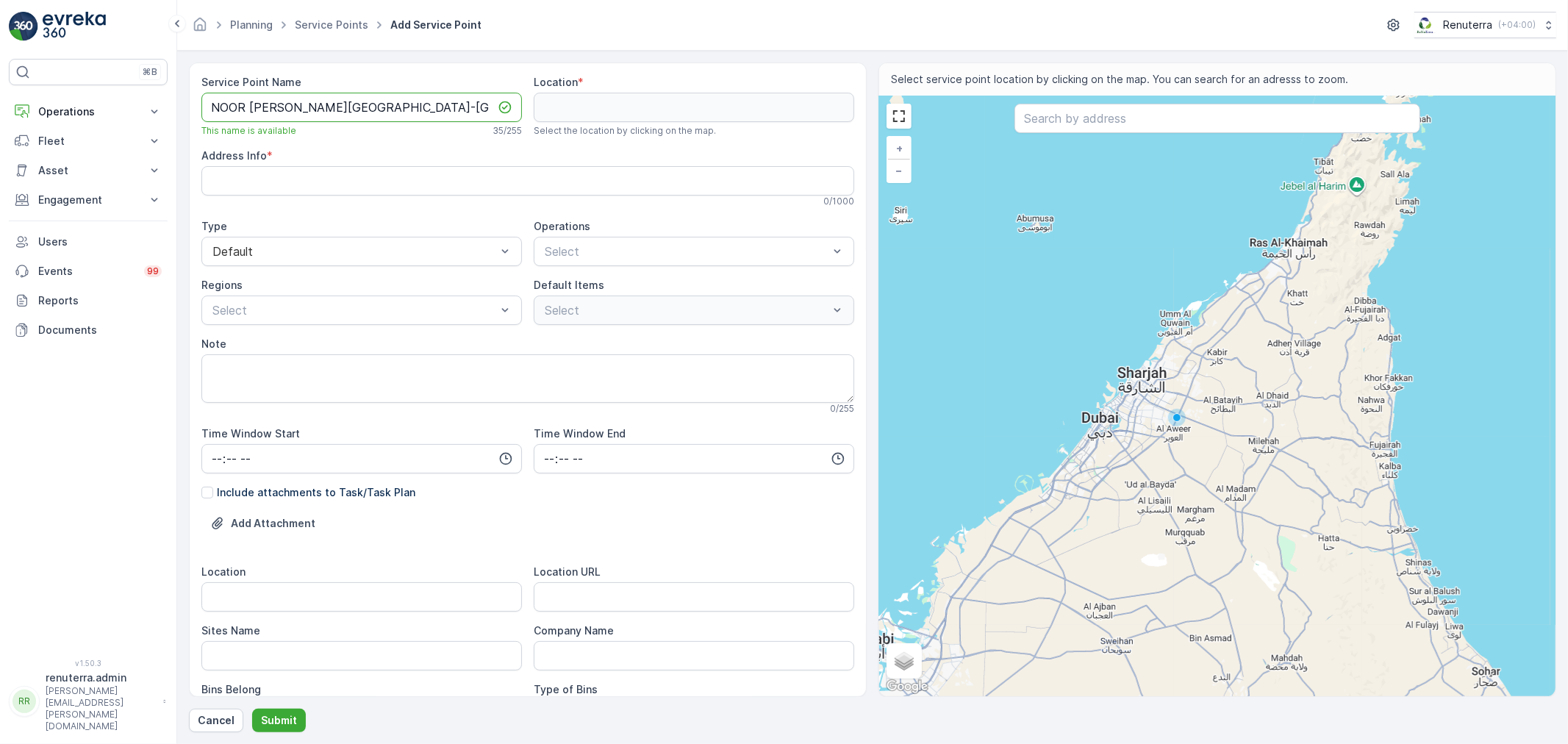
drag, startPoint x: 463, startPoint y: 107, endPoint x: 215, endPoint y: 99, distance: 248.1
click at [215, 99] on Name "NOOR AL HADAYA MEDICAL CENTER-Ajman" at bounding box center [361, 107] width 321 height 29
type Name "NOOR AL HADAYA MEDICAL CENTER-Ajman"
drag, startPoint x: 577, startPoint y: 236, endPoint x: 577, endPoint y: 245, distance: 9.0
click at [577, 239] on div "Operations Select" at bounding box center [694, 242] width 321 height 47
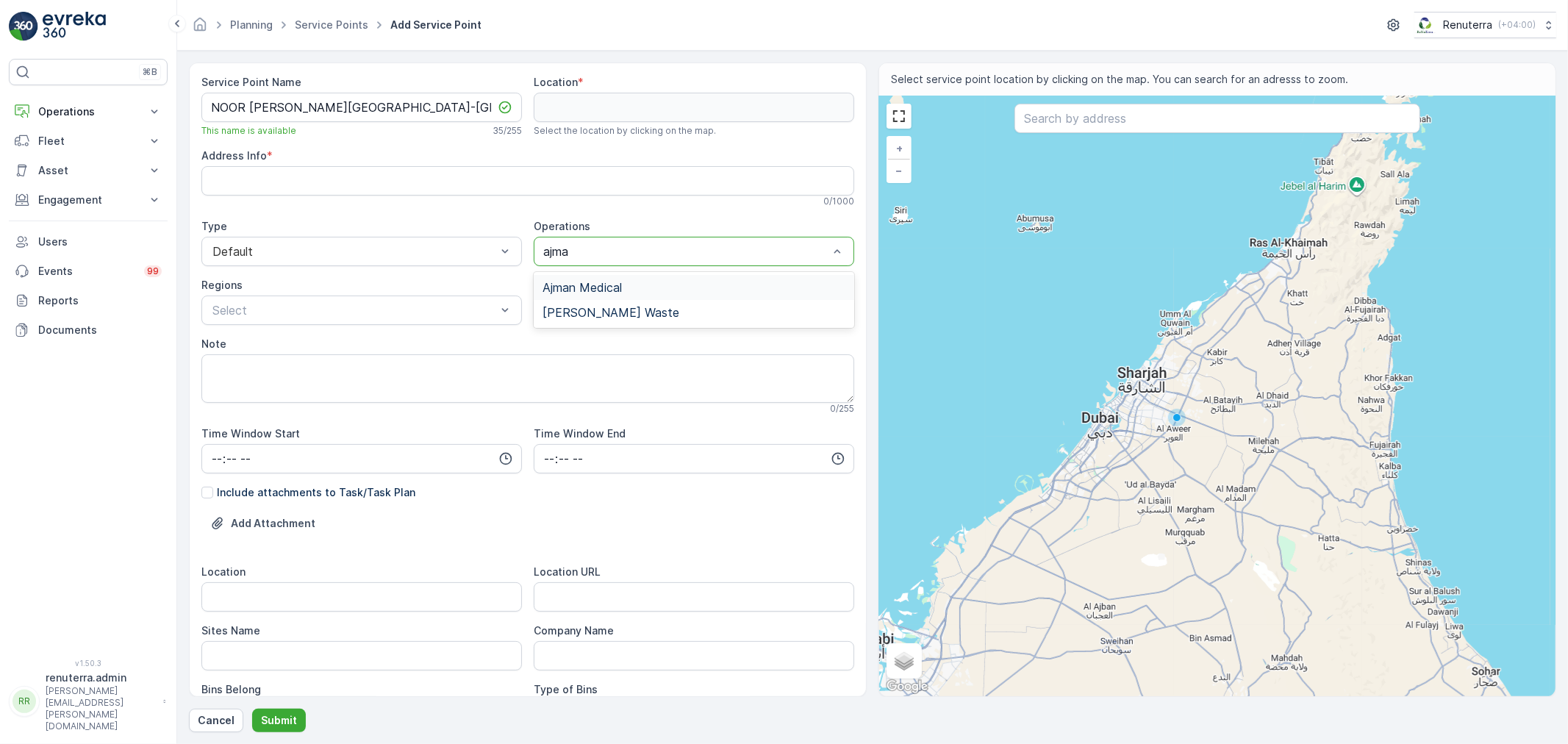
type input "ajman"
click at [616, 288] on span "Ajman Medical" at bounding box center [582, 288] width 79 height 13
click at [614, 322] on div "Select" at bounding box center [694, 310] width 321 height 29
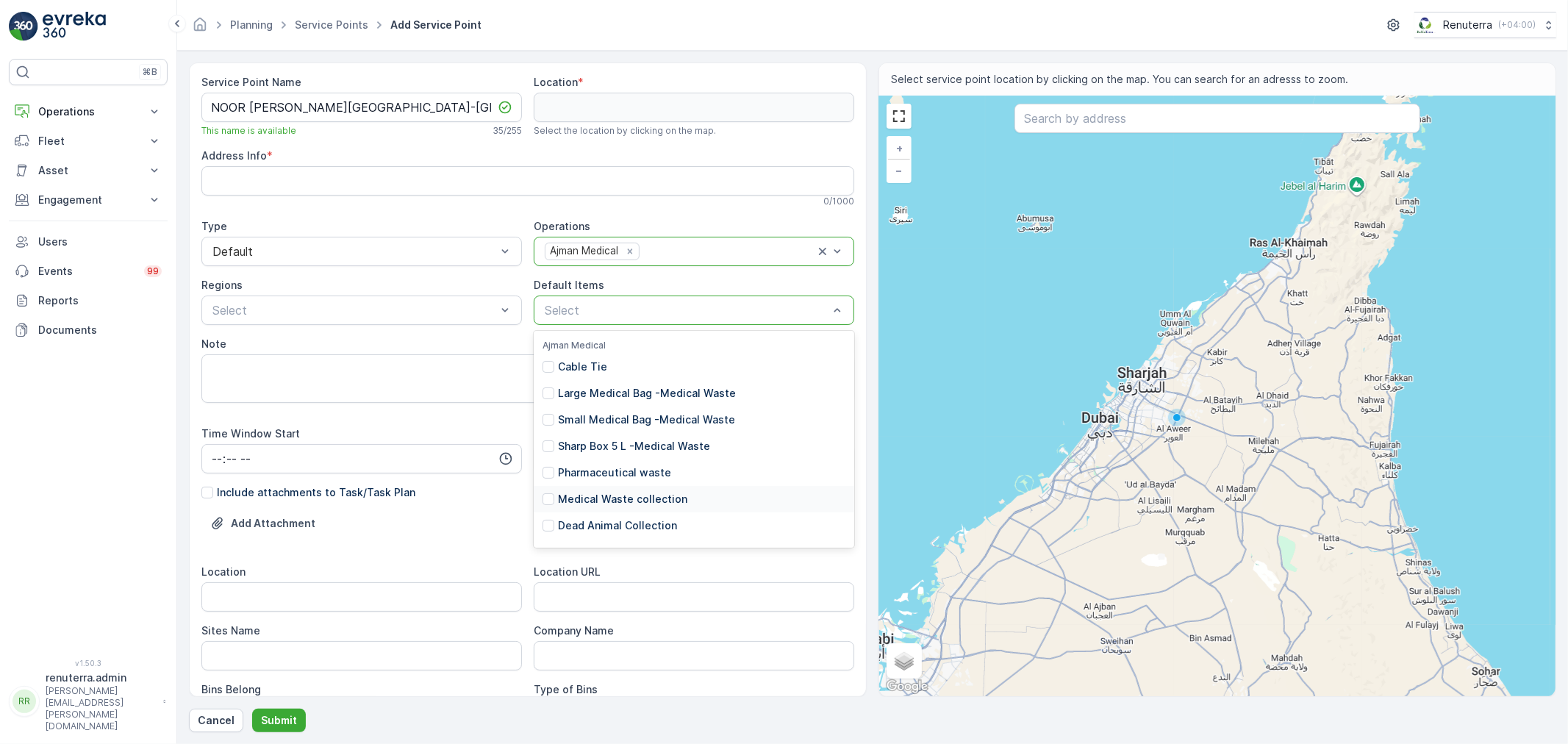
click at [618, 497] on p "Medical Waste collection" at bounding box center [623, 499] width 129 height 15
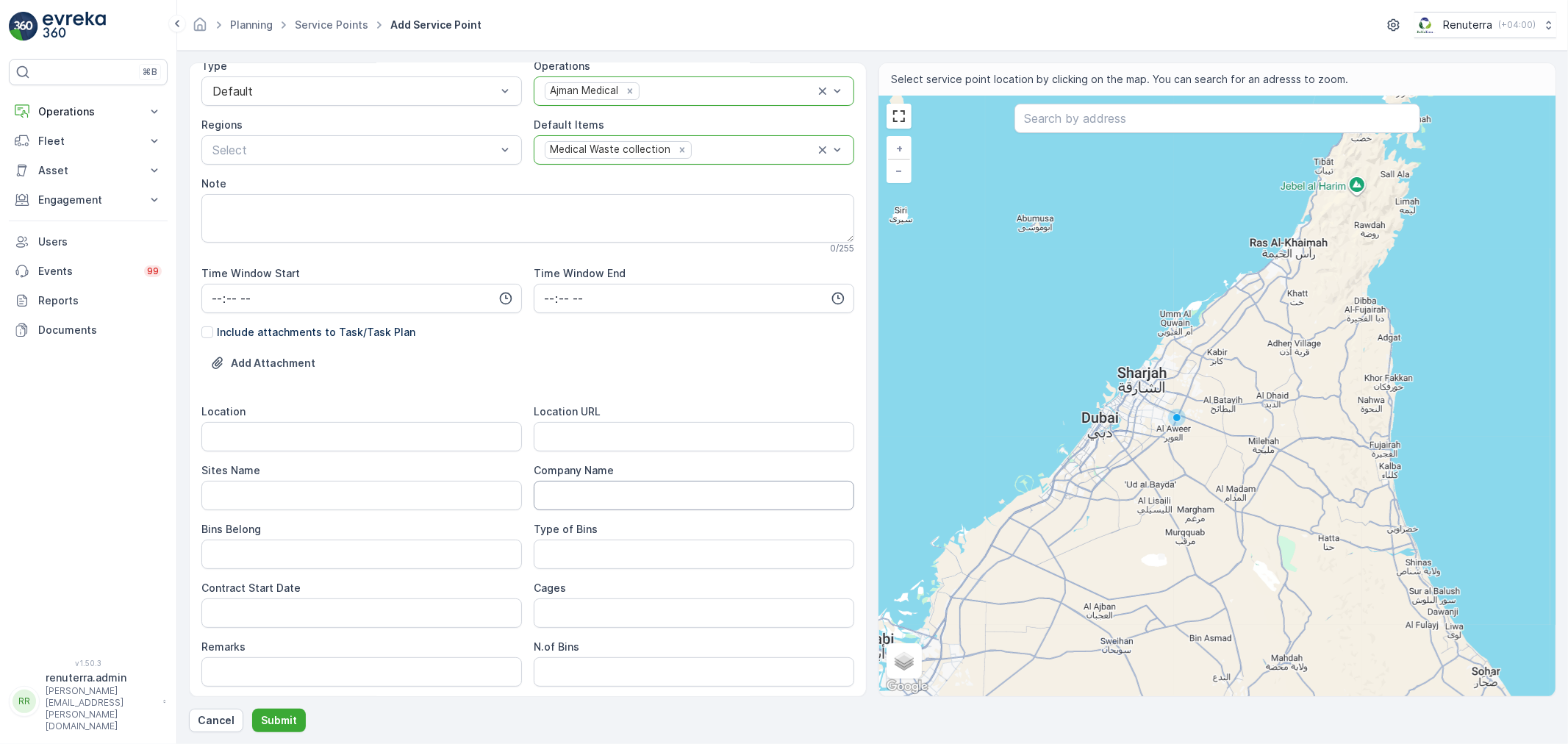
scroll to position [163, 0]
click at [1169, 127] on input "text" at bounding box center [1217, 118] width 405 height 29
paste input "NOOR ALHADAYA PHARMACY L-L-C"
type input "NOOR ALHADAYA PHARMACY L-L-C"
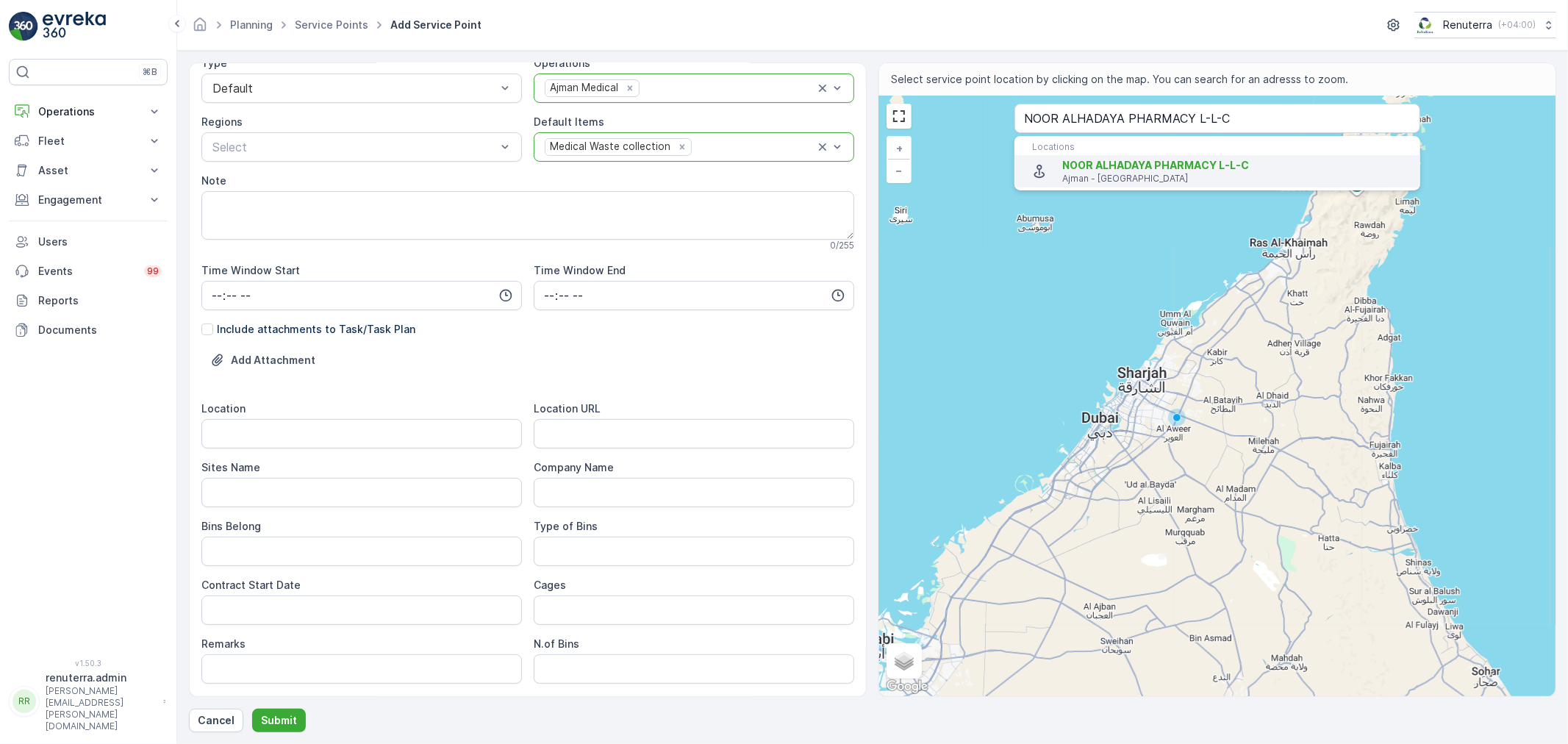
click at [1096, 180] on p "Ajman - United Arab Emirates" at bounding box center [1235, 179] width 346 height 12
type input "25.432758,55.5383802"
type Info "Al Jerf Industrial 3 - Ajman - United Arab Emirates"
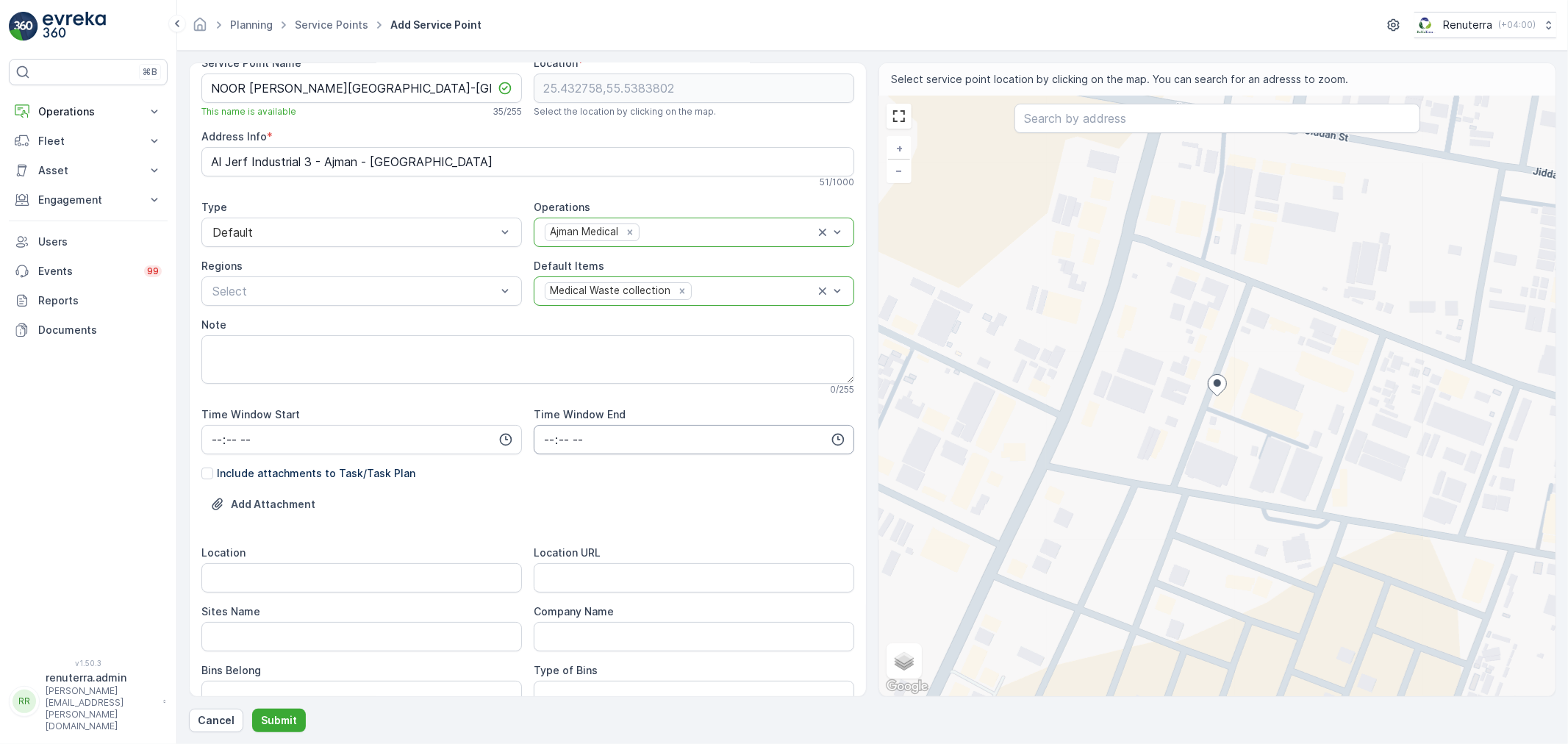
scroll to position [0, 0]
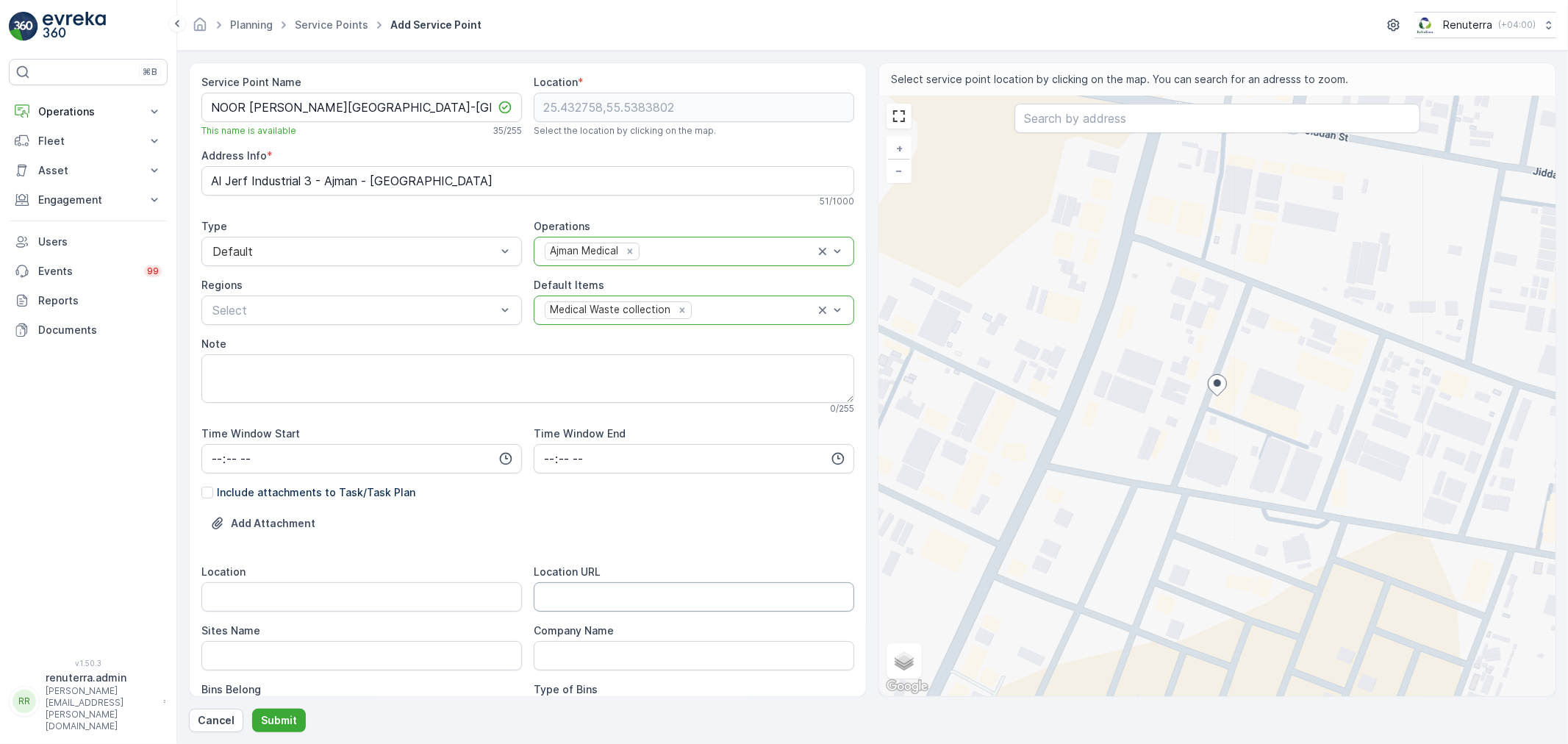
click at [561, 597] on URL "Location URL" at bounding box center [694, 597] width 321 height 29
paste URL "NOOR ALHADAYA PHARMACY L-L-C"
type URL "NOOR ALHADAYA PHARMACY L-L-C"
paste URL "[URL][DOMAIN_NAME]"
type URL "[URL][DOMAIN_NAME]"
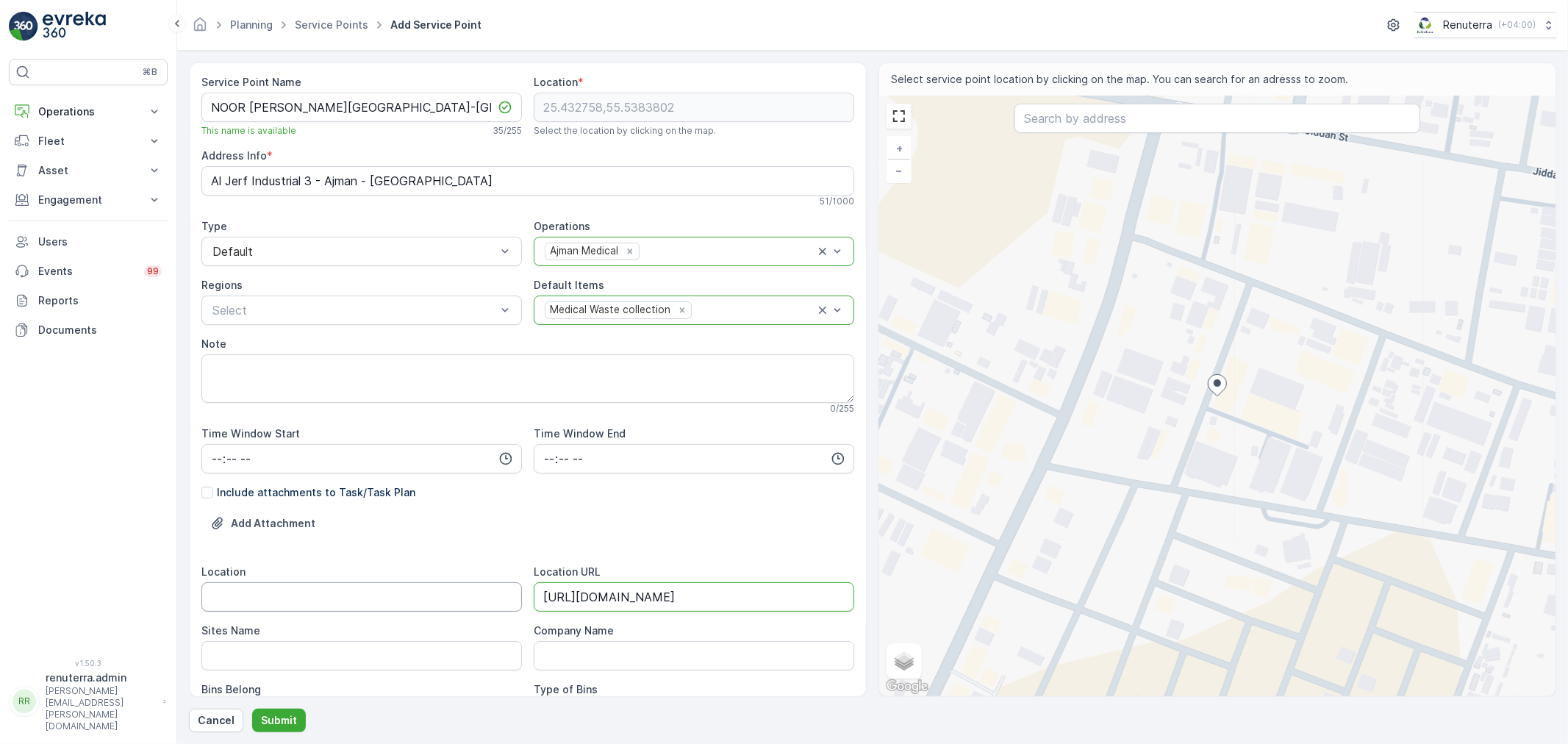
drag, startPoint x: 427, startPoint y: 599, endPoint x: 409, endPoint y: 583, distance: 24.1
click at [427, 599] on input "Location" at bounding box center [361, 597] width 321 height 29
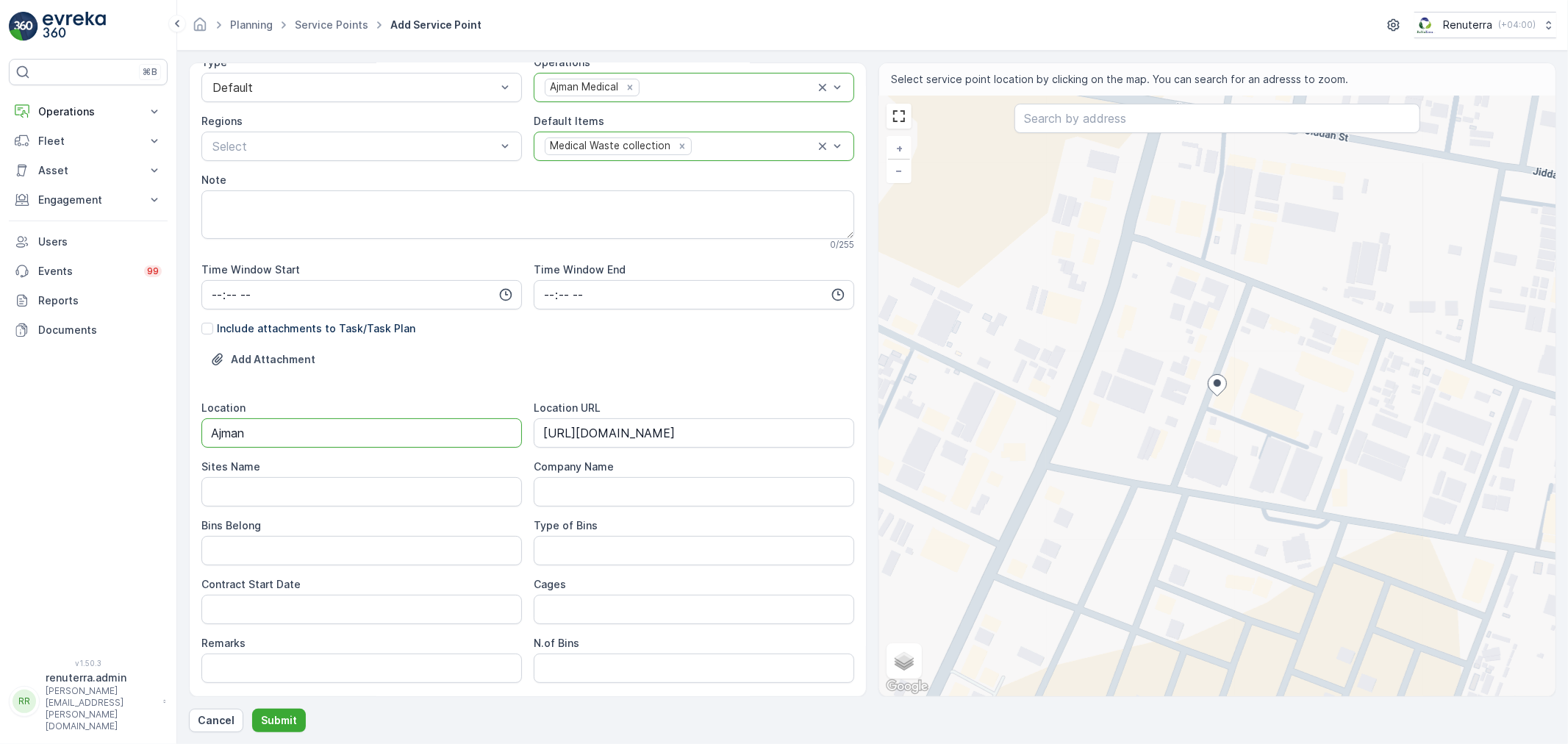
scroll to position [163, 0]
drag, startPoint x: 249, startPoint y: 432, endPoint x: 211, endPoint y: 464, distance: 49.7
click at [190, 427] on div "Service Point Name NOOR AL HADAYA MEDICAL CENTER-Ajman This name is available 3…" at bounding box center [527, 380] width 677 height 635
type input "Ajman"
click at [244, 497] on Name "Sites Name" at bounding box center [361, 493] width 321 height 29
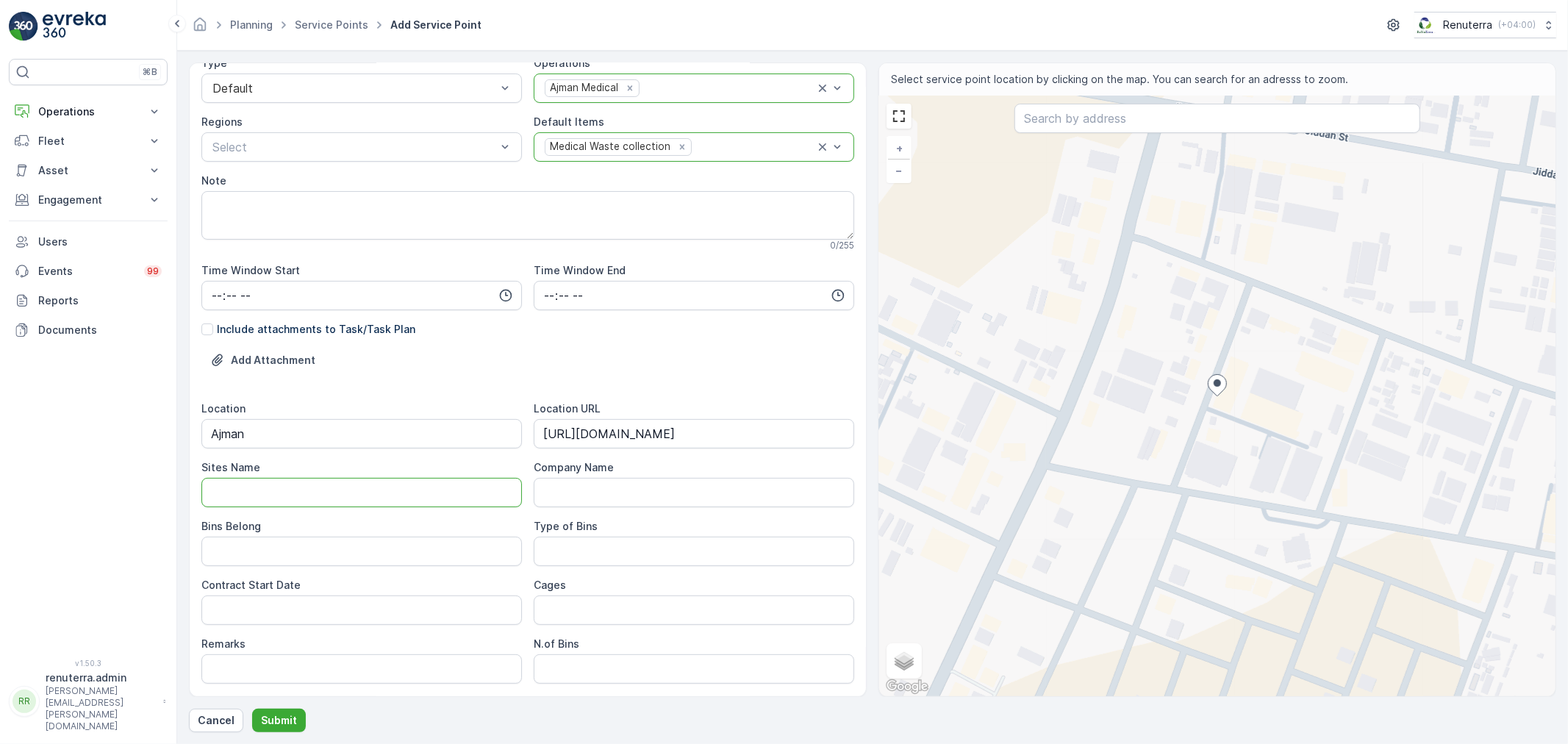
paste Name "Ajman"
type Name "Ajman"
click at [254, 560] on Belong "Bins Belong" at bounding box center [361, 551] width 321 height 29
type Belong "S"
drag, startPoint x: 296, startPoint y: 560, endPoint x: 203, endPoint y: 540, distance: 95.1
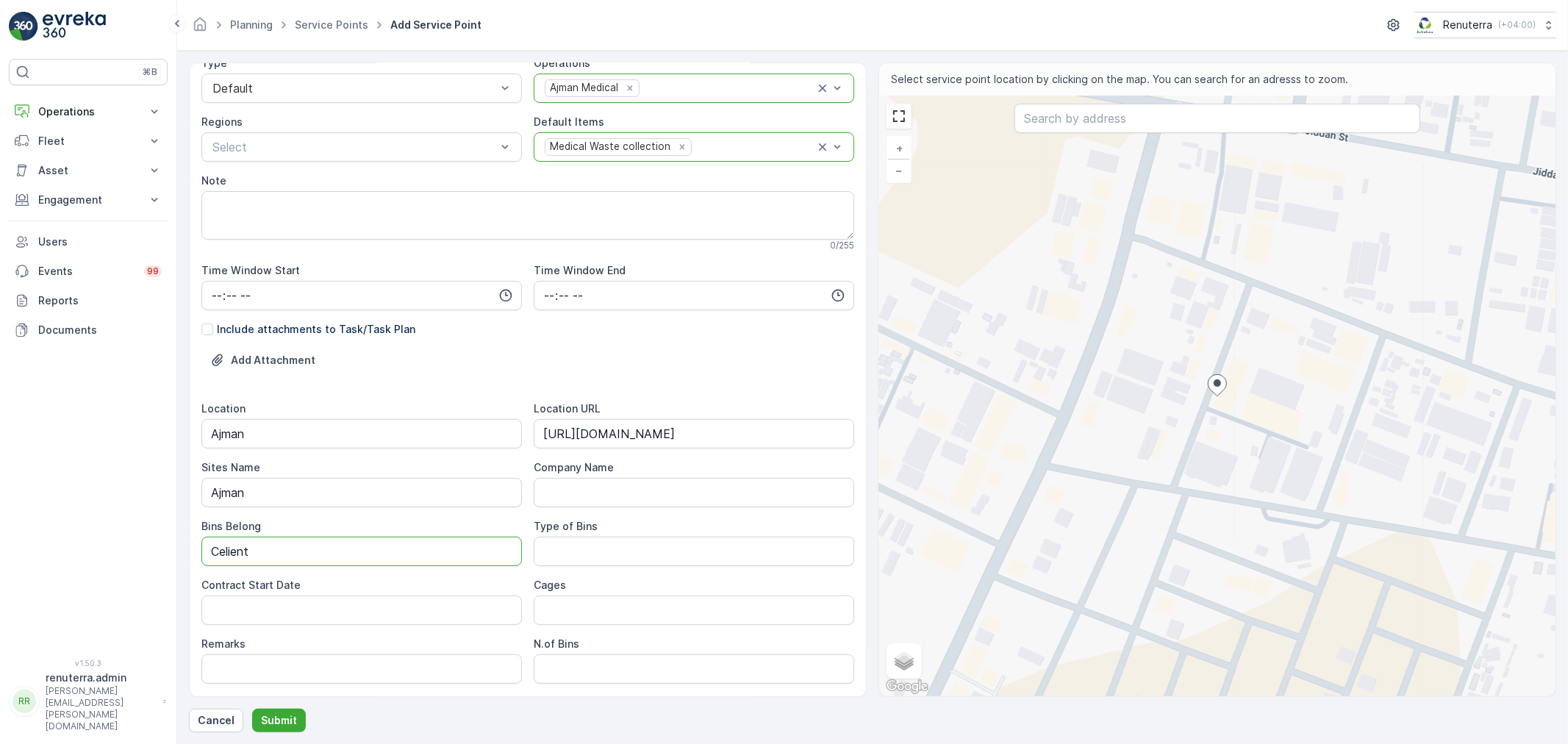
click at [203, 540] on Belong "Celient" at bounding box center [361, 551] width 321 height 29
type Belong "Client"
drag, startPoint x: 576, startPoint y: 561, endPoint x: 572, endPoint y: 553, distance: 8.9
click at [572, 553] on Bins "Type of Bins" at bounding box center [694, 551] width 321 height 29
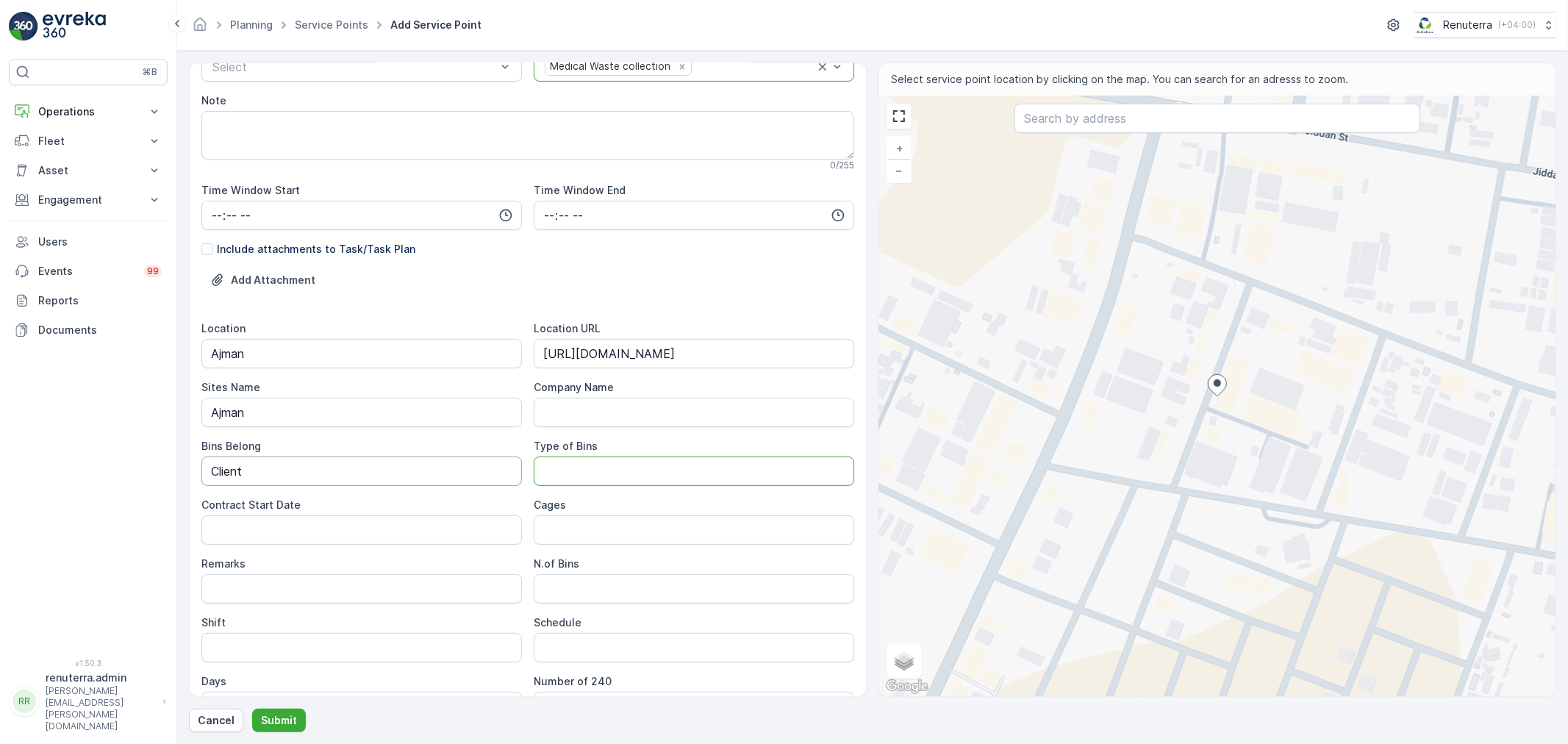
scroll to position [326, 0]
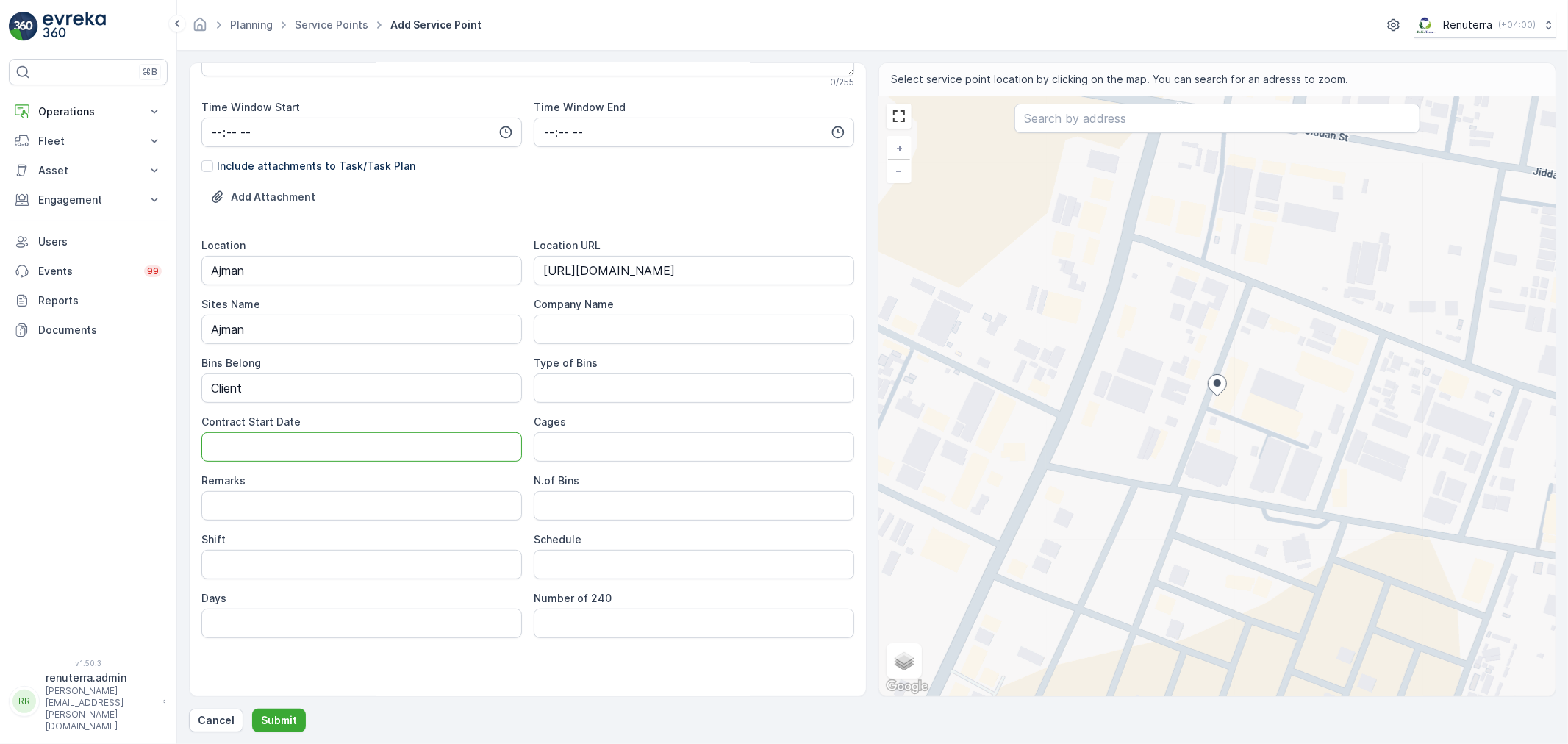
click at [313, 447] on Date "Contract Start Date" at bounding box center [361, 447] width 321 height 29
type Date "18-09-2025"
drag, startPoint x: 334, startPoint y: 503, endPoint x: 333, endPoint y: 511, distance: 8.1
click at [334, 509] on input "Remarks" at bounding box center [361, 506] width 321 height 29
drag, startPoint x: 231, startPoint y: 592, endPoint x: 232, endPoint y: 581, distance: 11.0
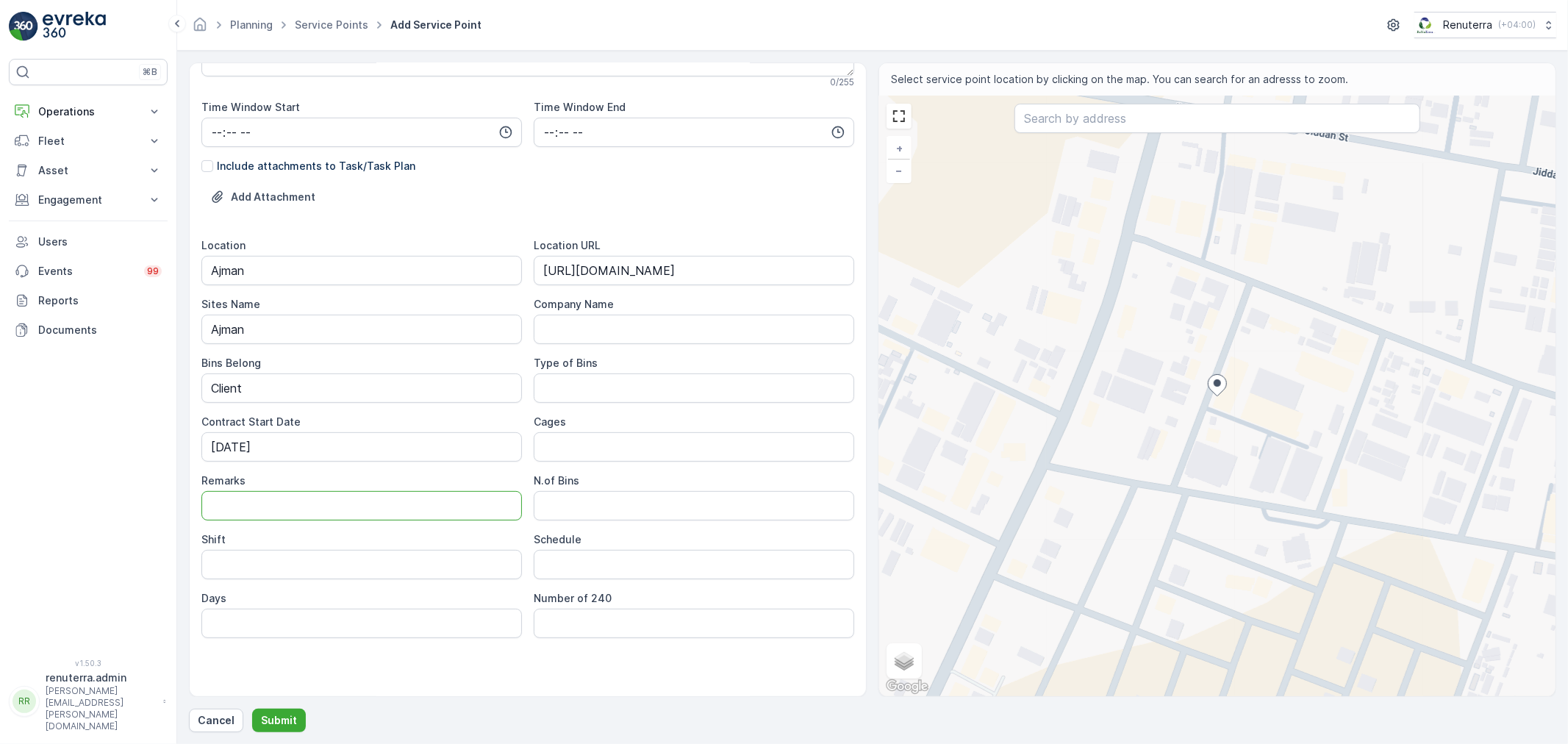
click at [232, 584] on div "Location Ajman Location URL https://maps.app.goo.gl/nixCJJq7DzjQu4US9 Sites Nam…" at bounding box center [527, 438] width 652 height 400
click at [232, 576] on input "Shift" at bounding box center [361, 565] width 321 height 29
click at [232, 574] on input "Shift" at bounding box center [361, 564] width 321 height 29
type input "Day Shift"
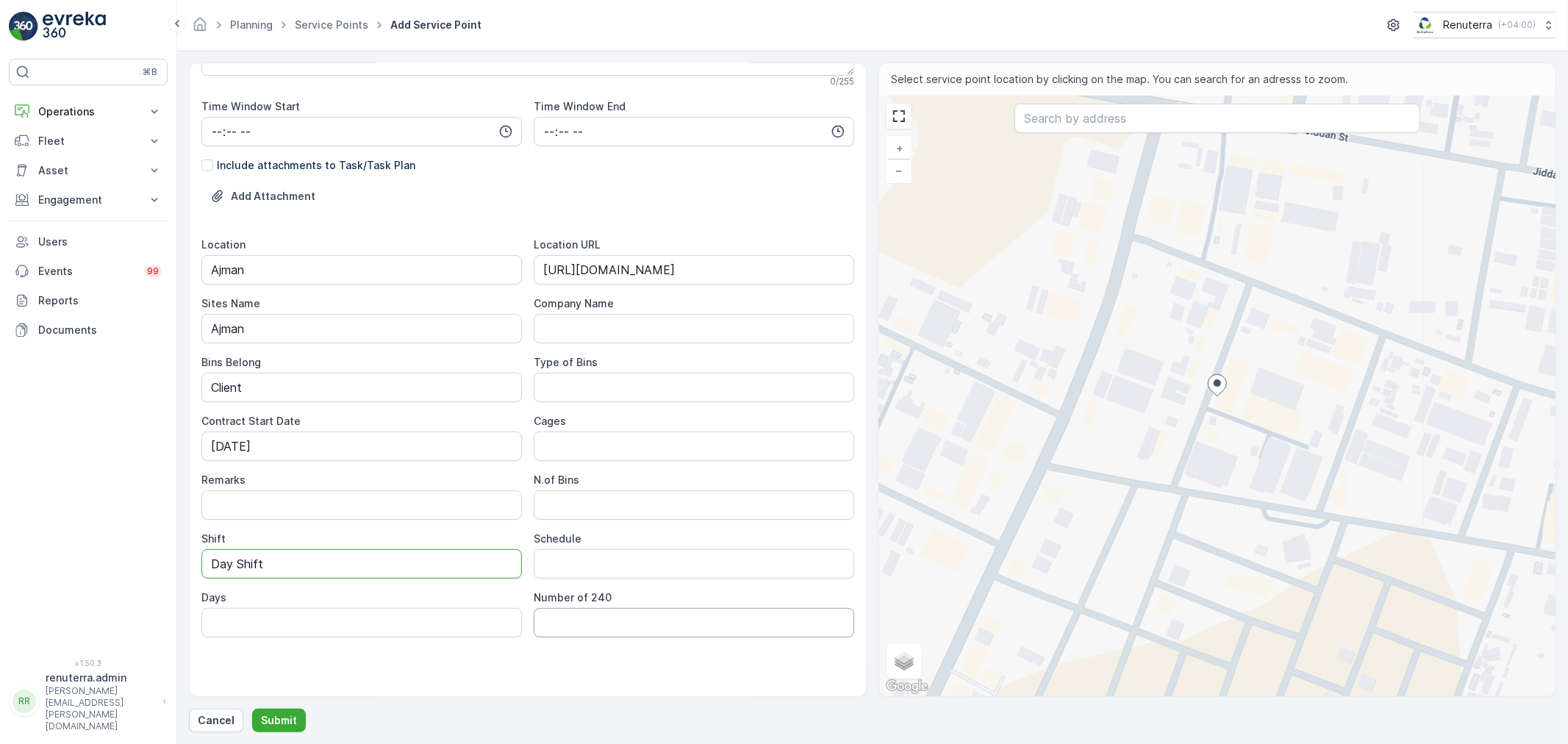
click at [556, 637] on 240 "Number of 240" at bounding box center [694, 623] width 321 height 29
click at [577, 562] on input "Schedule" at bounding box center [694, 564] width 321 height 29
type input "Weekly 1 Time"
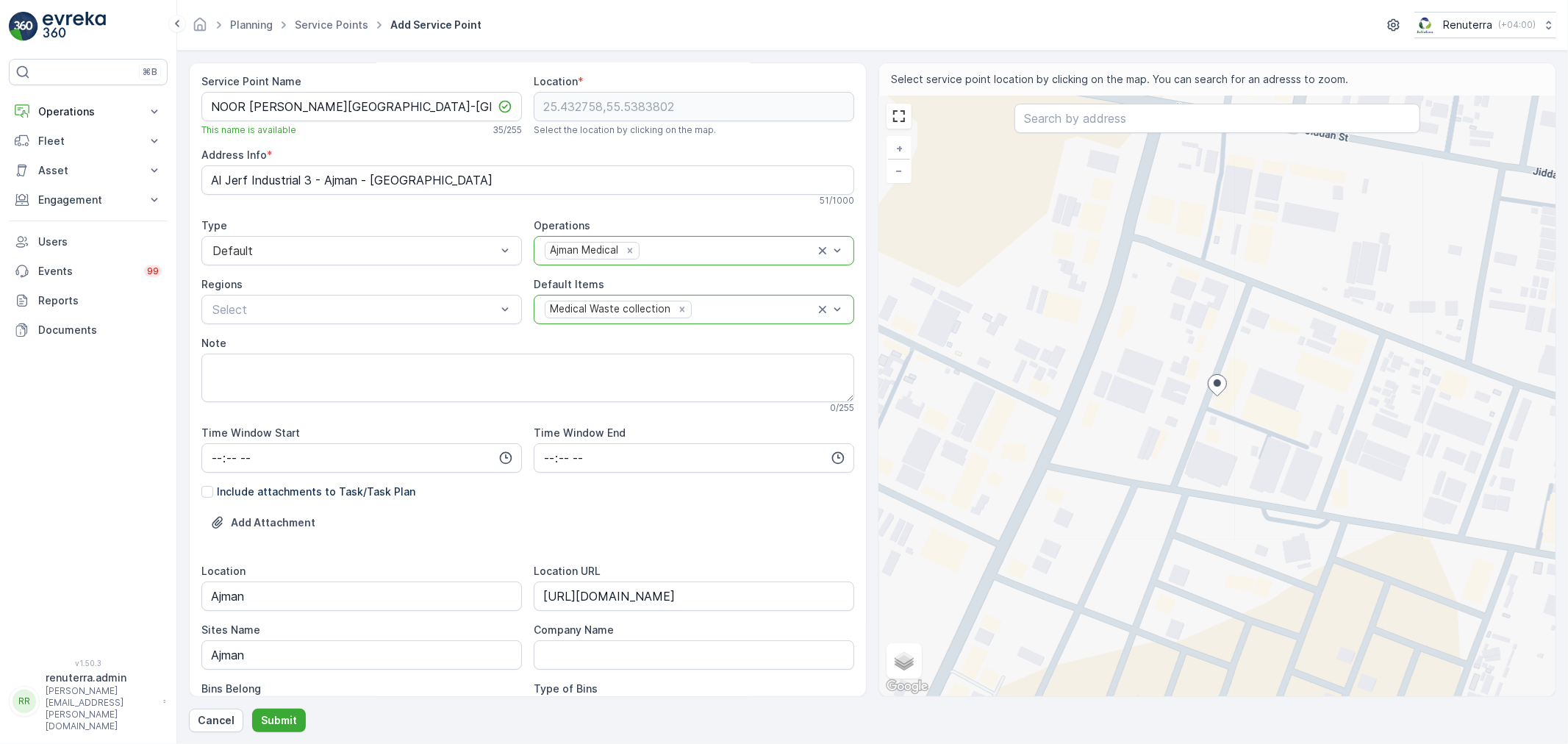
scroll to position [0, 0]
click at [298, 717] on button "Submit" at bounding box center [279, 720] width 53 height 23
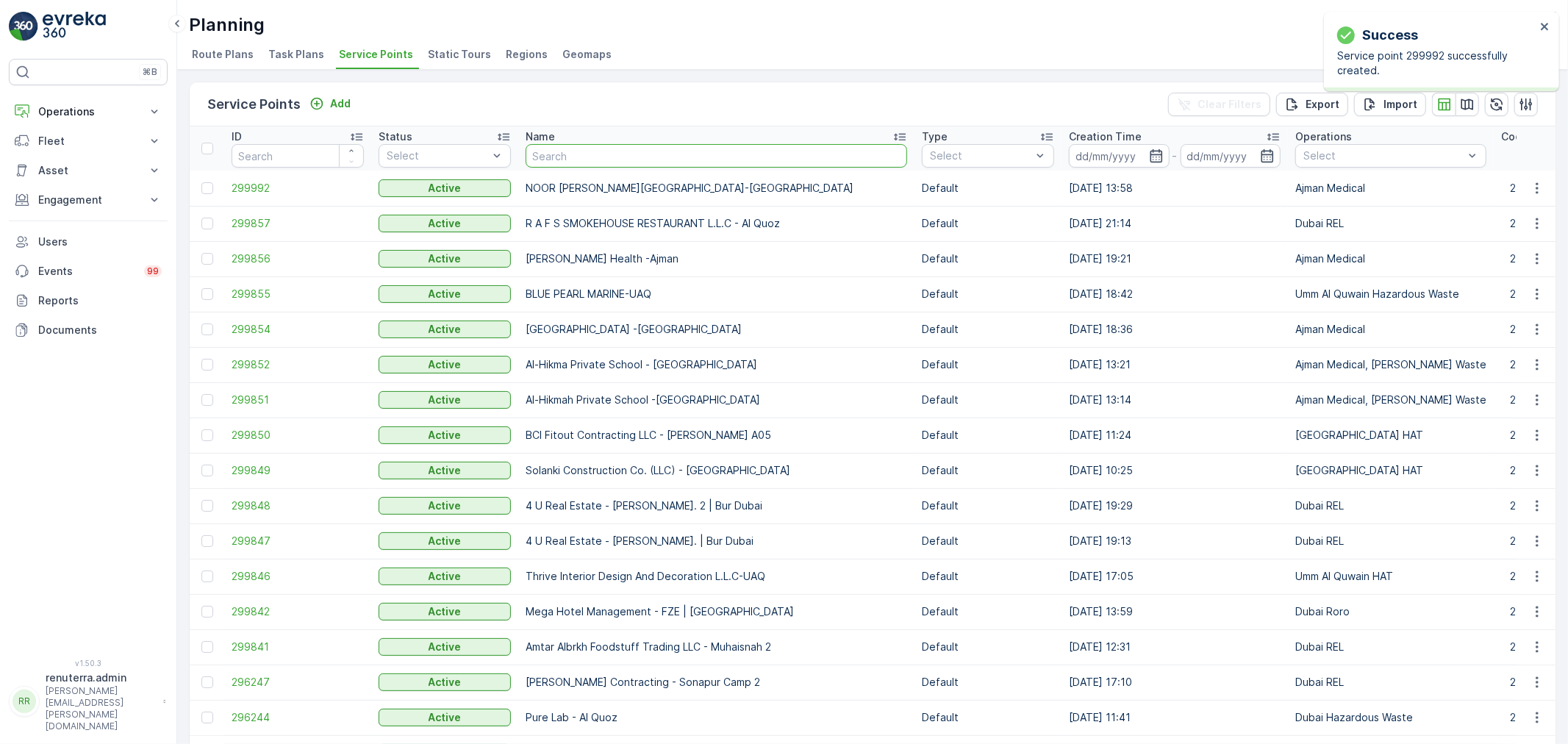
click at [545, 157] on input "text" at bounding box center [716, 155] width 381 height 23
type input "KHK"
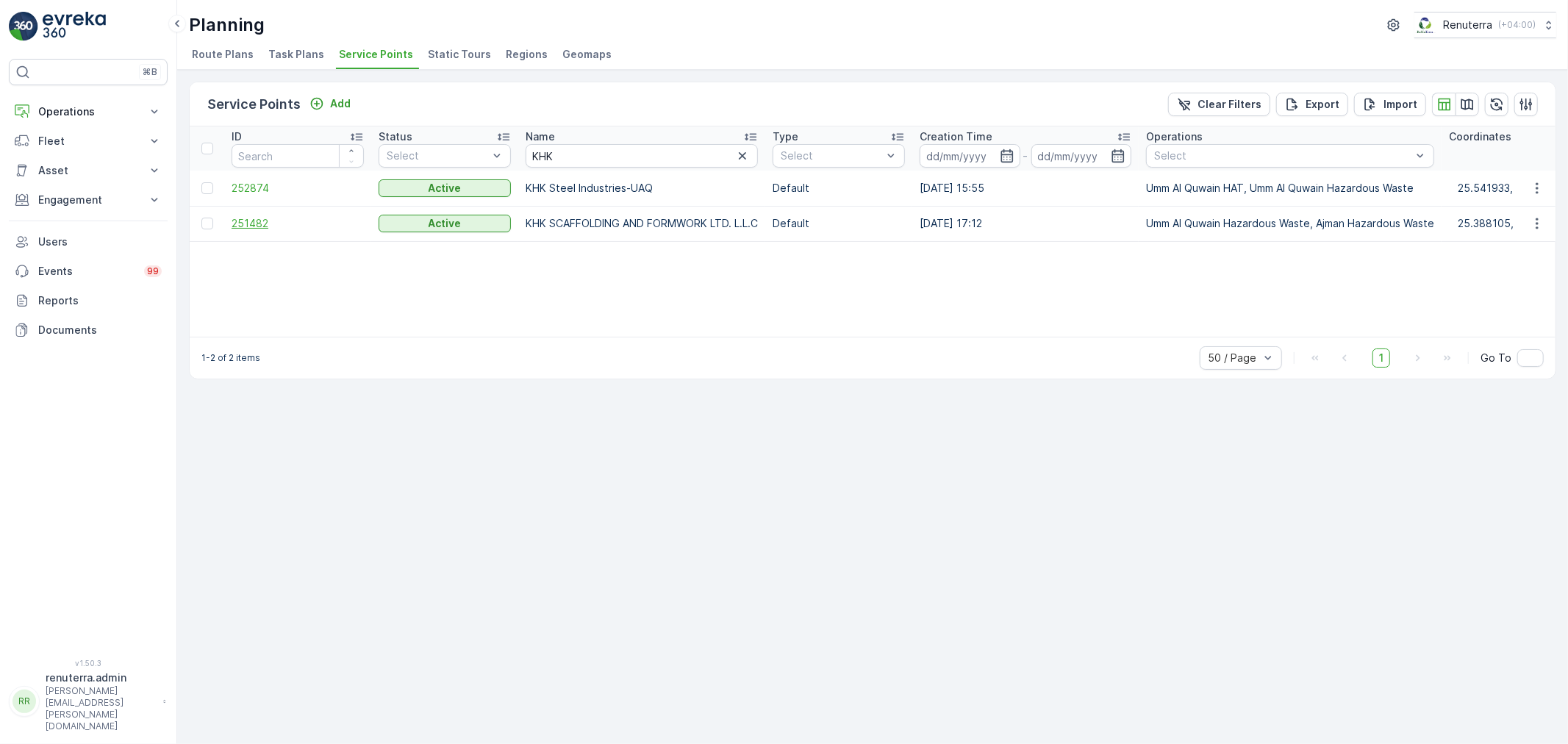
click at [244, 216] on span "251482" at bounding box center [298, 224] width 132 height 15
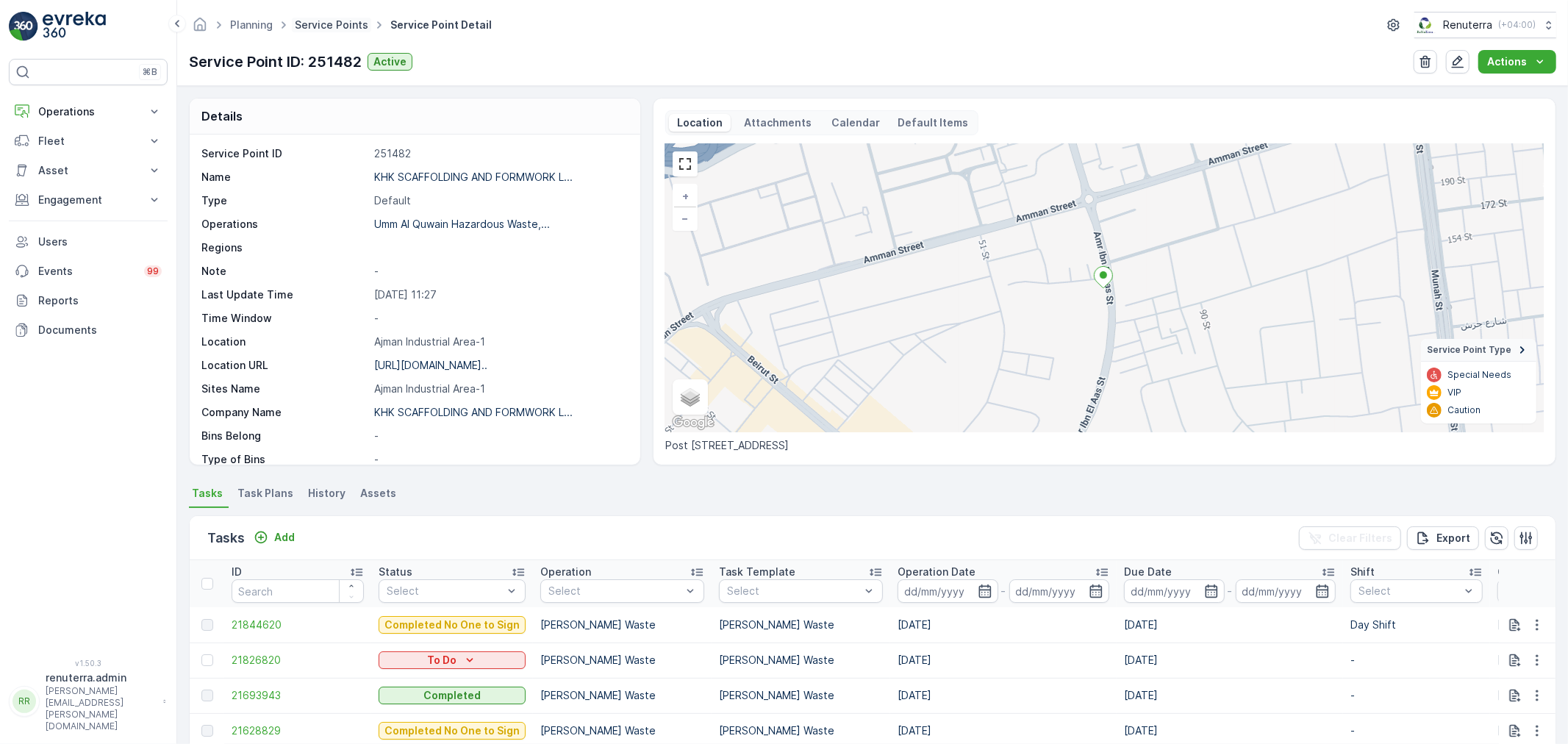
click at [312, 19] on link "Service Points" at bounding box center [331, 24] width 73 height 12
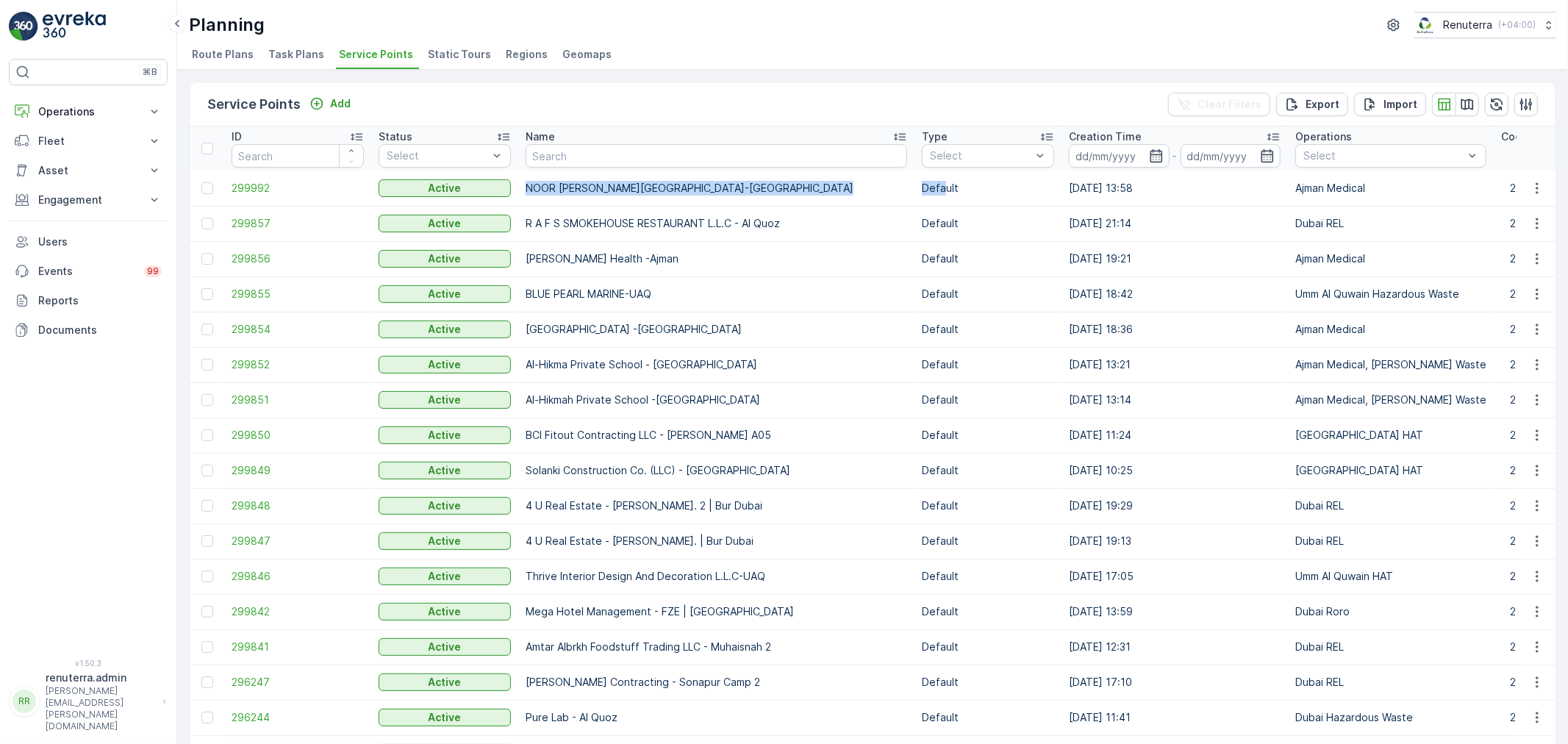
drag, startPoint x: 517, startPoint y: 182, endPoint x: 912, endPoint y: 179, distance: 395.0
copy tr "NOOR AL HADAYA MEDICAL CENTER-Ajman Defa"
click at [748, 185] on p "NOOR AL HADAYA MEDICAL CENTER-Ajman" at bounding box center [716, 188] width 381 height 15
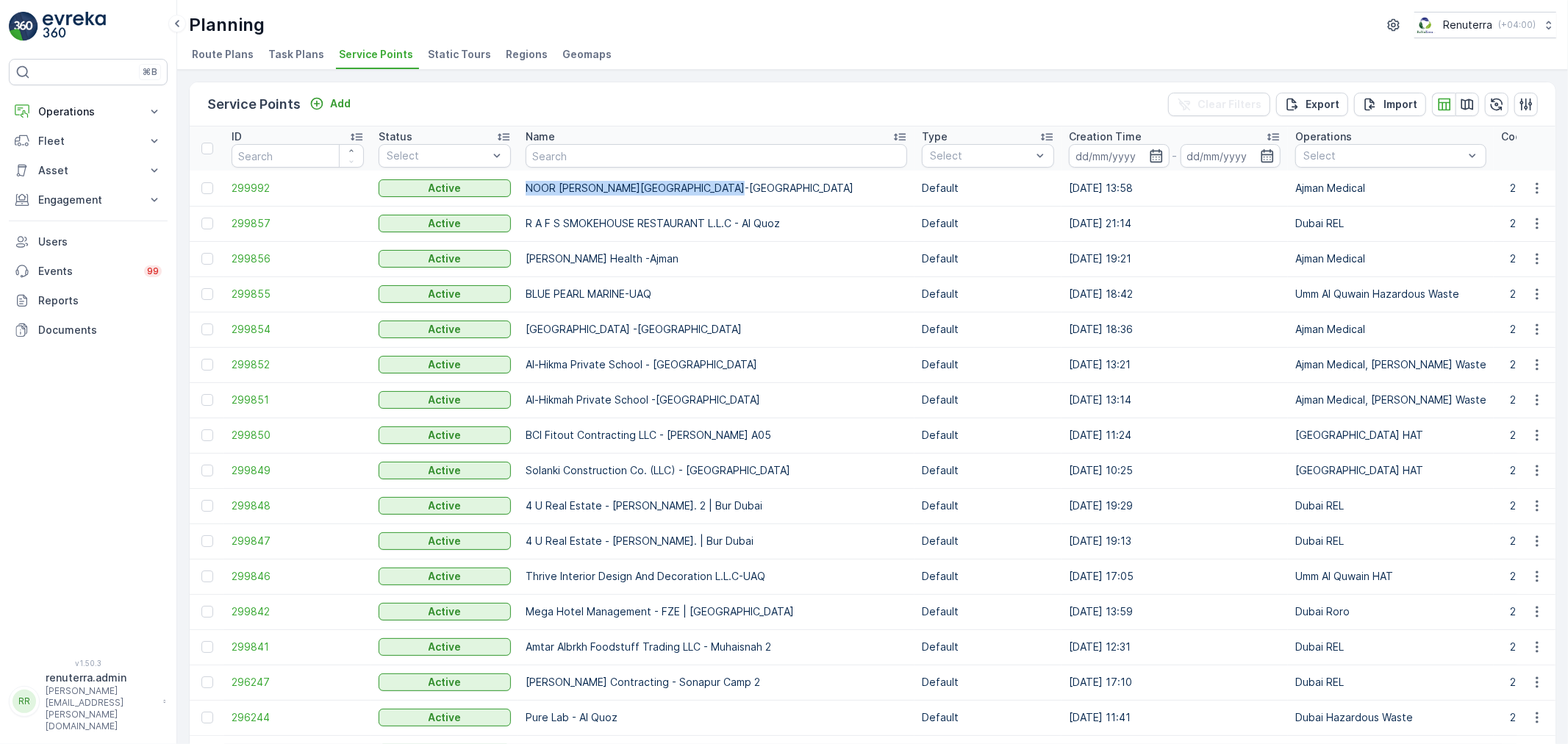
drag, startPoint x: 748, startPoint y: 185, endPoint x: 527, endPoint y: 179, distance: 221.1
click at [528, 179] on td "NOOR AL HADAYA MEDICAL CENTER-Ajman" at bounding box center [716, 188] width 396 height 36
copy p "NOOR AL HADAYA MEDICAL CENTER-Ajman"
click at [124, 206] on p "Engagement" at bounding box center [88, 200] width 100 height 15
click at [277, 185] on span "299992" at bounding box center [298, 188] width 132 height 15
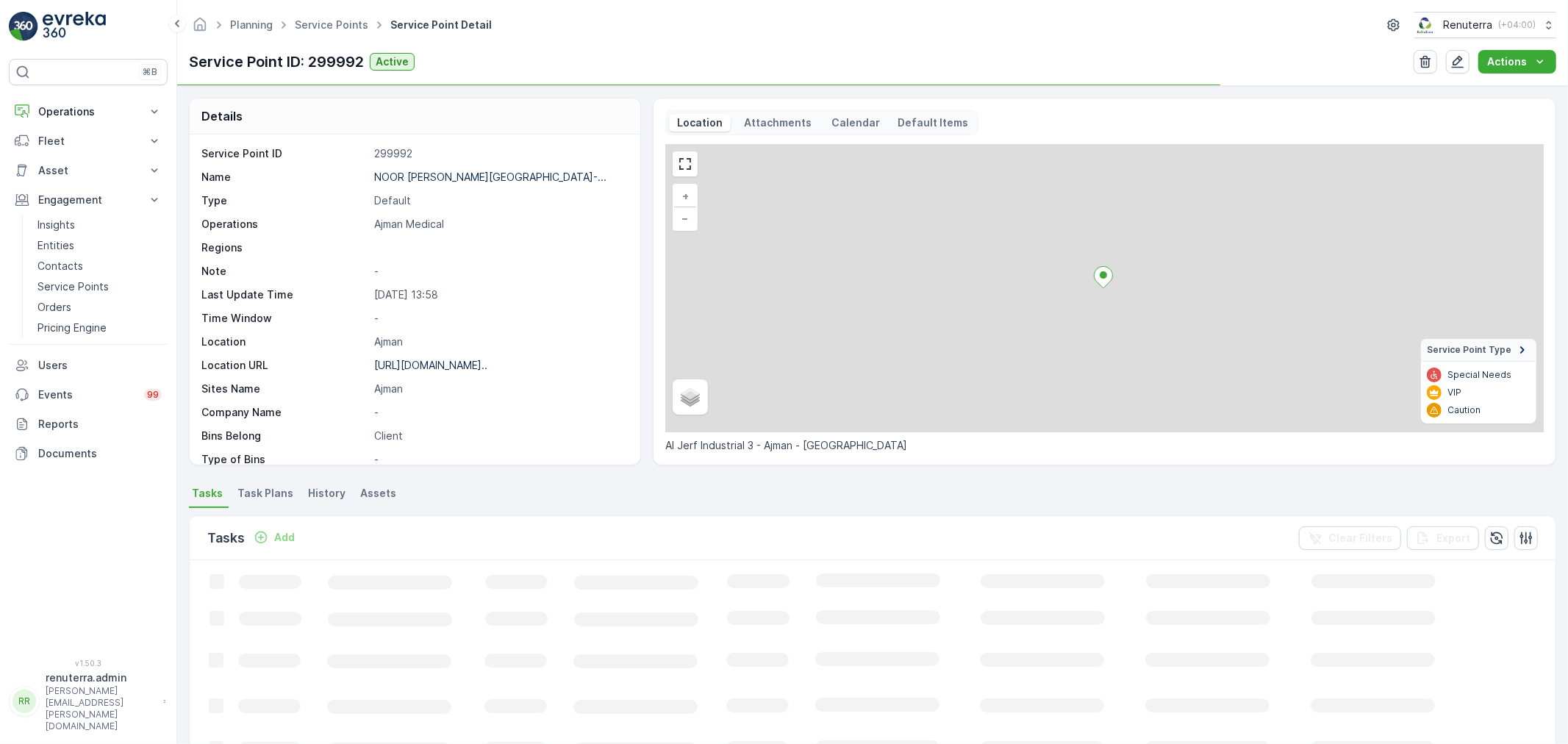
click at [287, 490] on span "Task Plans" at bounding box center [265, 494] width 56 height 15
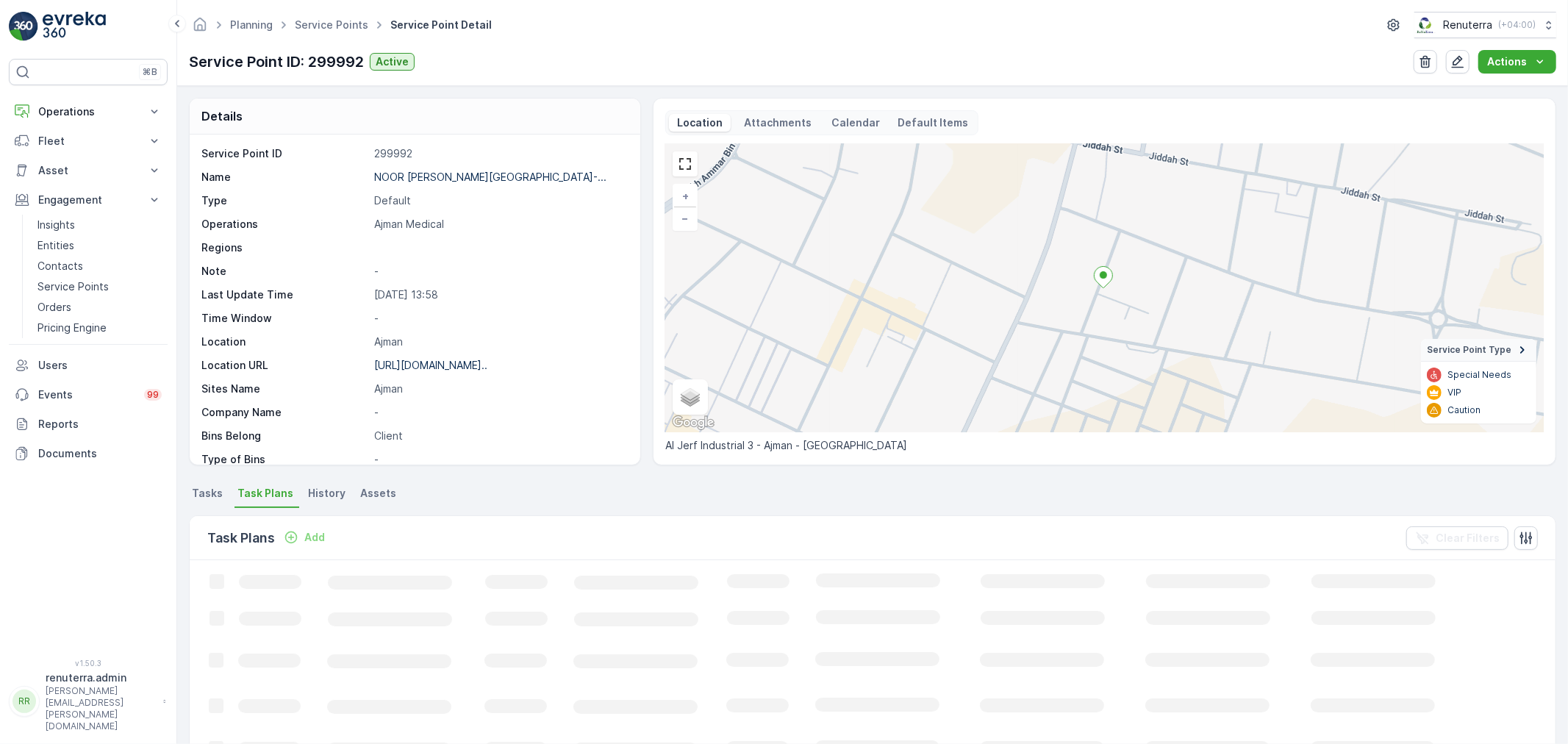
click at [301, 539] on div "Add" at bounding box center [304, 537] width 41 height 15
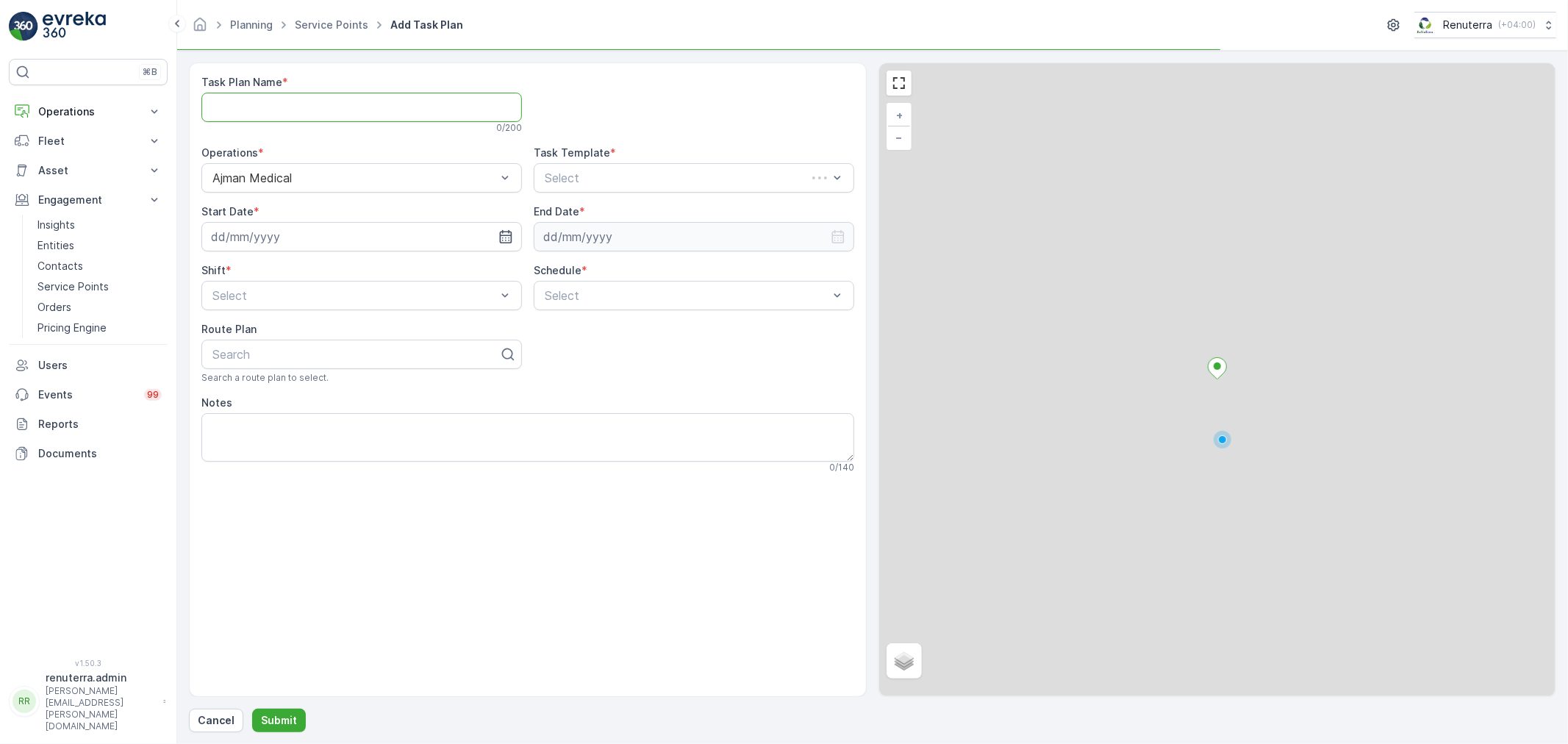
click at [239, 119] on Name "Task Plan Name" at bounding box center [361, 107] width 321 height 29
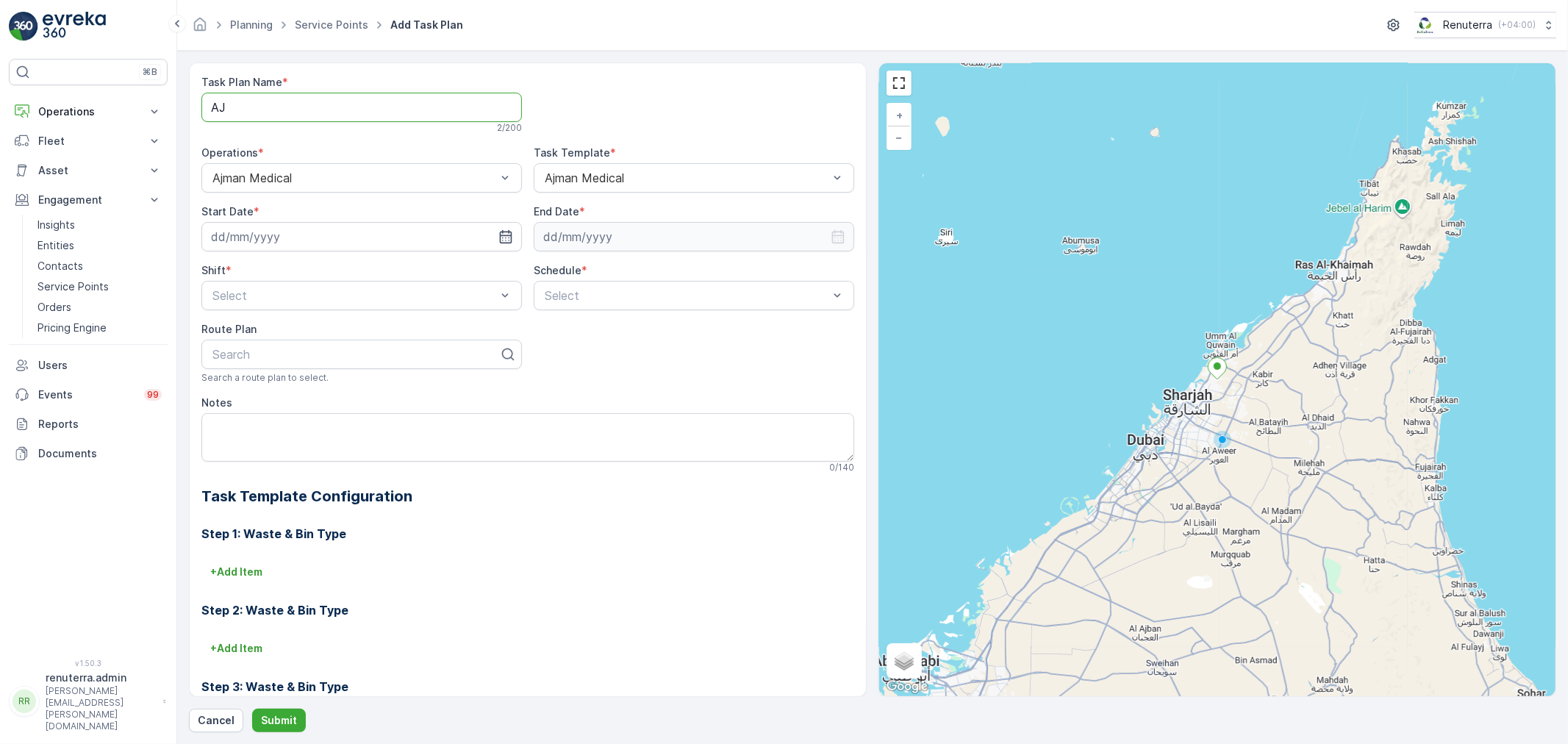
type Name "AJMED001"
click at [296, 237] on input at bounding box center [361, 237] width 321 height 29
click at [321, 389] on div "18" at bounding box center [332, 389] width 23 height 23
type input "[DATE]"
click at [620, 218] on div "End Date *" at bounding box center [694, 212] width 321 height 15
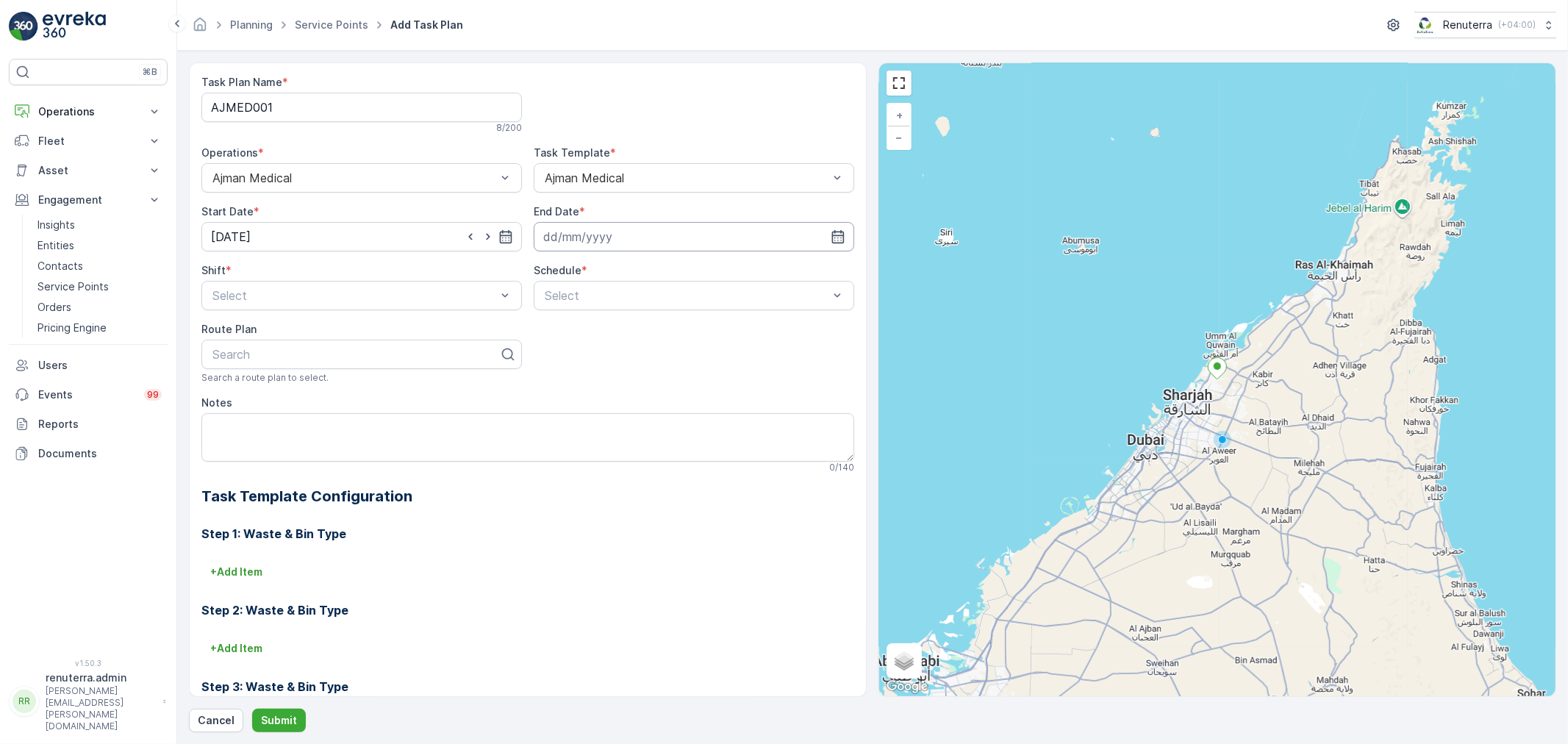
click at [620, 248] on input at bounding box center [694, 237] width 321 height 29
click at [586, 278] on p "September" at bounding box center [577, 272] width 57 height 15
click at [585, 406] on span "December" at bounding box center [584, 408] width 52 height 15
click at [650, 271] on icon at bounding box center [655, 272] width 15 height 15
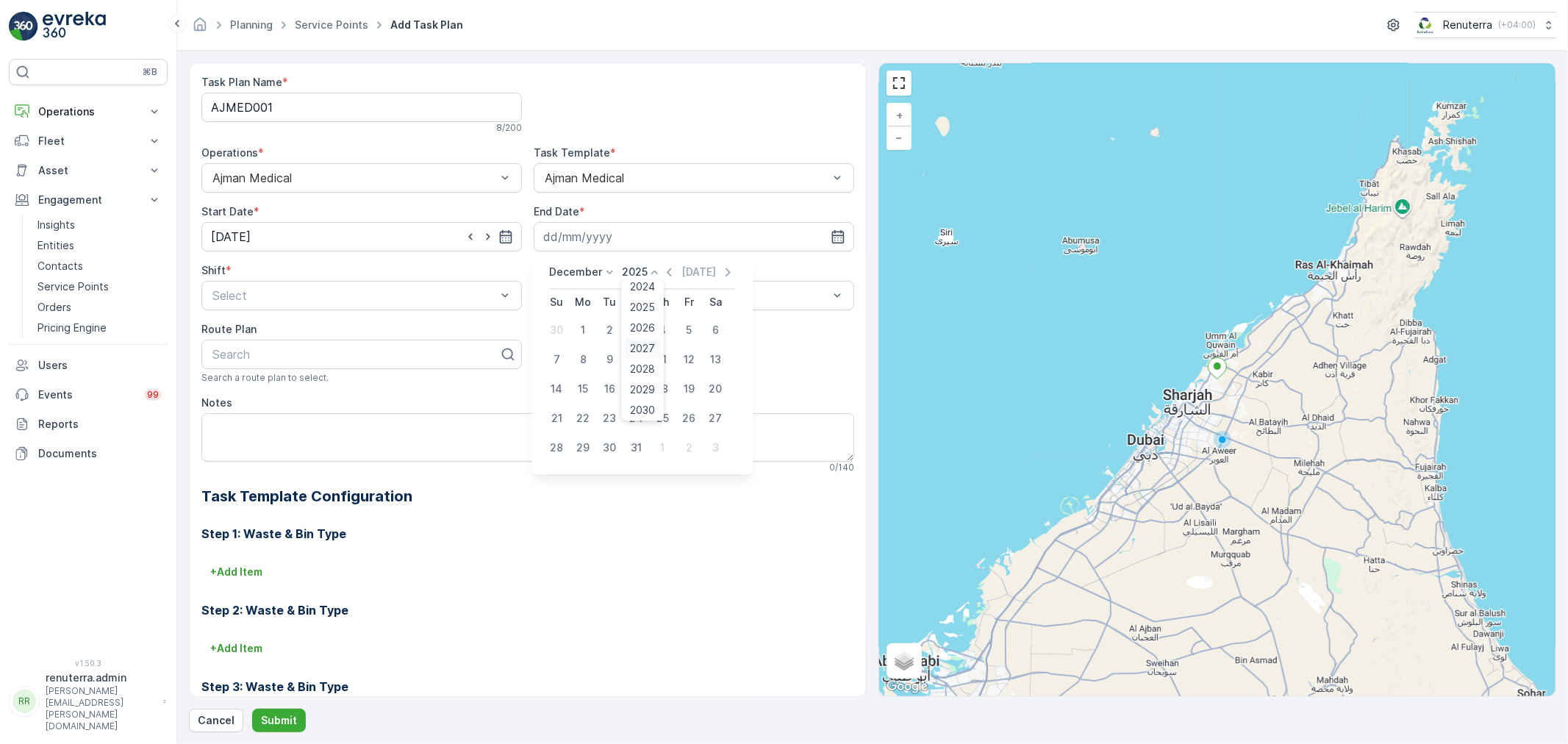
scroll to position [90, 0]
click at [640, 312] on div "2025" at bounding box center [644, 305] width 37 height 20
click at [645, 254] on div "December 2025 Today Su Mo Tu We Th Fr Sa 30 1 2 3 4 5 6 7 8 9 10 11 12 13 14 15…" at bounding box center [642, 364] width 221 height 221
click at [648, 267] on icon at bounding box center [655, 272] width 15 height 15
click at [641, 324] on span "2026" at bounding box center [643, 326] width 25 height 15
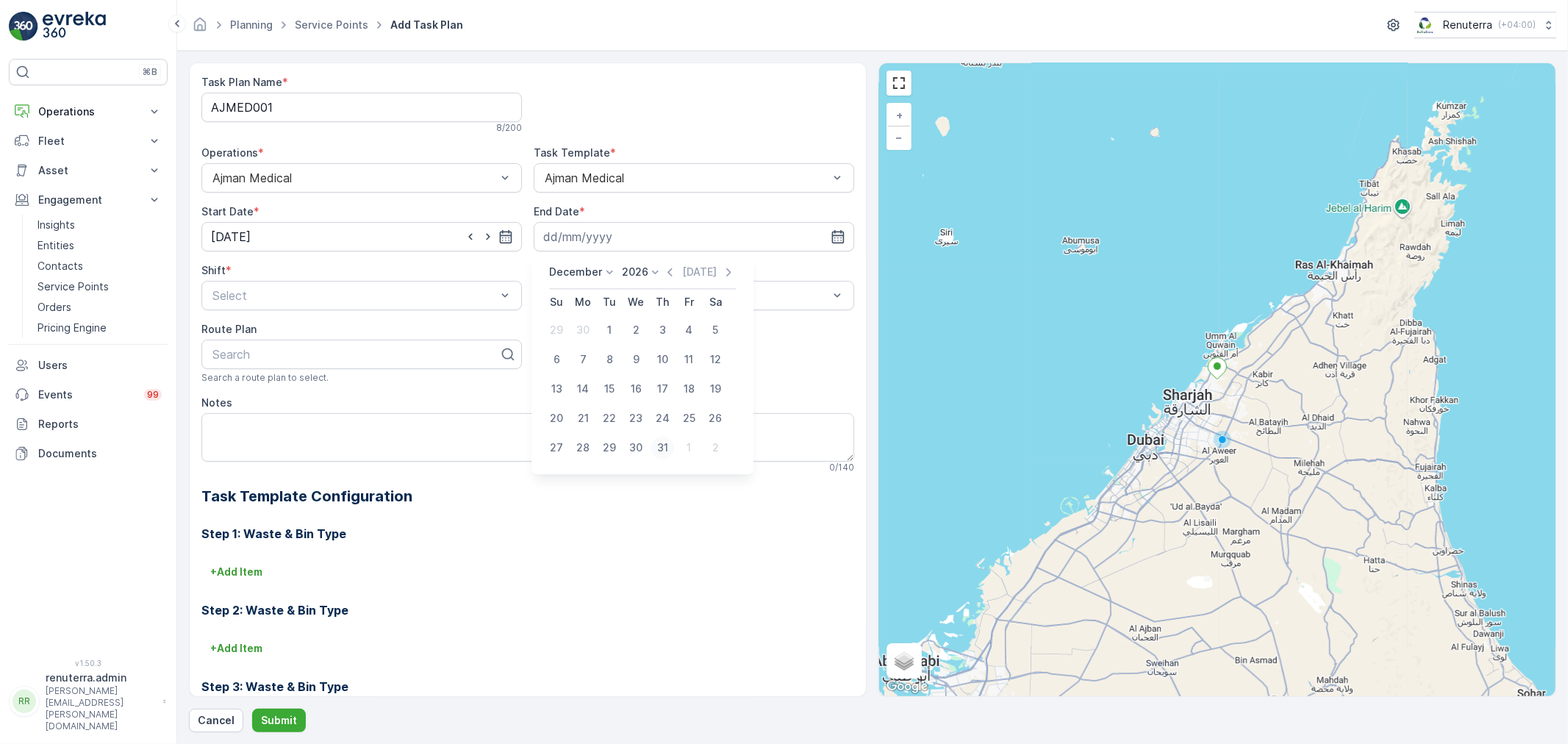
click at [656, 437] on div "31" at bounding box center [662, 448] width 23 height 23
type input "31.12.2026"
click at [348, 331] on div "Day Shift" at bounding box center [361, 331] width 303 height 13
click at [591, 331] on div "Daily" at bounding box center [694, 331] width 303 height 13
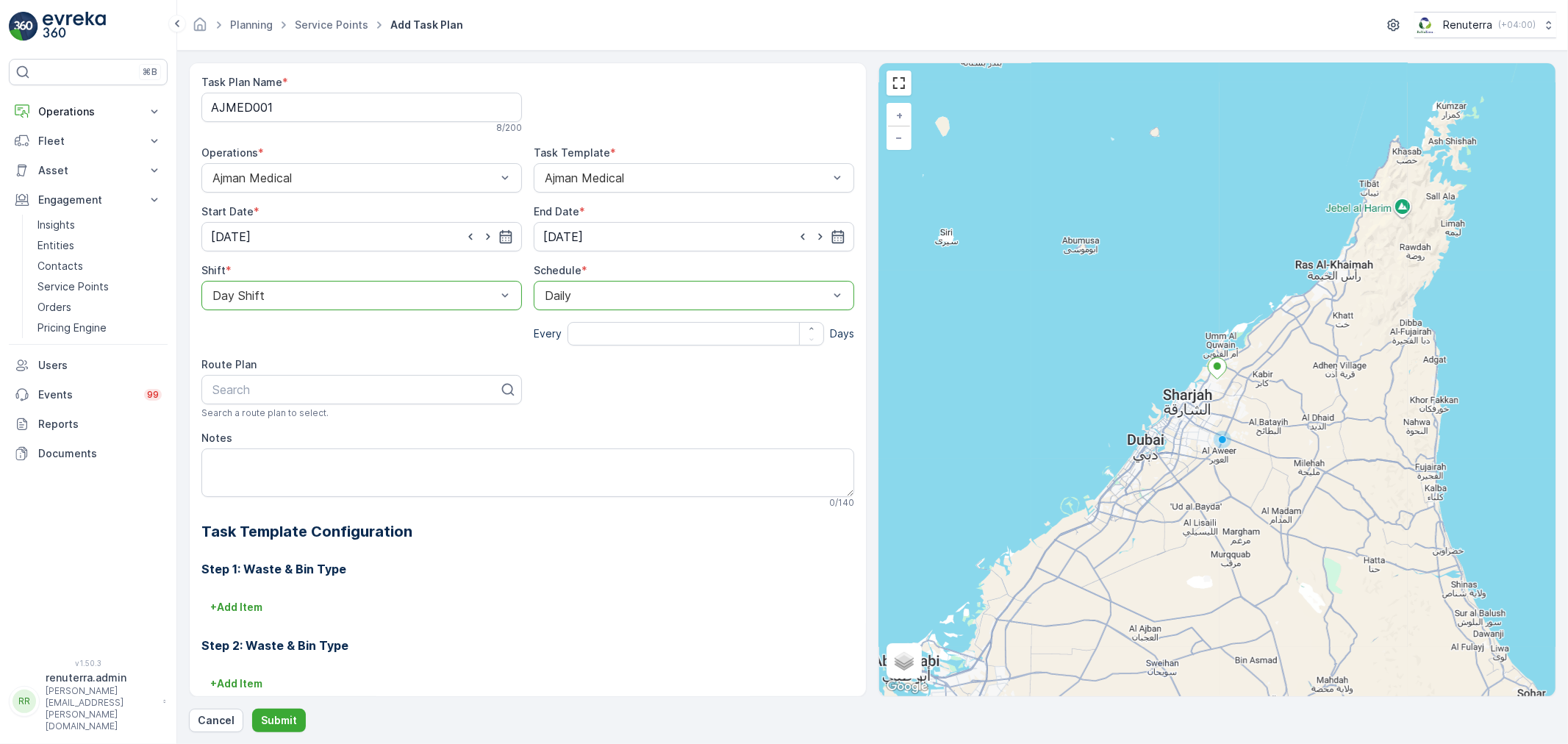
click at [581, 332] on input "number" at bounding box center [696, 334] width 257 height 23
click at [576, 301] on div at bounding box center [686, 296] width 287 height 13
click at [566, 363] on span "Weekly" at bounding box center [561, 356] width 38 height 13
click at [553, 326] on div at bounding box center [546, 322] width 25 height 25
click at [546, 310] on input "Mon" at bounding box center [546, 310] width 0 height 0
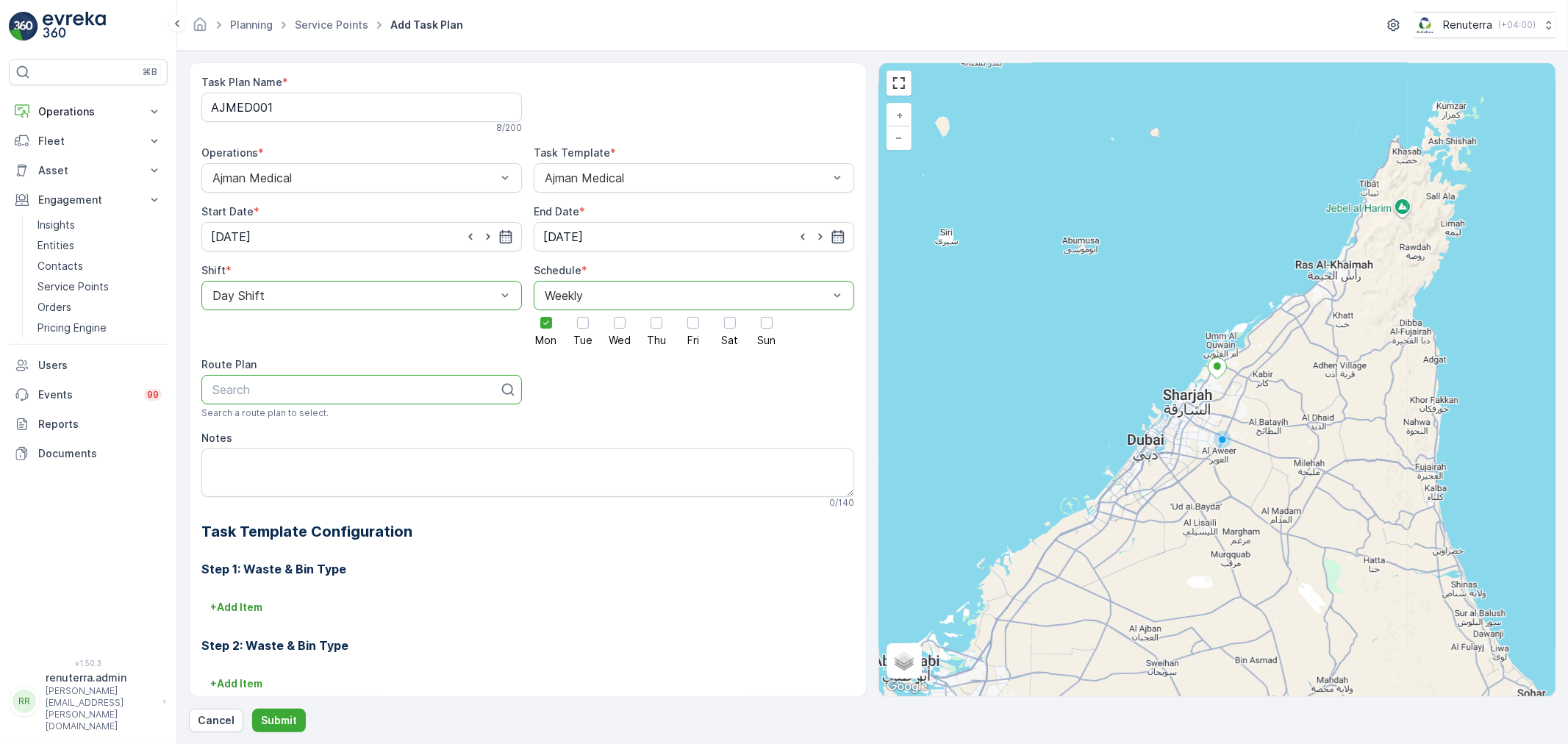
click at [431, 393] on div at bounding box center [355, 389] width 290 height 13
type input "101"
drag, startPoint x: 266, startPoint y: 387, endPoint x: 195, endPoint y: 386, distance: 71.0
click at [195, 386] on div "Task Plan Name * AJMED001 8 / 200 Operations * Ajman Medical Task Template * Aj…" at bounding box center [527, 380] width 677 height 635
type input "AJM"
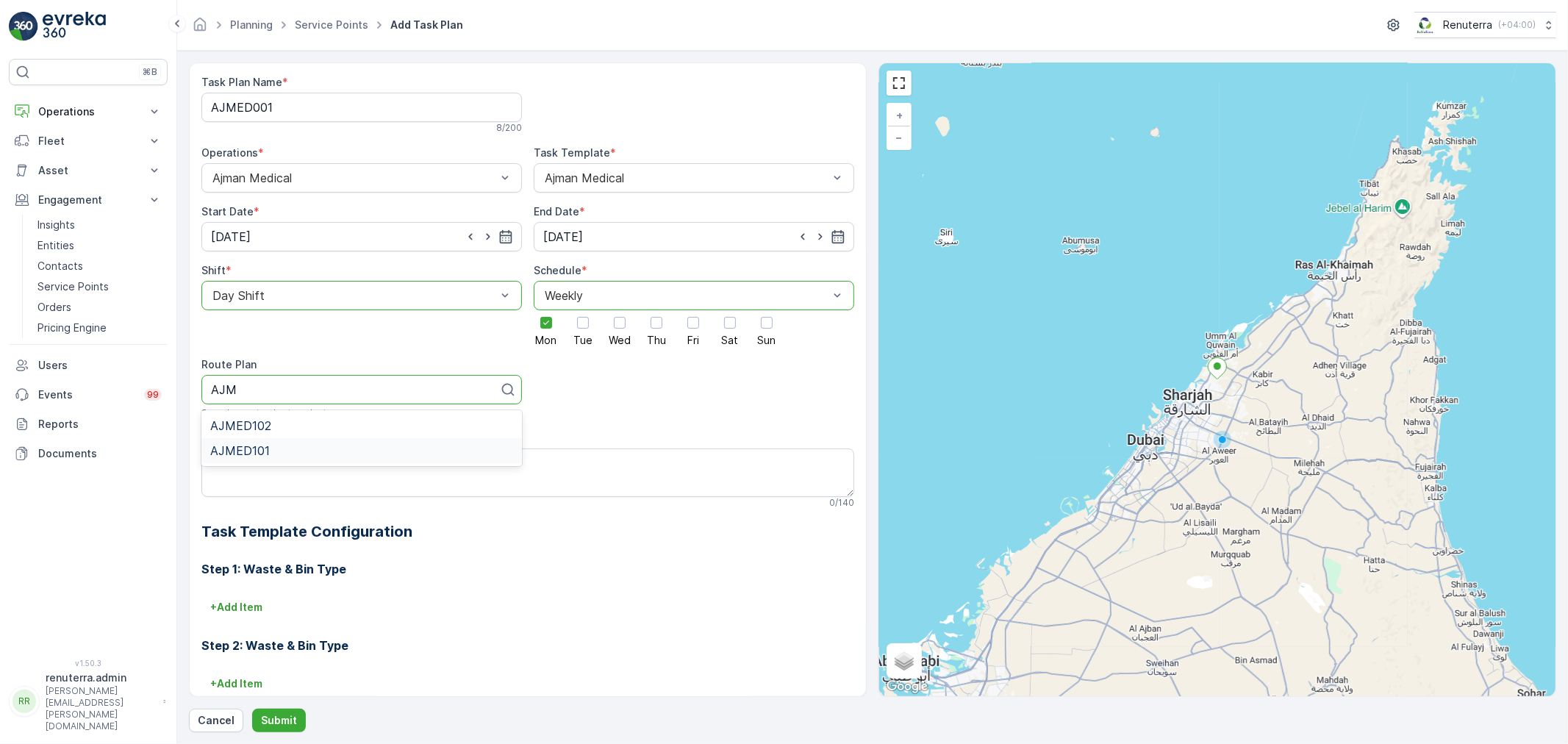
click at [279, 458] on div "AJMED101" at bounding box center [361, 451] width 321 height 25
click at [277, 715] on p "Submit" at bounding box center [279, 721] width 36 height 15
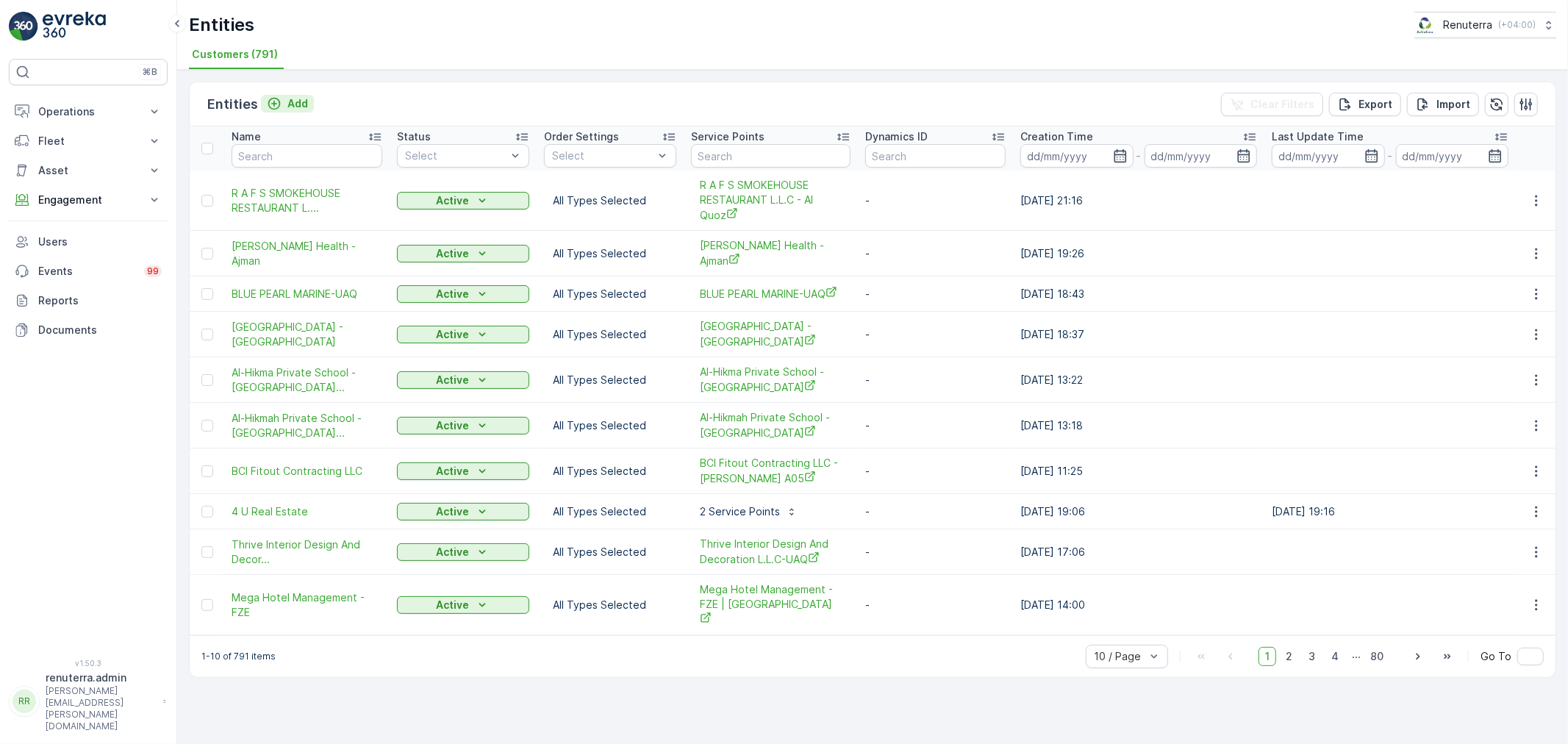
click at [305, 96] on button "Add" at bounding box center [287, 103] width 53 height 18
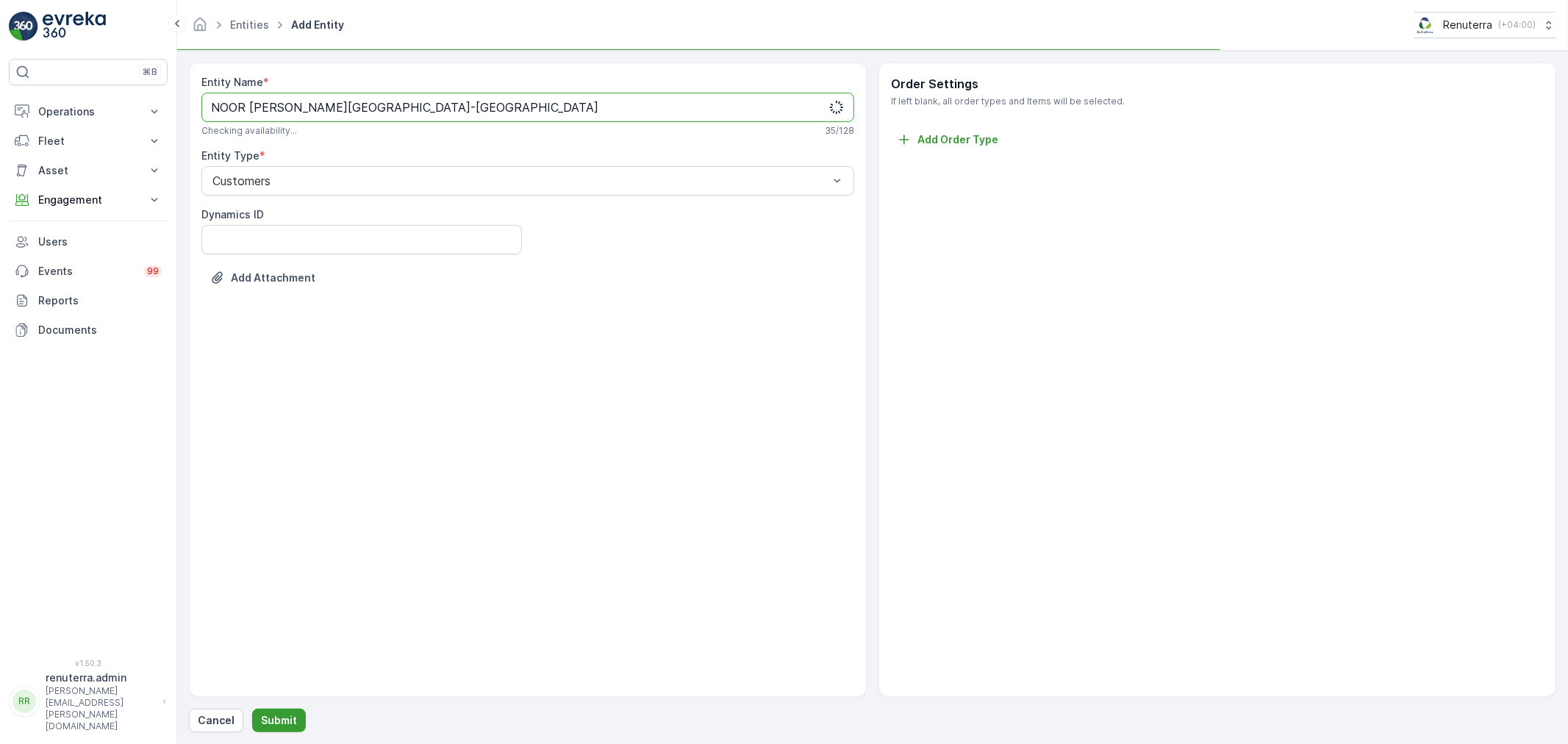
type Name "NOOR AL HADAYA MEDICAL CENTER-Ajman"
click at [266, 723] on p "Submit" at bounding box center [279, 721] width 36 height 15
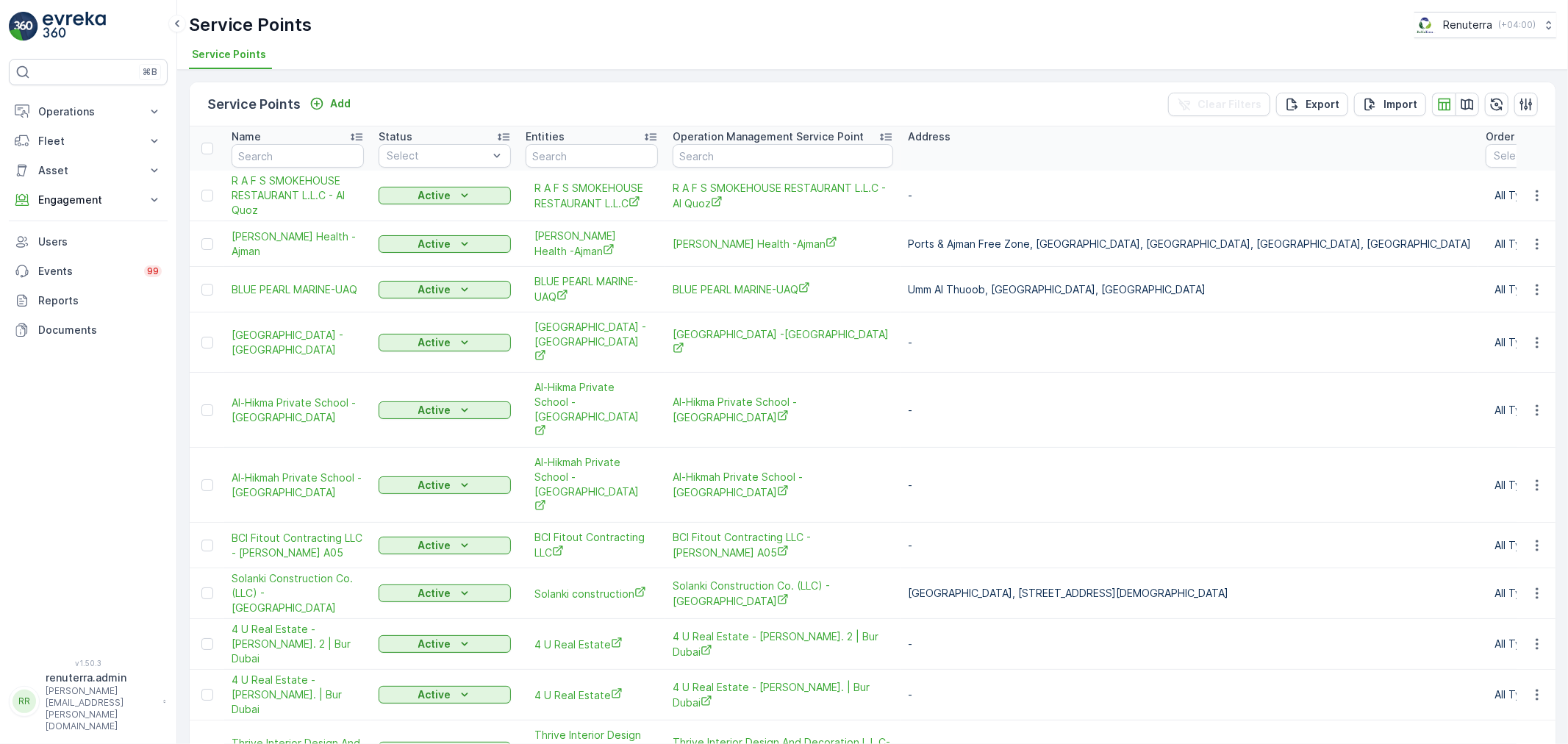
click at [361, 103] on div "Service Points Add Clear Filters Export Import" at bounding box center [872, 104] width 1365 height 44
click at [358, 103] on div "Service Points Add Clear Filters Export Import" at bounding box center [872, 104] width 1365 height 44
click at [337, 106] on p "Add" at bounding box center [340, 103] width 20 height 15
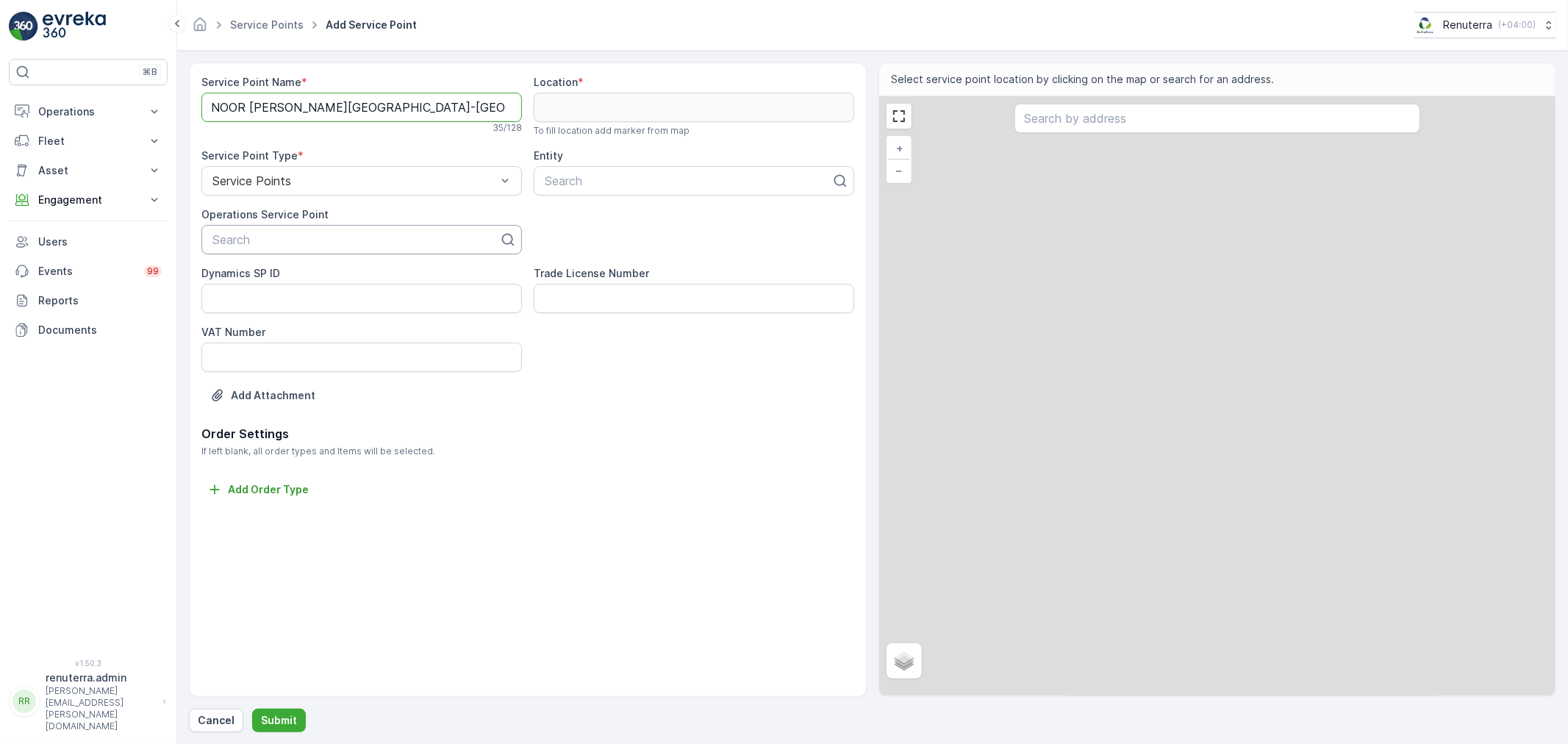
type Name "NOOR [PERSON_NAME][GEOGRAPHIC_DATA]-[GEOGRAPHIC_DATA]"
click at [287, 239] on div at bounding box center [355, 240] width 290 height 13
paste input "NOOR [PERSON_NAME][GEOGRAPHIC_DATA]-[GEOGRAPHIC_DATA]"
type input "NOOR [PERSON_NAME][GEOGRAPHIC_DATA]-[GEOGRAPHIC_DATA]"
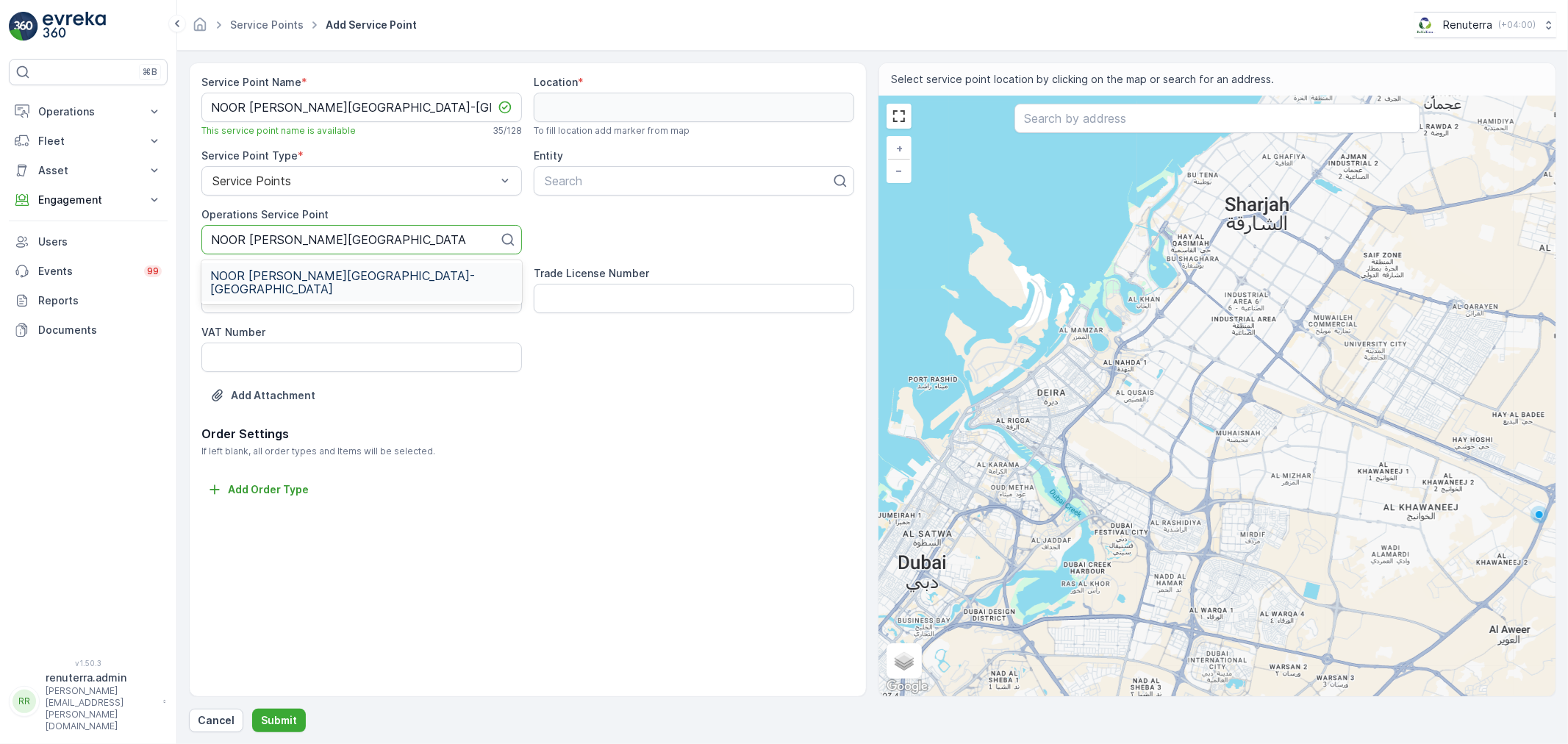
click at [298, 284] on div "NOOR [PERSON_NAME][GEOGRAPHIC_DATA]-[GEOGRAPHIC_DATA]" at bounding box center [361, 282] width 321 height 38
click at [576, 179] on div at bounding box center [688, 181] width 290 height 13
paste input "NOOR [PERSON_NAME][GEOGRAPHIC_DATA]-[GEOGRAPHIC_DATA]"
type input "NOOR [PERSON_NAME][GEOGRAPHIC_DATA]-[GEOGRAPHIC_DATA]"
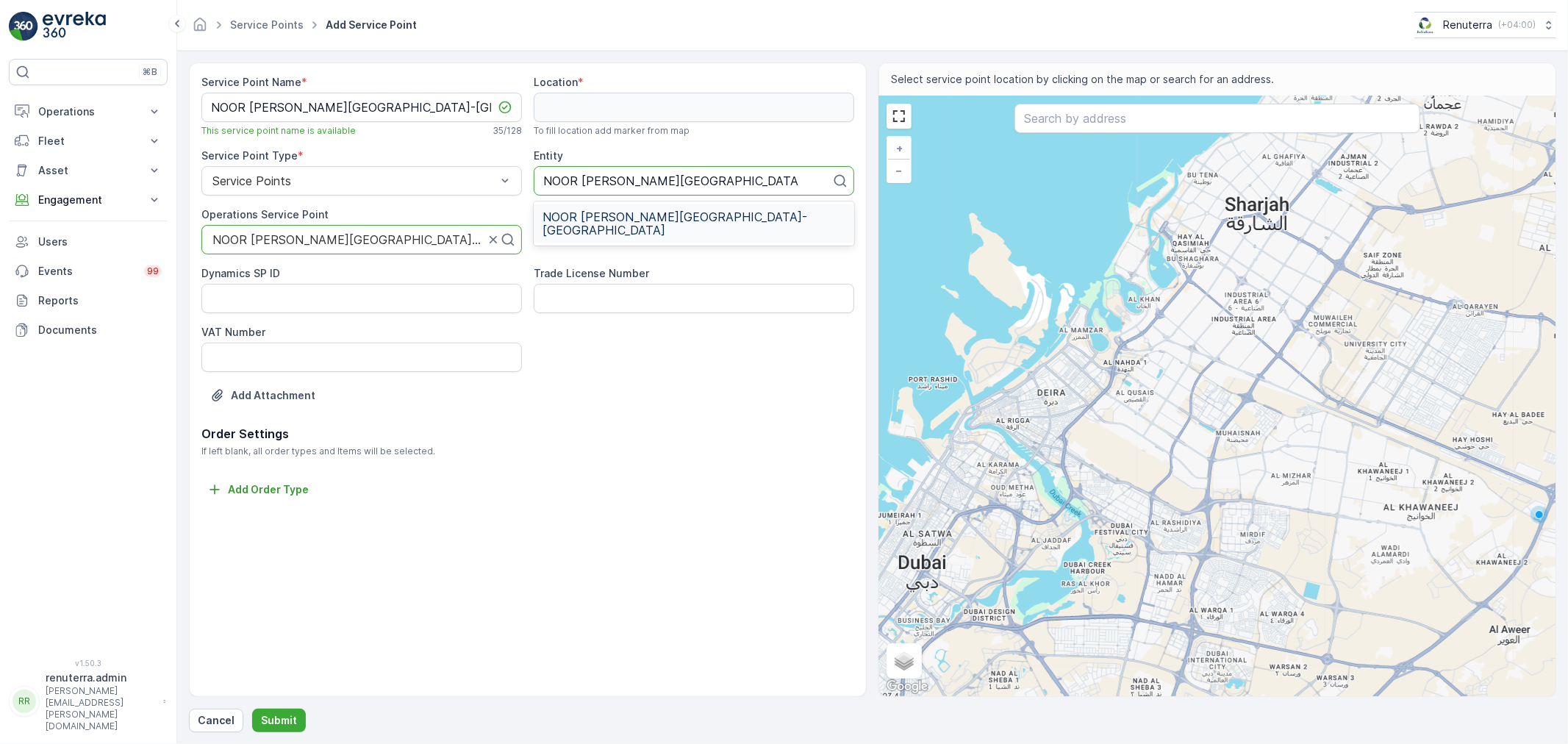
click at [597, 219] on span "NOOR [PERSON_NAME][GEOGRAPHIC_DATA]-[GEOGRAPHIC_DATA]" at bounding box center [694, 223] width 303 height 27
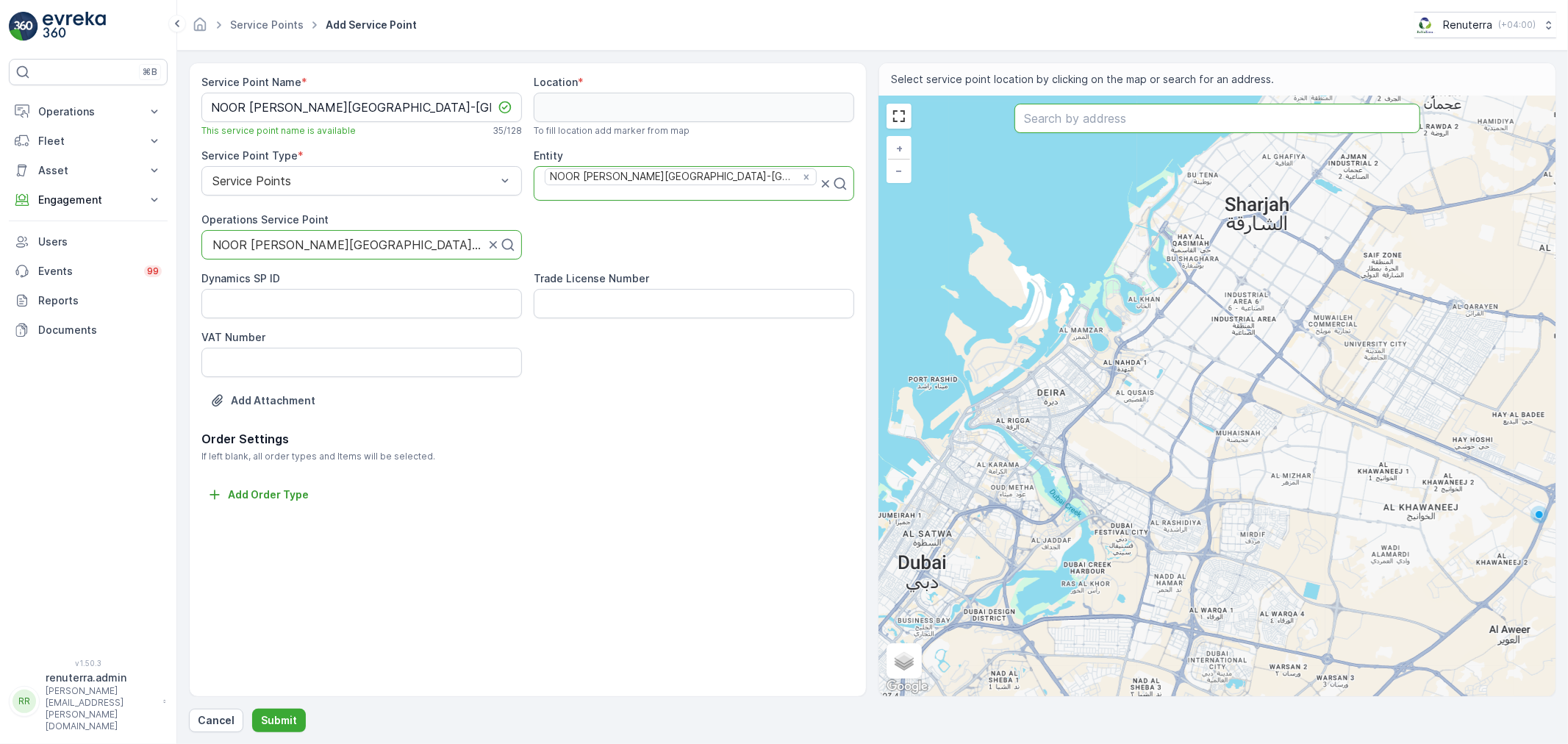
click at [1084, 123] on input "text" at bounding box center [1217, 118] width 405 height 29
paste input "NOOR [PERSON_NAME][GEOGRAPHIC_DATA]-[GEOGRAPHIC_DATA]"
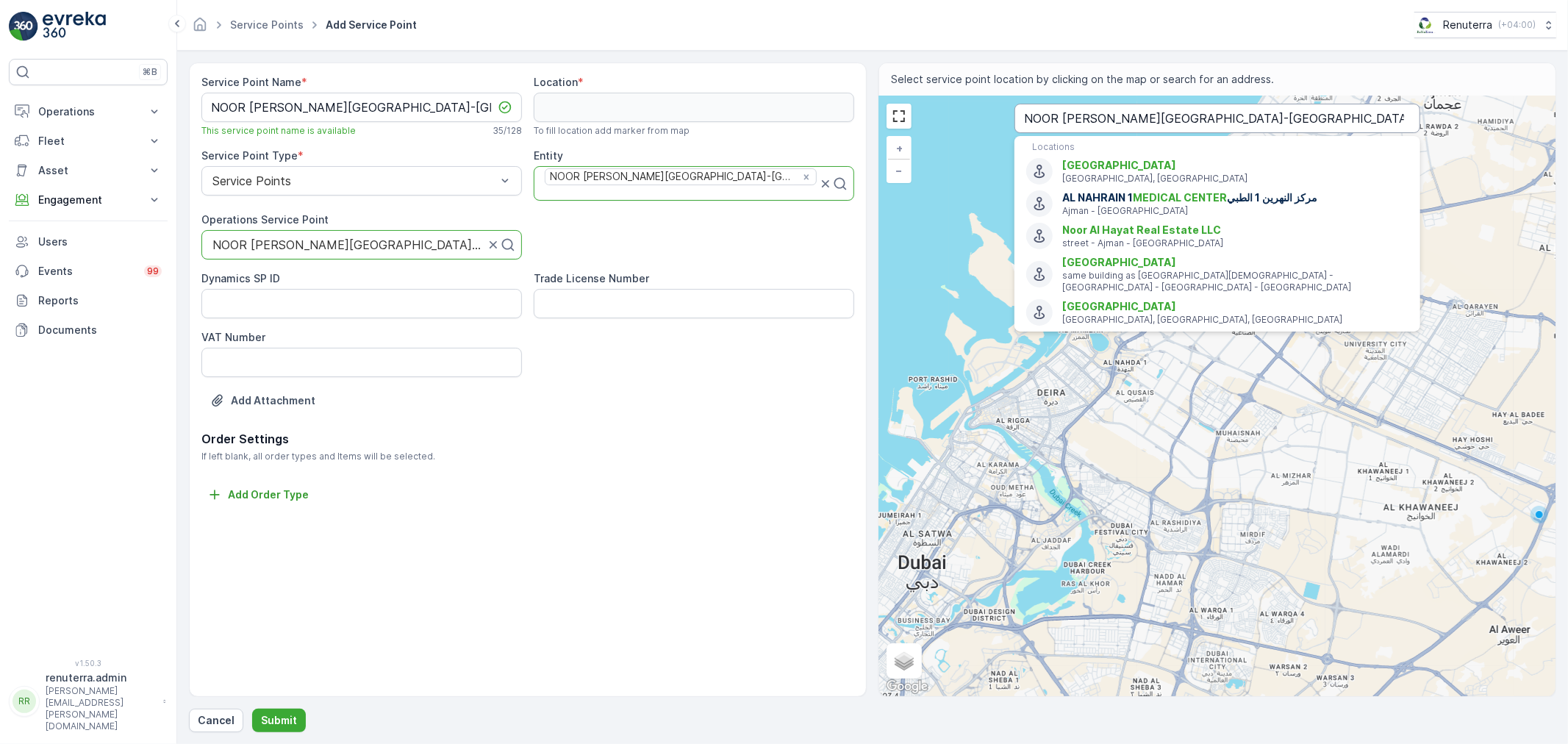
drag, startPoint x: 1232, startPoint y: 116, endPoint x: 1298, endPoint y: 116, distance: 66.0
click at [1298, 116] on input "NOOR [PERSON_NAME][GEOGRAPHIC_DATA]-[GEOGRAPHIC_DATA]" at bounding box center [1217, 118] width 405 height 29
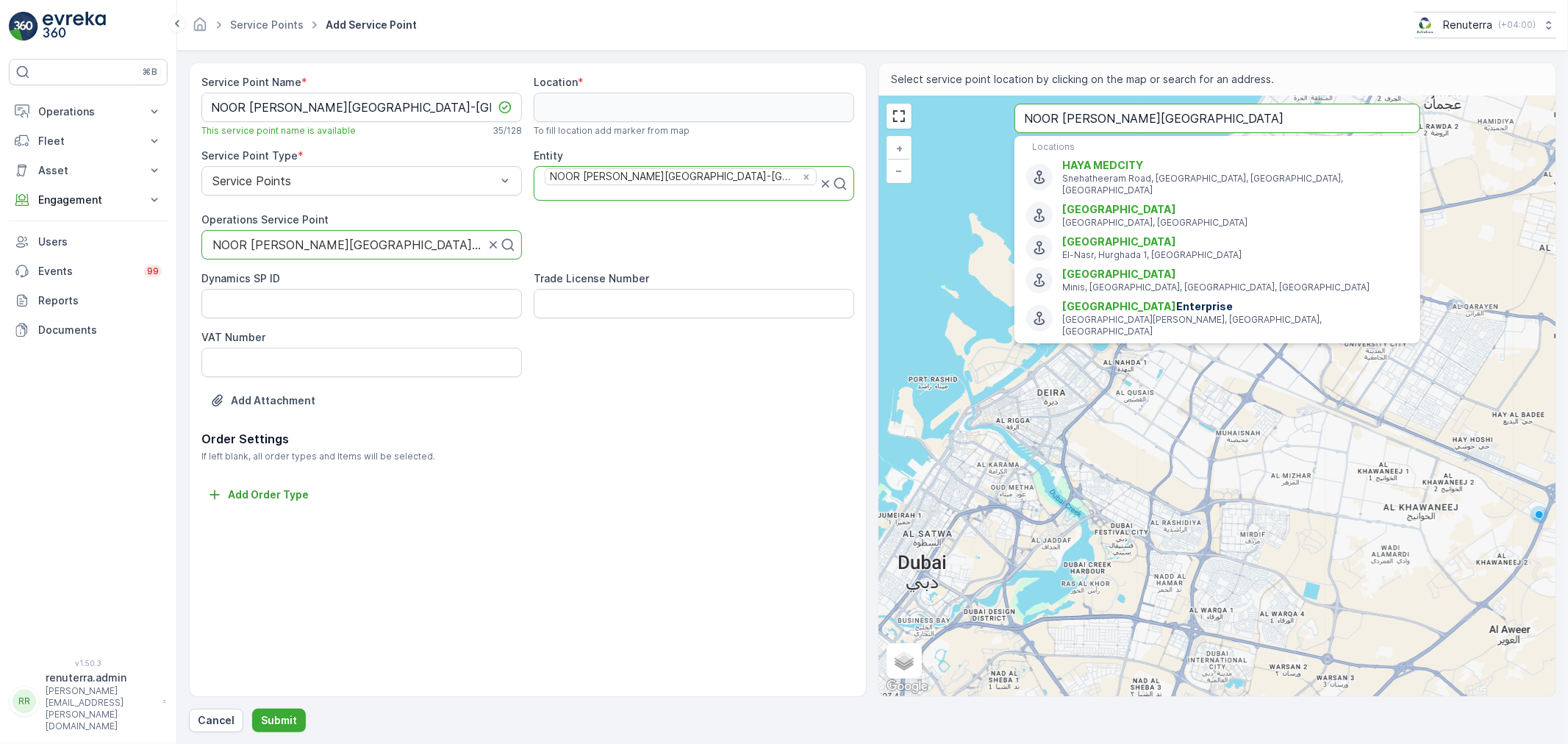
drag, startPoint x: 1230, startPoint y: 115, endPoint x: 1036, endPoint y: 111, distance: 194.0
click at [1036, 111] on input "NOOR [PERSON_NAME][GEOGRAPHIC_DATA]" at bounding box center [1217, 118] width 405 height 29
paste input "NOOR ALHADAYA PHARMACY L-L-C"
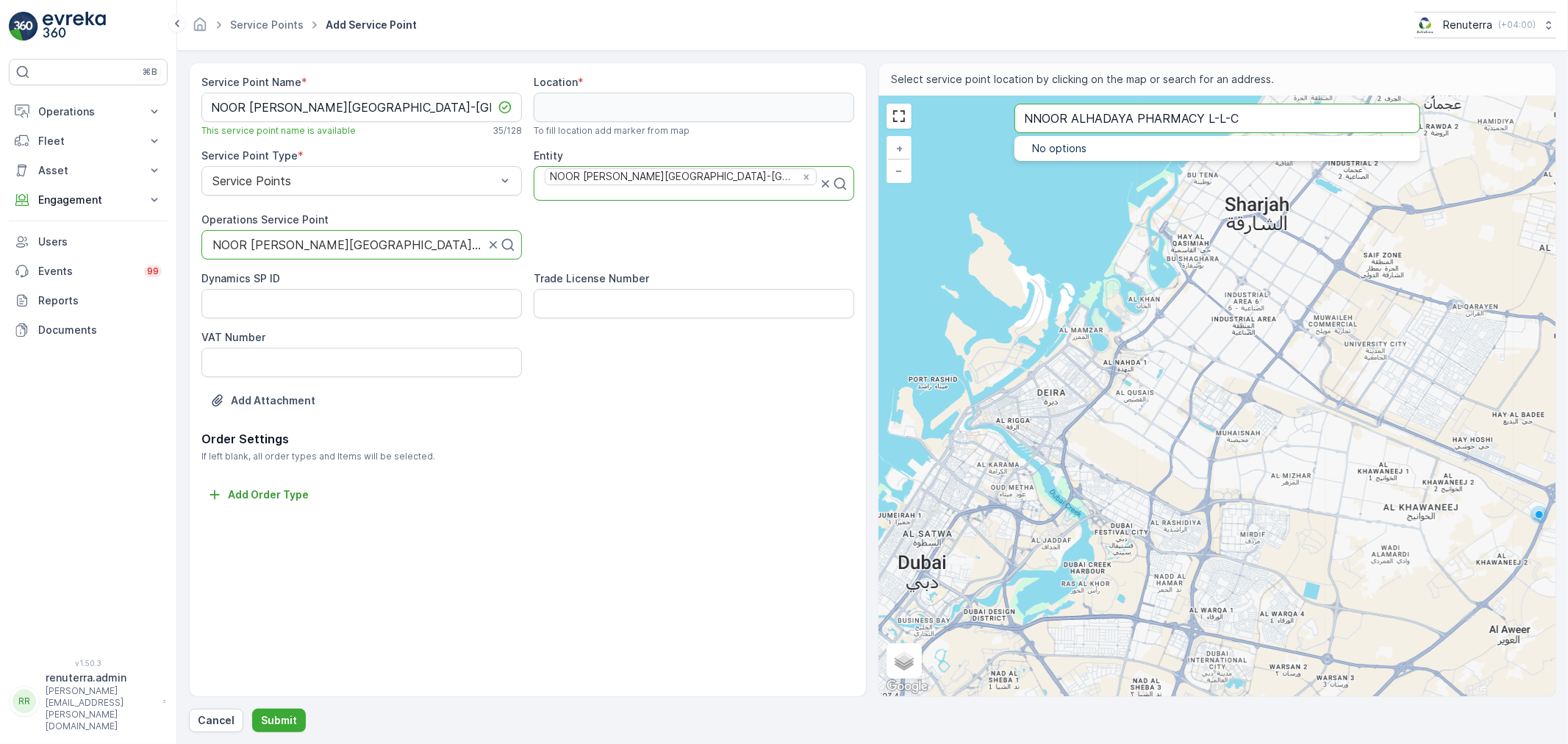
click at [1033, 113] on input "NNOOR ALHADAYA PHARMACY L-L-C" at bounding box center [1217, 118] width 405 height 29
type input "NOOR ALHADAYA PHARMACY L-L-C"
click at [1101, 166] on span "NOOR ALHADAYA PHARMACY L-L-C" at bounding box center [1155, 165] width 187 height 12
type input "25.432758,55.5383802"
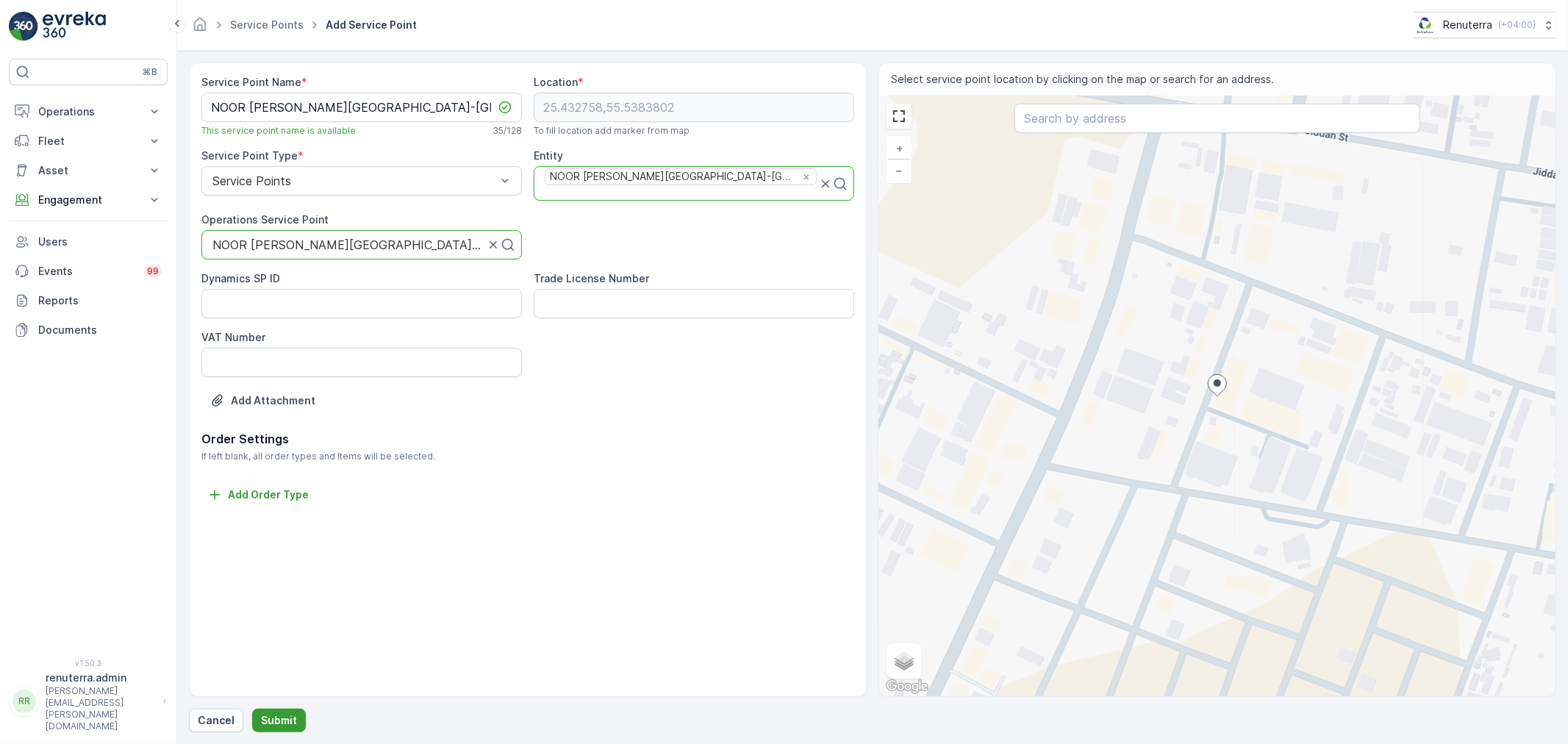
click at [287, 717] on p "Submit" at bounding box center [279, 721] width 36 height 15
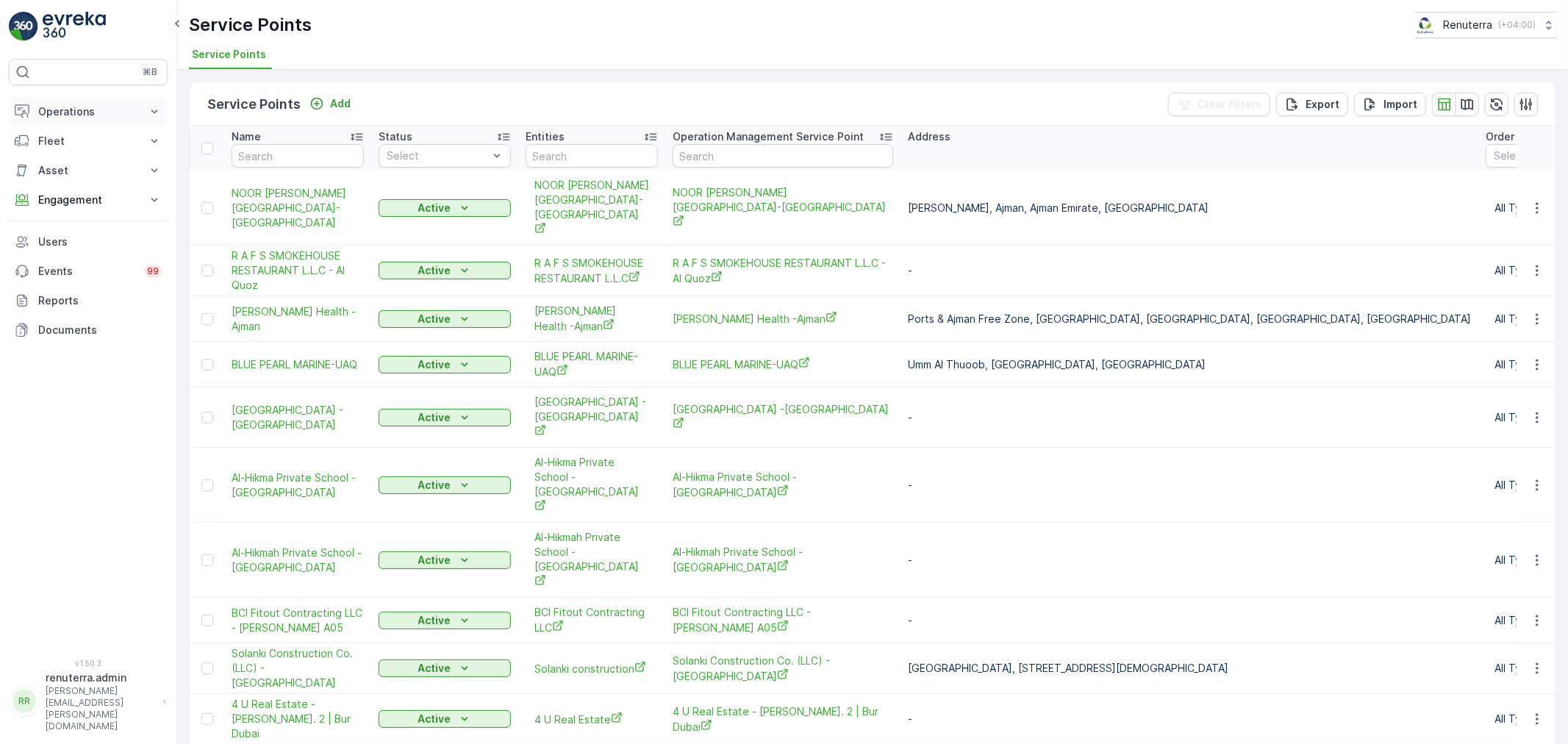
click at [67, 107] on p "Operations" at bounding box center [88, 111] width 100 height 15
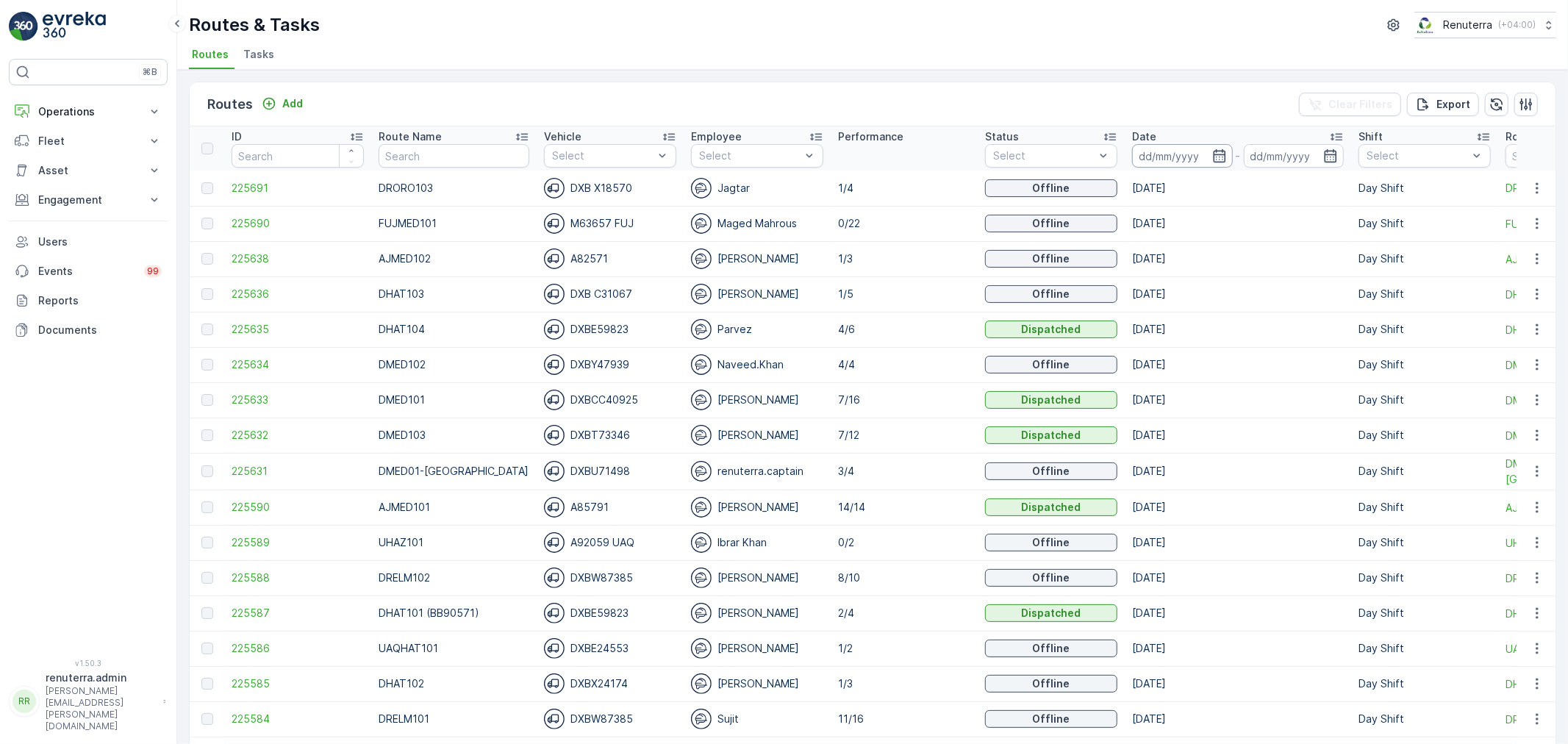
click at [1184, 158] on input at bounding box center [1182, 155] width 101 height 23
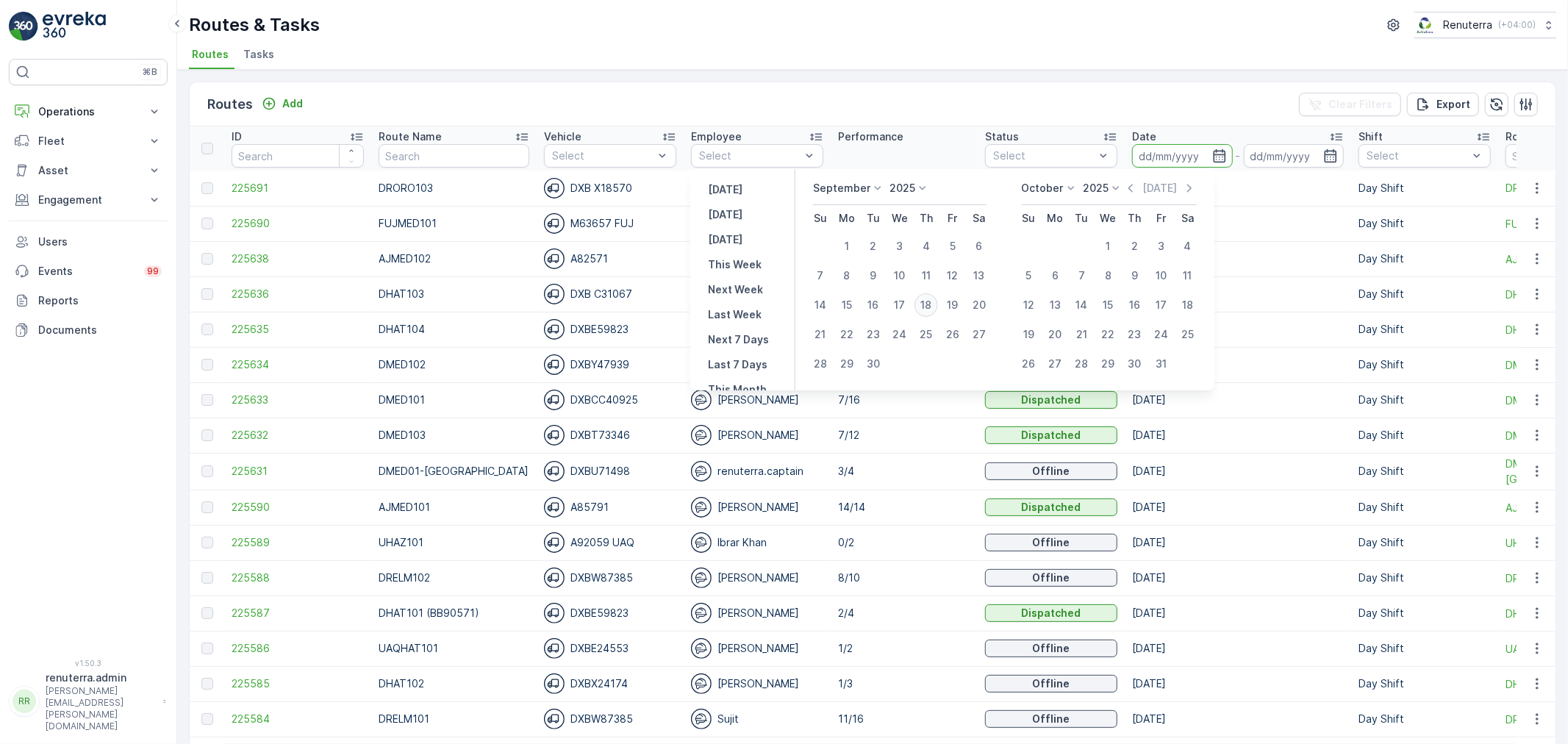
click at [922, 306] on div "18" at bounding box center [925, 305] width 23 height 23
type input "[DATE]"
click at [922, 306] on div "18" at bounding box center [925, 305] width 23 height 23
type input "[DATE]"
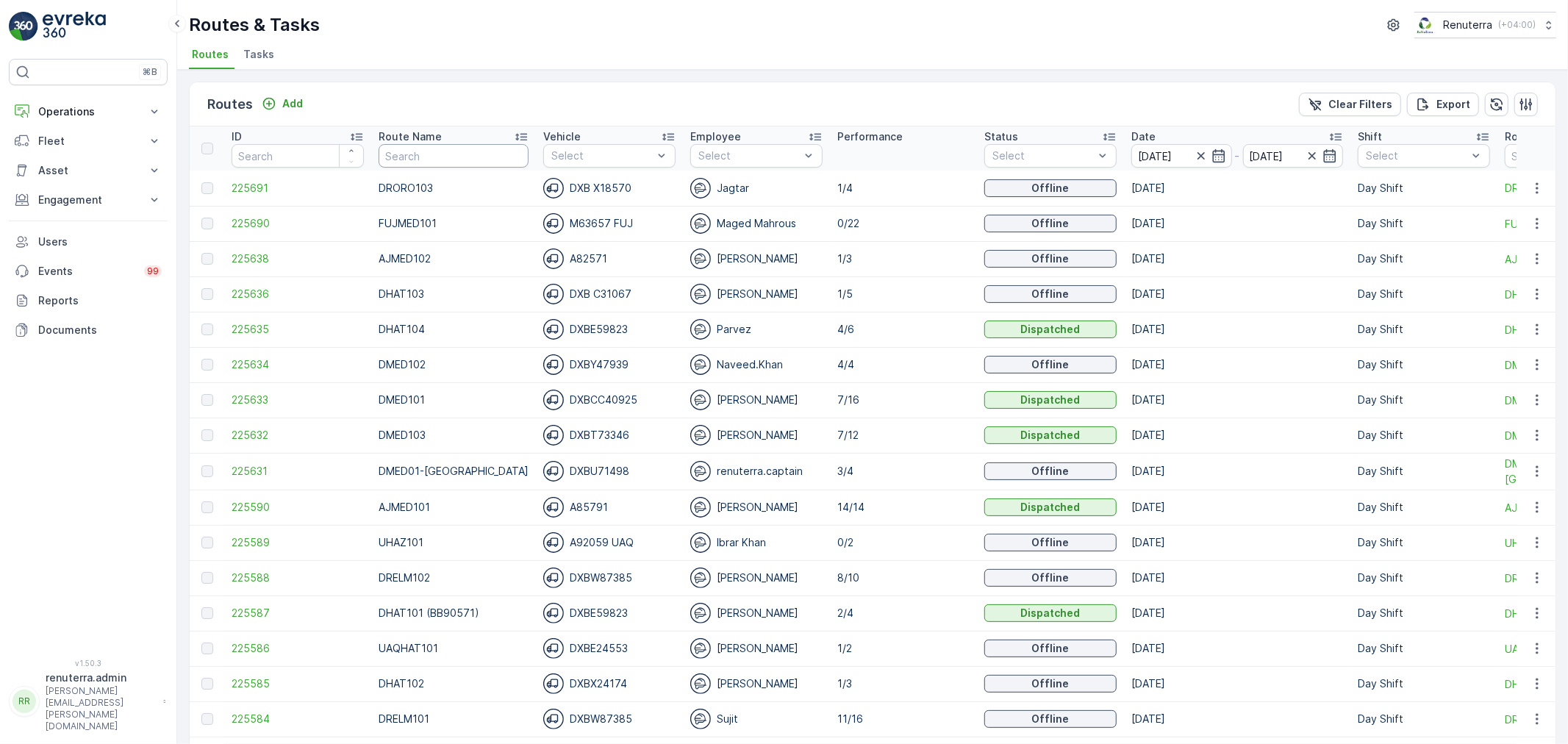
click at [428, 158] on input "text" at bounding box center [454, 155] width 150 height 23
type input "hat"
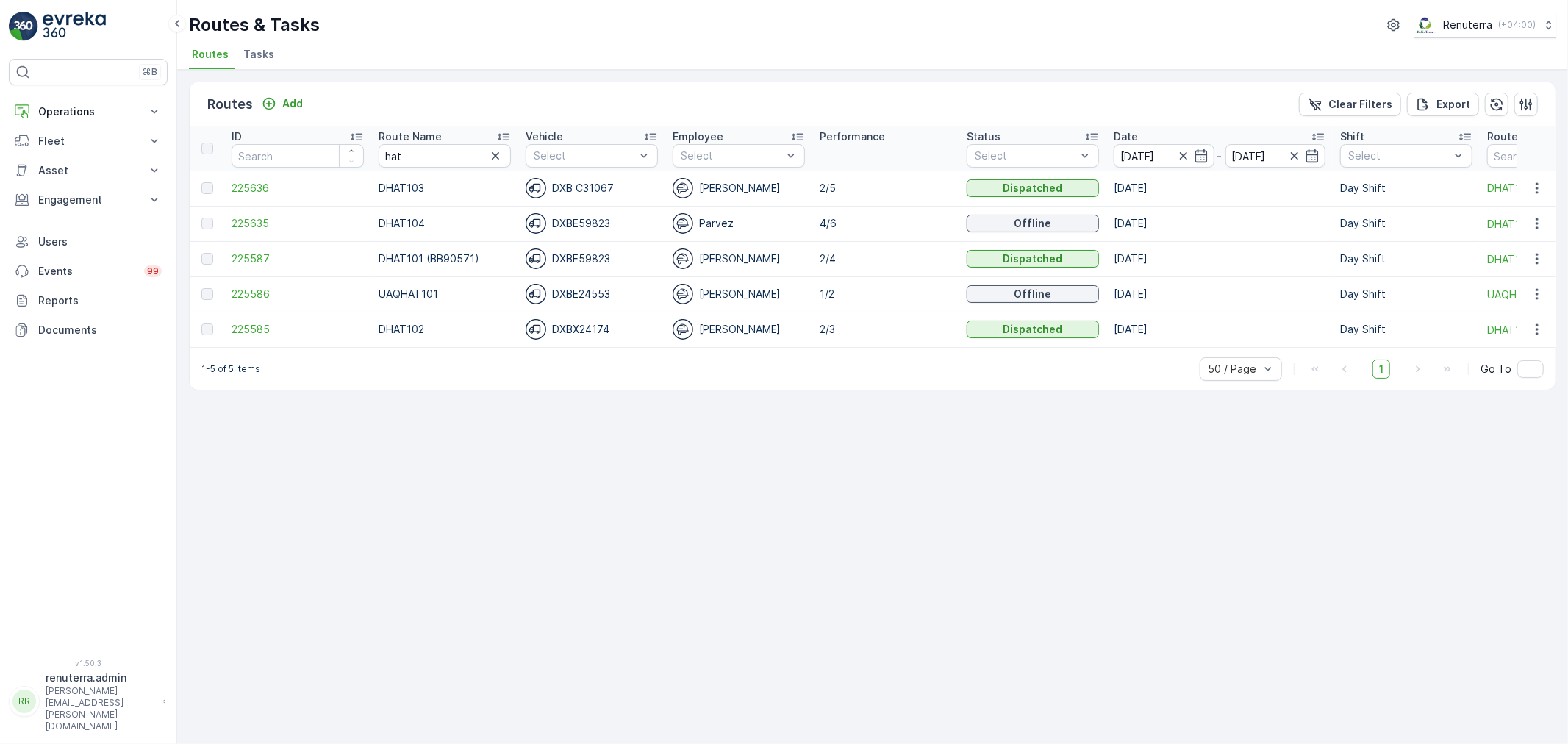
click at [508, 137] on icon at bounding box center [503, 137] width 15 height 15
drag, startPoint x: 407, startPoint y: 156, endPoint x: 336, endPoint y: 151, distance: 71.2
click at [336, 151] on tr "ID Route Name hat Vehicle Select Employee Select Performance Status Select Date…" at bounding box center [928, 149] width 1477 height 44
click at [251, 189] on span "225587" at bounding box center [298, 188] width 132 height 15
click at [251, 225] on span "225585" at bounding box center [298, 224] width 132 height 15
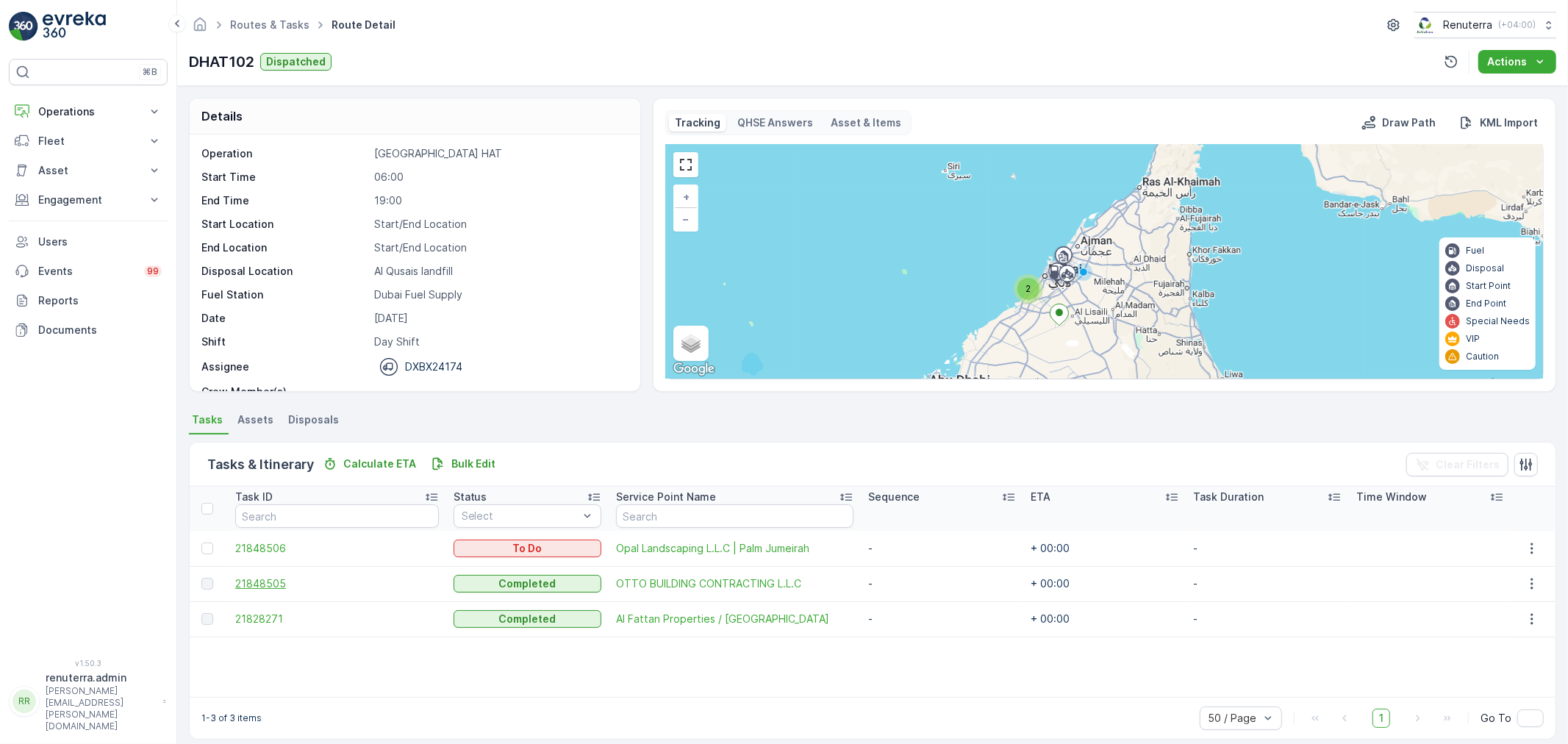
click at [276, 577] on span "21848505" at bounding box center [337, 584] width 203 height 15
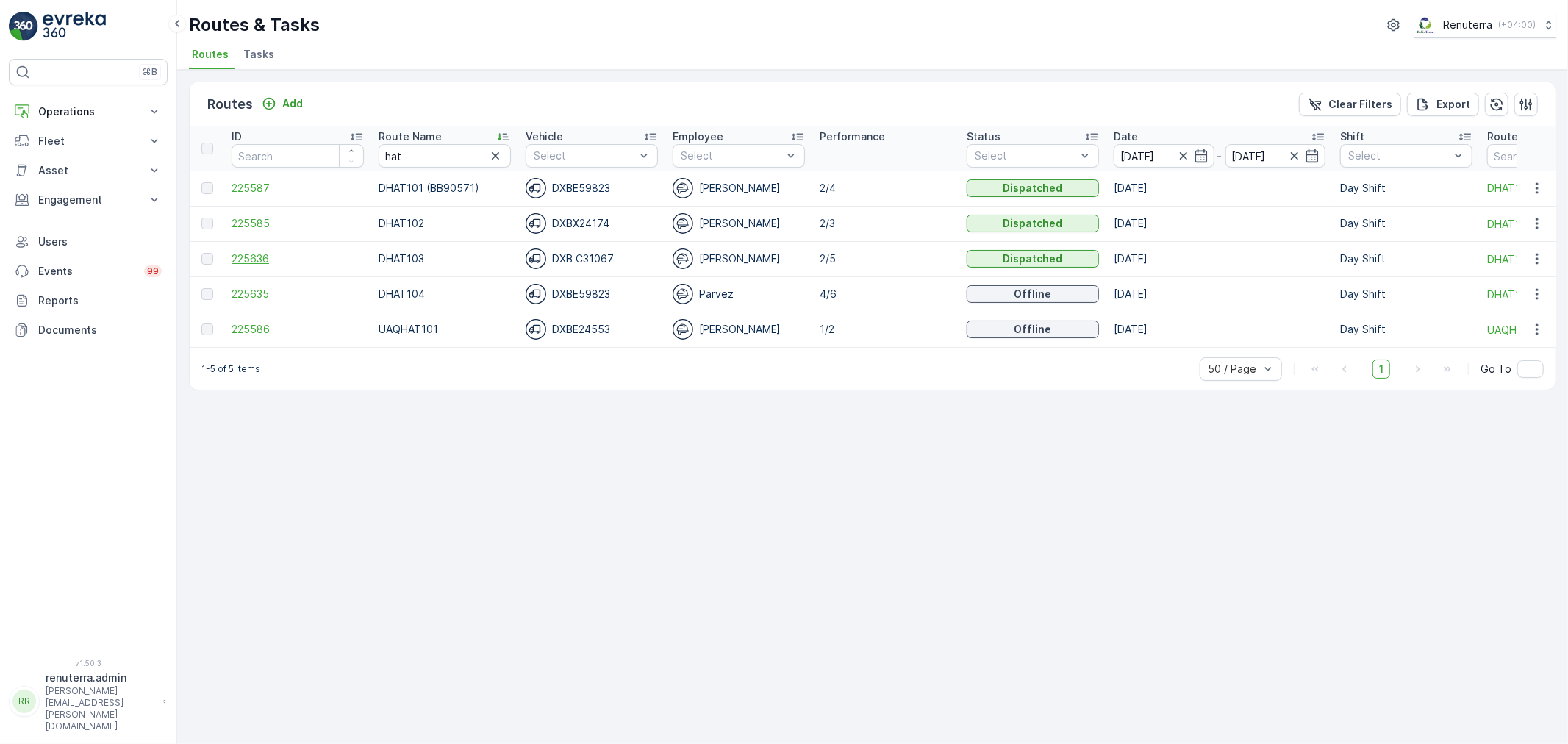
click at [252, 263] on span "225636" at bounding box center [298, 259] width 132 height 15
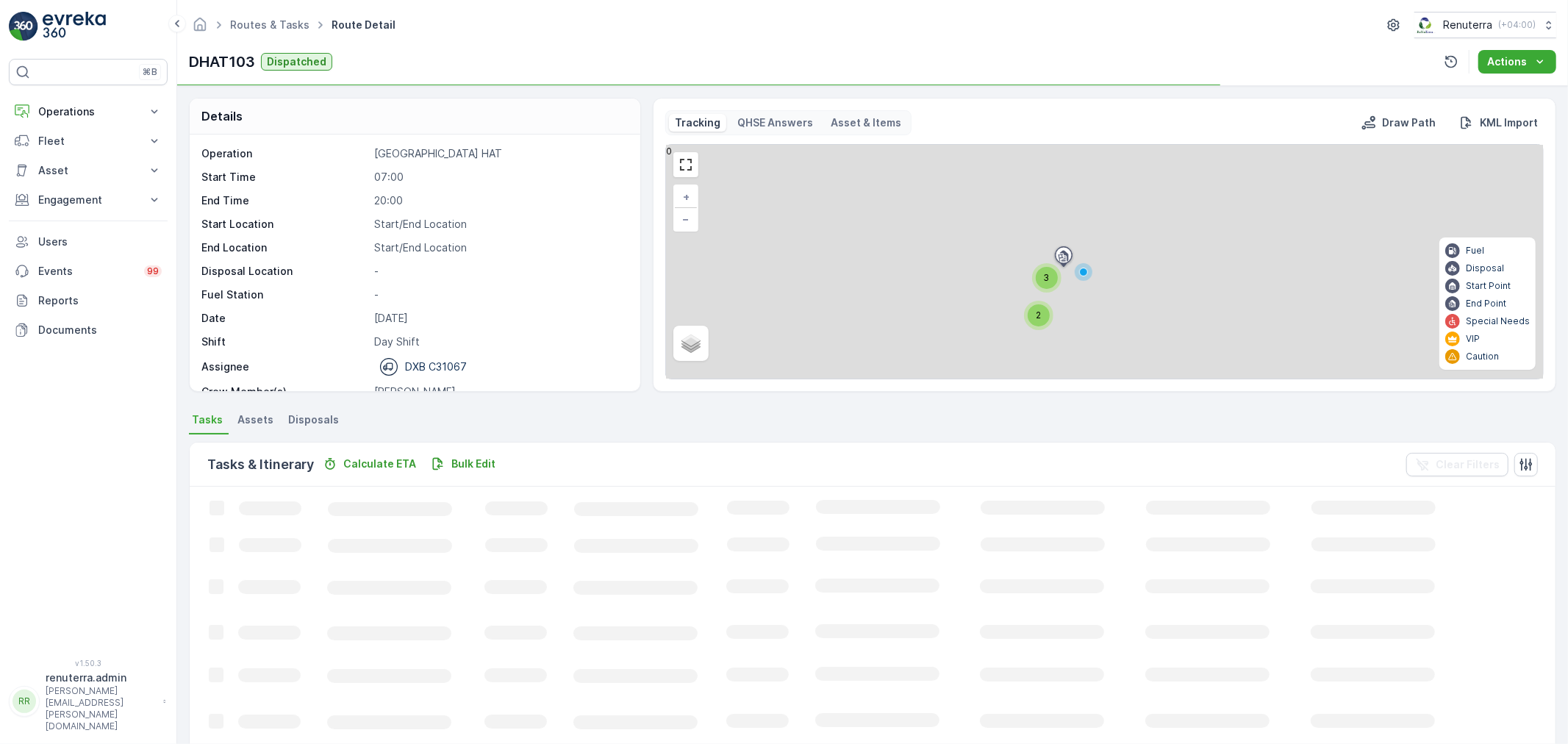
scroll to position [46, 0]
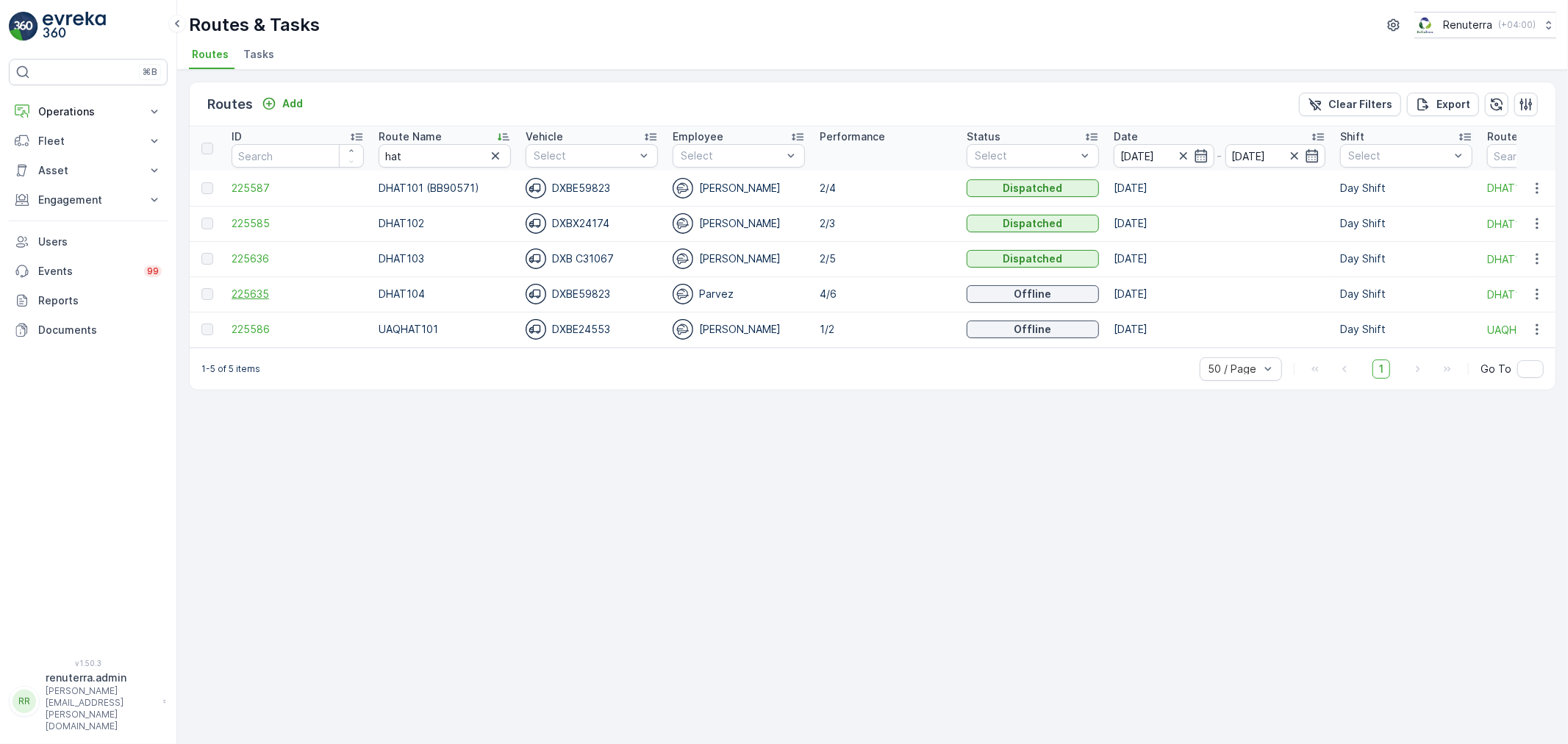
click at [252, 287] on span "225635" at bounding box center [298, 294] width 132 height 15
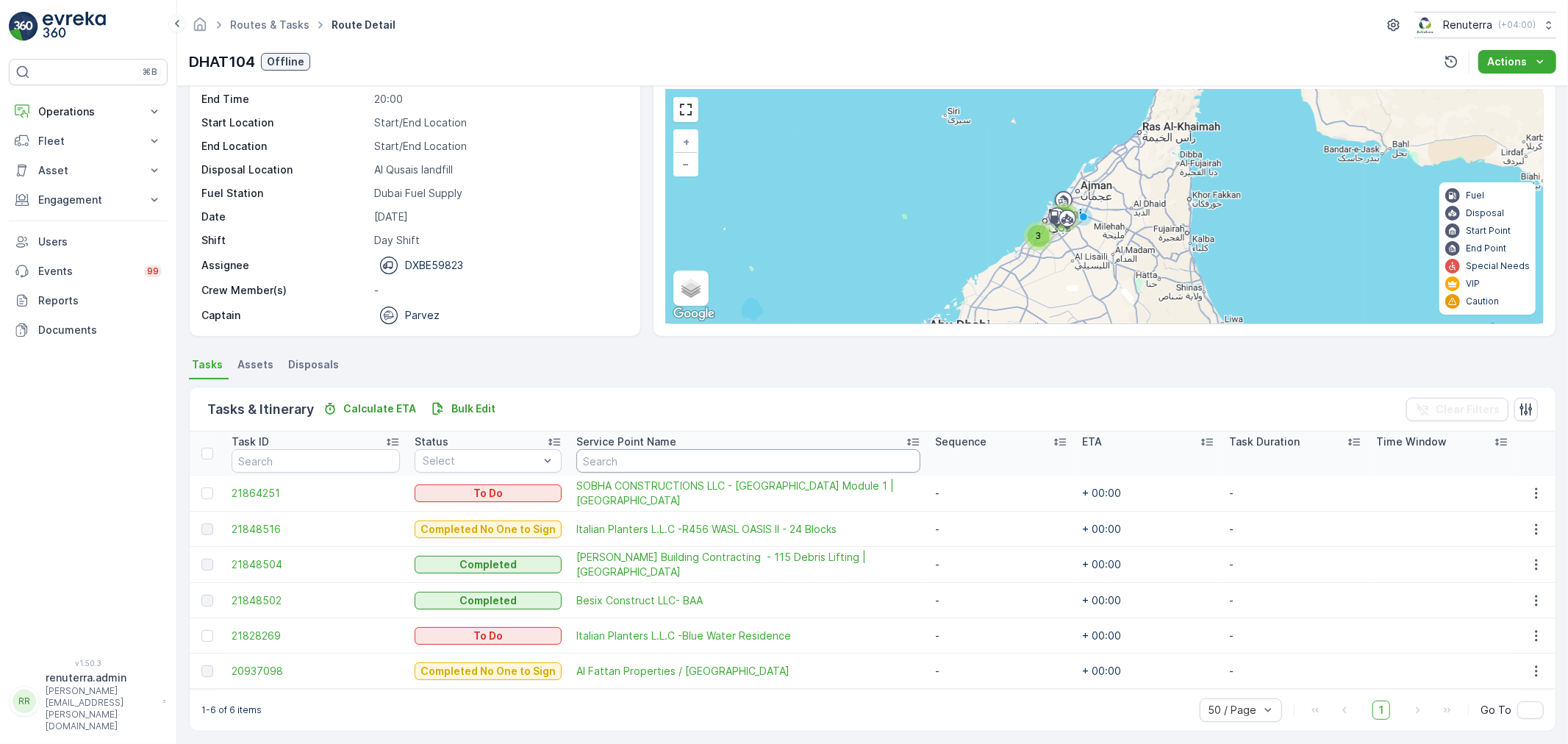
scroll to position [61, 0]
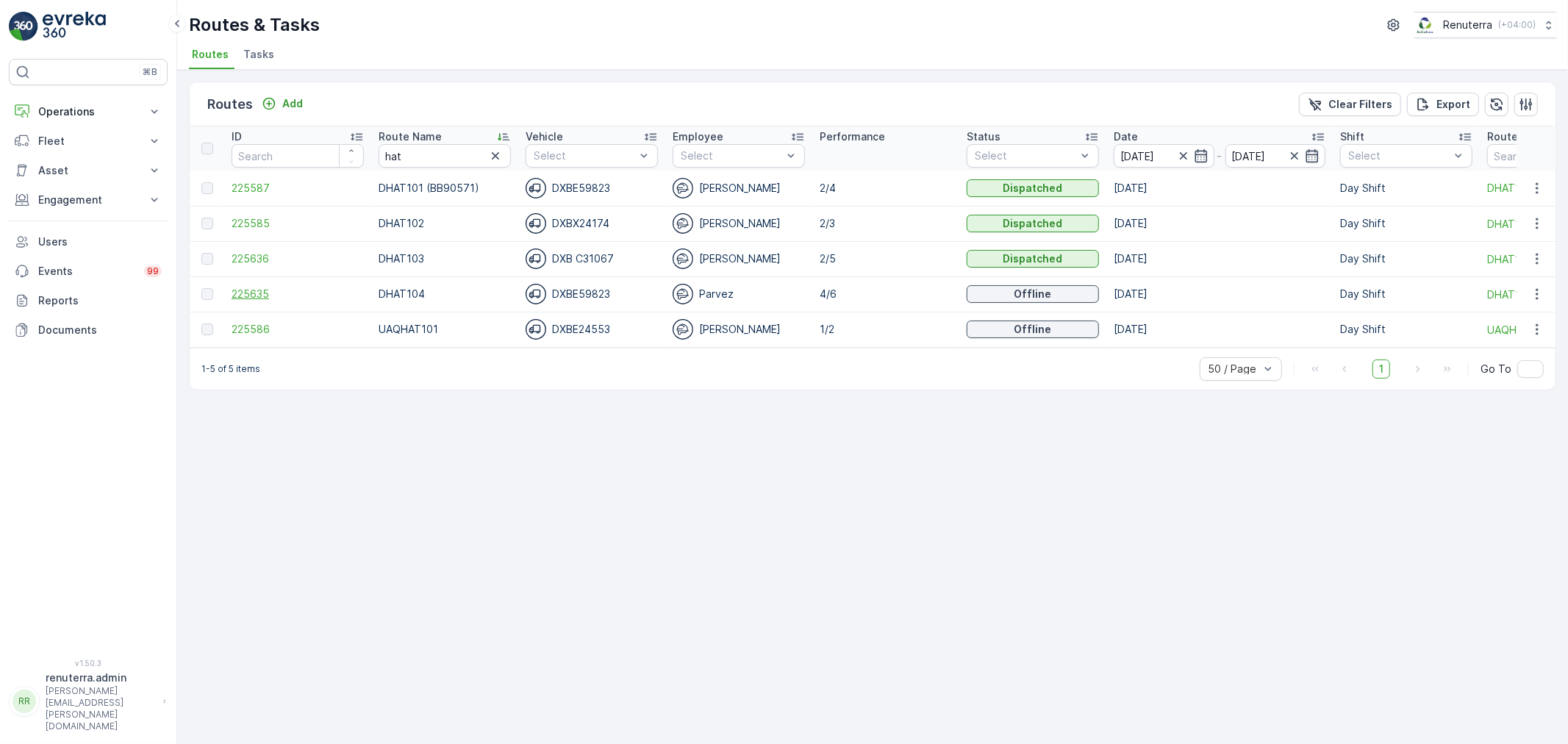
click at [249, 292] on span "225635" at bounding box center [298, 294] width 132 height 15
click at [251, 254] on span "225636" at bounding box center [298, 259] width 132 height 15
drag, startPoint x: 419, startPoint y: 144, endPoint x: 324, endPoint y: 143, distance: 95.0
click at [324, 143] on tr "ID Route Name hat Vehicle Select Employee Select Performance Status Select Date…" at bounding box center [928, 149] width 1477 height 44
type input "roro"
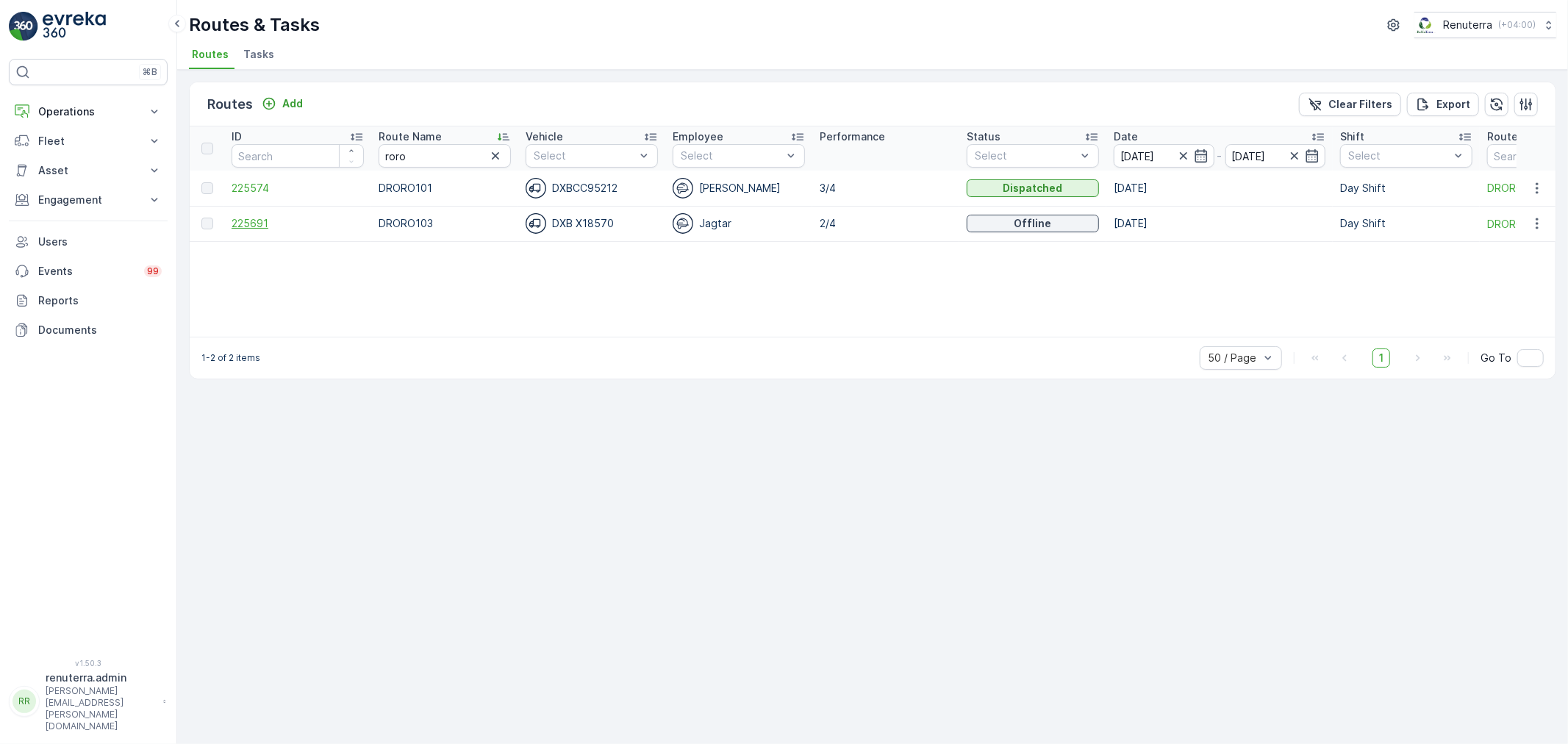
click at [258, 217] on span "225691" at bounding box center [298, 224] width 132 height 15
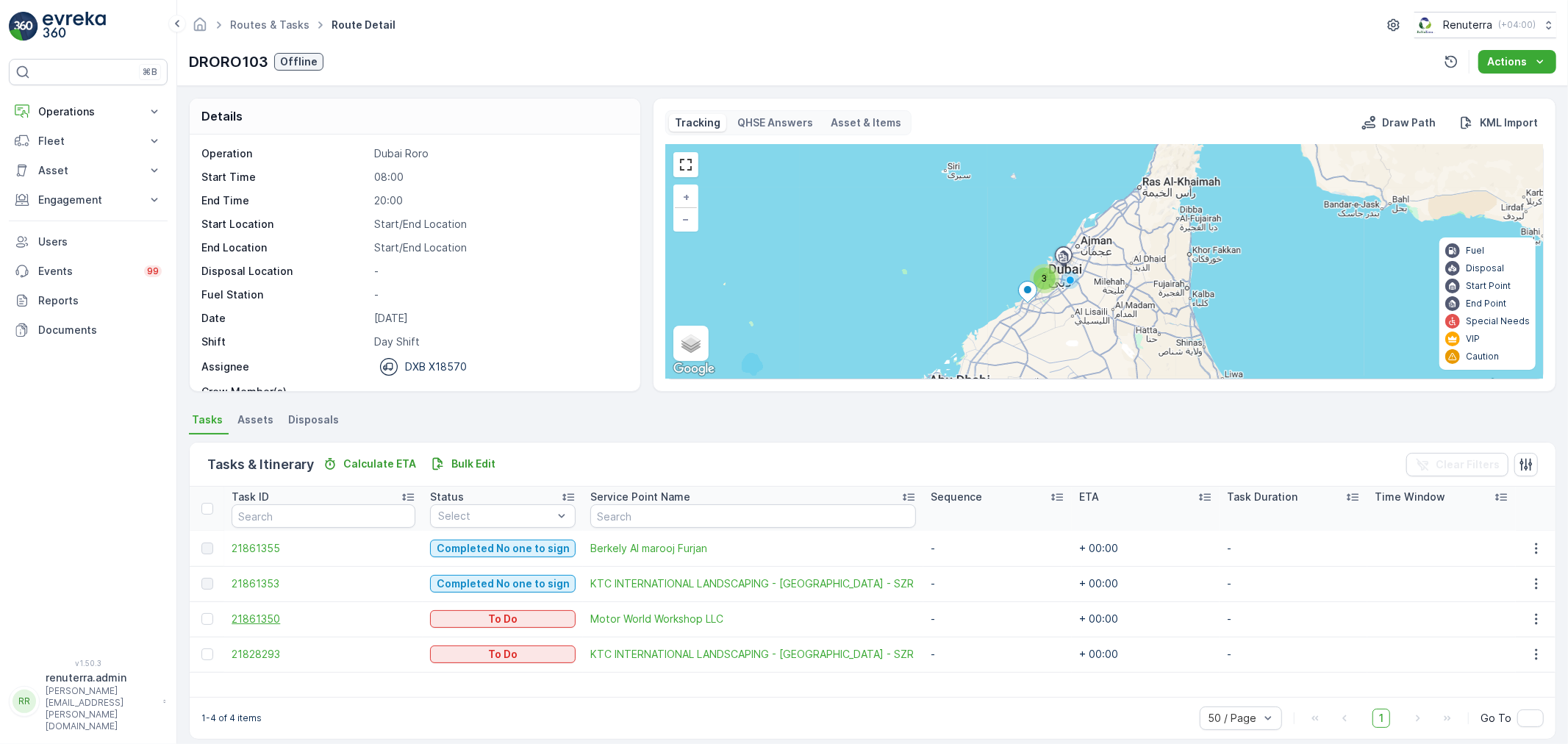
click at [266, 623] on span "21861350" at bounding box center [324, 619] width 184 height 15
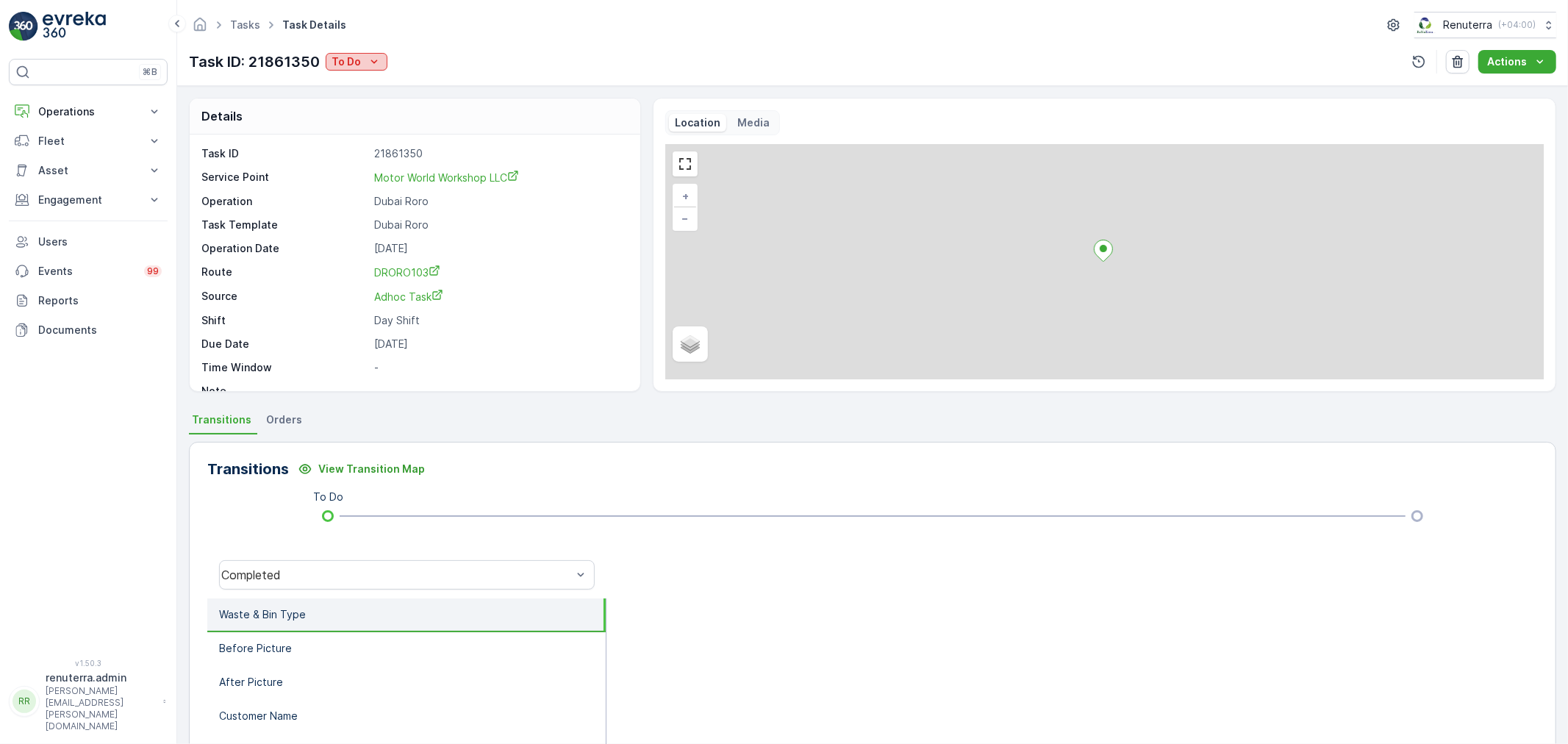
click at [351, 61] on p "To Do" at bounding box center [346, 61] width 29 height 15
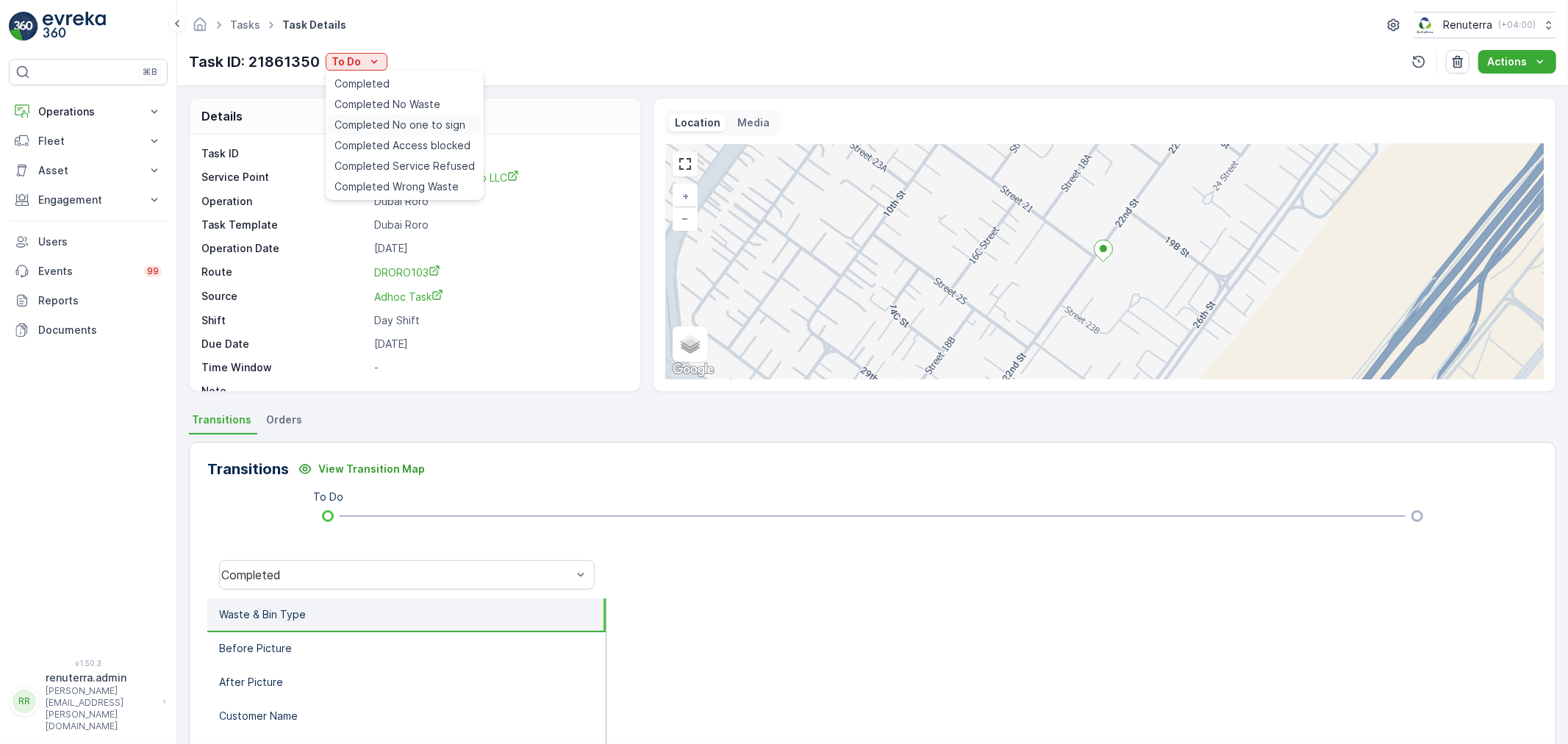
click at [424, 127] on span "Completed No one to sign" at bounding box center [400, 125] width 131 height 15
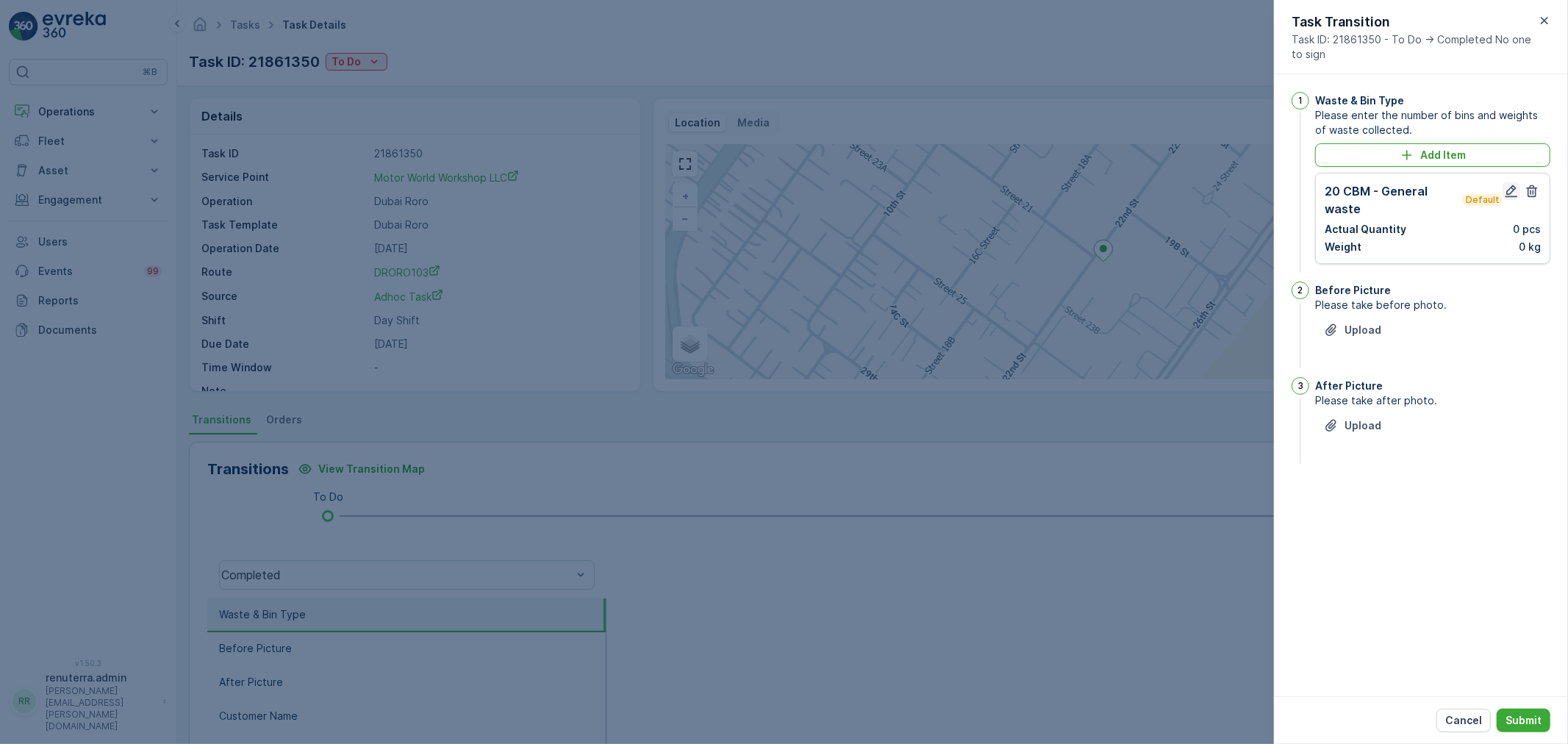
click at [1515, 185] on icon "button" at bounding box center [1511, 191] width 15 height 15
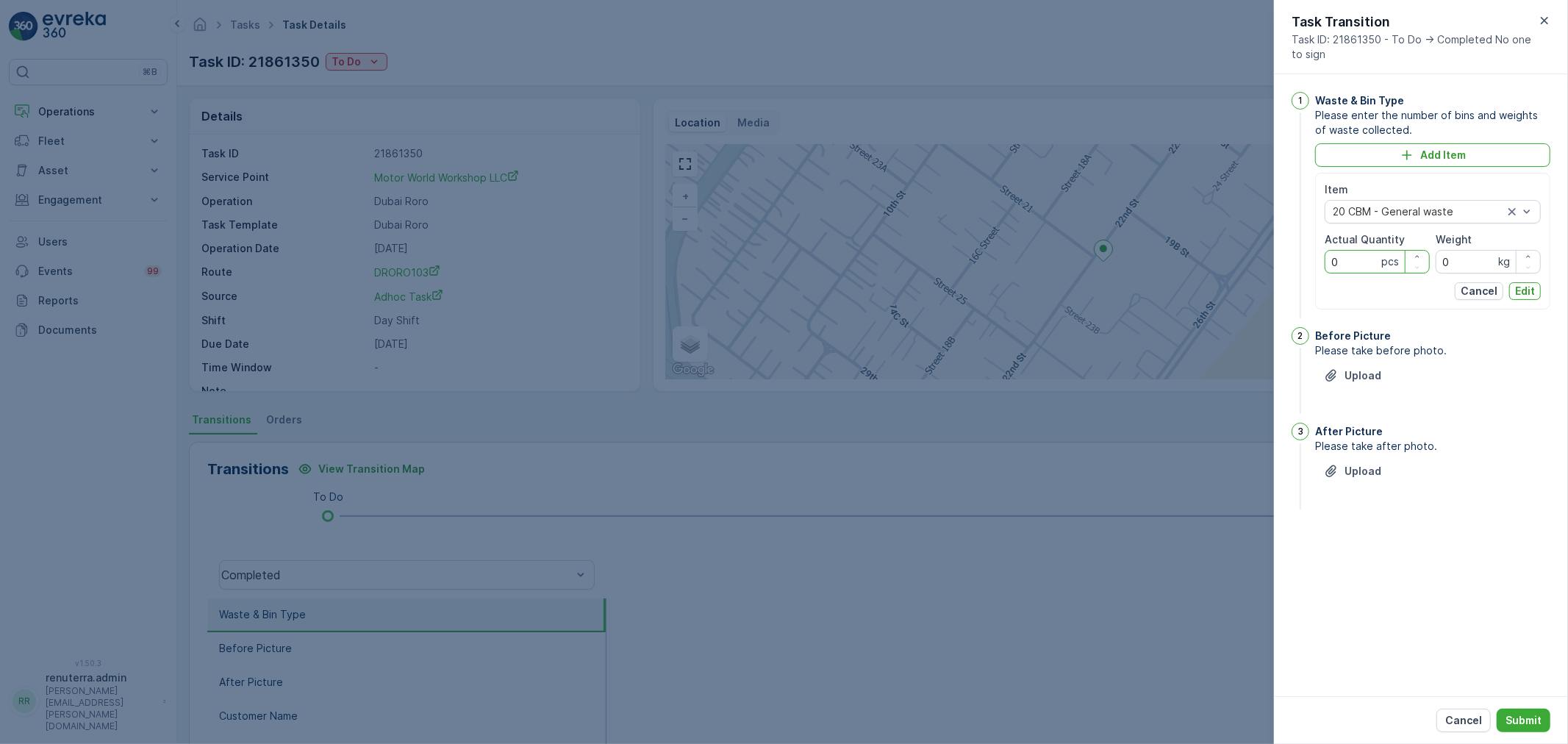
drag, startPoint x: 1356, startPoint y: 262, endPoint x: 1224, endPoint y: 269, distance: 132.2
click at [1224, 269] on div "Tasks Task Details Renuterra ( +04:00 ) Task ID: 21861350 To Do Actions Details…" at bounding box center [872, 372] width 1390 height 744
type Quantity "1"
click at [1521, 287] on p "Edit" at bounding box center [1524, 291] width 20 height 15
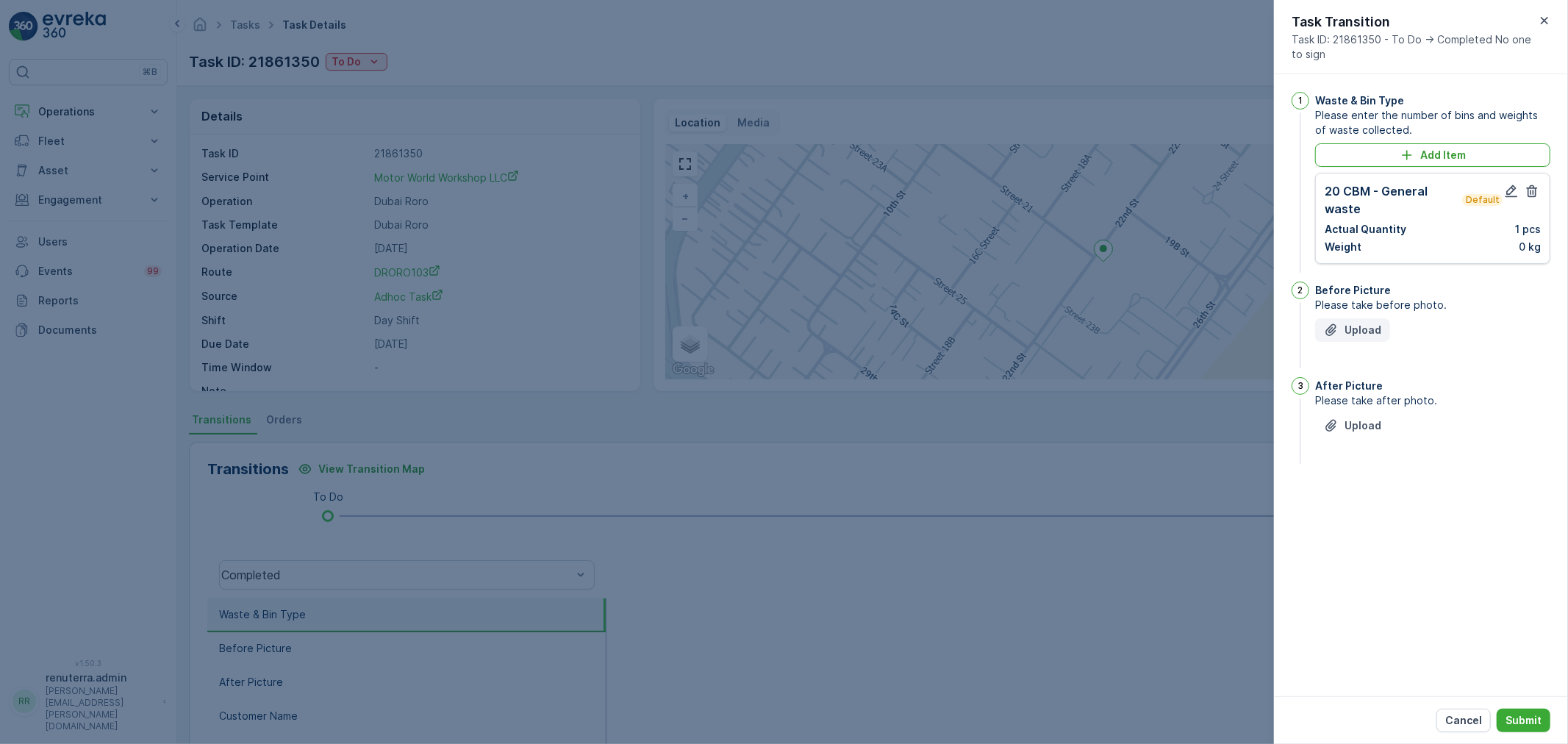
click at [1386, 329] on button "Upload" at bounding box center [1352, 330] width 75 height 23
click at [1372, 501] on p "Upload" at bounding box center [1363, 499] width 37 height 15
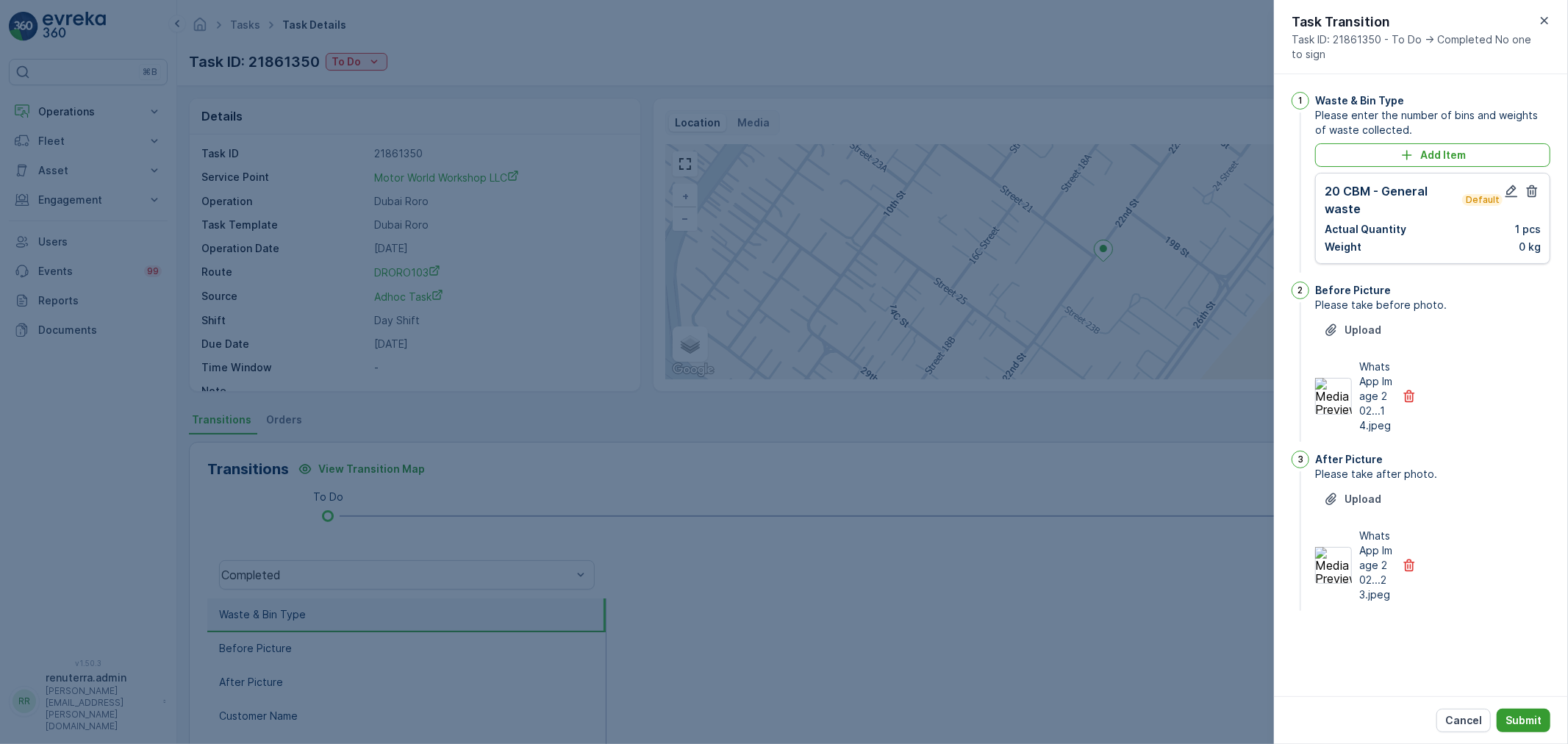
click at [1538, 717] on p "Submit" at bounding box center [1523, 721] width 36 height 15
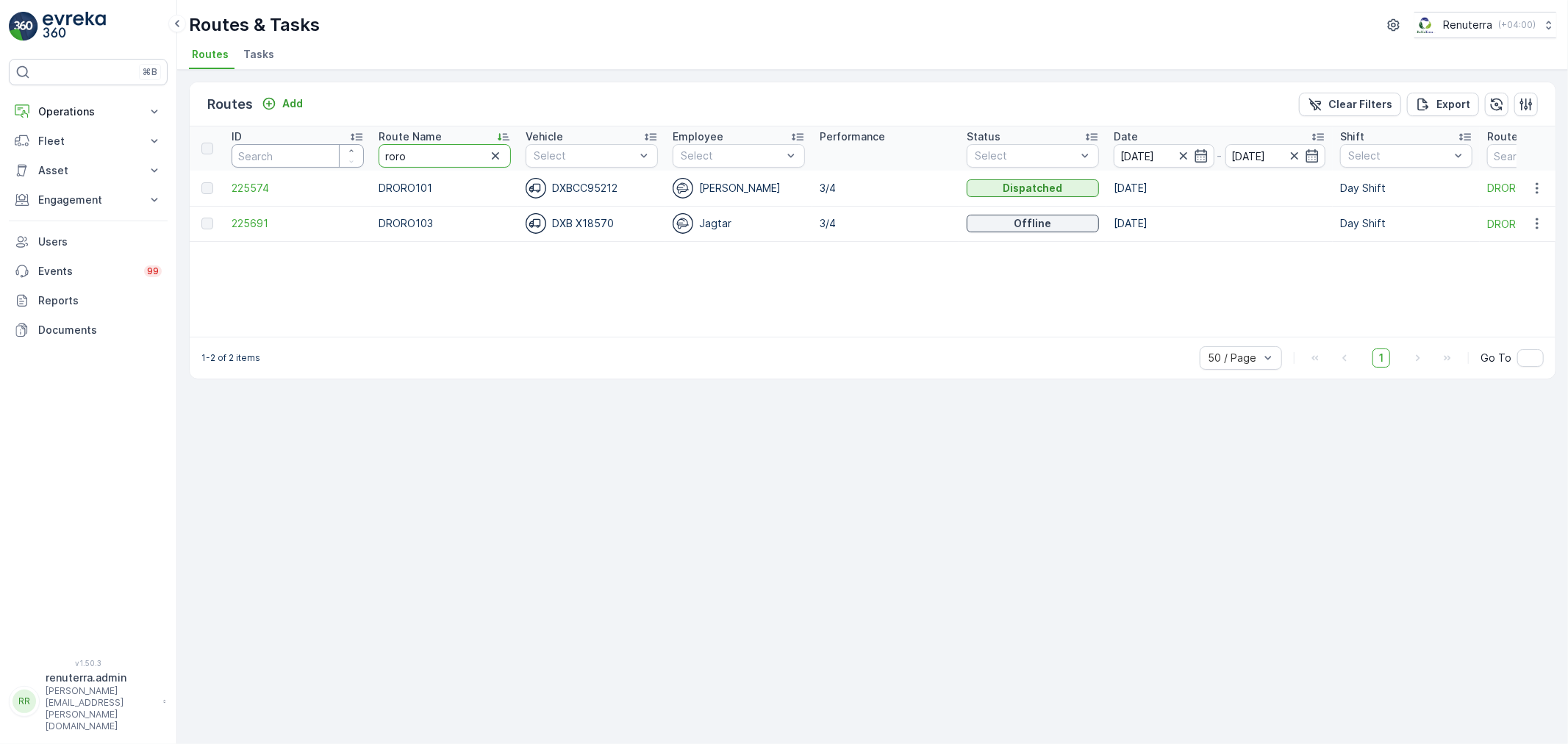
drag, startPoint x: 414, startPoint y: 159, endPoint x: 303, endPoint y: 148, distance: 111.5
click at [303, 148] on tr "ID Route Name roro Vehicle Select Employee Select Performance Status Select Dat…" at bounding box center [928, 149] width 1477 height 44
type input "hat"
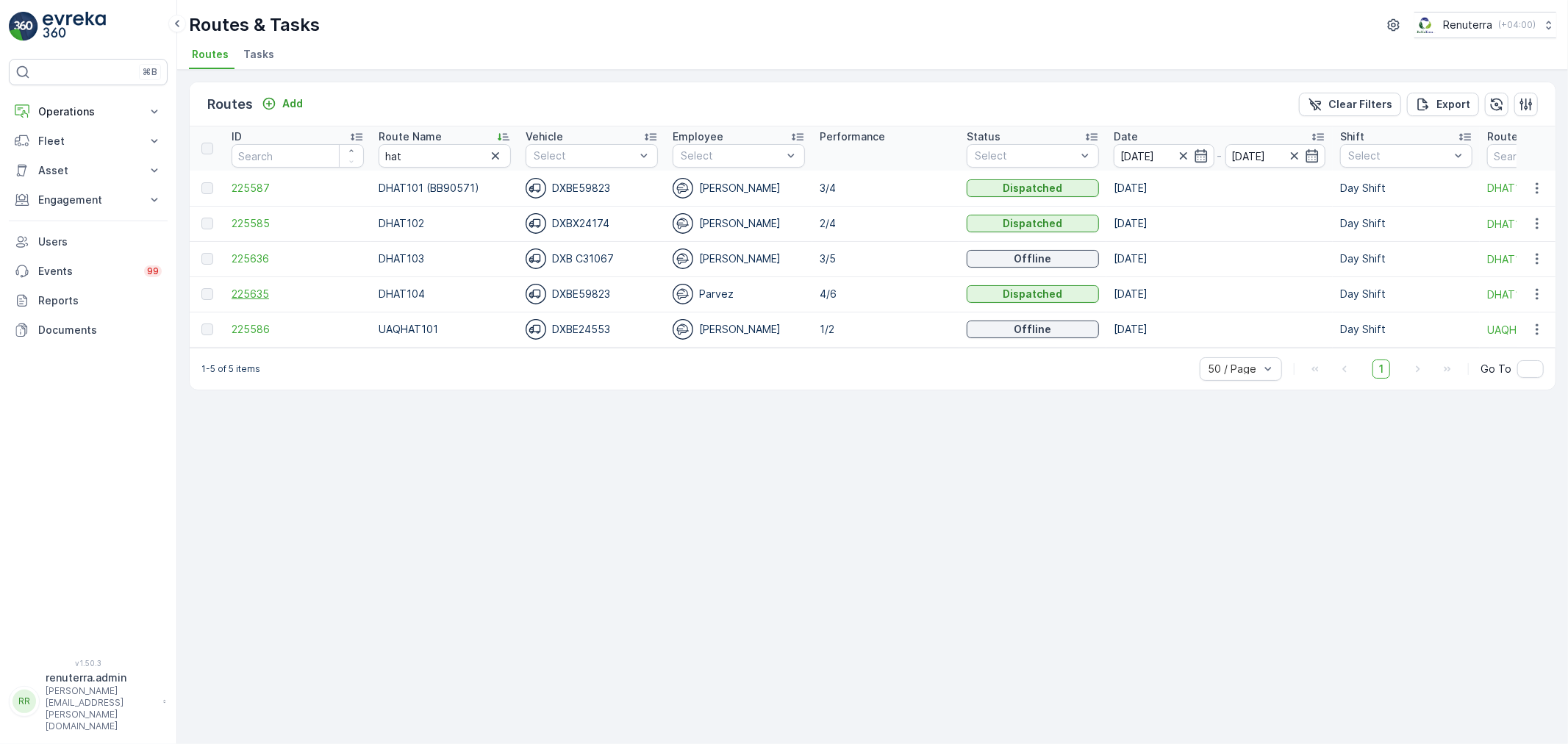
click at [249, 288] on span "225635" at bounding box center [298, 294] width 132 height 15
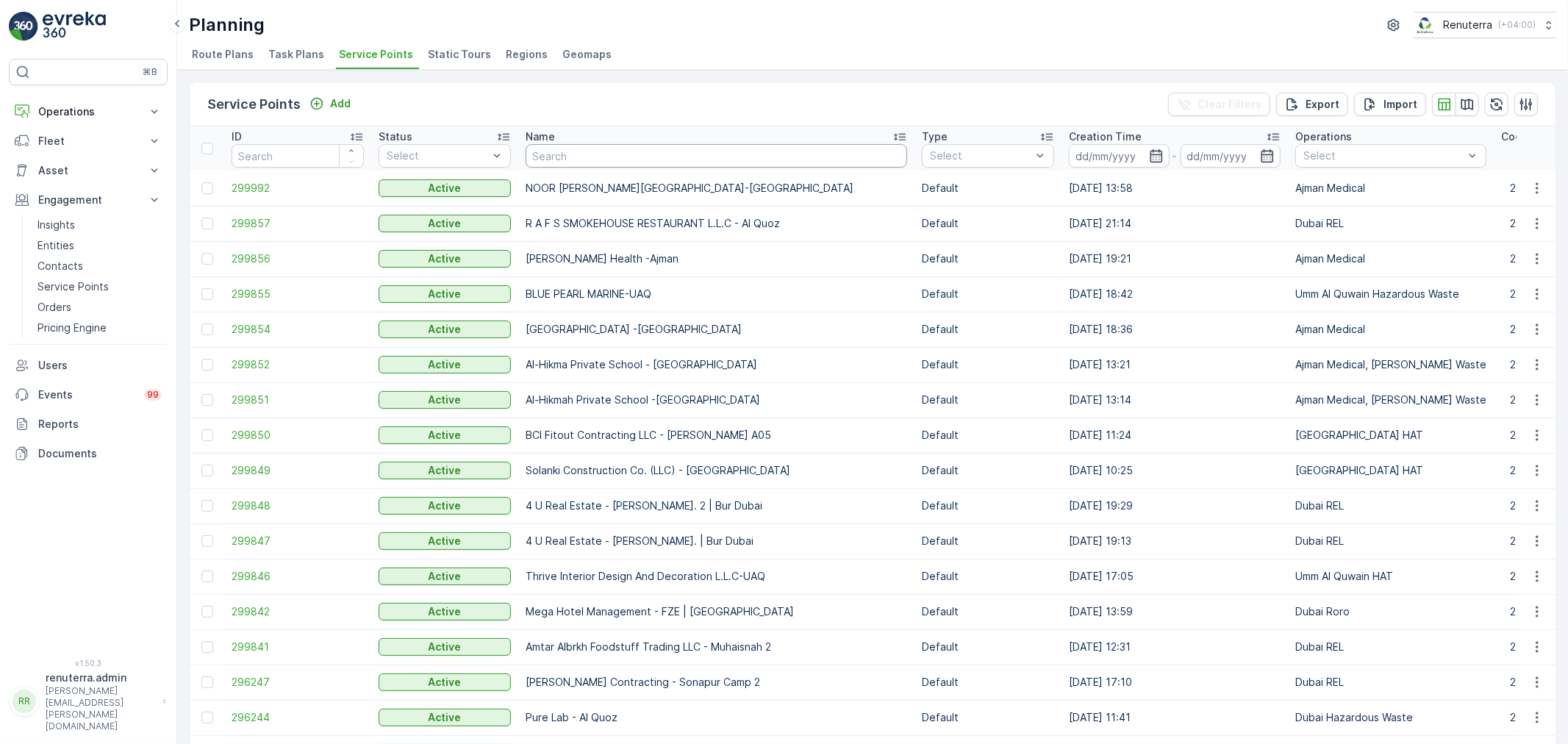
click at [569, 159] on input "text" at bounding box center [716, 155] width 381 height 23
type input "right"
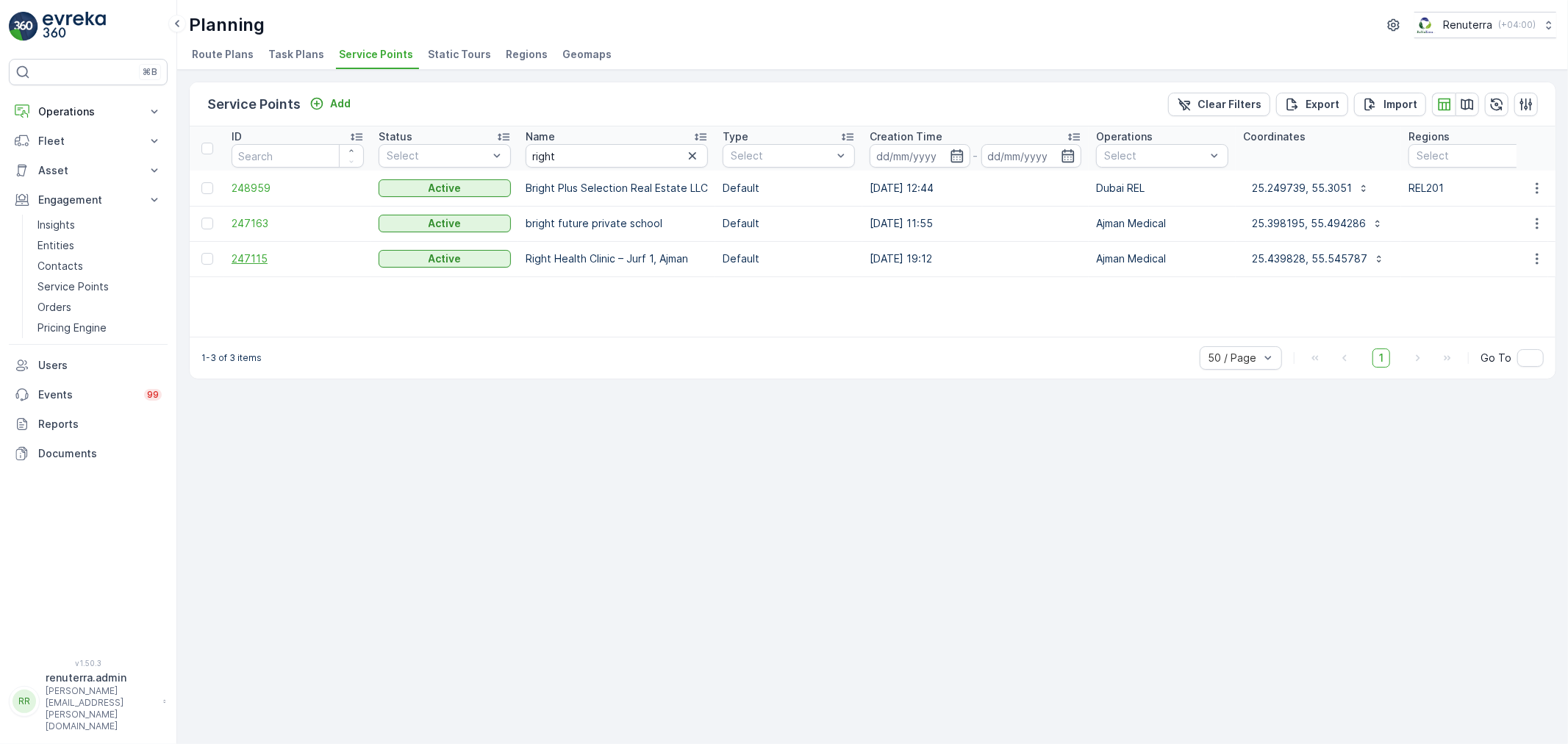
click at [262, 251] on span "247115" at bounding box center [298, 259] width 132 height 15
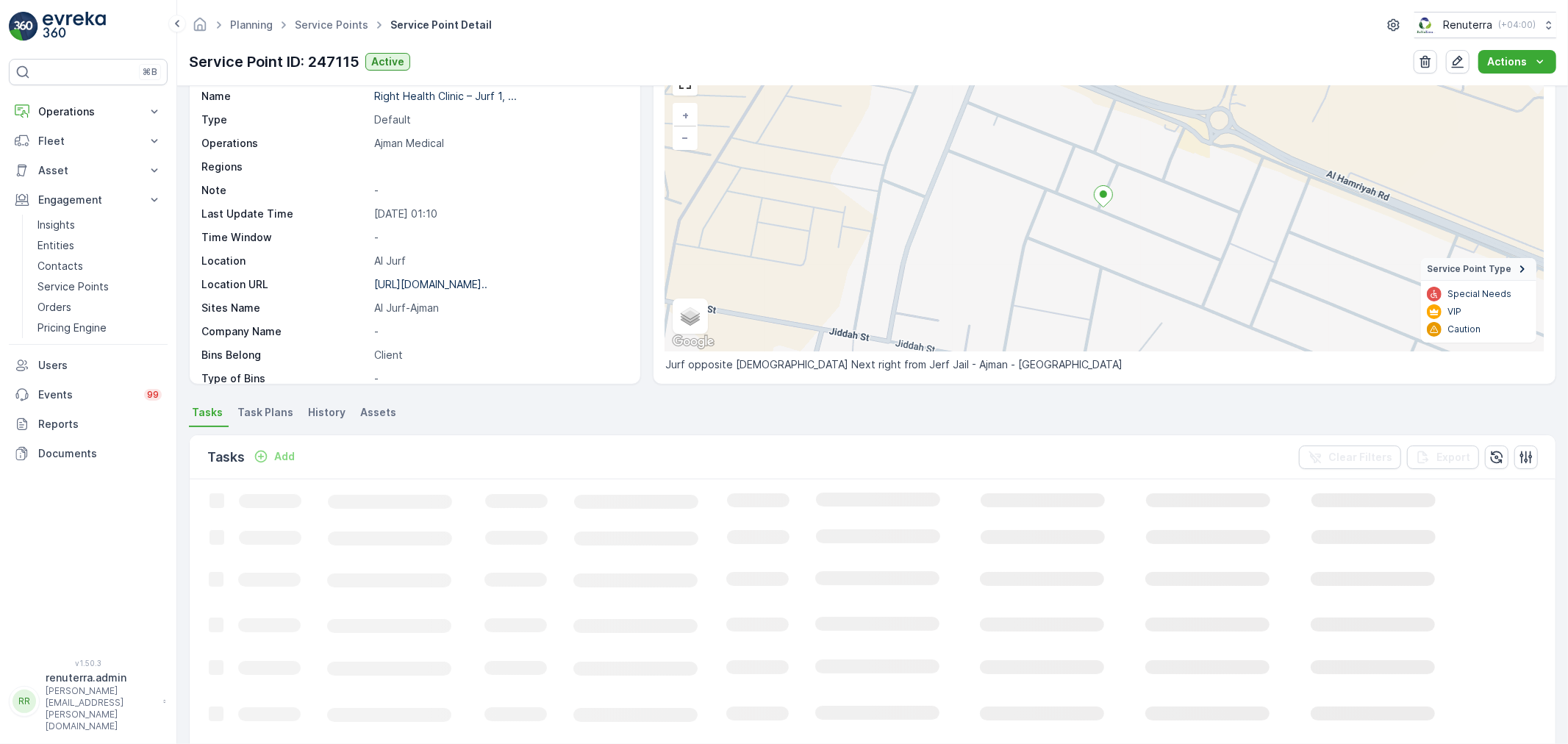
scroll to position [82, 0]
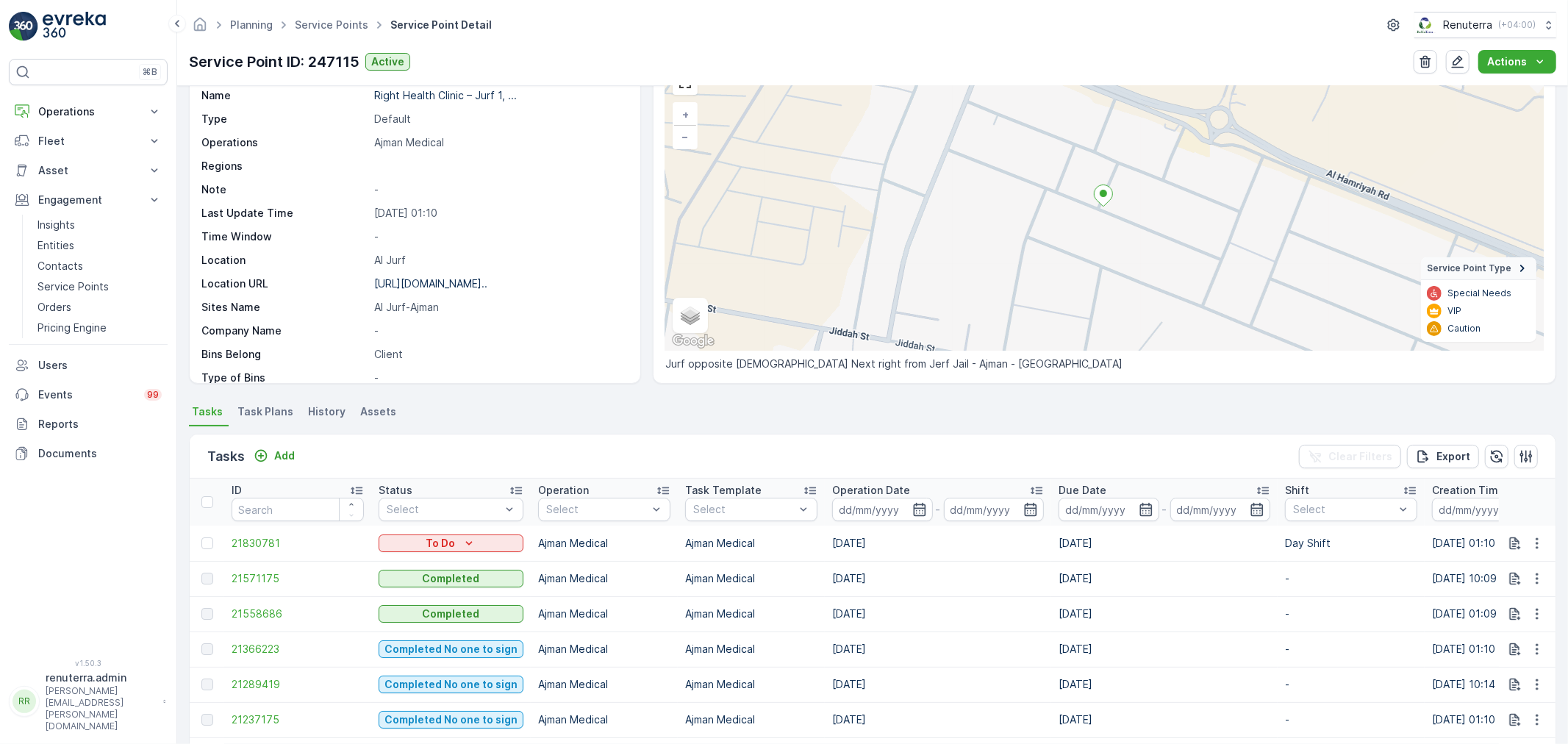
click at [230, 569] on td "21571175" at bounding box center [298, 579] width 147 height 36
click at [243, 578] on span "21571175" at bounding box center [298, 578] width 132 height 15
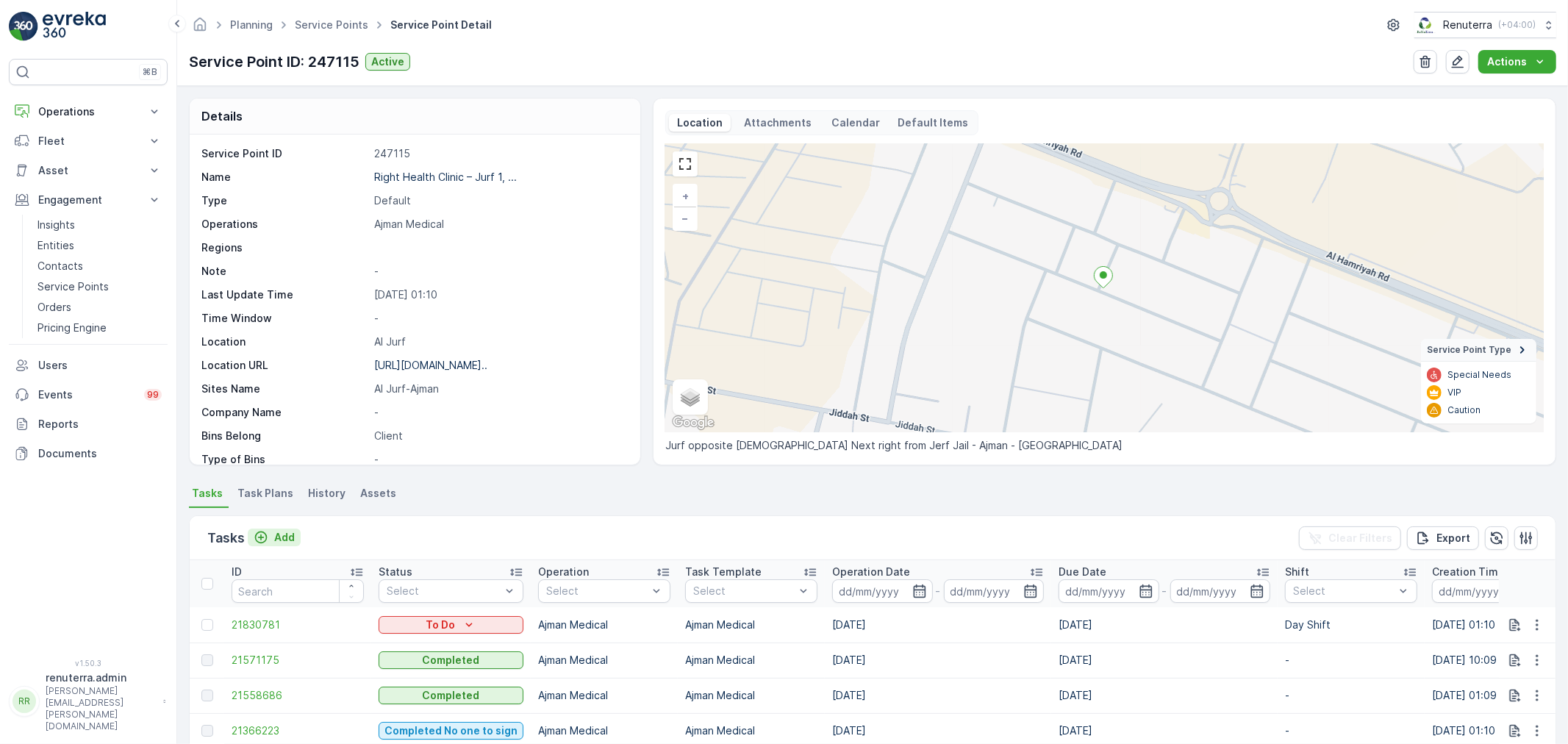
click at [283, 540] on p "Add" at bounding box center [284, 537] width 20 height 15
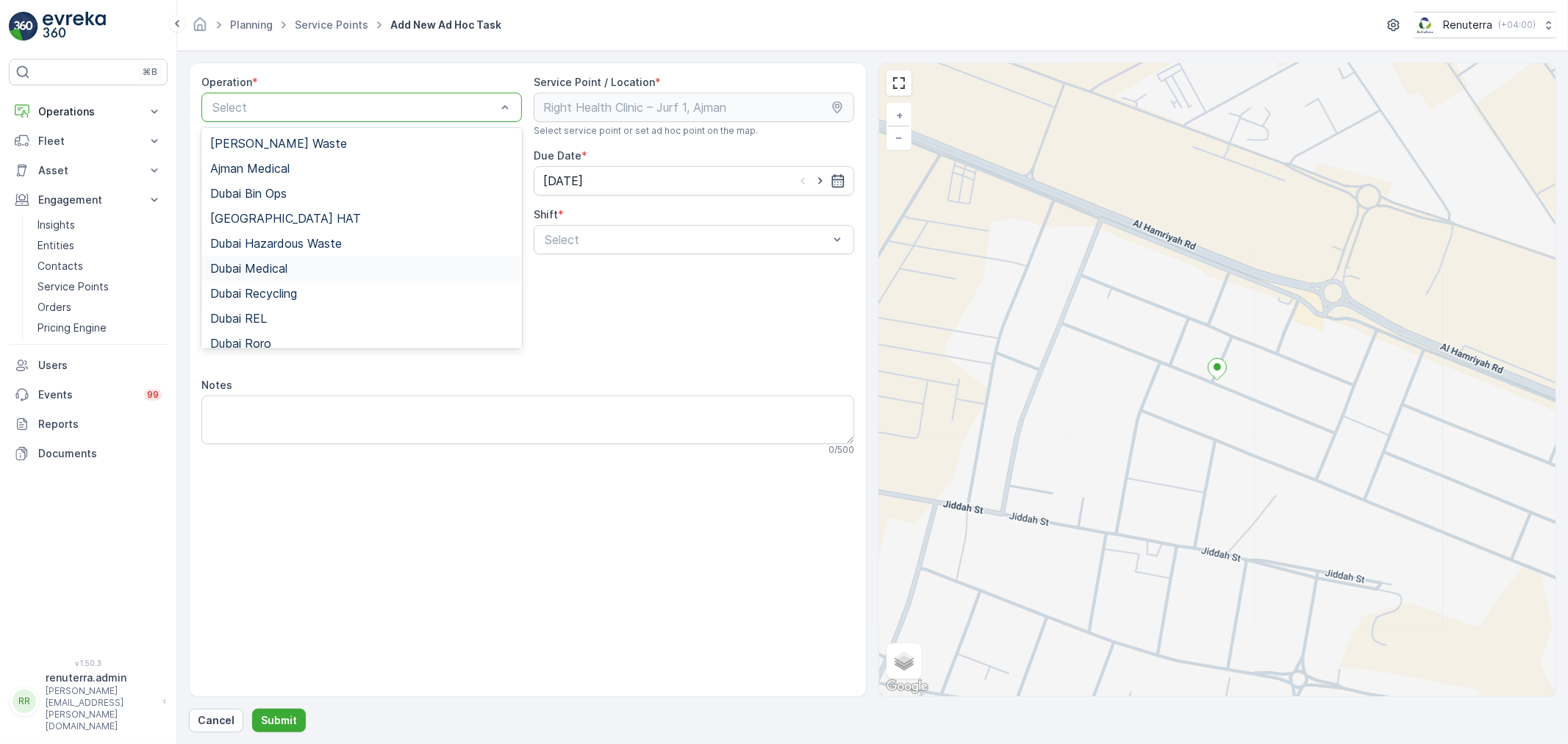
click at [276, 270] on span "Dubai Medical" at bounding box center [249, 268] width 78 height 13
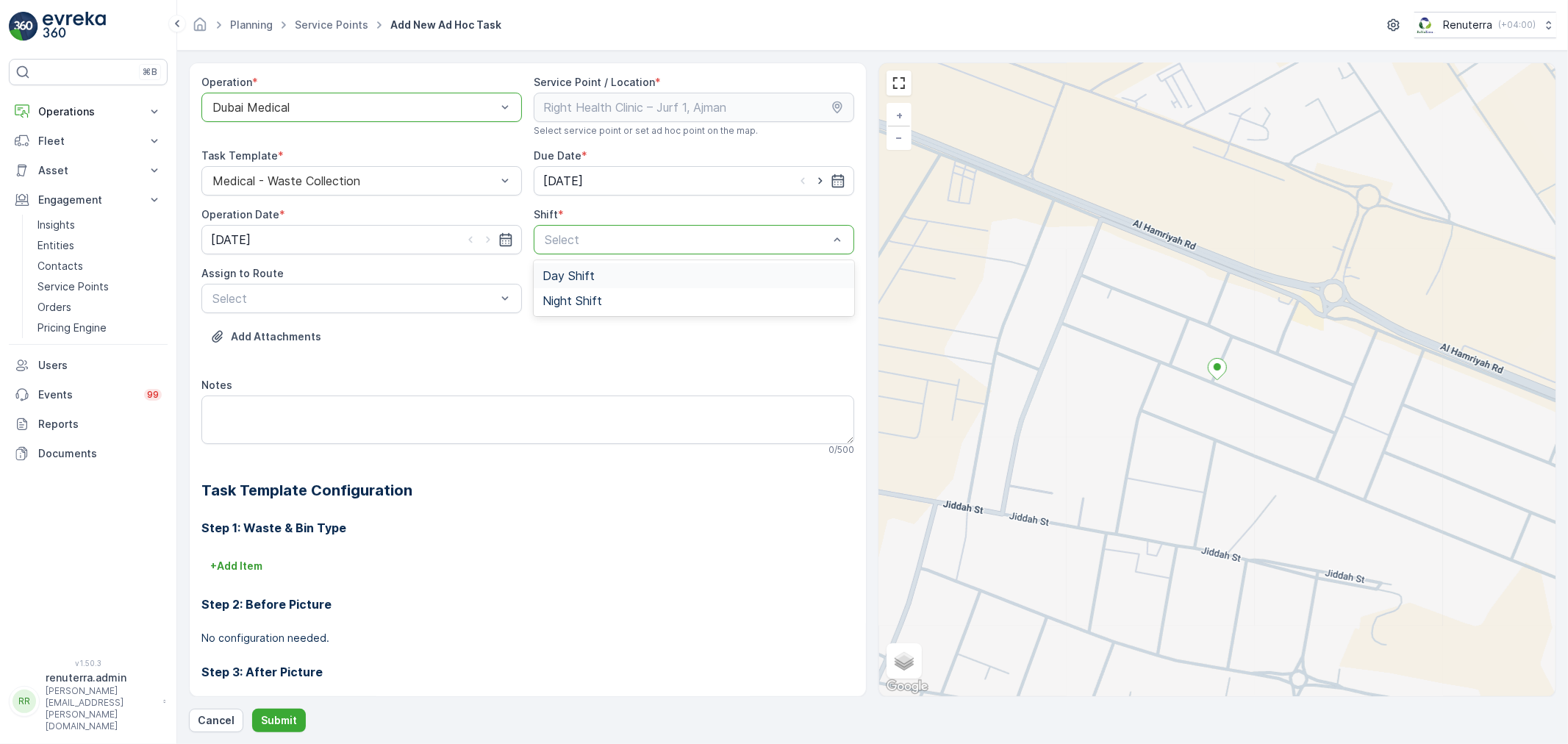
click at [582, 275] on span "Day Shift" at bounding box center [568, 275] width 52 height 13
click at [412, 103] on div at bounding box center [354, 107] width 287 height 13
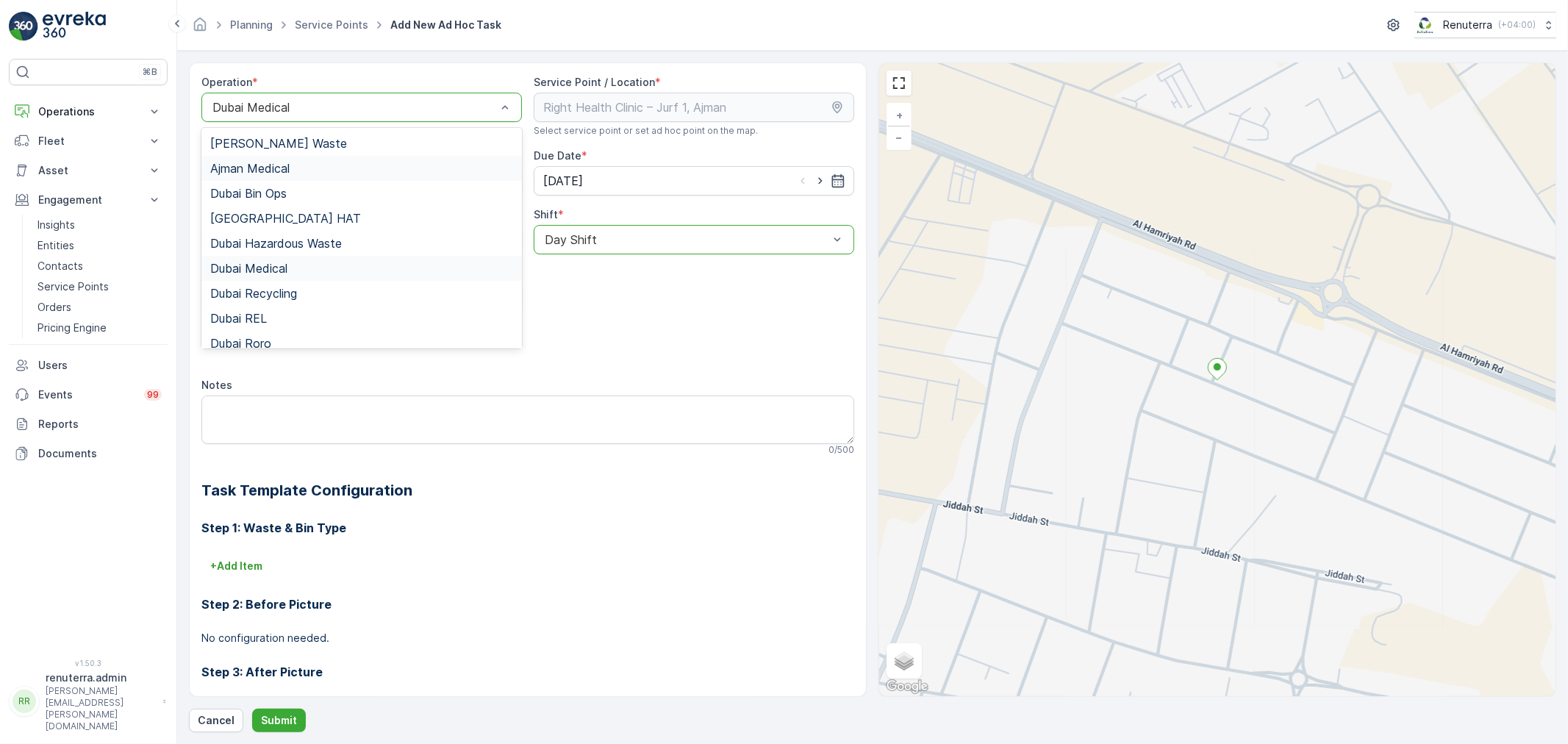
click at [258, 172] on span "Ajman Medical" at bounding box center [249, 168] width 79 height 13
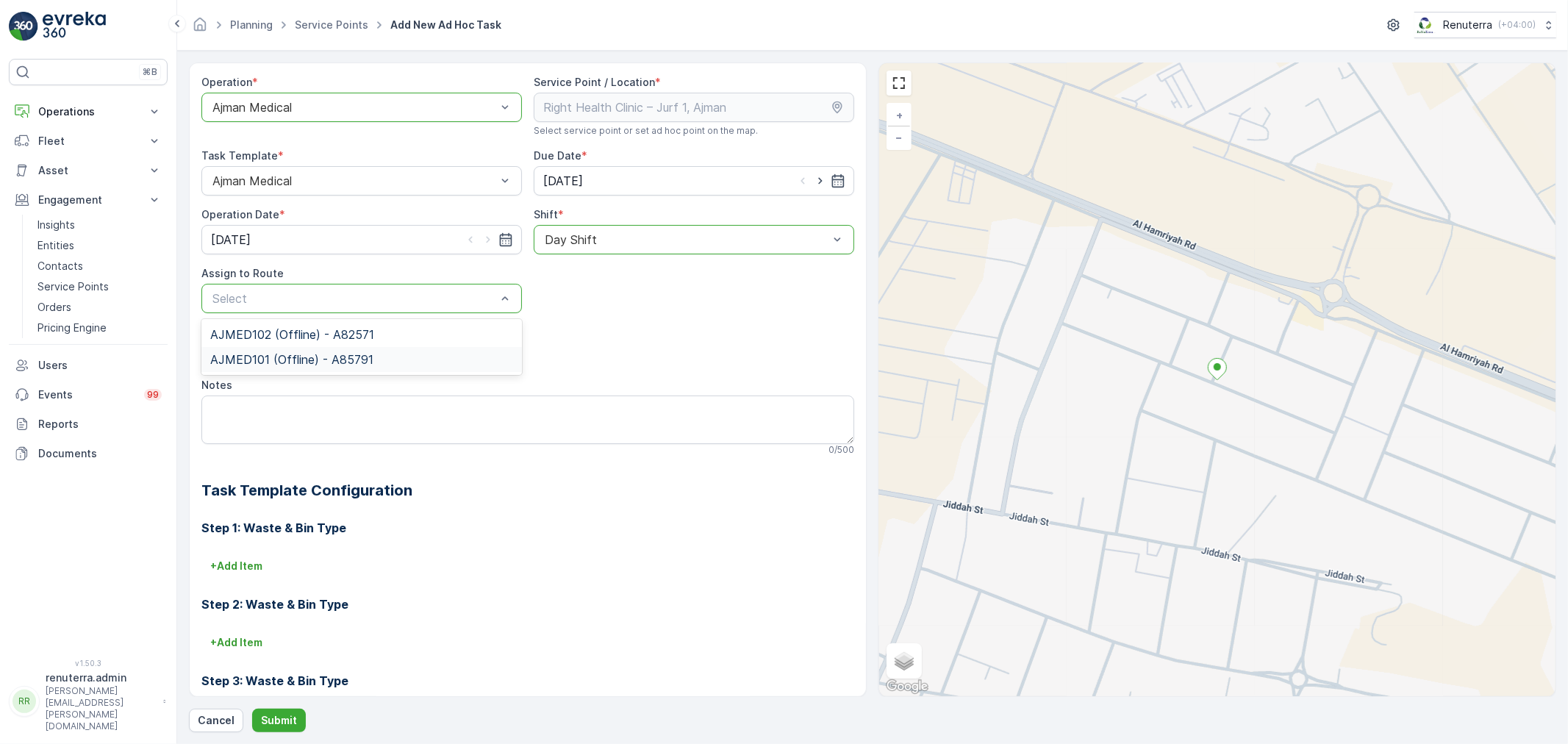
drag, startPoint x: 332, startPoint y: 300, endPoint x: 324, endPoint y: 350, distance: 50.6
click at [319, 355] on span "AJMED101 (Offline) - A85791" at bounding box center [291, 359] width 163 height 13
click at [297, 718] on button "Submit" at bounding box center [279, 720] width 53 height 23
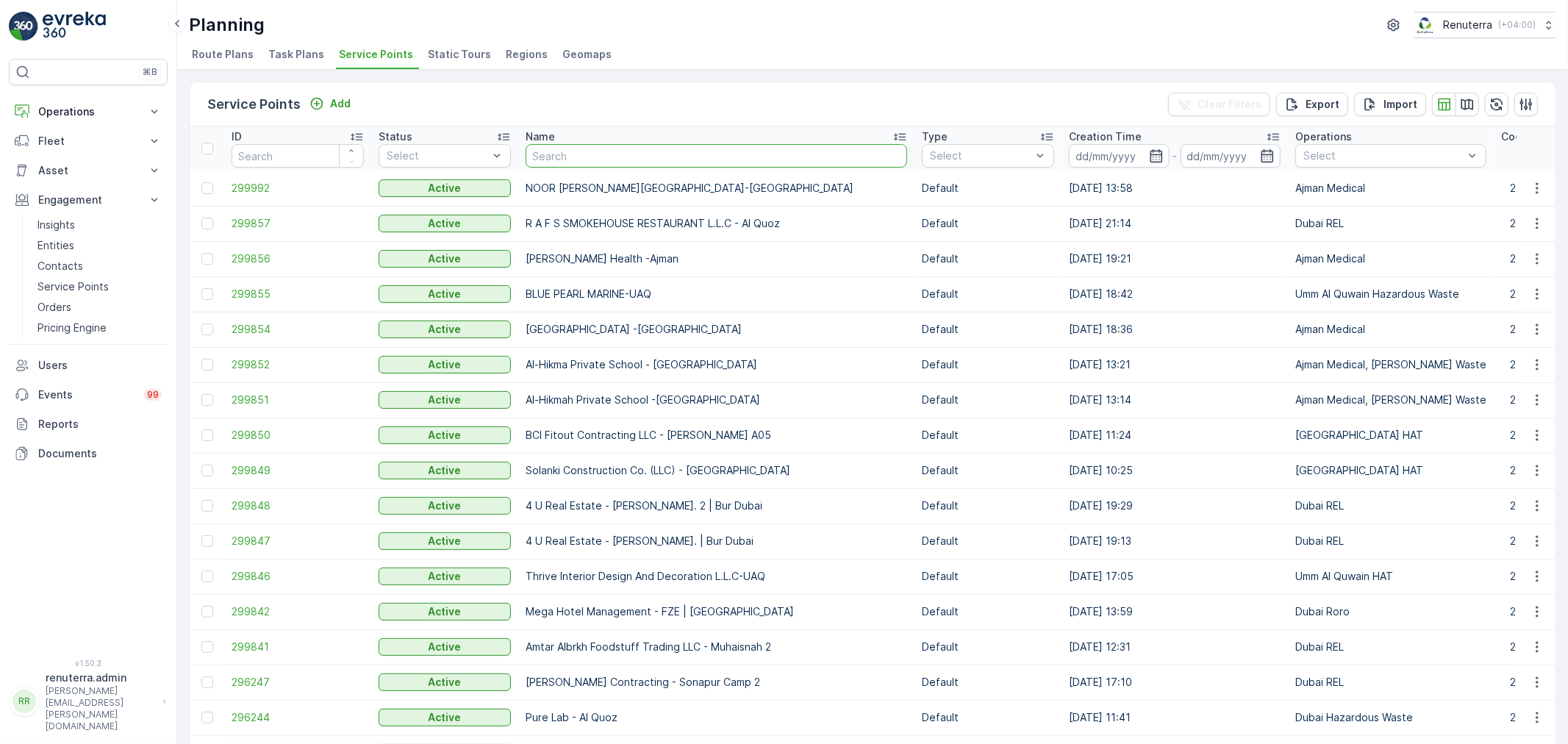
click at [574, 149] on input "text" at bounding box center [716, 155] width 381 height 23
type input "al serh"
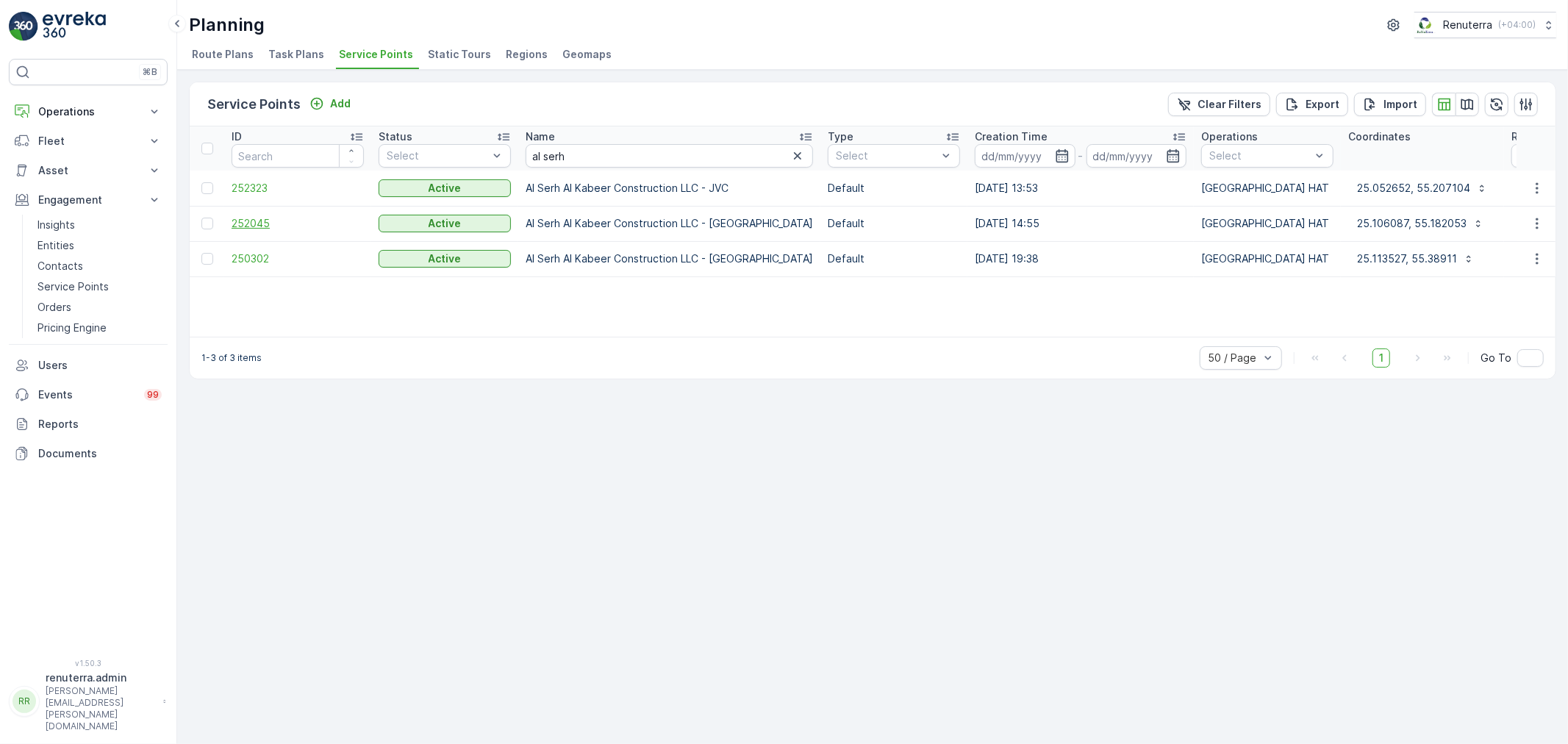
click at [254, 218] on span "252045" at bounding box center [298, 224] width 132 height 15
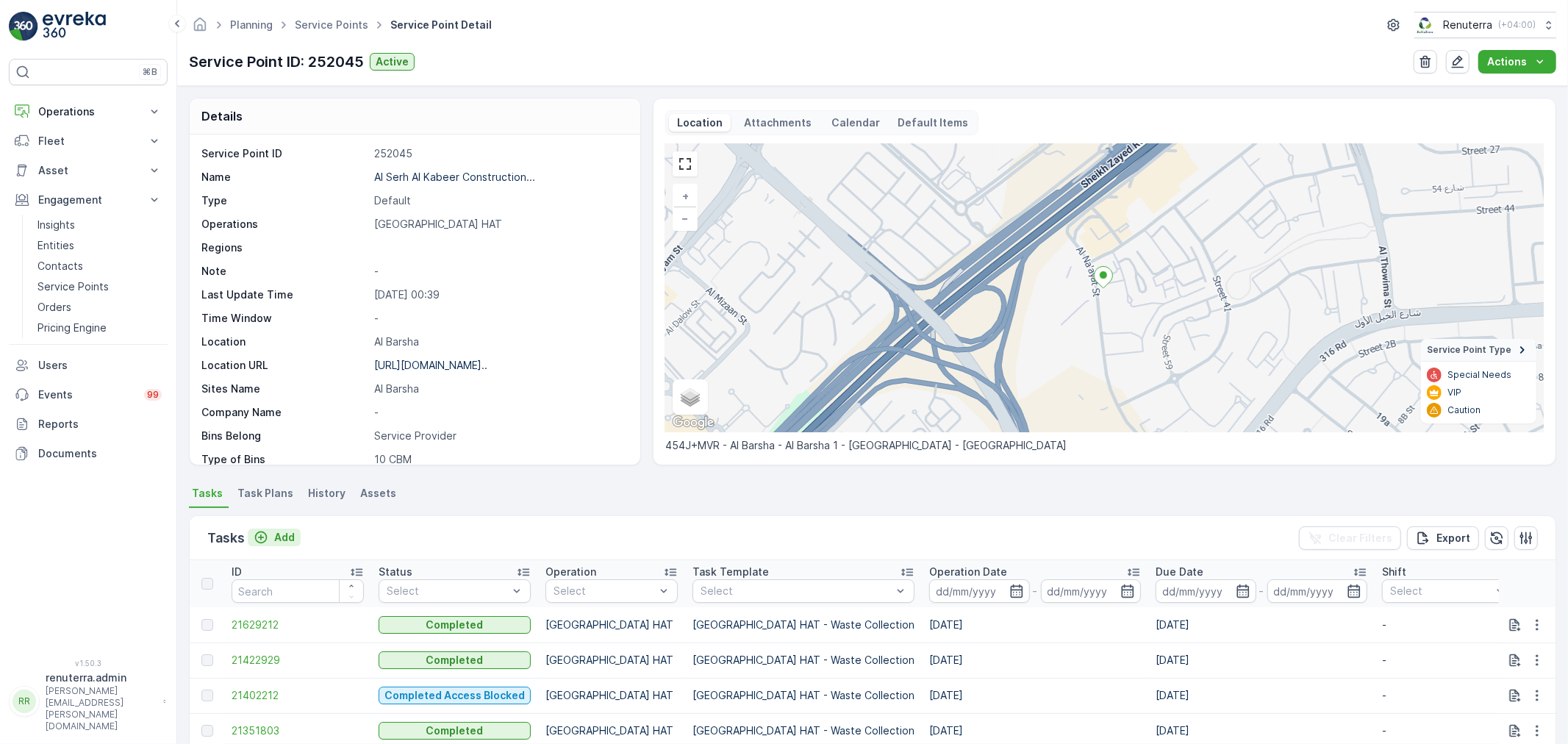
click at [284, 536] on p "Add" at bounding box center [284, 537] width 20 height 15
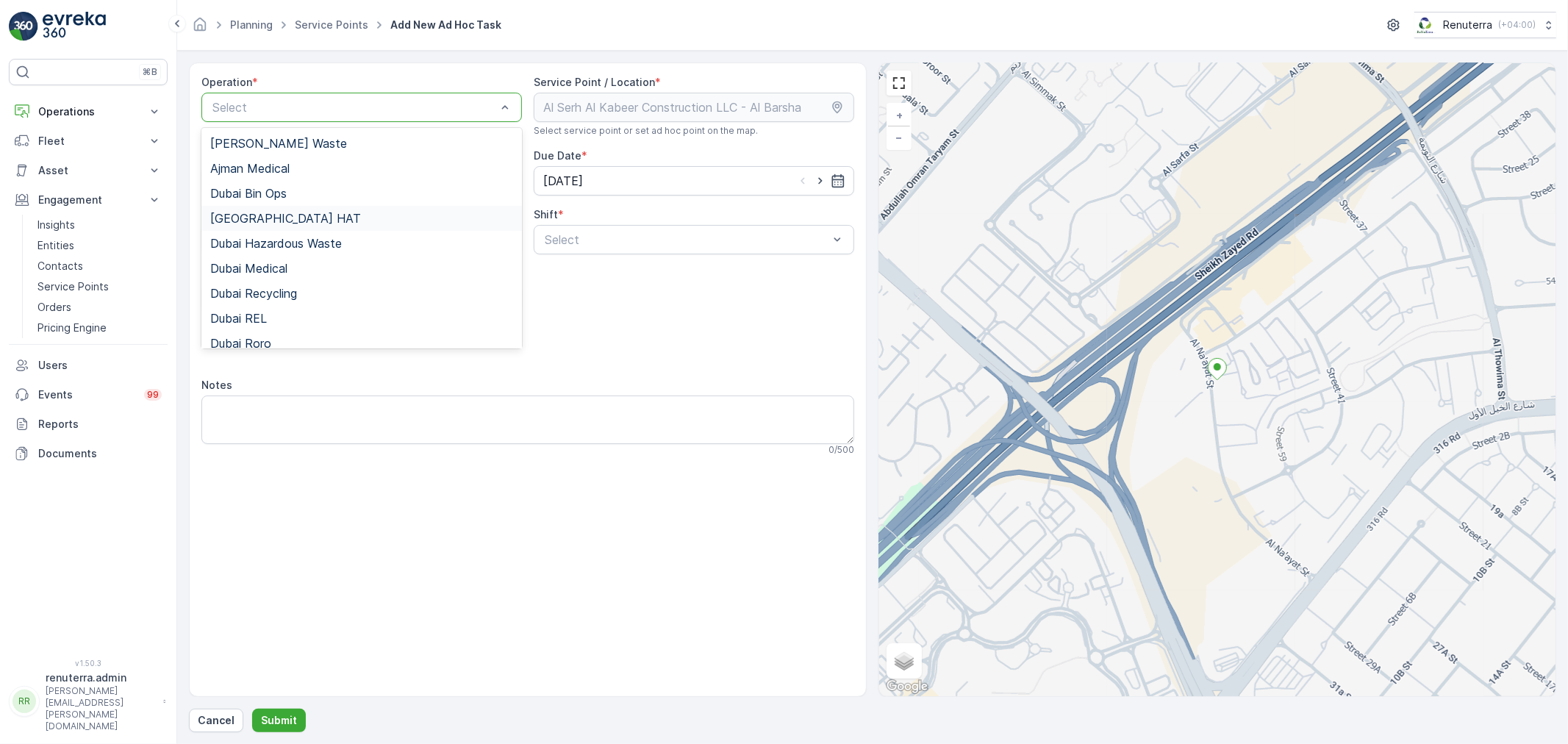
click at [262, 219] on span "[GEOGRAPHIC_DATA] HAT" at bounding box center [285, 218] width 151 height 13
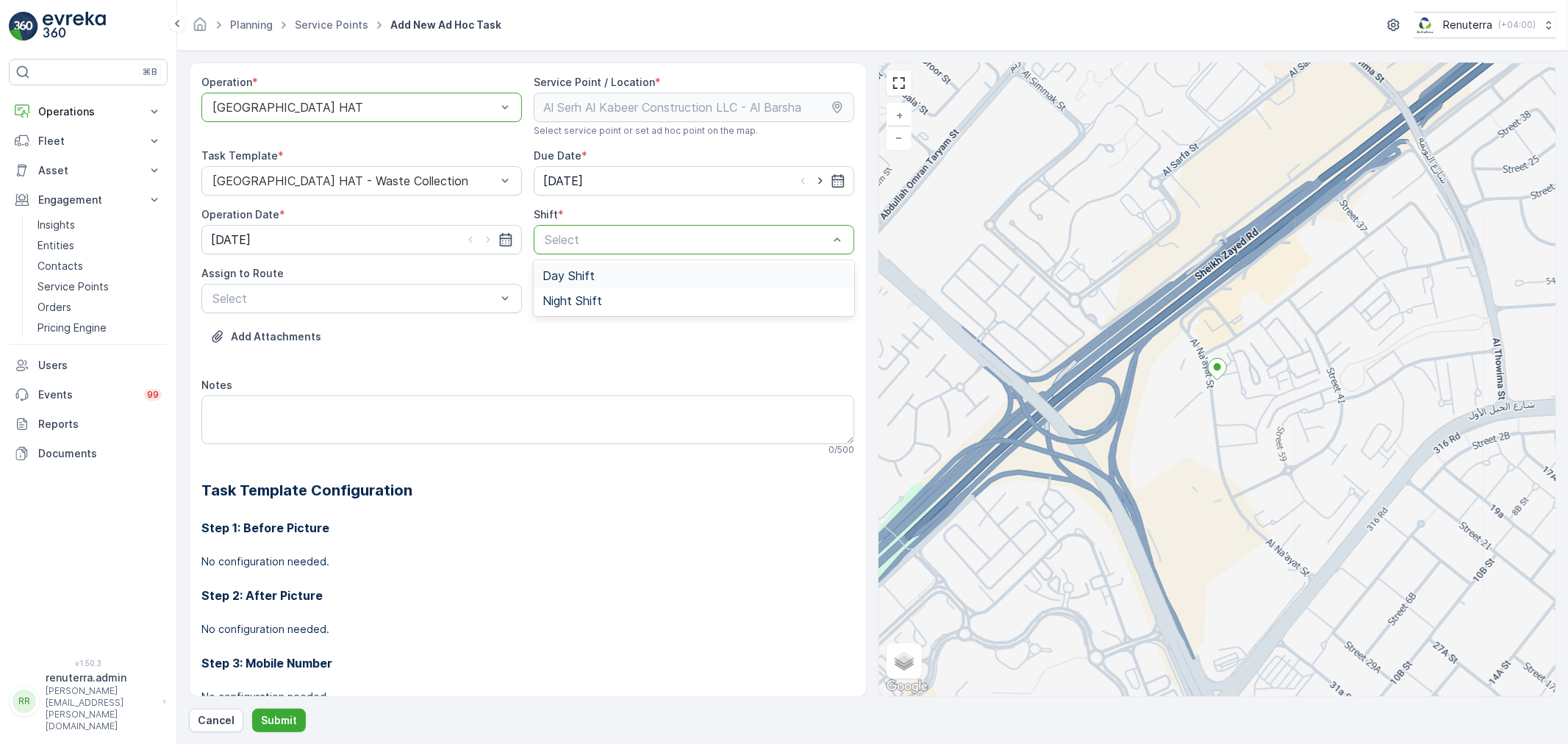
click at [561, 275] on span "Day Shift" at bounding box center [568, 275] width 52 height 13
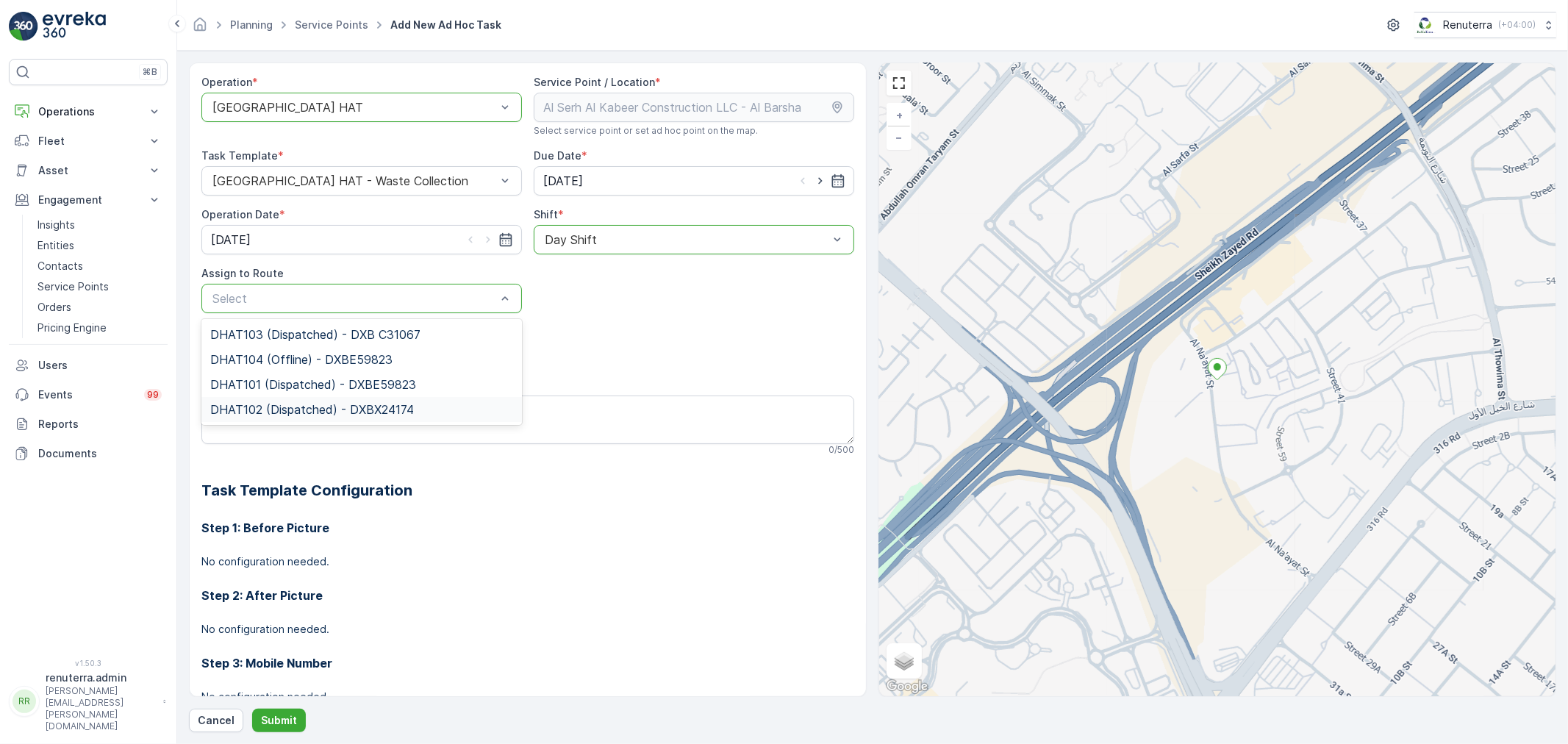
click at [276, 401] on div "DHAT102 (Dispatched) - DXBX24174" at bounding box center [361, 410] width 321 height 25
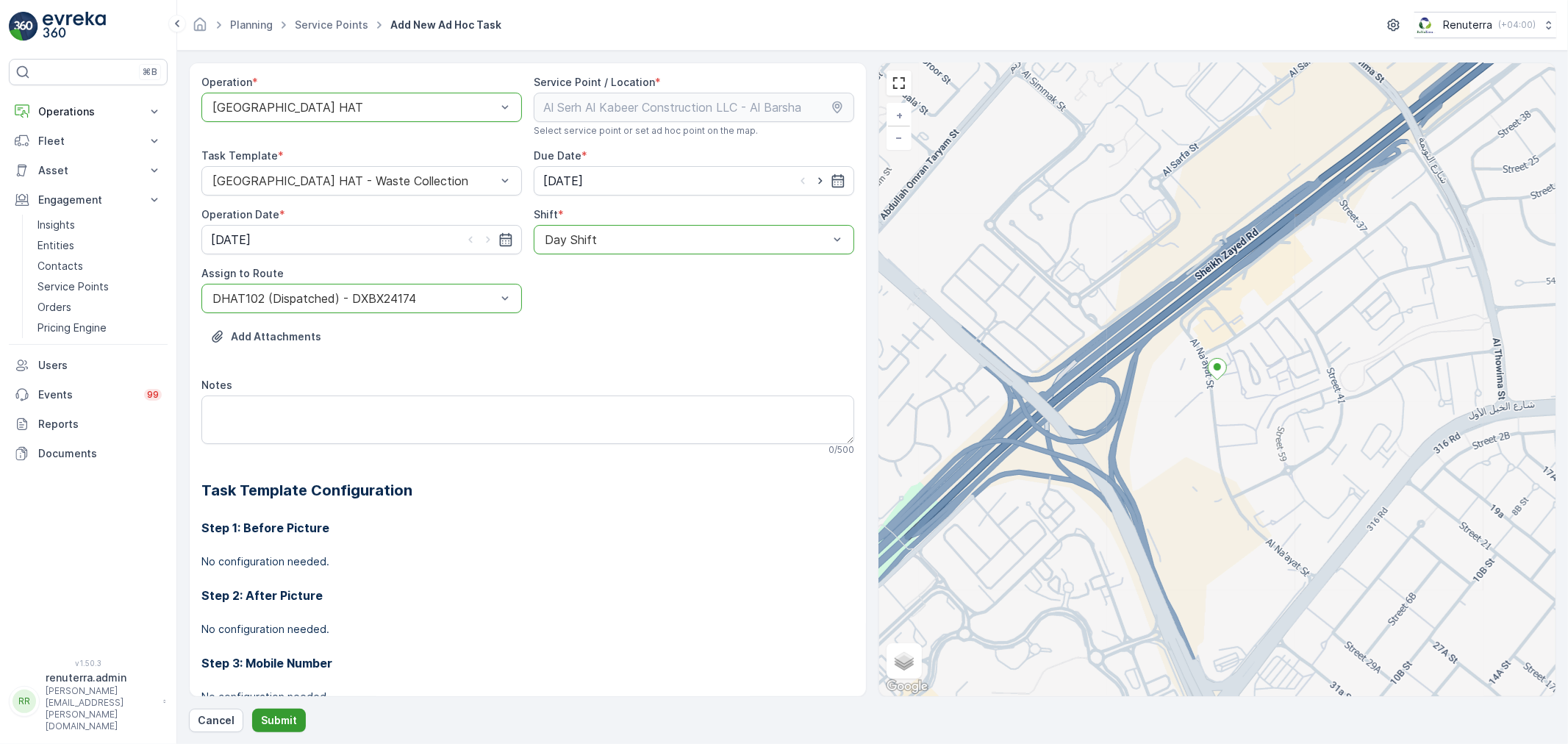
click at [291, 713] on p "Submit" at bounding box center [279, 721] width 36 height 15
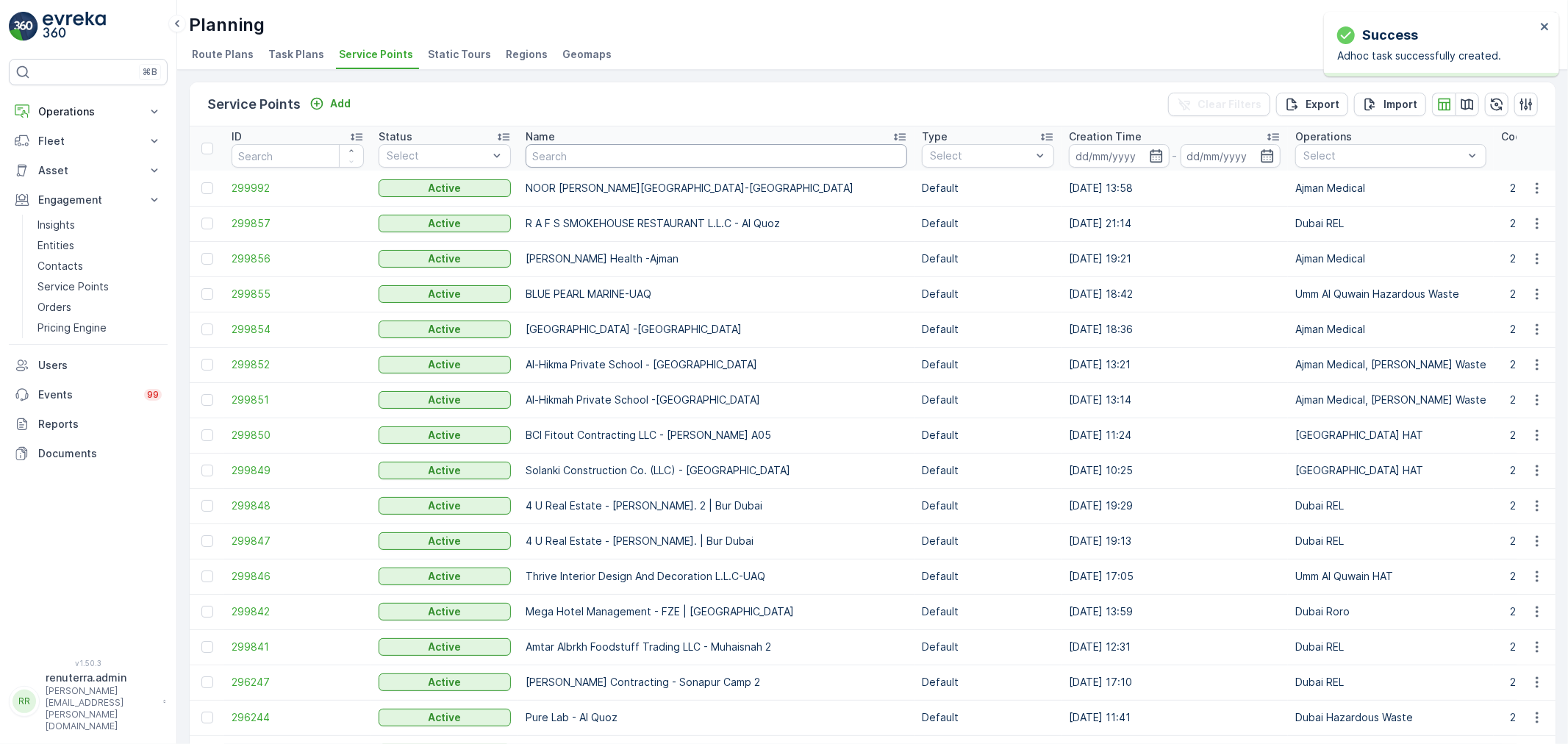
click at [583, 158] on input "text" at bounding box center [716, 155] width 381 height 23
type input "ktc"
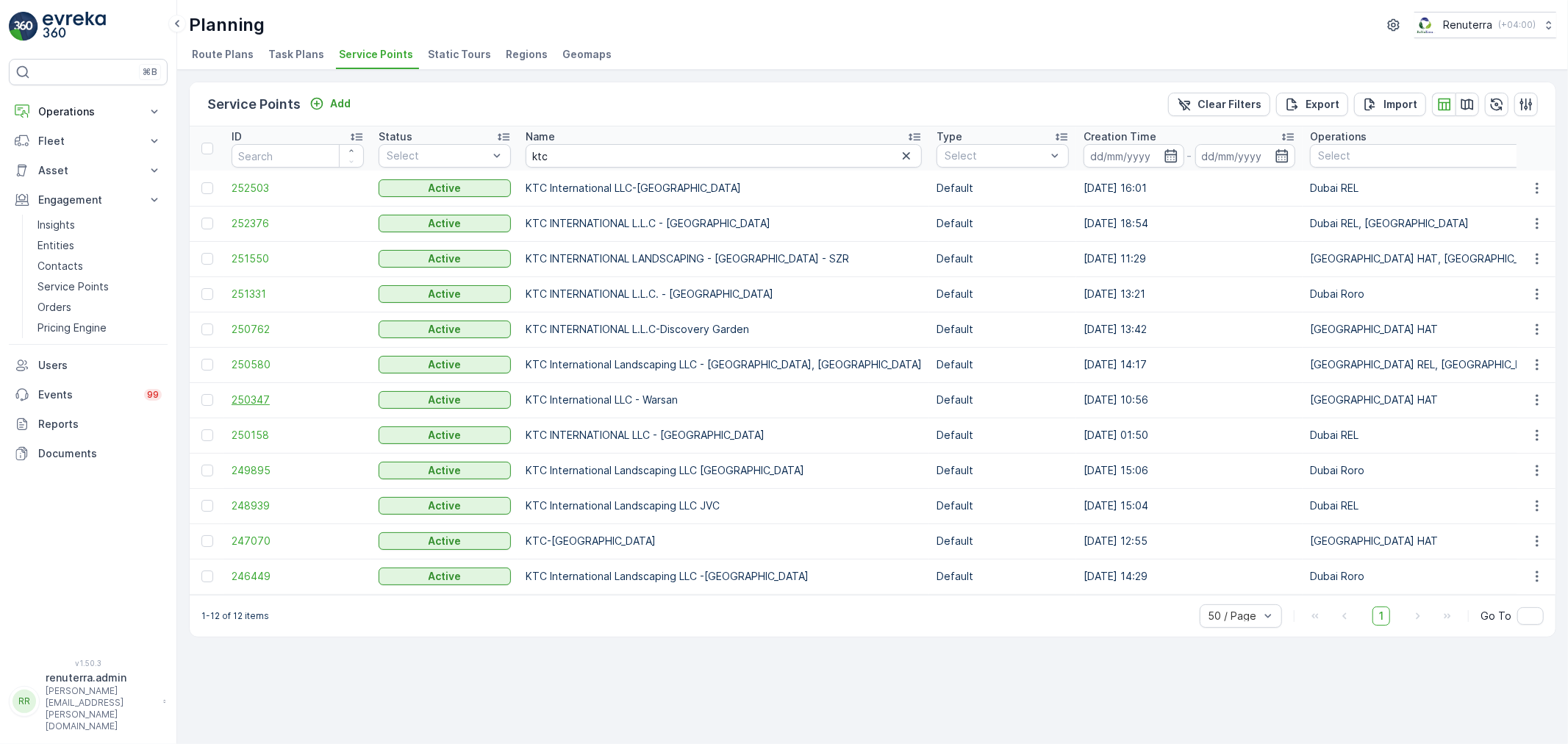
click at [249, 402] on span "250347" at bounding box center [298, 400] width 132 height 15
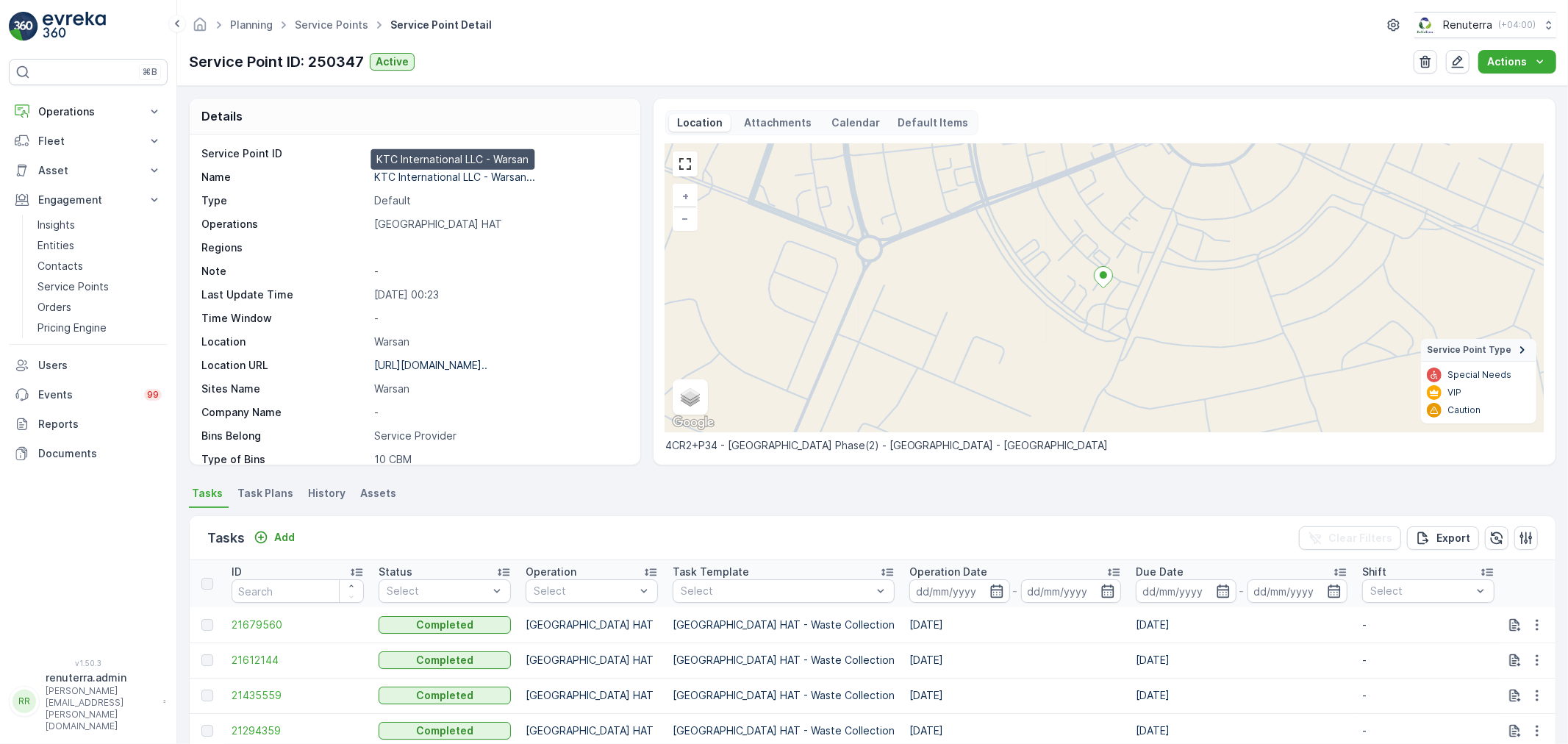
click at [436, 176] on p "KTC International LLC - Warsan..." at bounding box center [454, 176] width 161 height 12
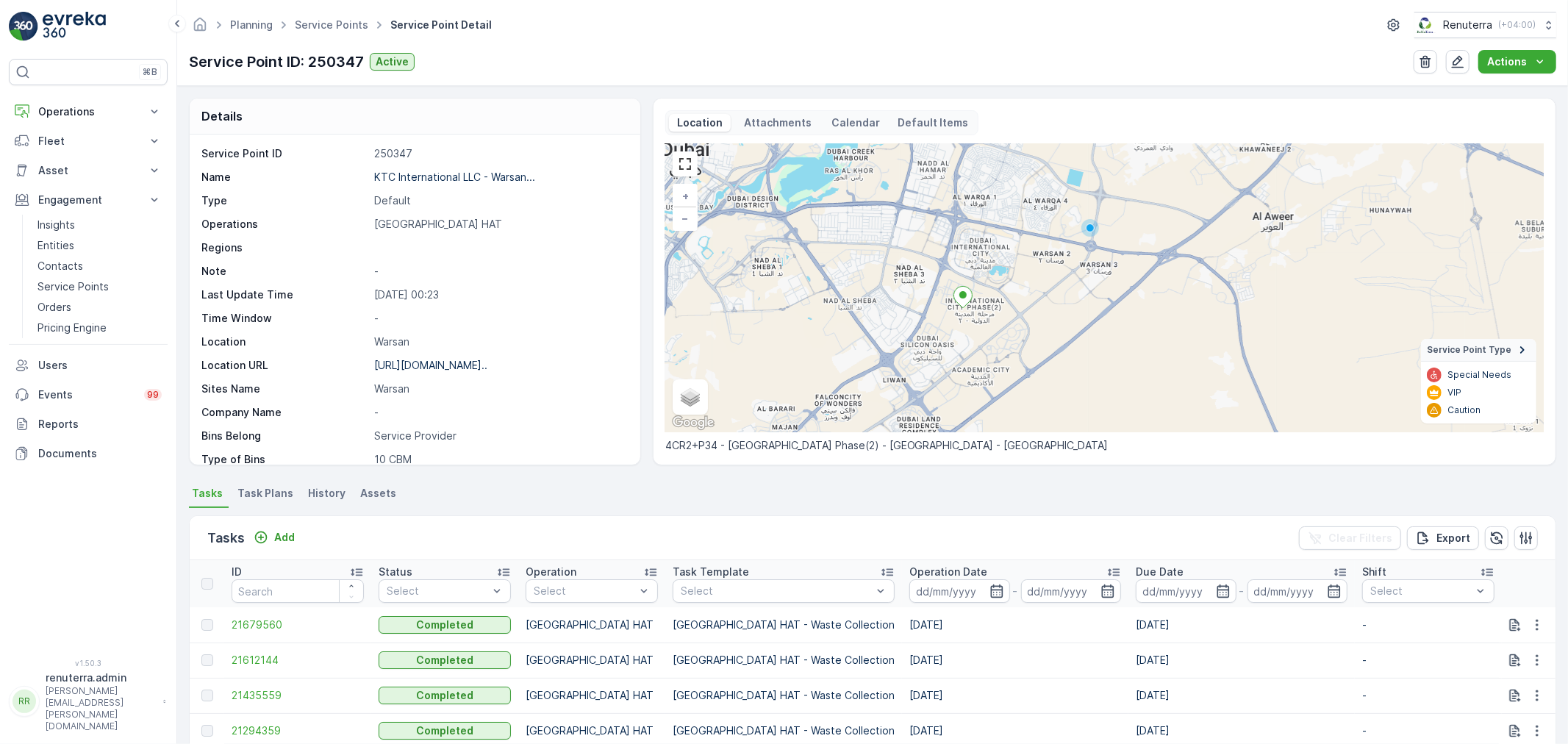
drag, startPoint x: 939, startPoint y: 333, endPoint x: 1004, endPoint y: 326, distance: 65.4
click at [1004, 326] on div "+ − Satellite Roadmap Terrain Hybrid Leaflet Keyboard shortcuts Map Data Map da…" at bounding box center [1105, 288] width 878 height 288
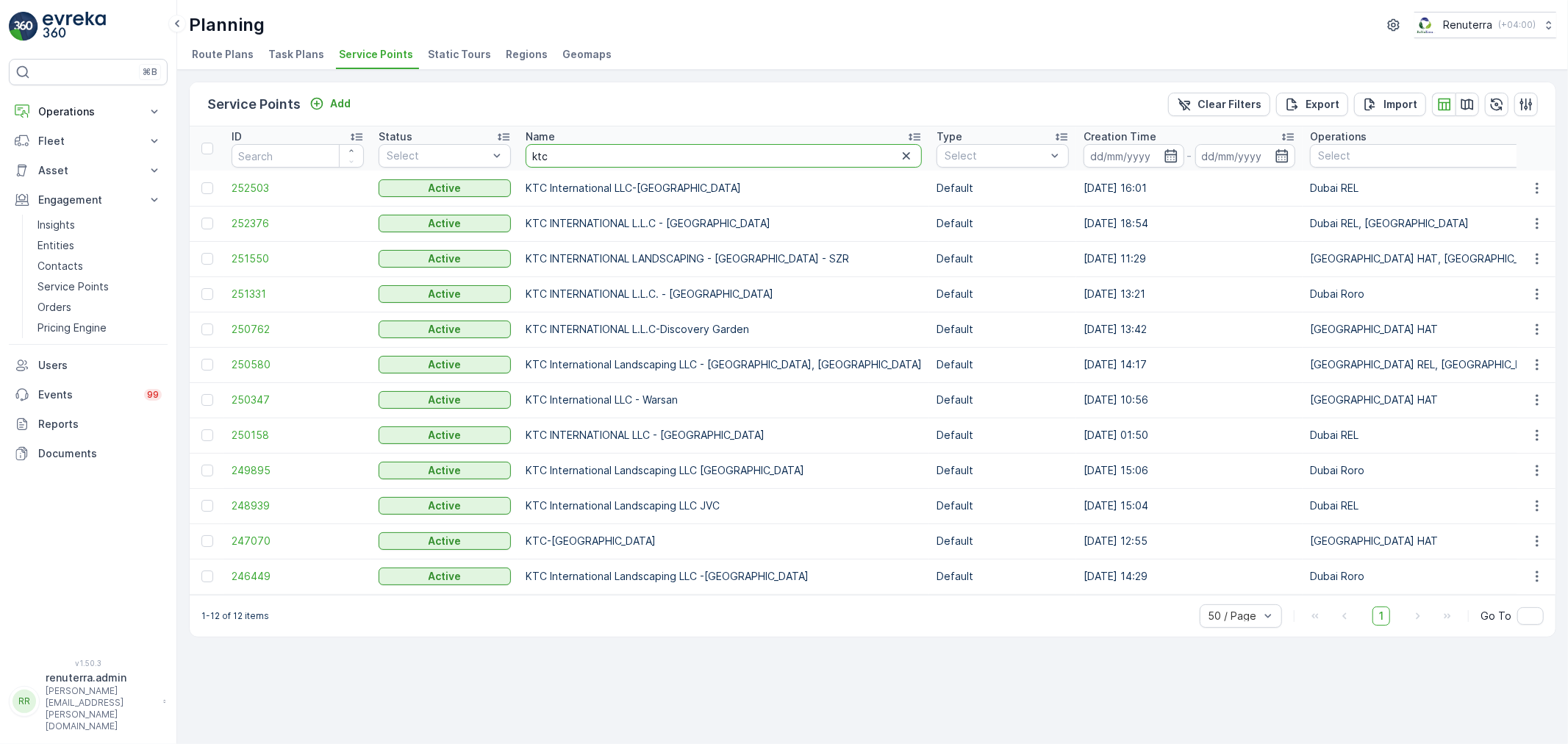
drag, startPoint x: 585, startPoint y: 159, endPoint x: 528, endPoint y: 152, distance: 57.4
click at [528, 152] on input "ktc" at bounding box center [723, 155] width 396 height 23
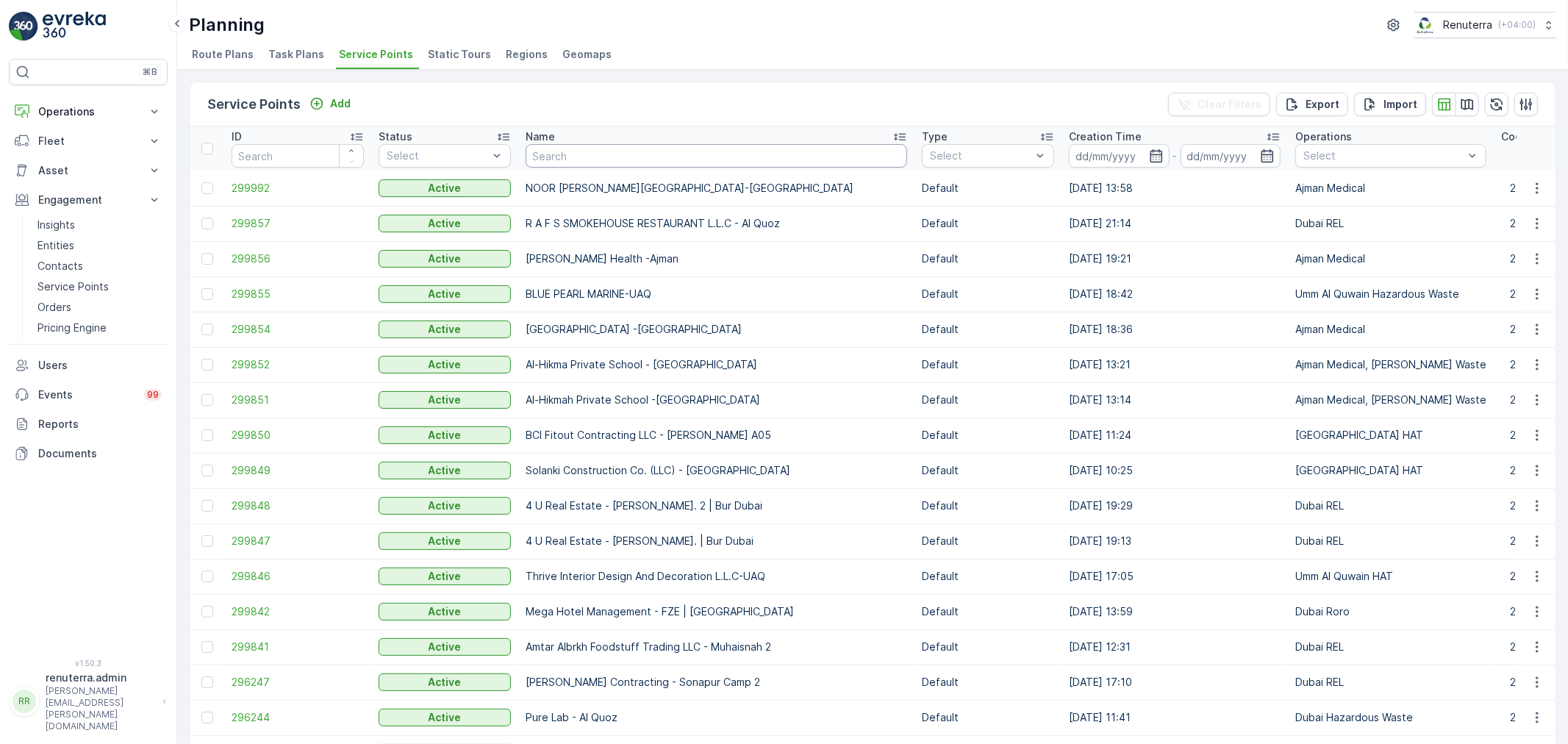
click at [591, 162] on input "text" at bounding box center [716, 155] width 381 height 23
type input "madar"
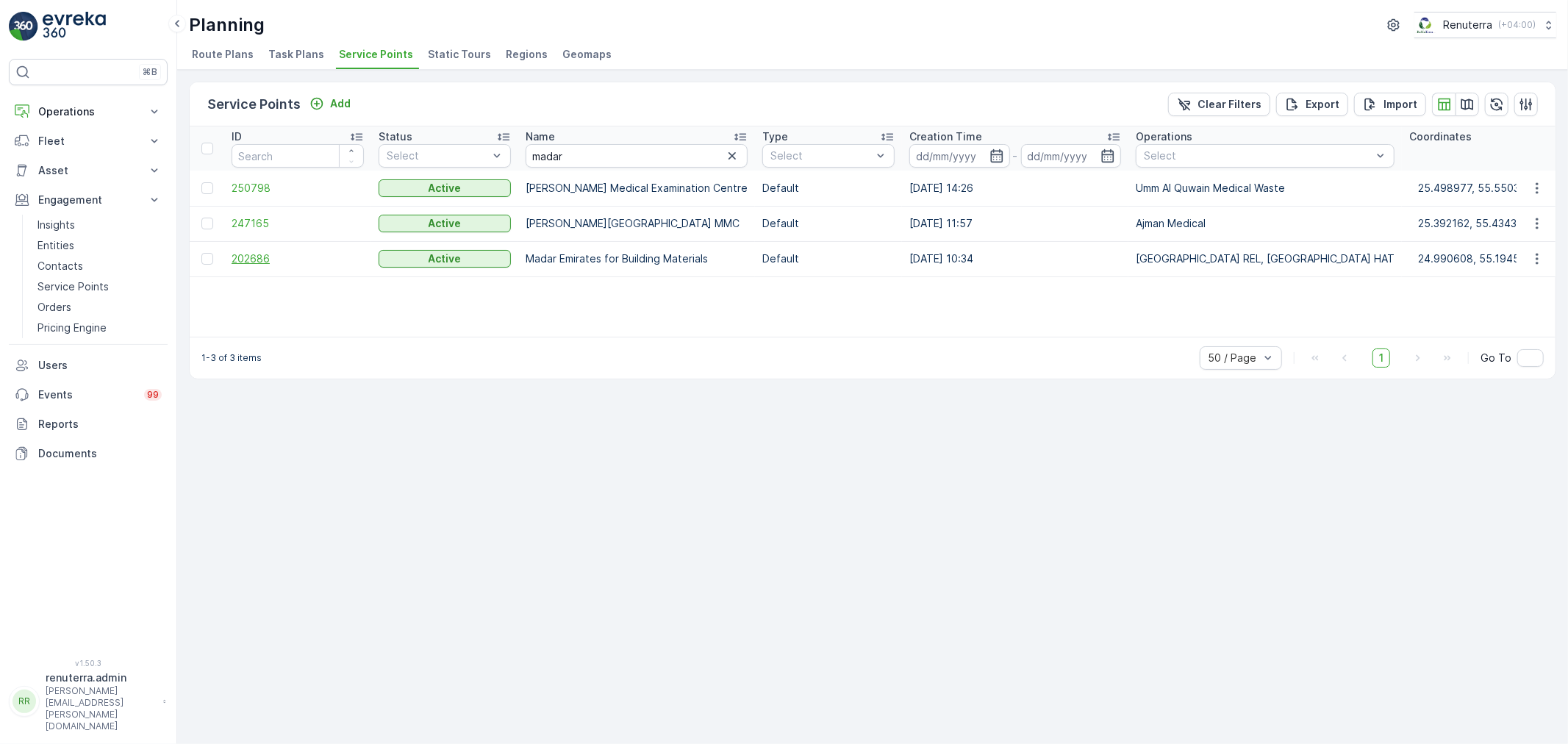
click at [248, 253] on span "202686" at bounding box center [298, 259] width 132 height 15
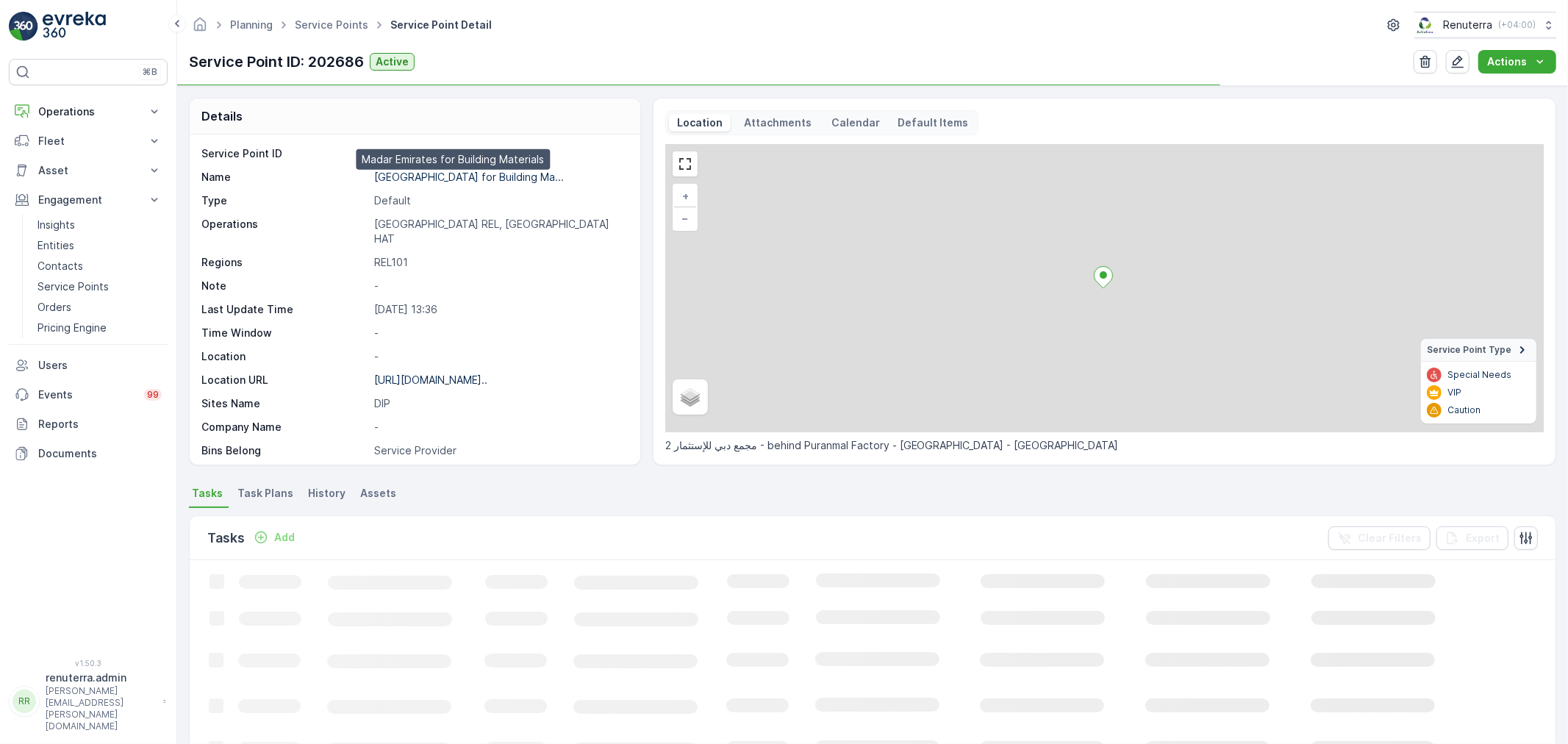
click at [444, 179] on p "Madar Emirates for Building Ma..." at bounding box center [468, 176] width 190 height 12
